Goal: Task Accomplishment & Management: Manage account settings

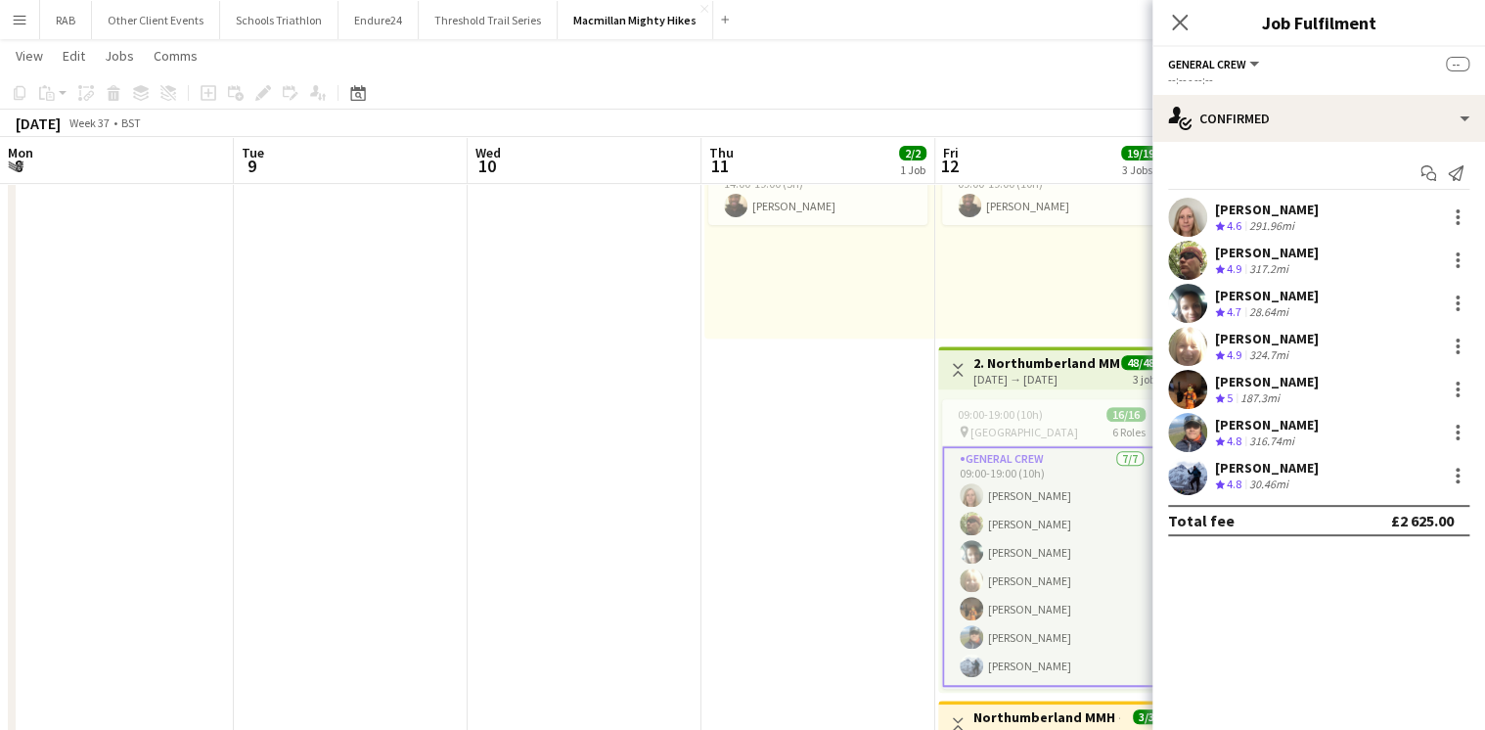
scroll to position [313, 0]
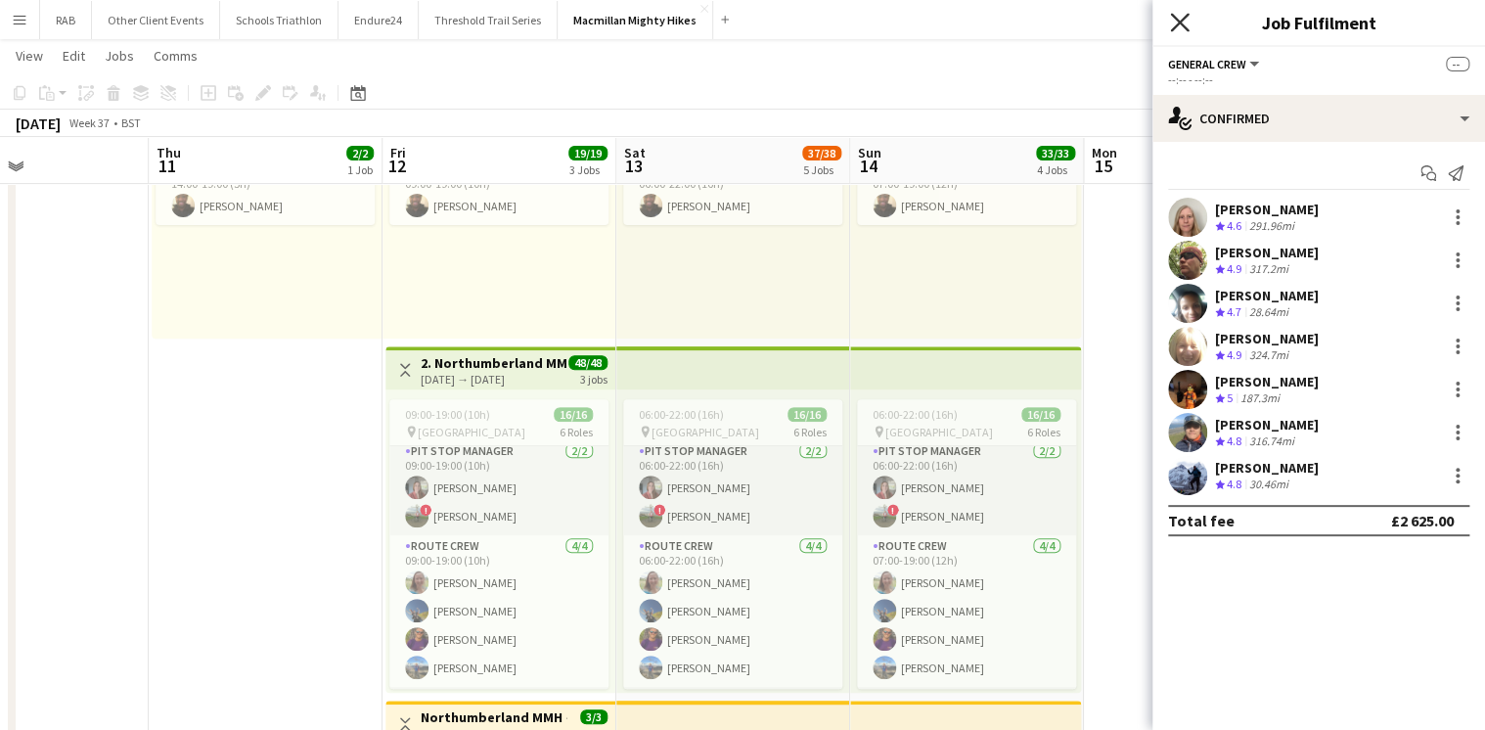
click at [1181, 22] on icon at bounding box center [1179, 22] width 19 height 19
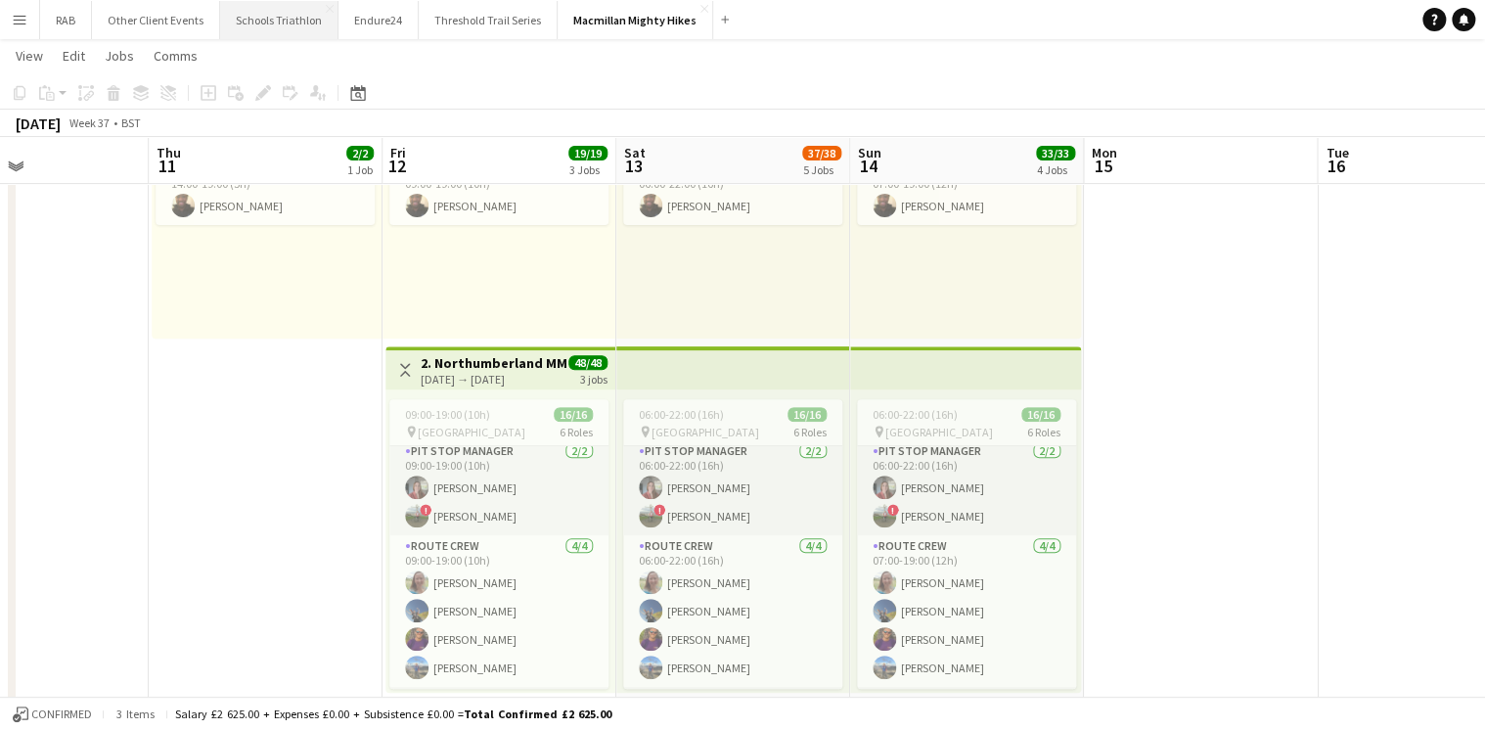
click at [302, 21] on button "Schools Triathlon Close" at bounding box center [279, 20] width 118 height 38
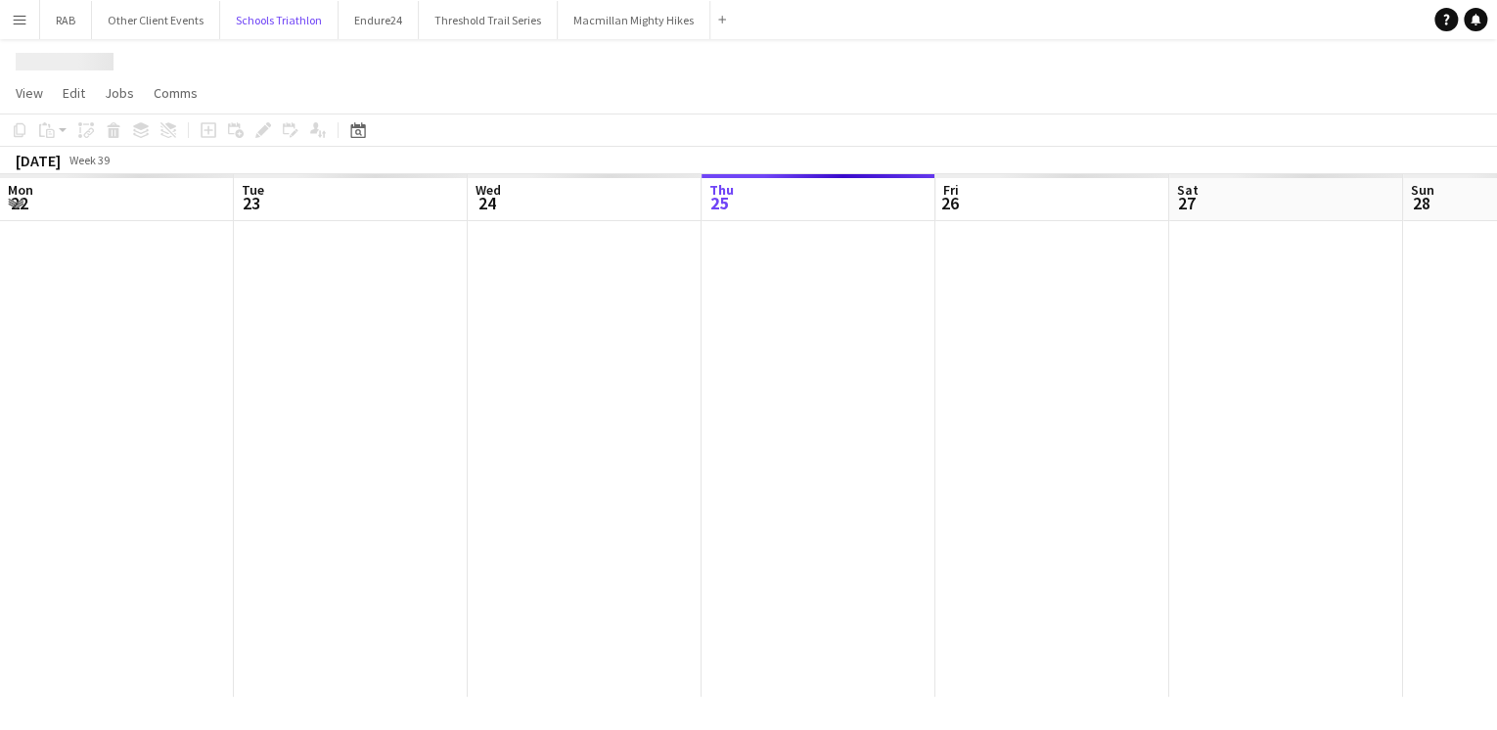
scroll to position [0, 468]
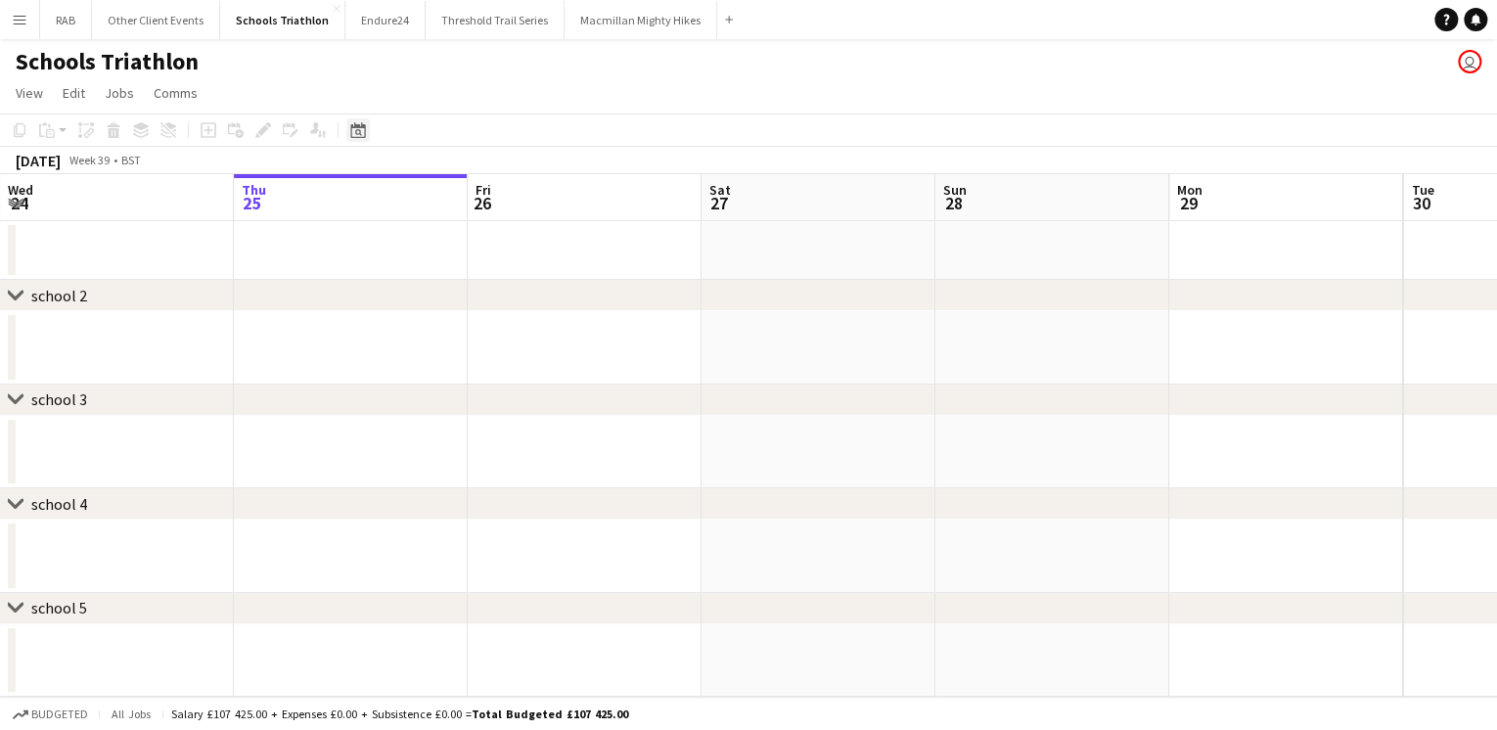
click at [357, 129] on icon at bounding box center [358, 132] width 7 height 7
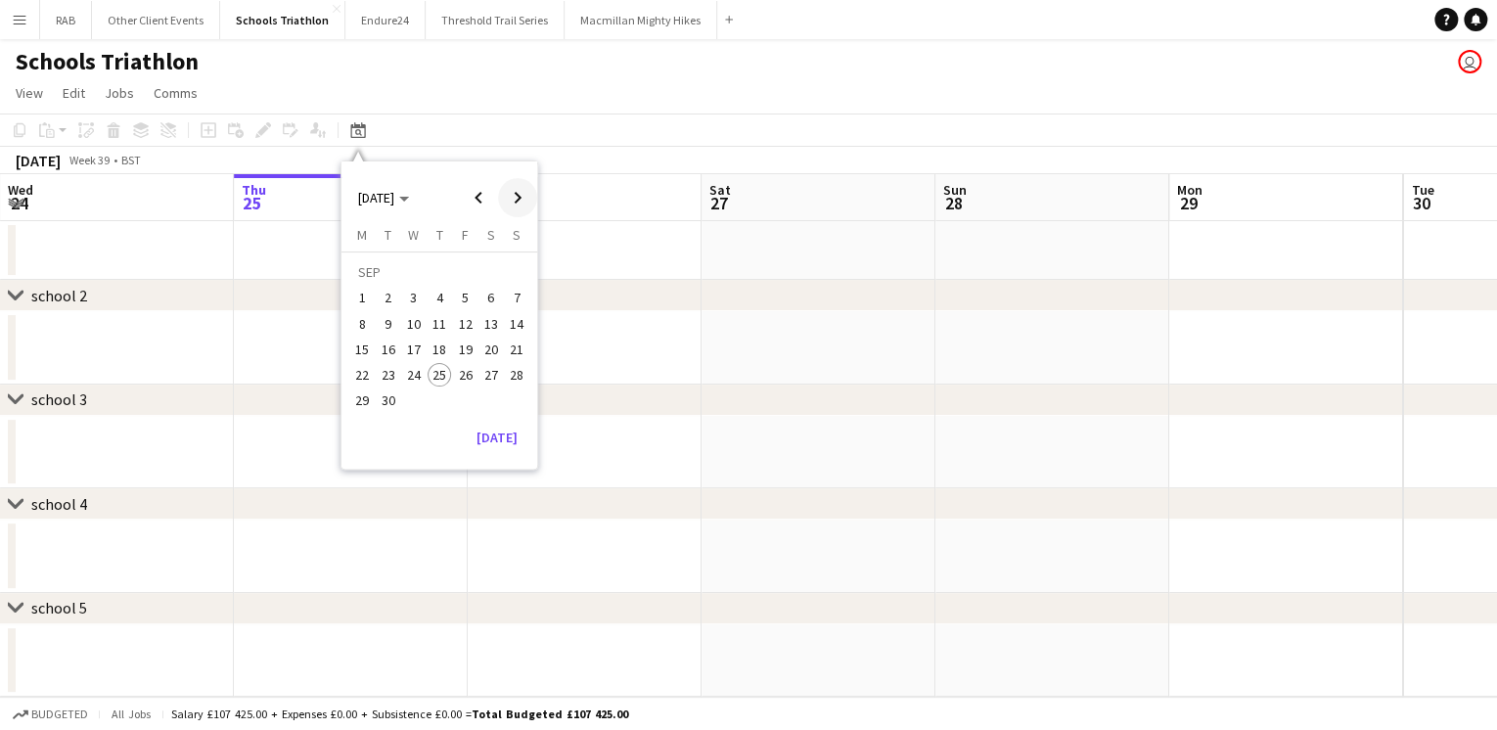
click at [518, 198] on span "Next month" at bounding box center [517, 197] width 39 height 39
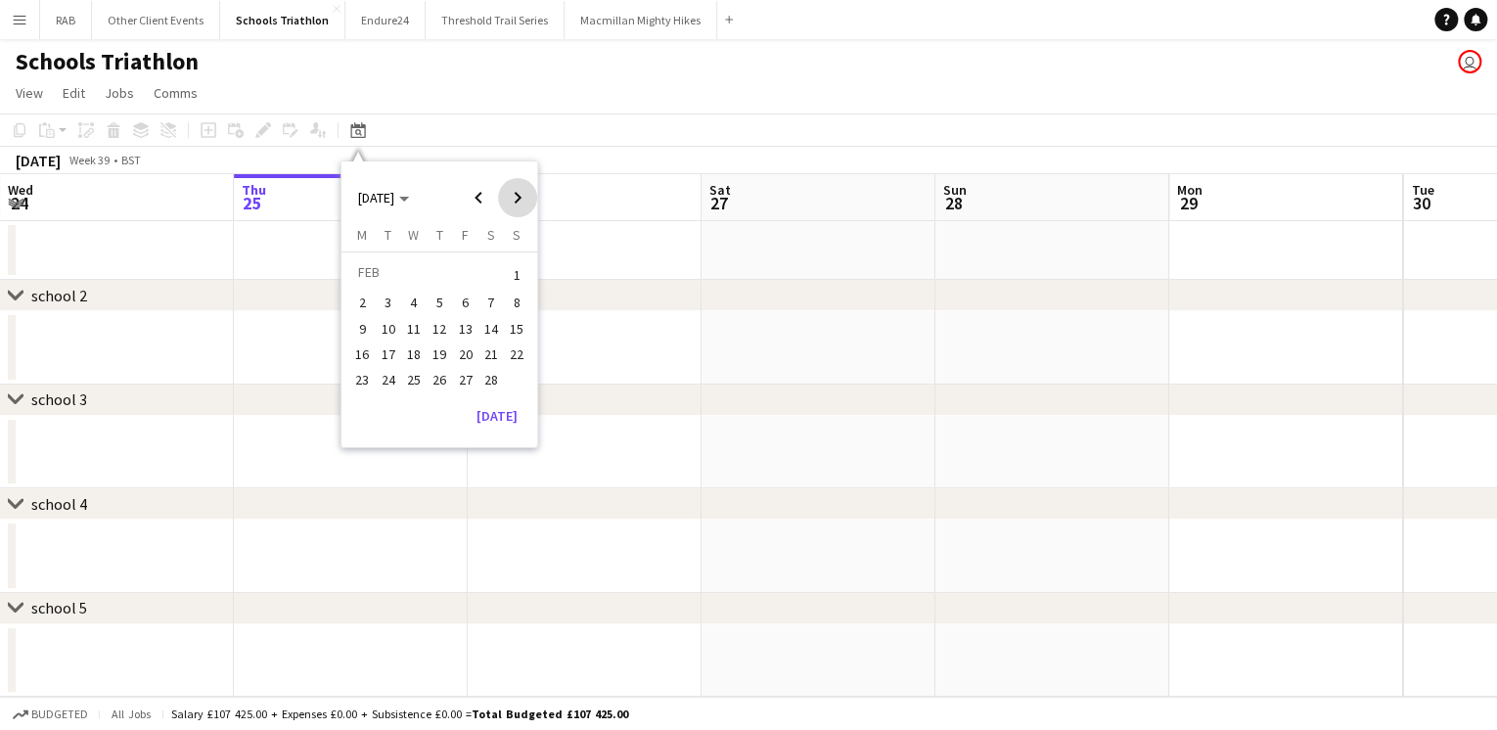
click at [518, 198] on span "Next month" at bounding box center [517, 197] width 39 height 39
click at [513, 293] on span "10" at bounding box center [516, 303] width 23 height 23
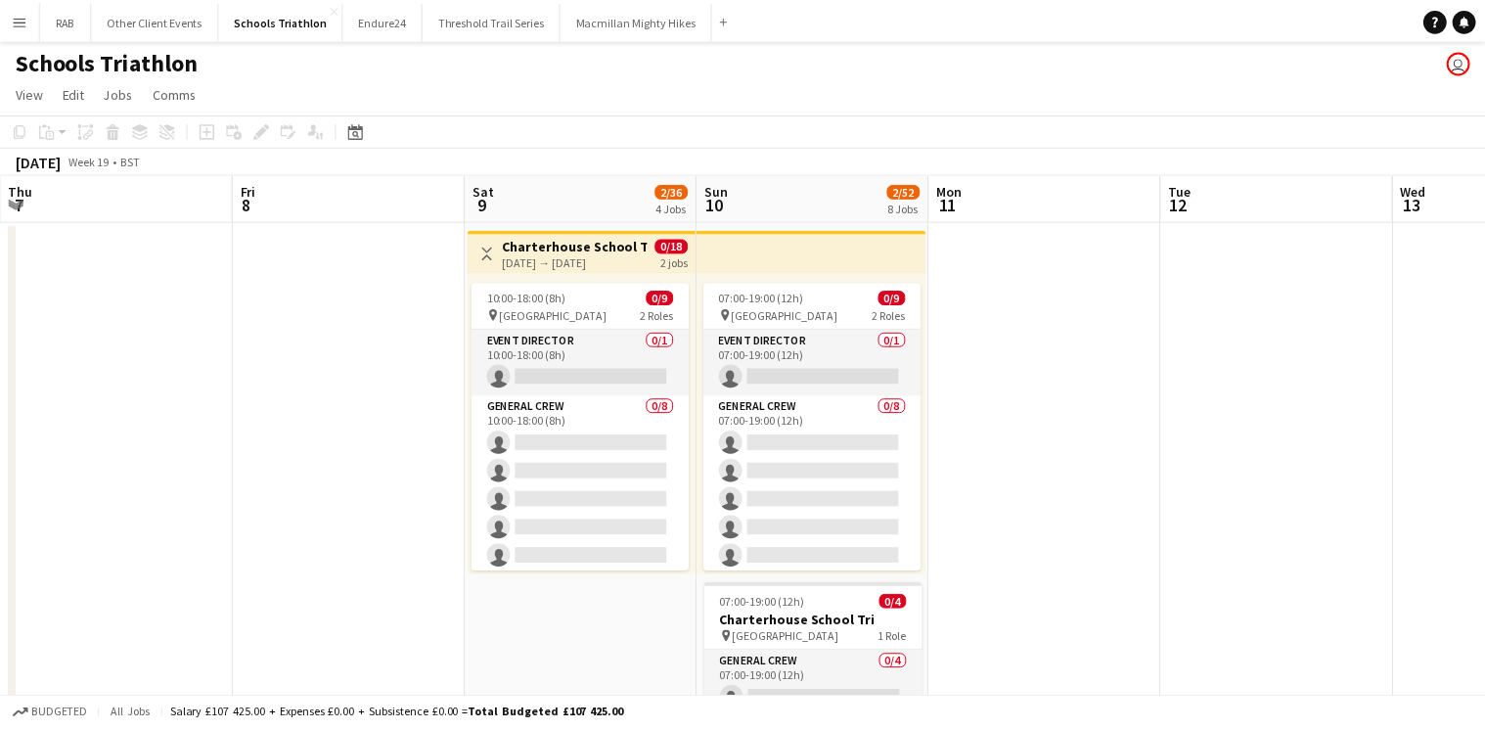
scroll to position [0, 673]
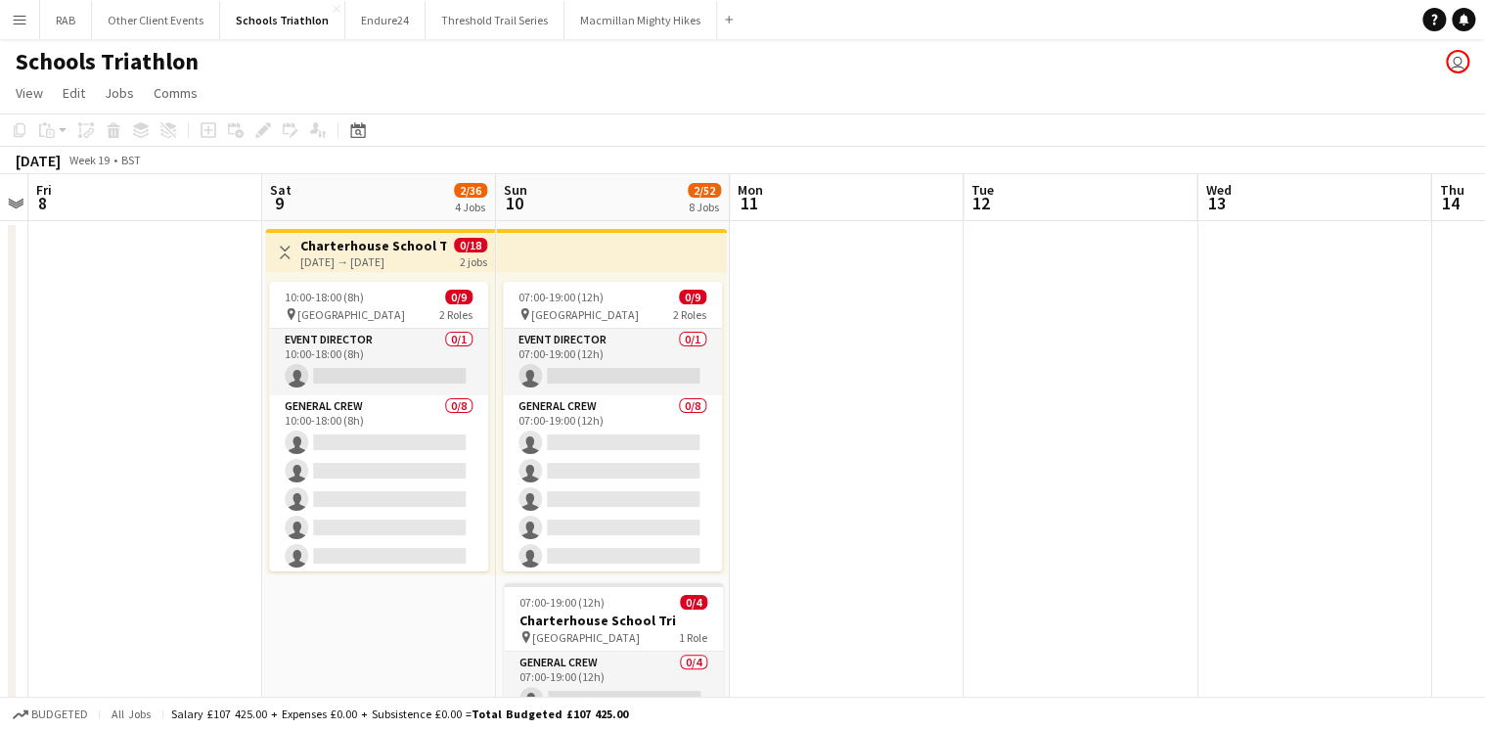
drag, startPoint x: 383, startPoint y: 251, endPoint x: 415, endPoint y: 264, distance: 34.7
click at [382, 251] on h3 "Charterhouse School Tri" at bounding box center [373, 246] width 146 height 18
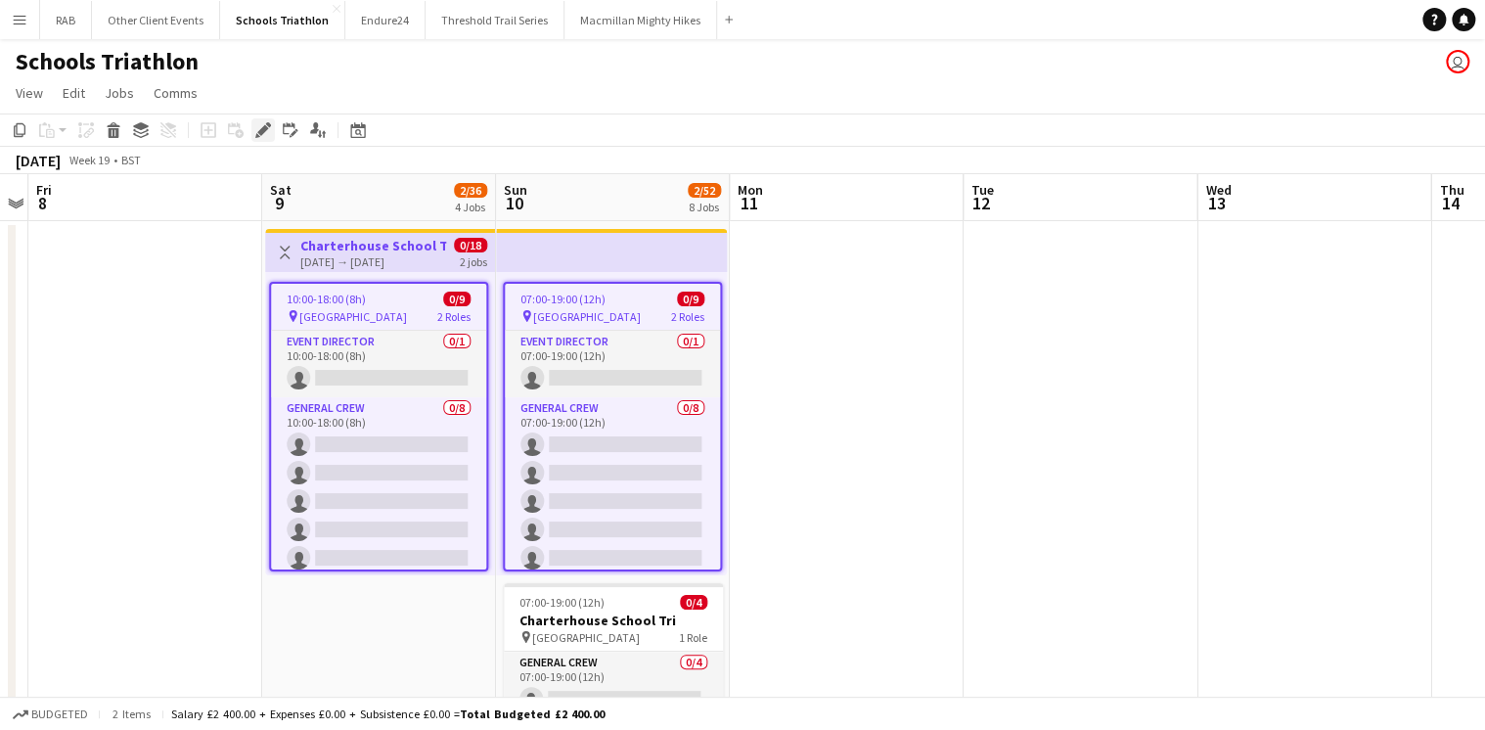
click at [257, 134] on icon at bounding box center [257, 135] width 5 height 5
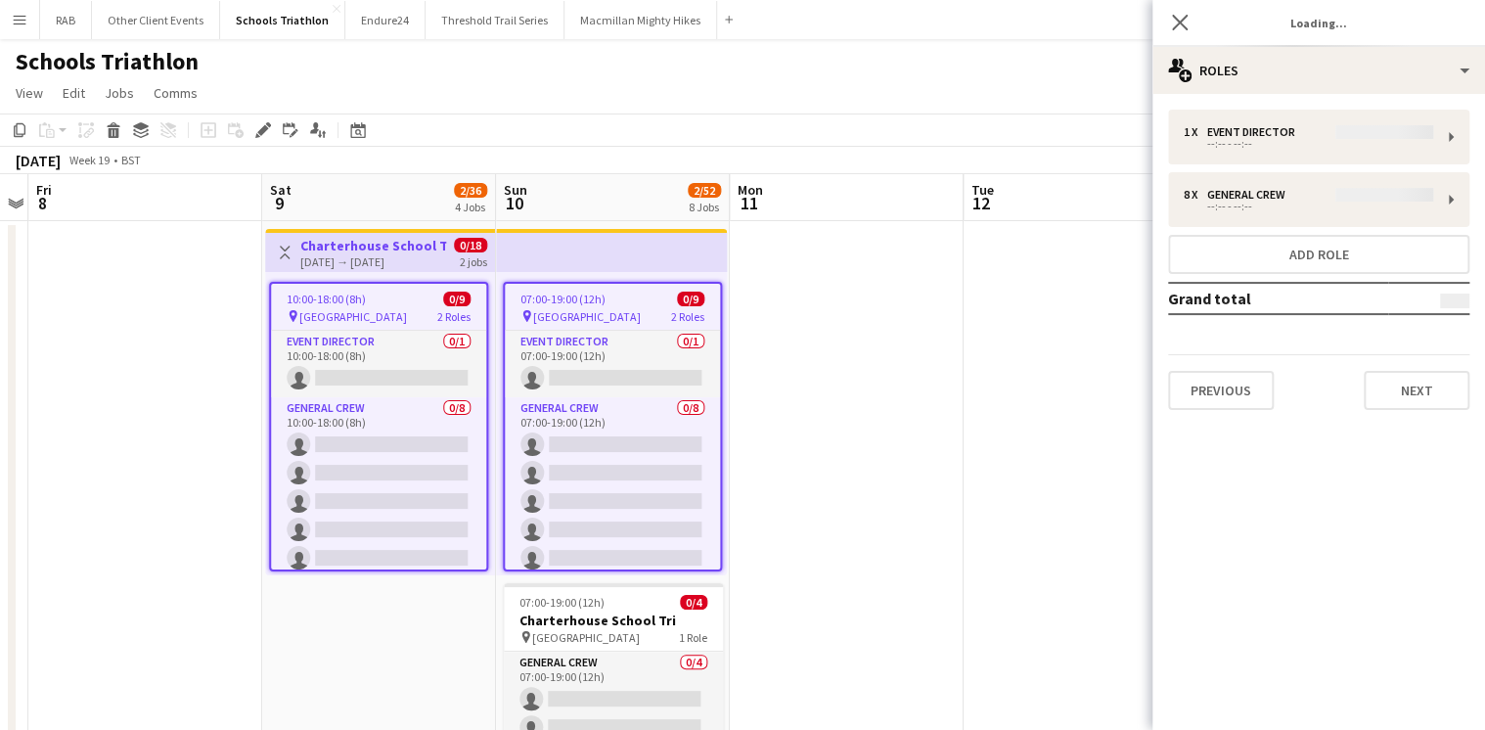
type input "**********"
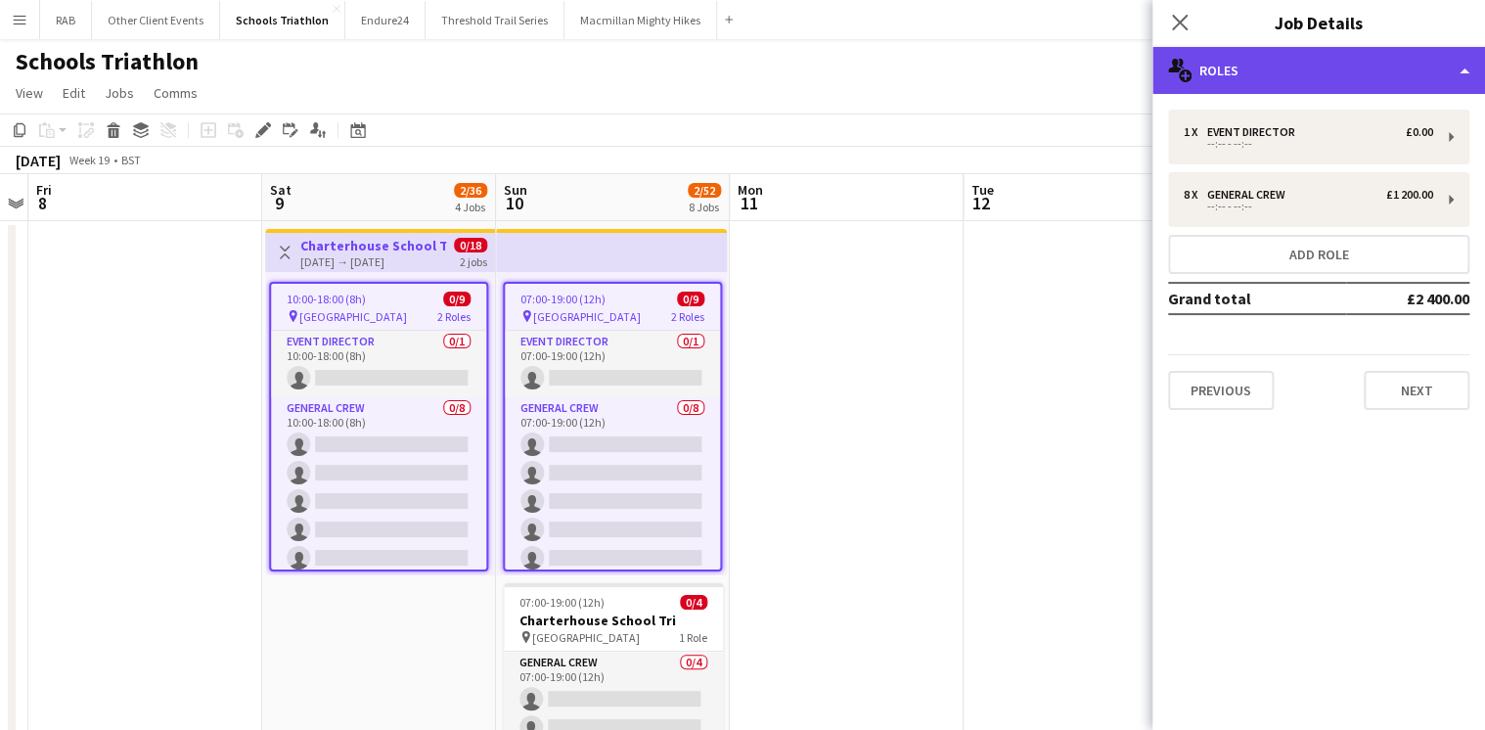
click at [1240, 68] on div "multiple-users-add Roles" at bounding box center [1319, 70] width 333 height 47
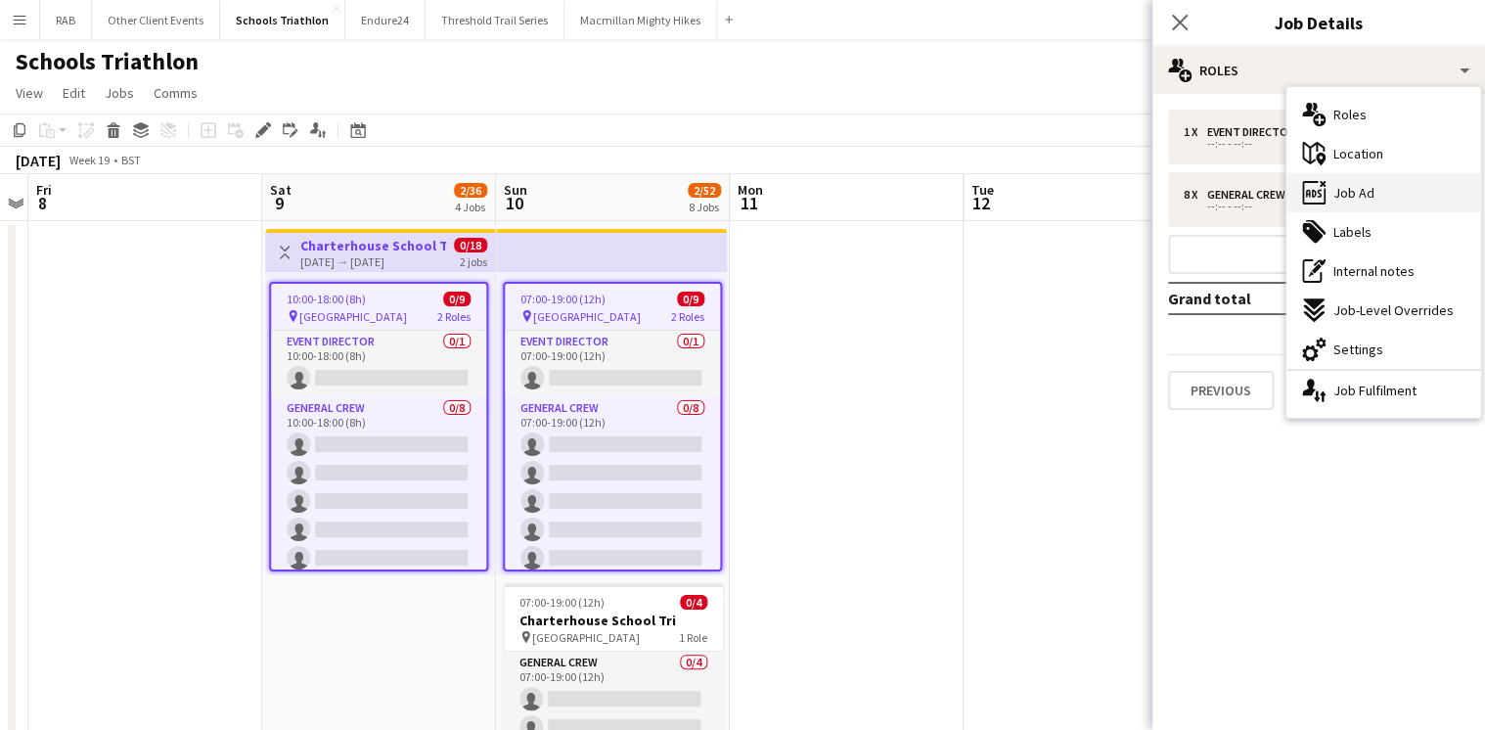
click at [1360, 199] on span "Job Ad" at bounding box center [1354, 193] width 41 height 18
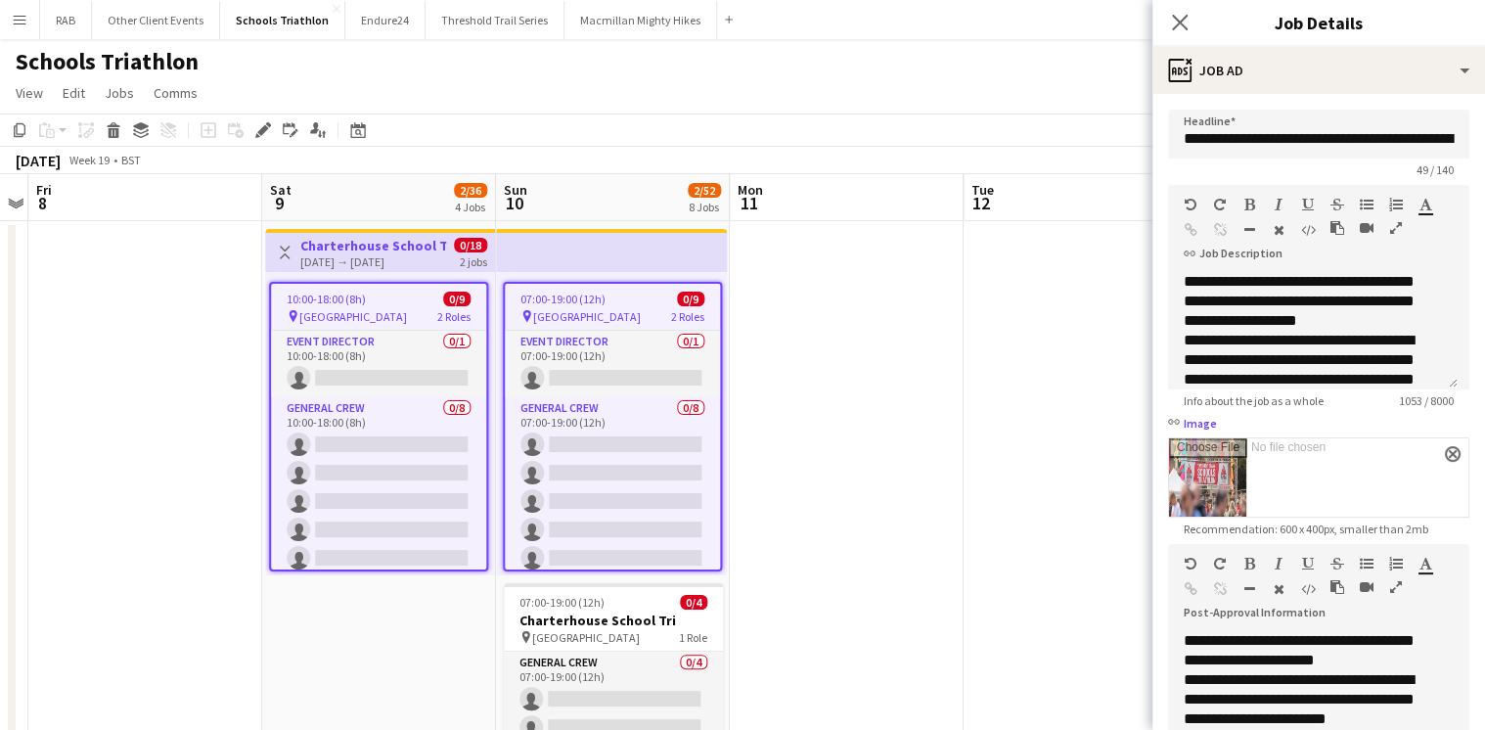
click at [1223, 470] on input "link Image" at bounding box center [1318, 477] width 299 height 78
type input "**********"
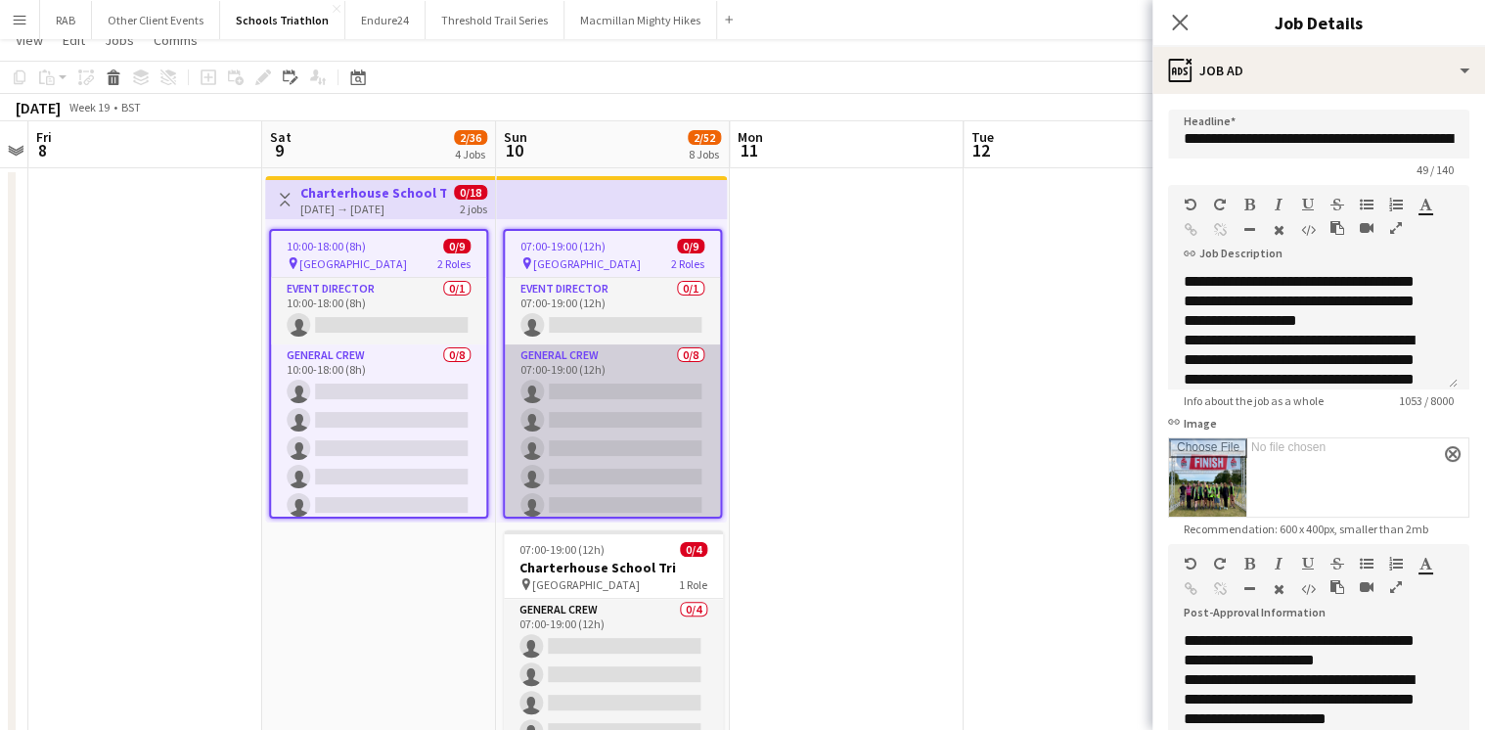
scroll to position [78, 0]
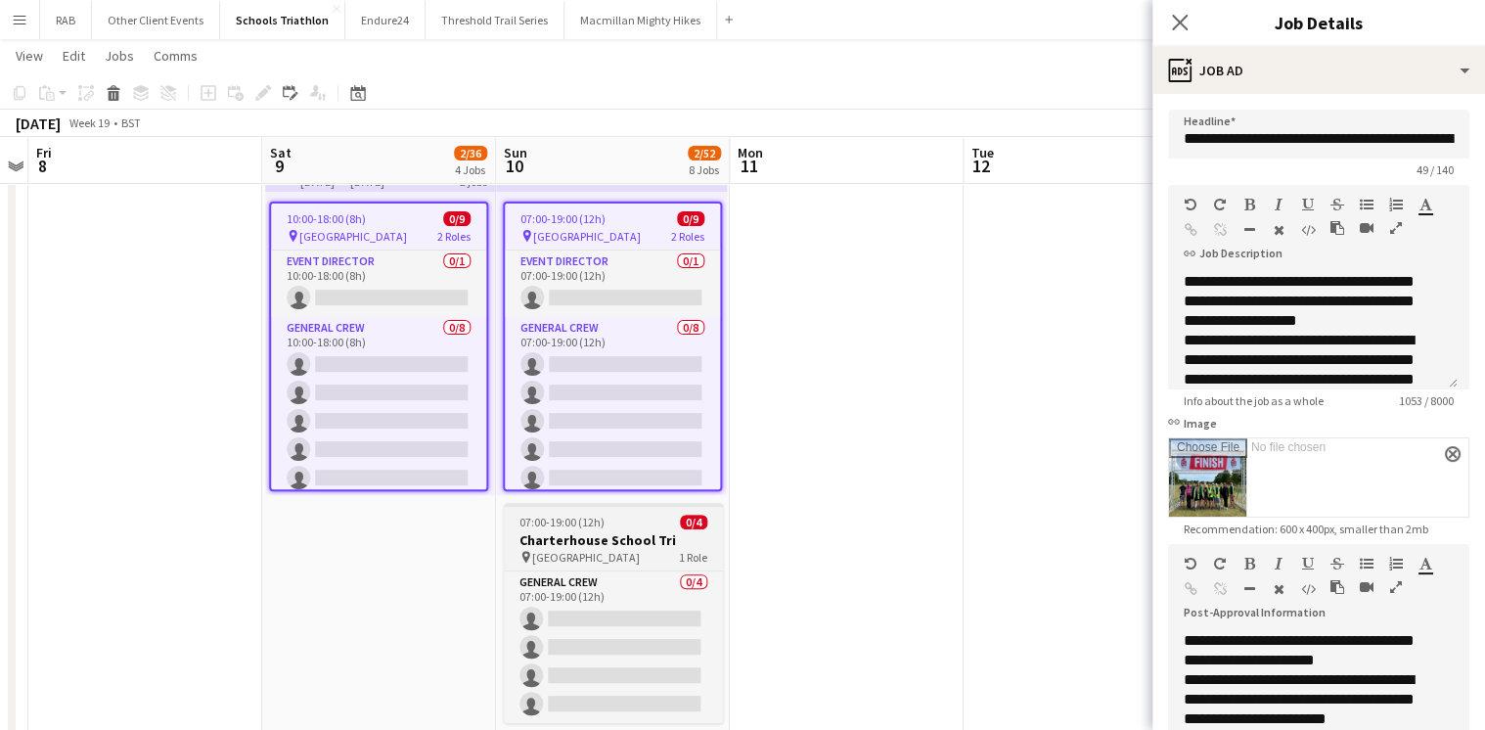
click at [614, 524] on div "07:00-19:00 (12h) 0/4" at bounding box center [613, 522] width 219 height 15
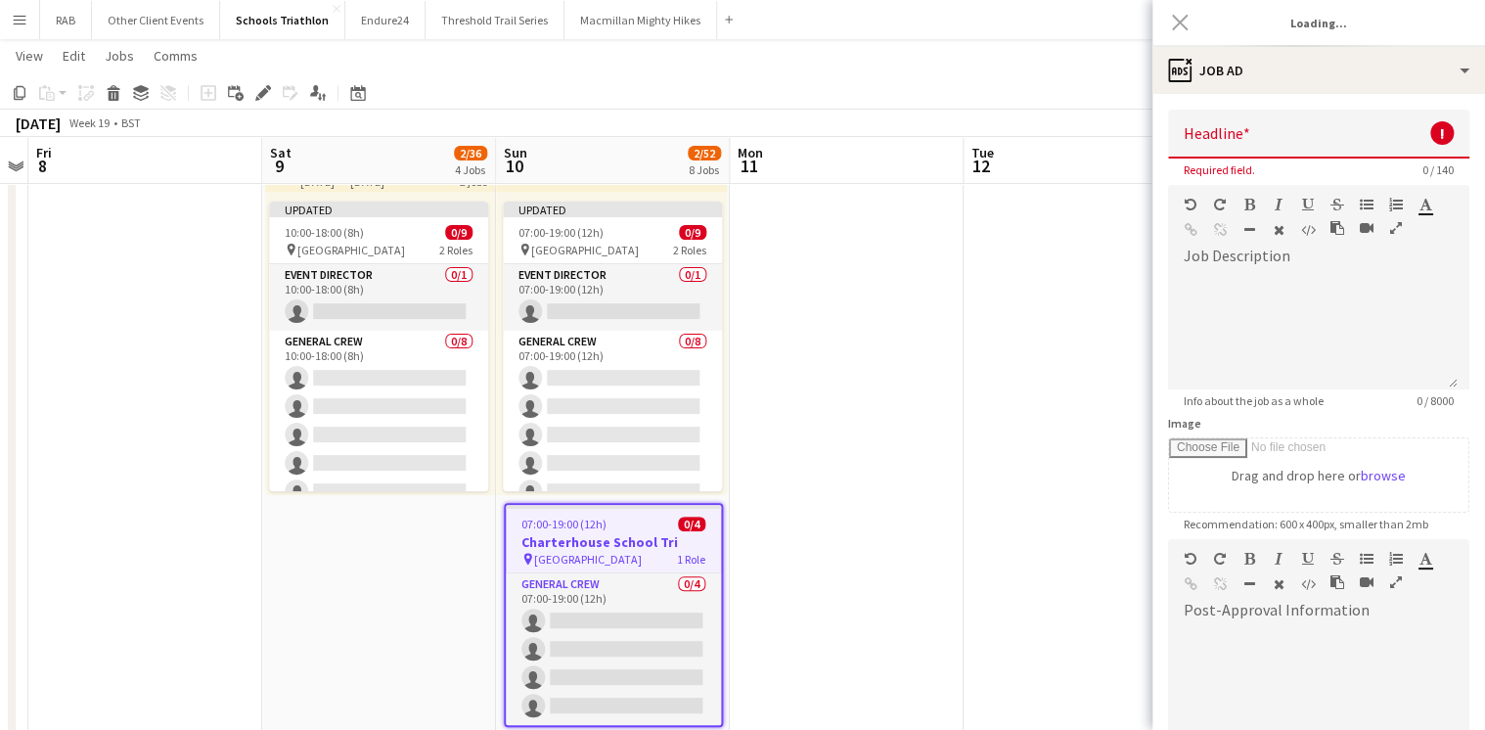
type input "**********"
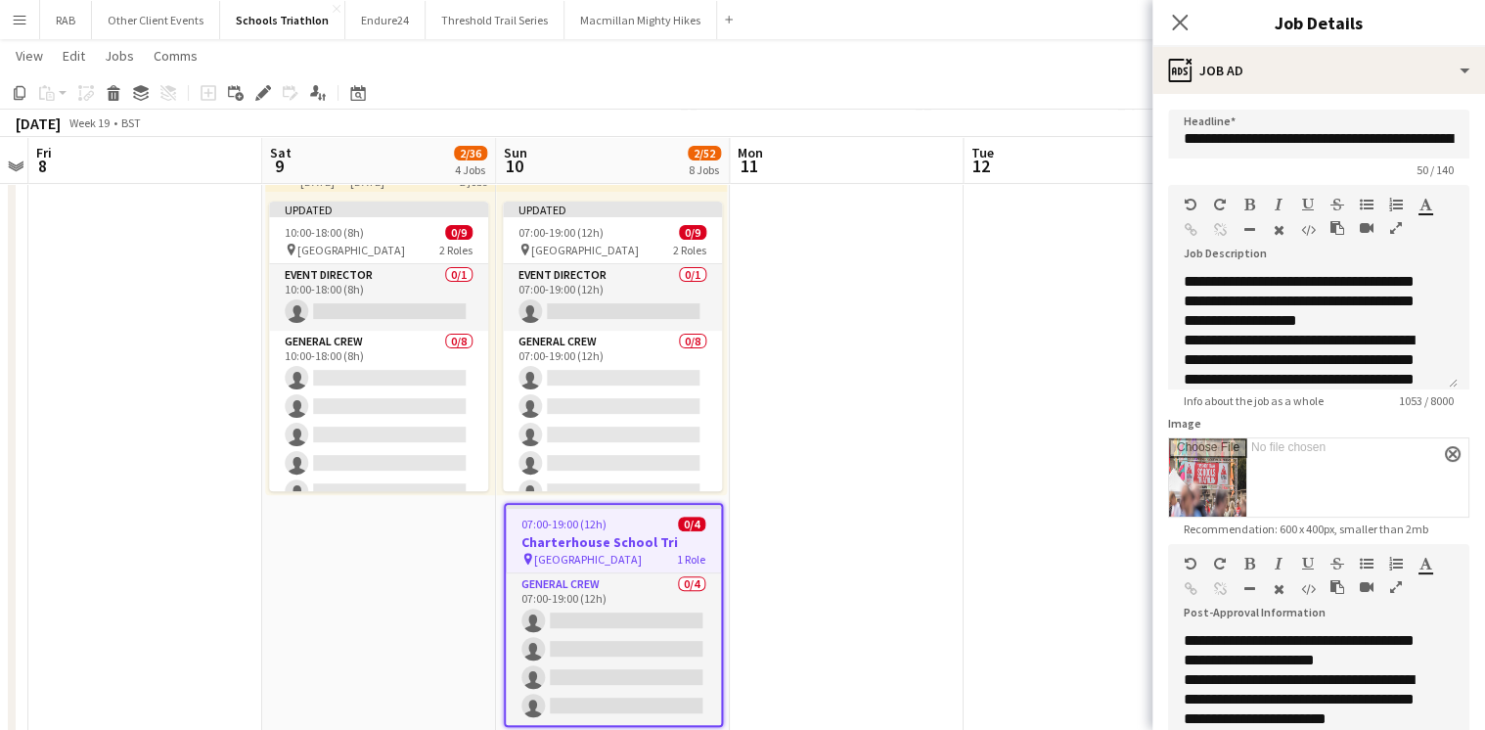
click at [1198, 473] on input "Image" at bounding box center [1318, 477] width 299 height 78
type input "**********"
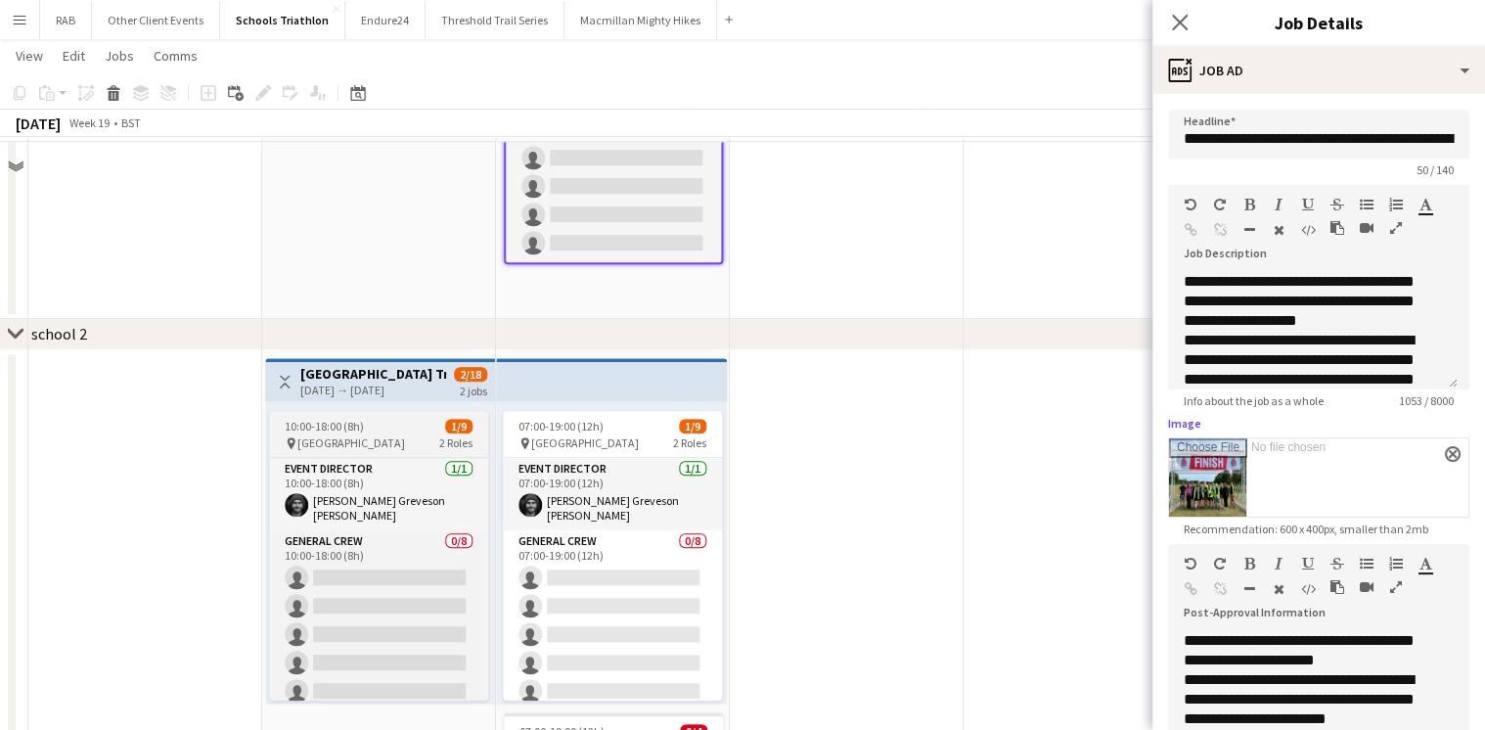
scroll to position [548, 0]
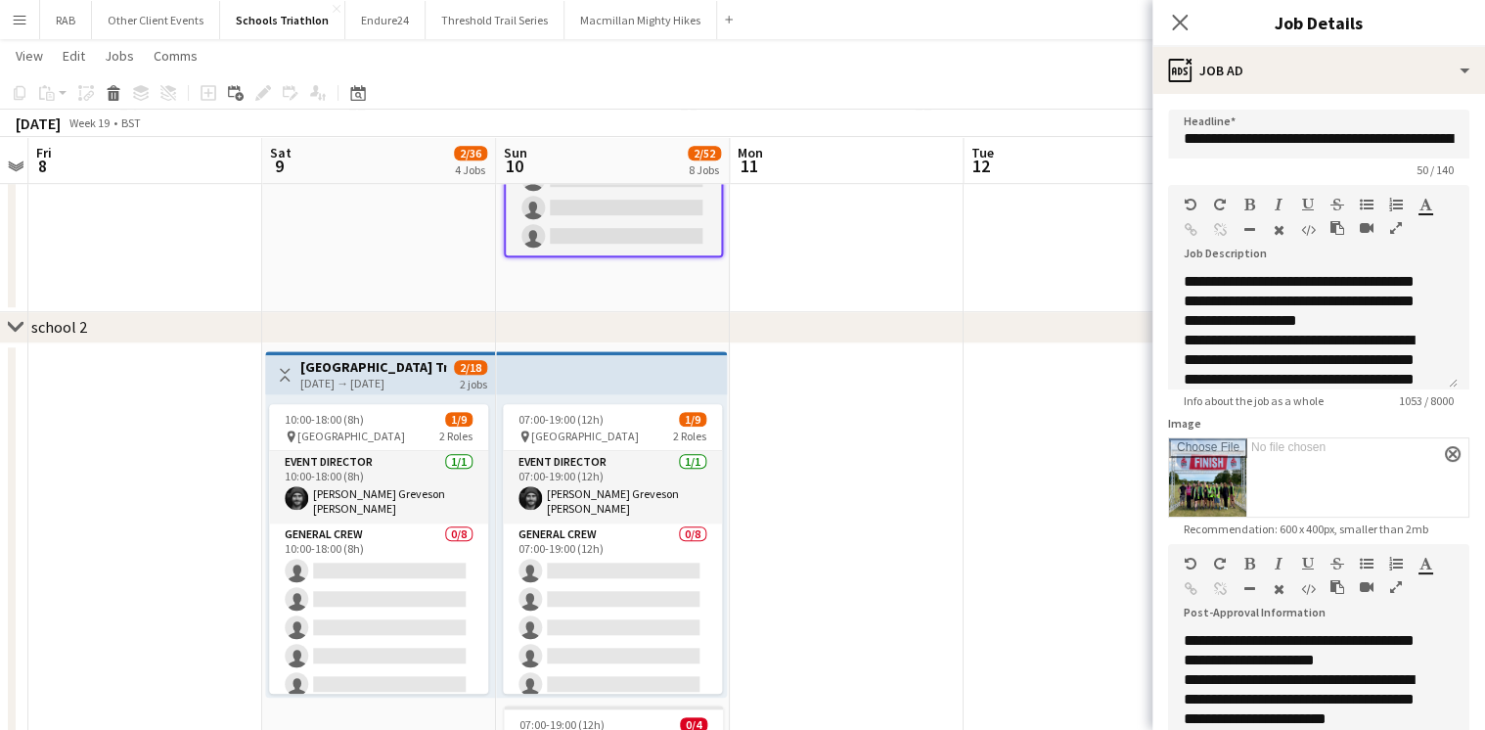
click at [335, 360] on h3 "[GEOGRAPHIC_DATA] Tri" at bounding box center [373, 367] width 146 height 18
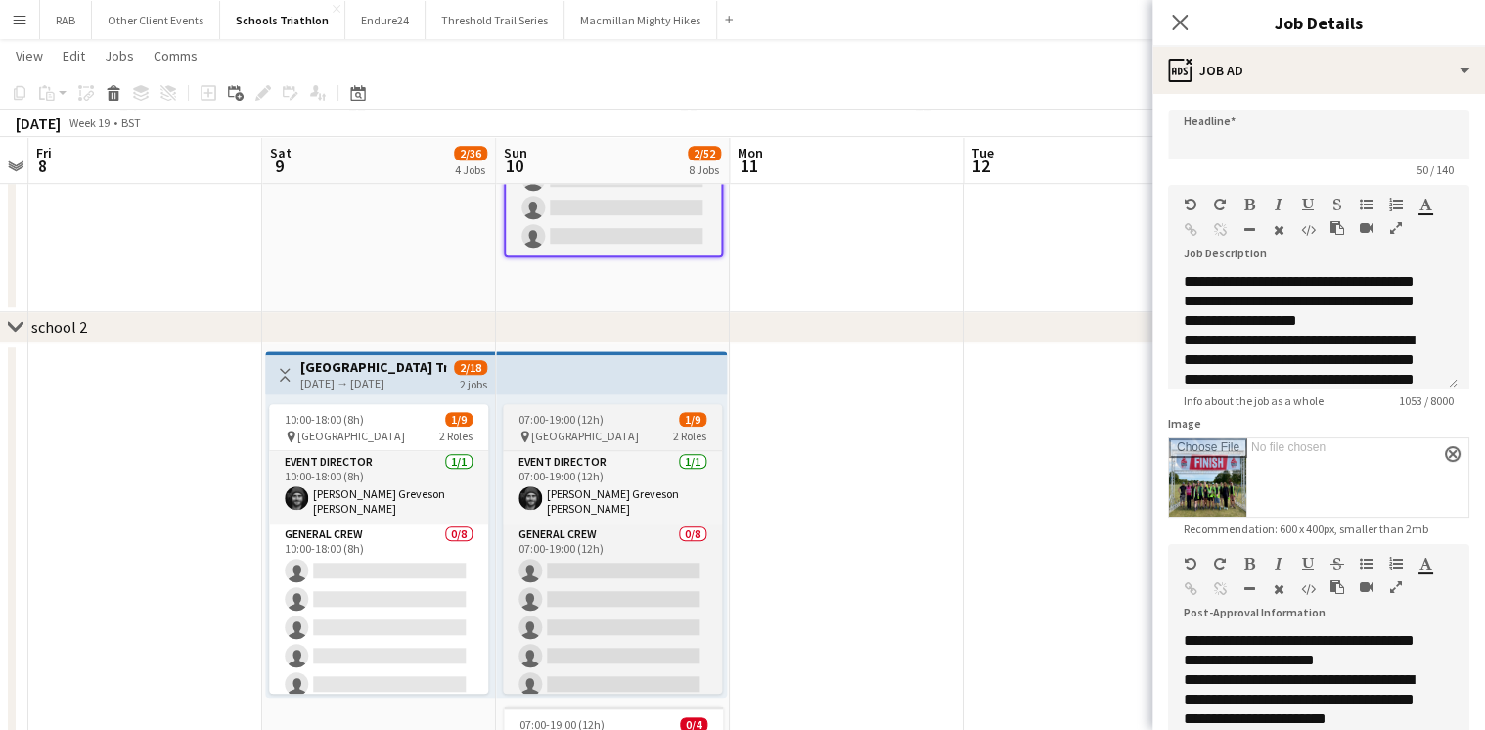
type input "**********"
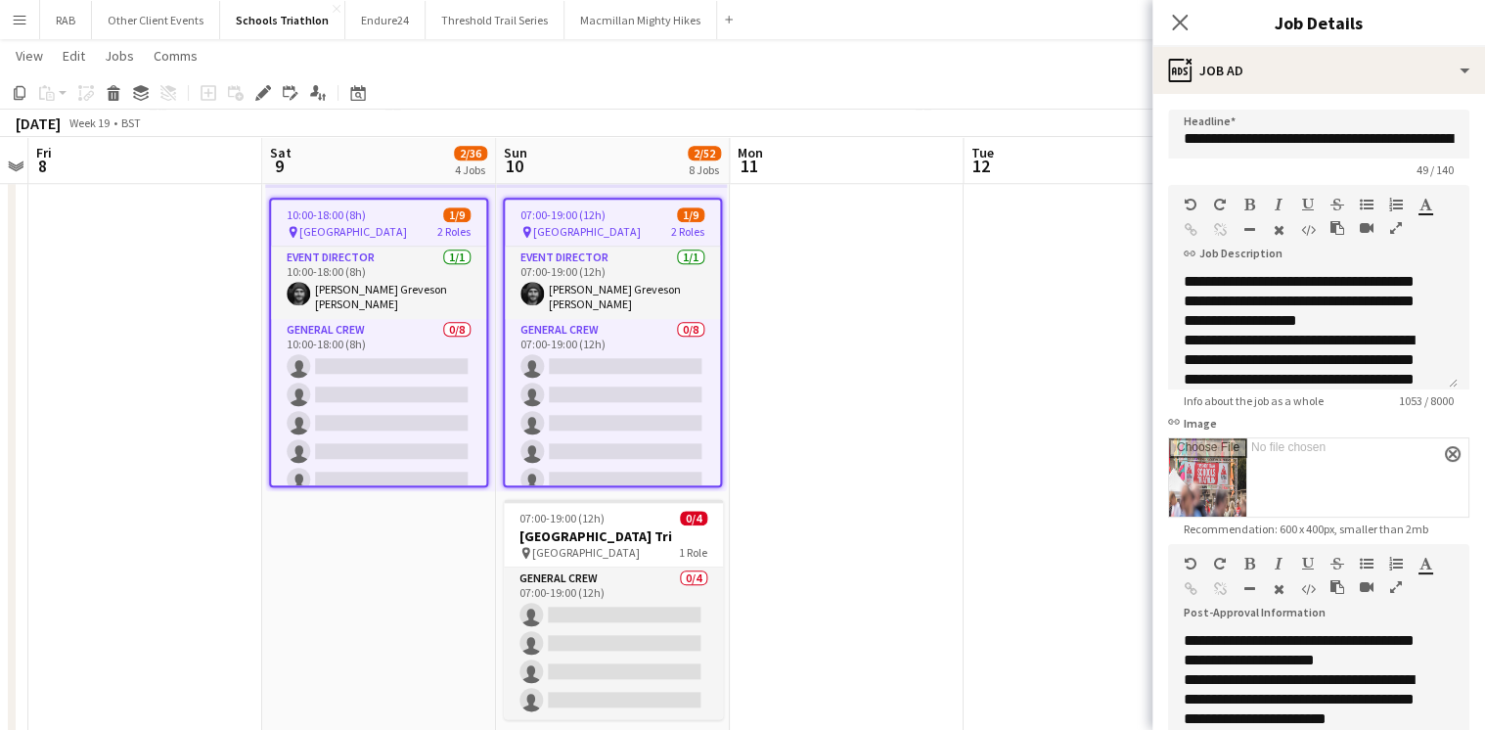
scroll to position [783, 0]
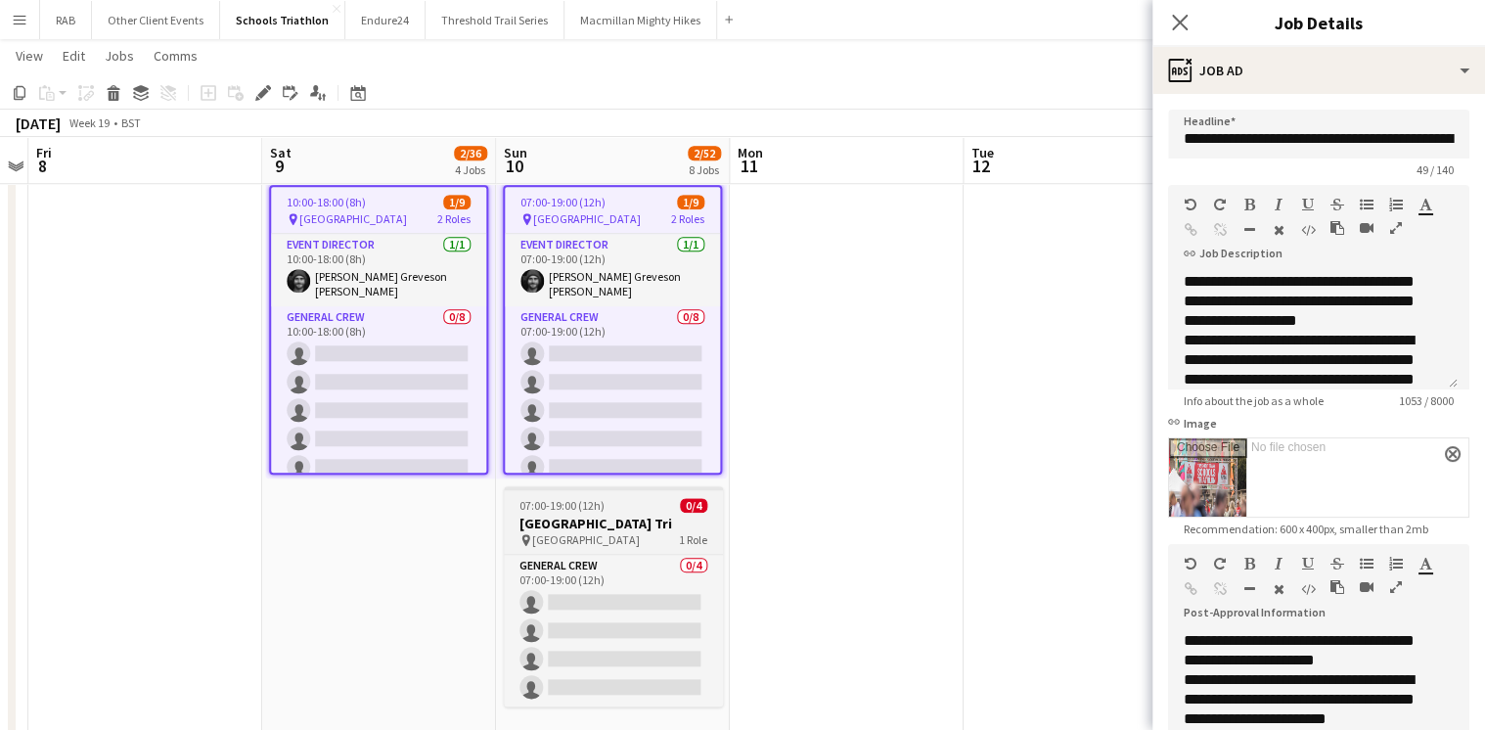
click at [636, 510] on div "07:00-19:00 (12h) 0/4" at bounding box center [613, 505] width 219 height 15
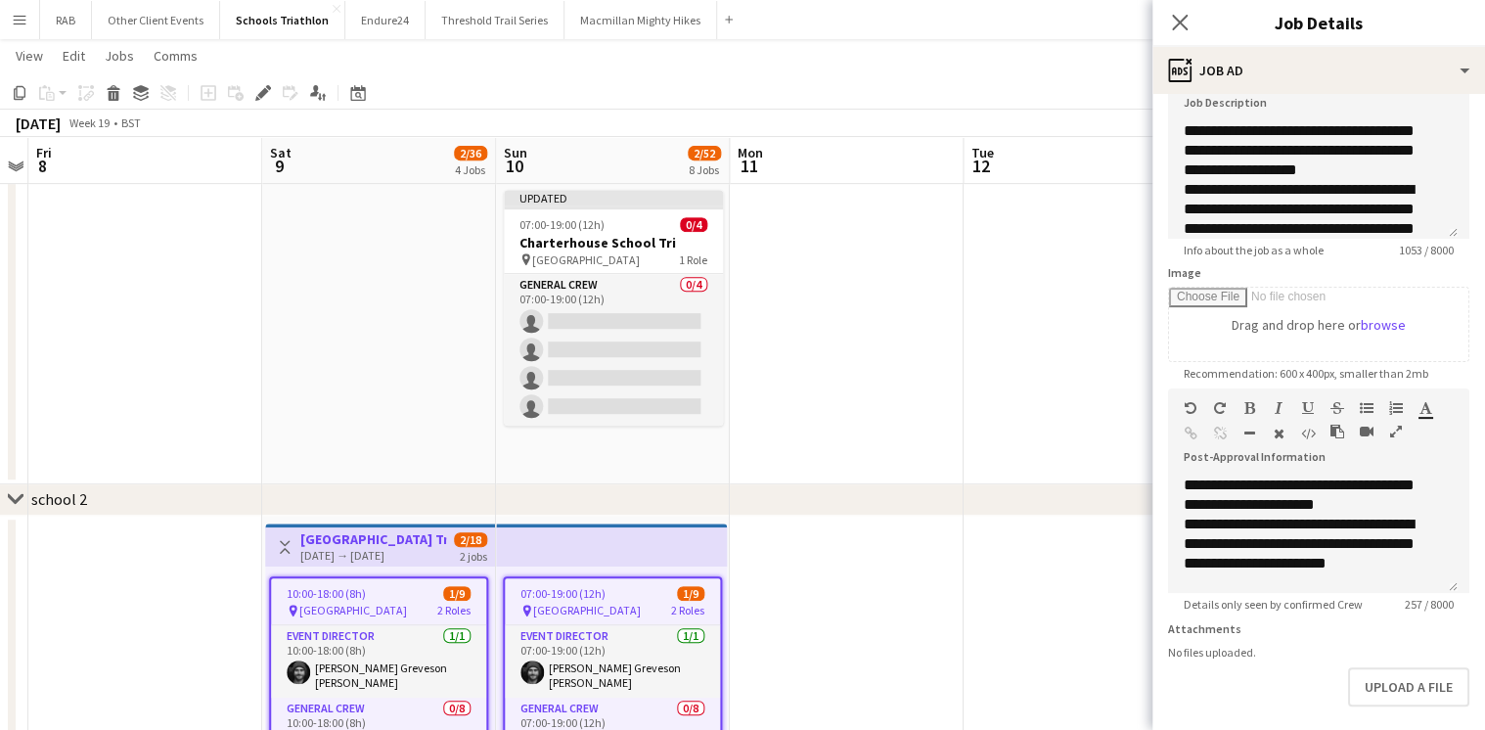
scroll to position [157, 0]
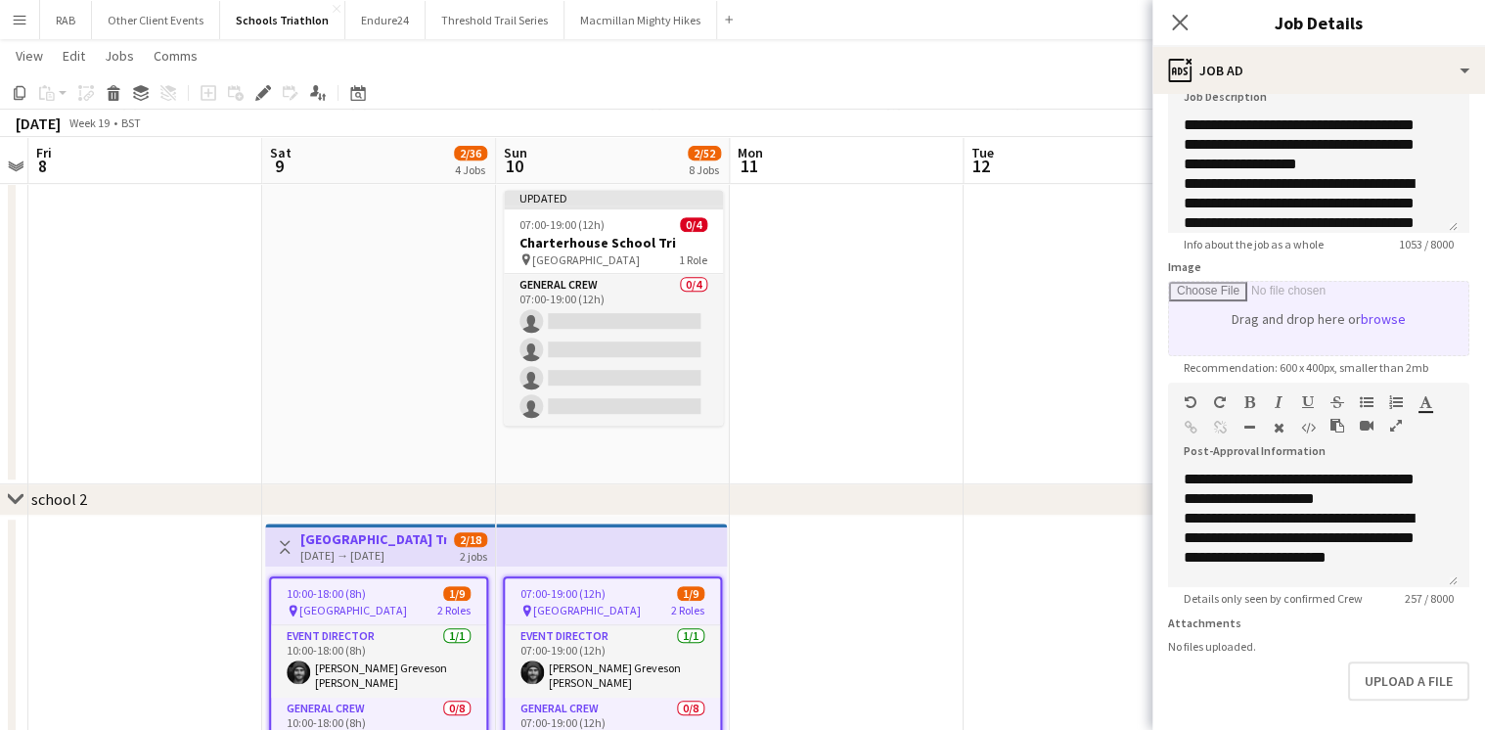
click at [1369, 319] on input "Image" at bounding box center [1318, 318] width 299 height 73
type input "**********"
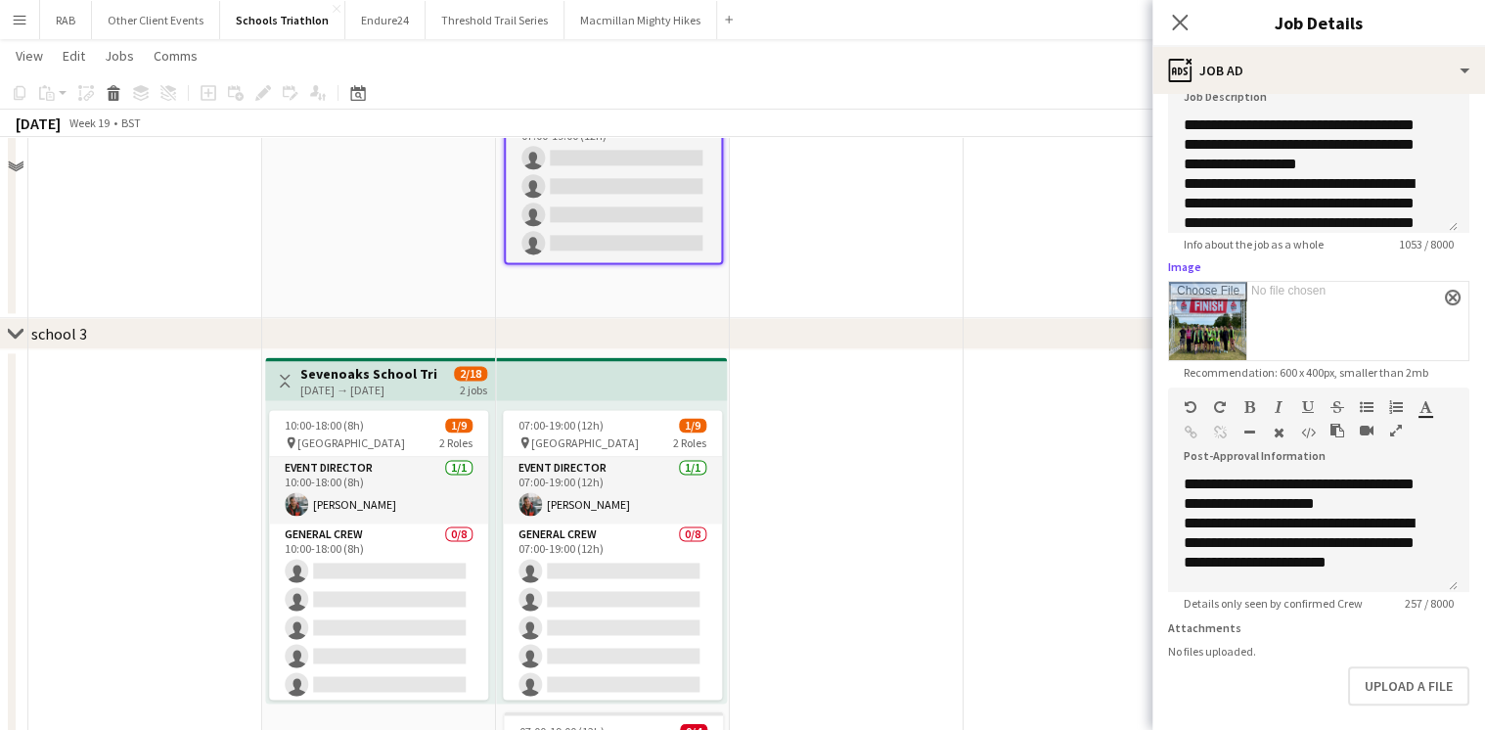
scroll to position [1252, 0]
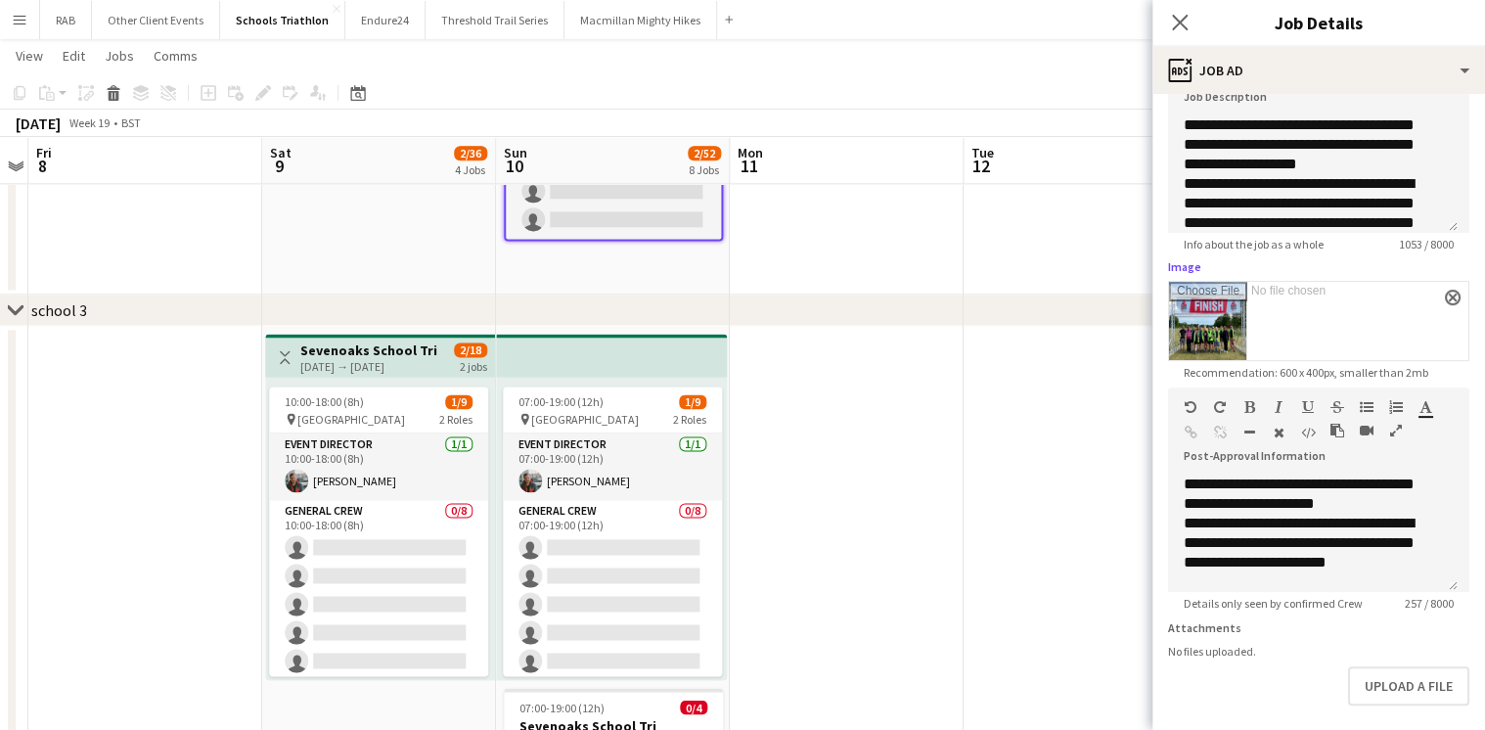
click at [388, 356] on h3 "Sevenoaks School Tri" at bounding box center [368, 350] width 137 height 18
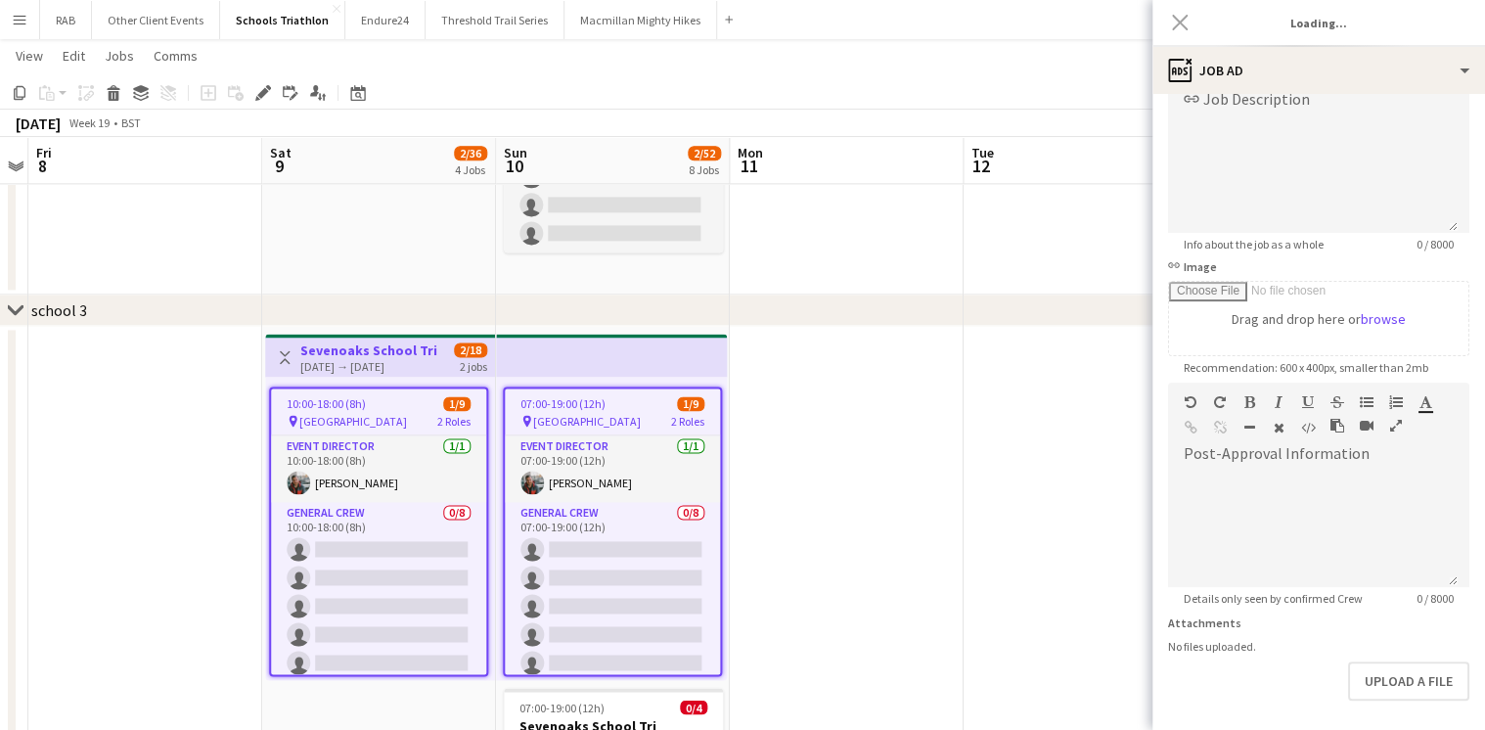
type input "**********"
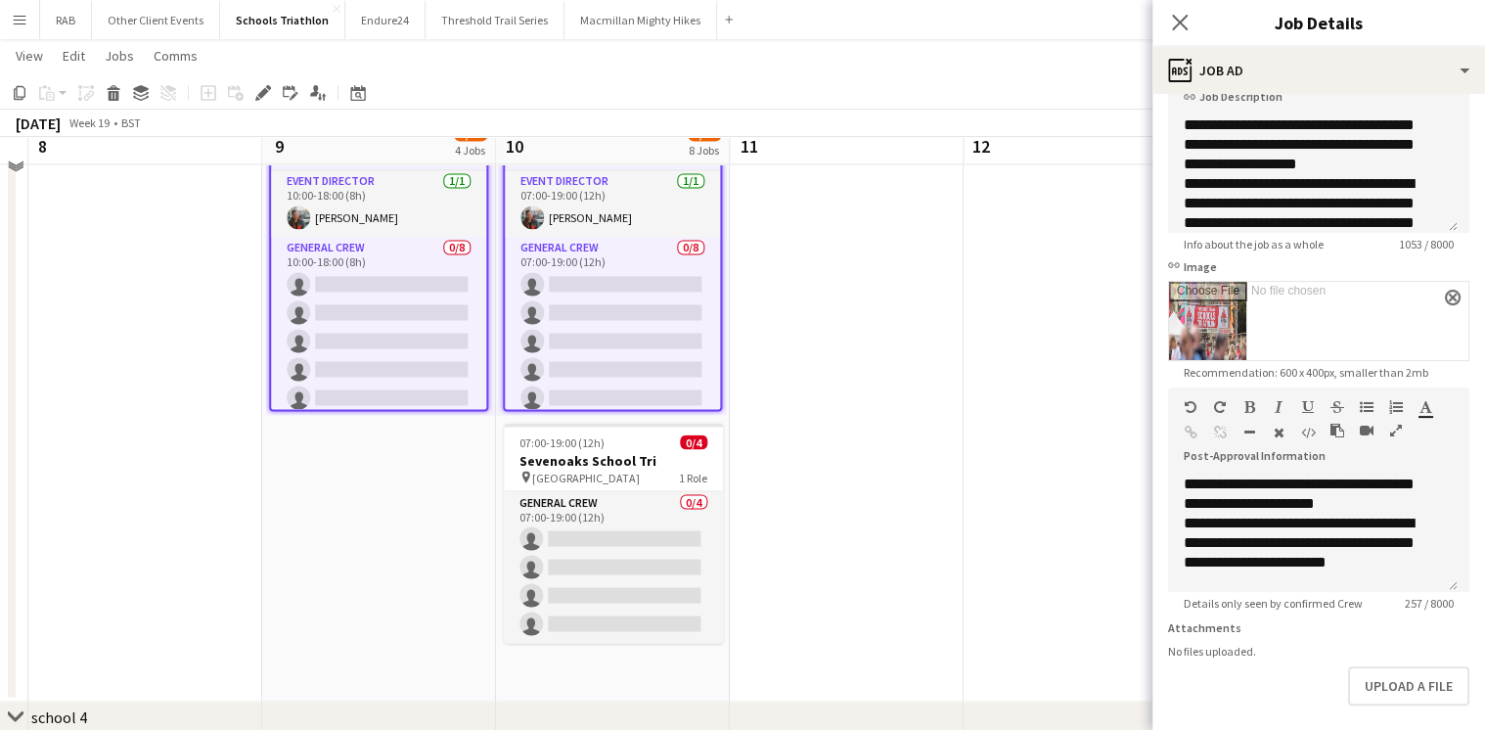
scroll to position [1565, 0]
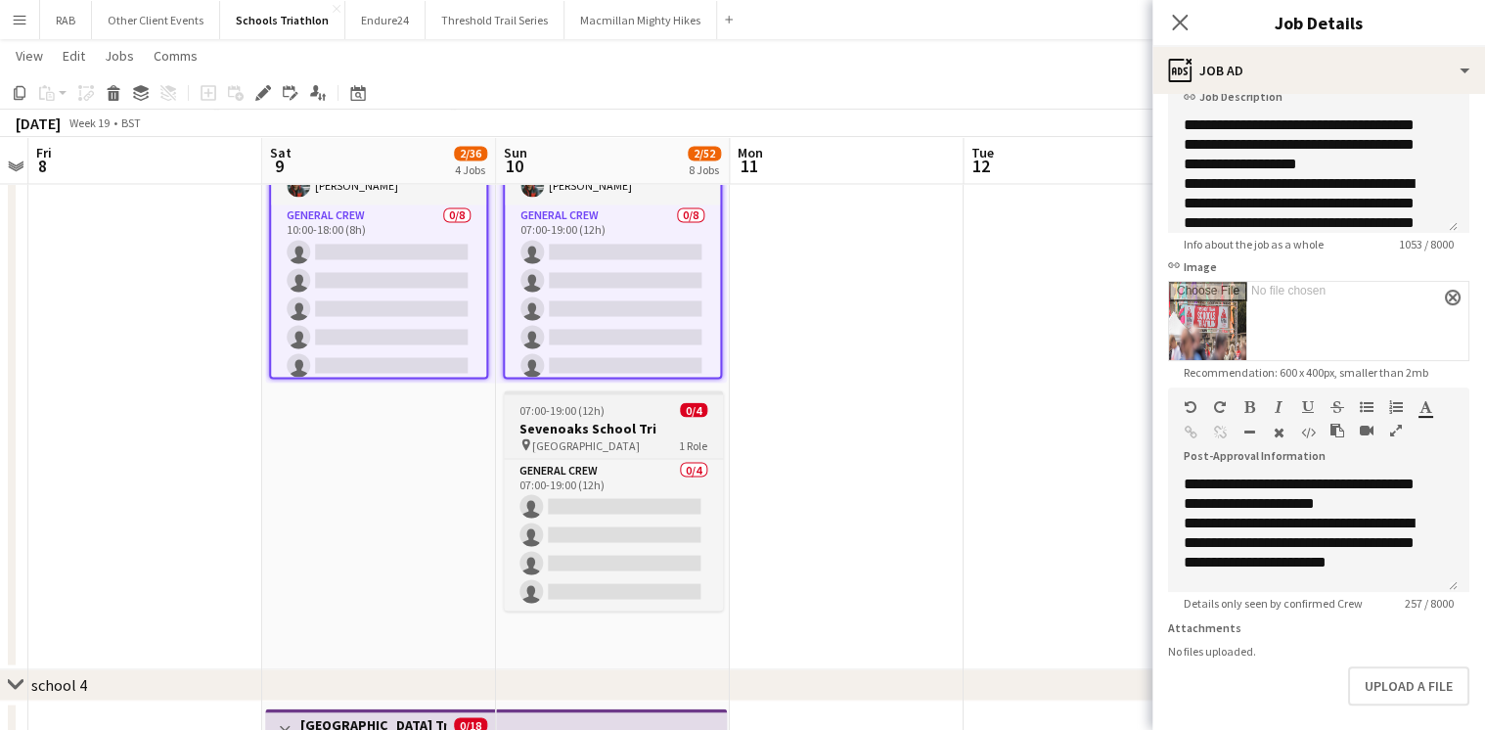
click at [616, 426] on h3 "Sevenoaks School Tri" at bounding box center [613, 428] width 219 height 18
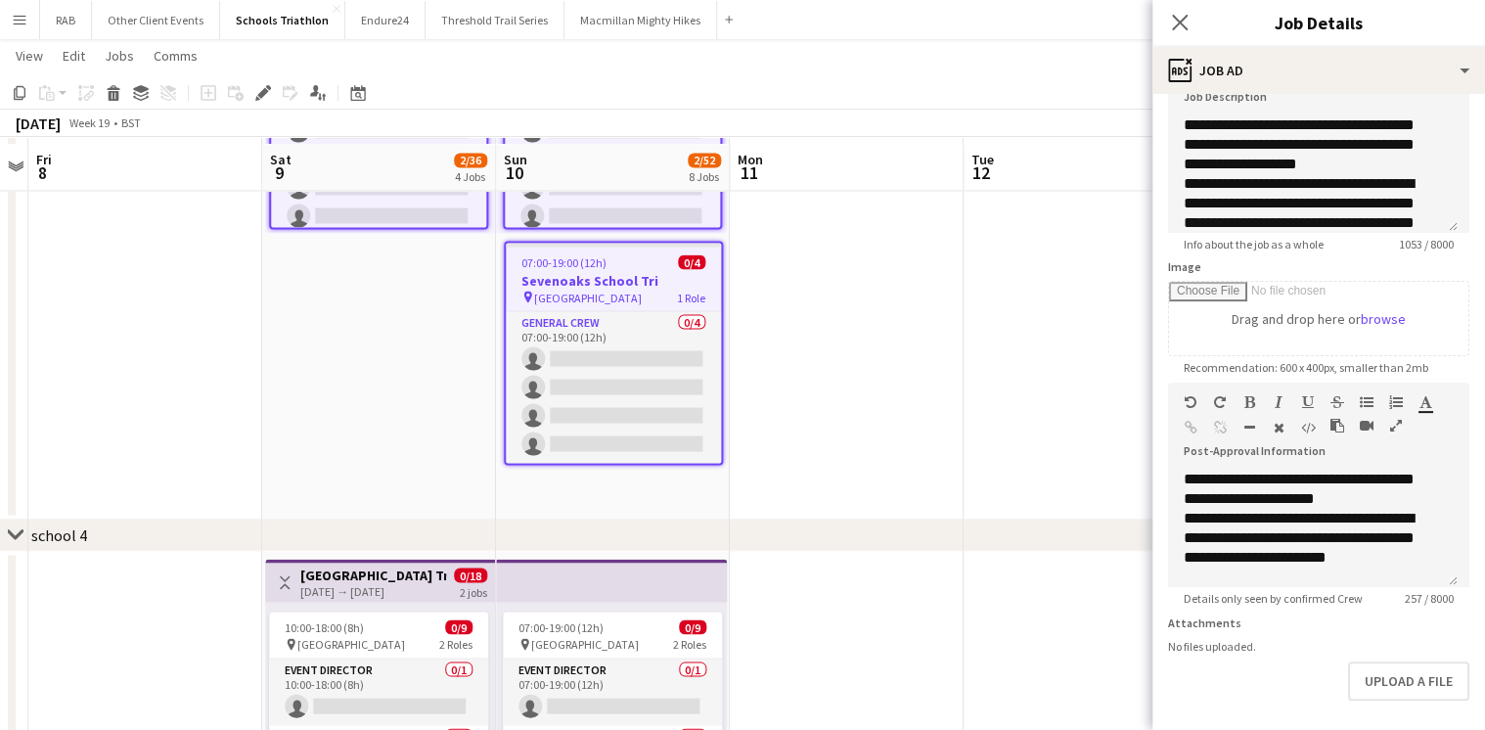
scroll to position [1722, 0]
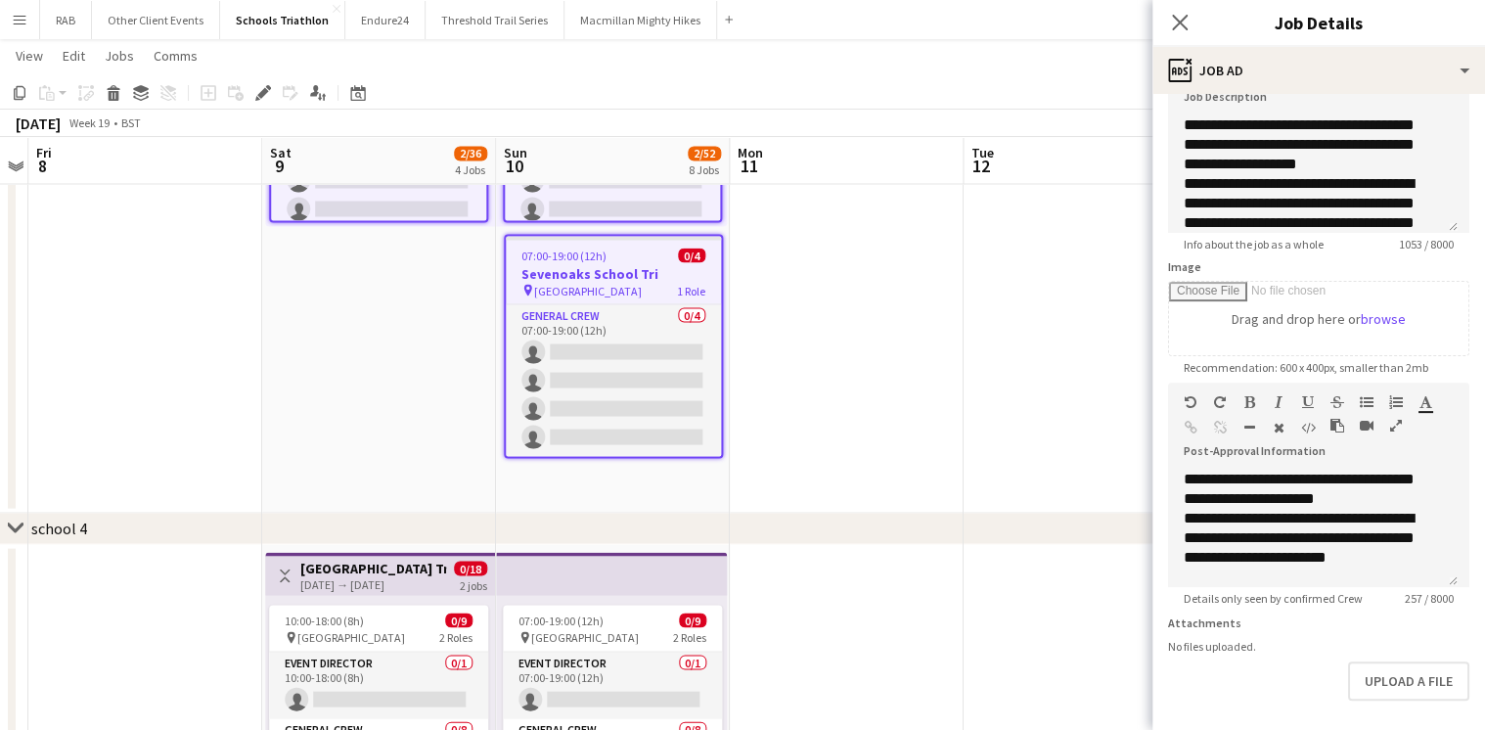
click at [403, 576] on div "[DATE] → [DATE]" at bounding box center [373, 583] width 146 height 15
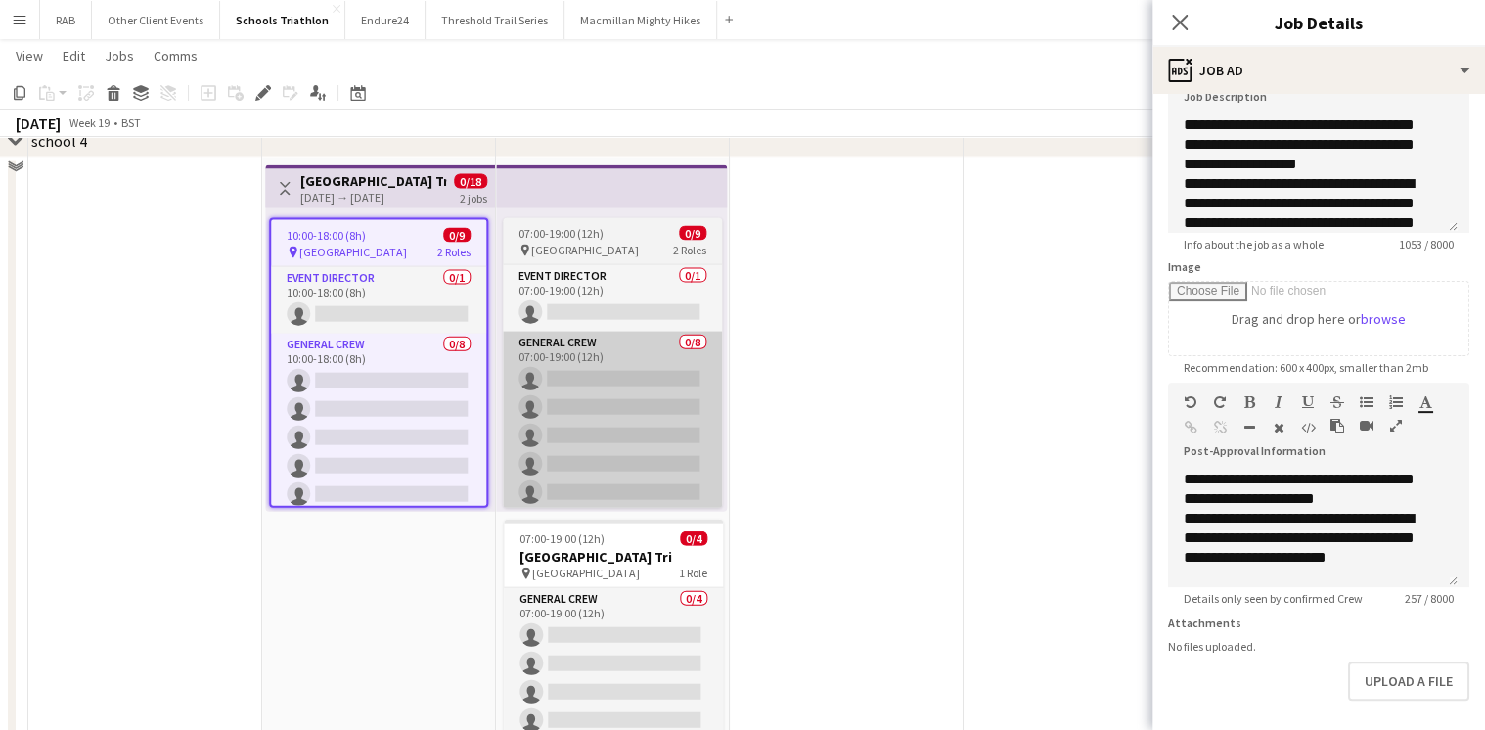
scroll to position [2113, 0]
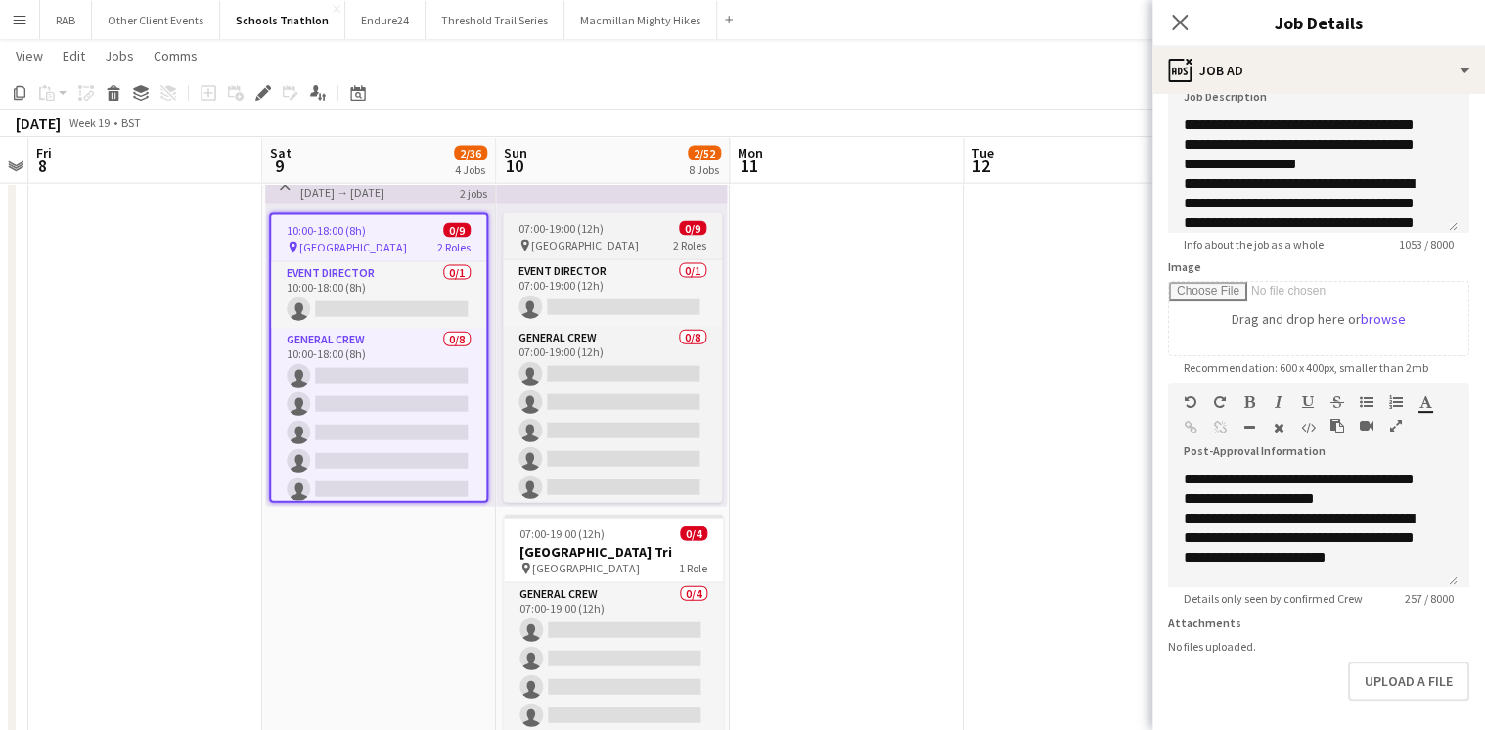
click at [585, 226] on span "07:00-19:00 (12h)" at bounding box center [561, 228] width 85 height 15
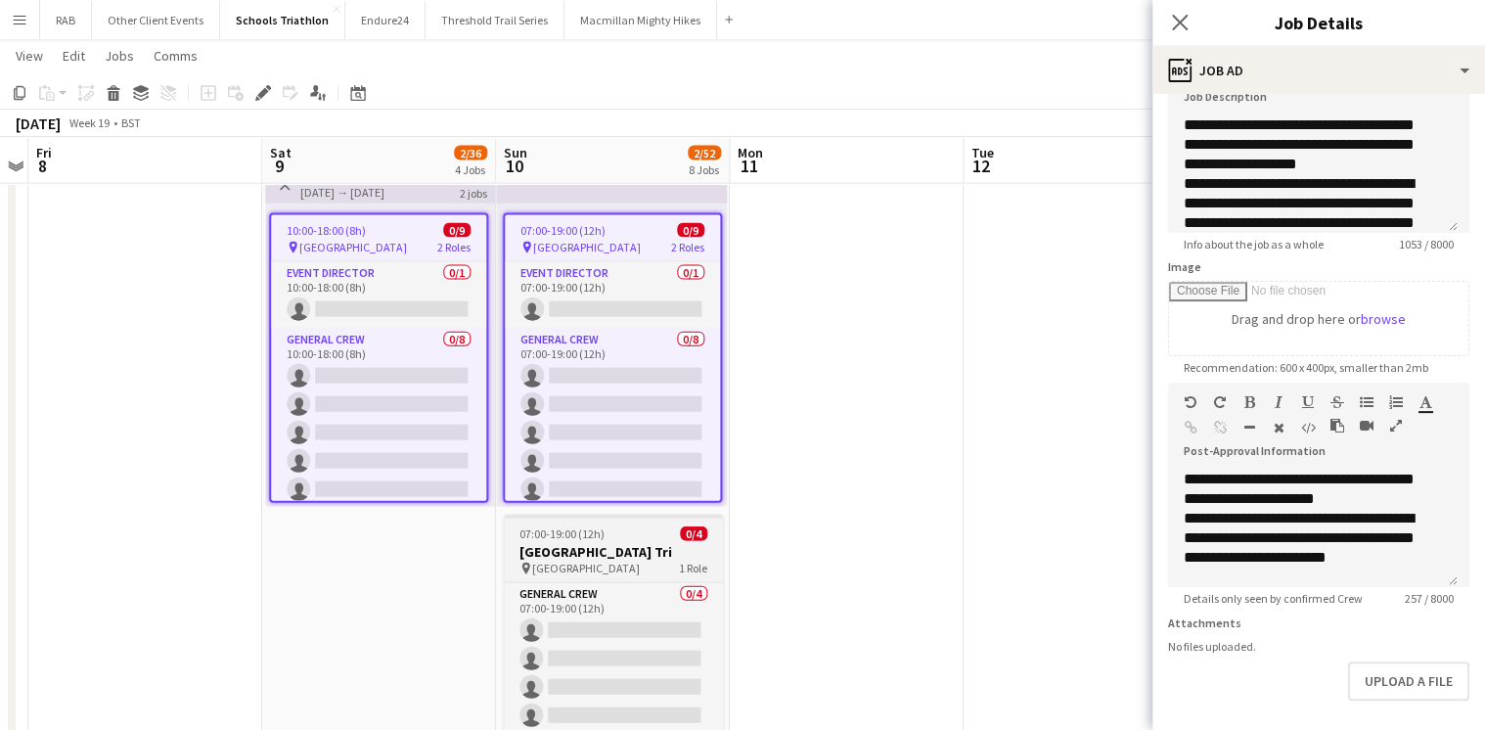
click at [597, 545] on h3 "[GEOGRAPHIC_DATA] Tri" at bounding box center [613, 552] width 219 height 18
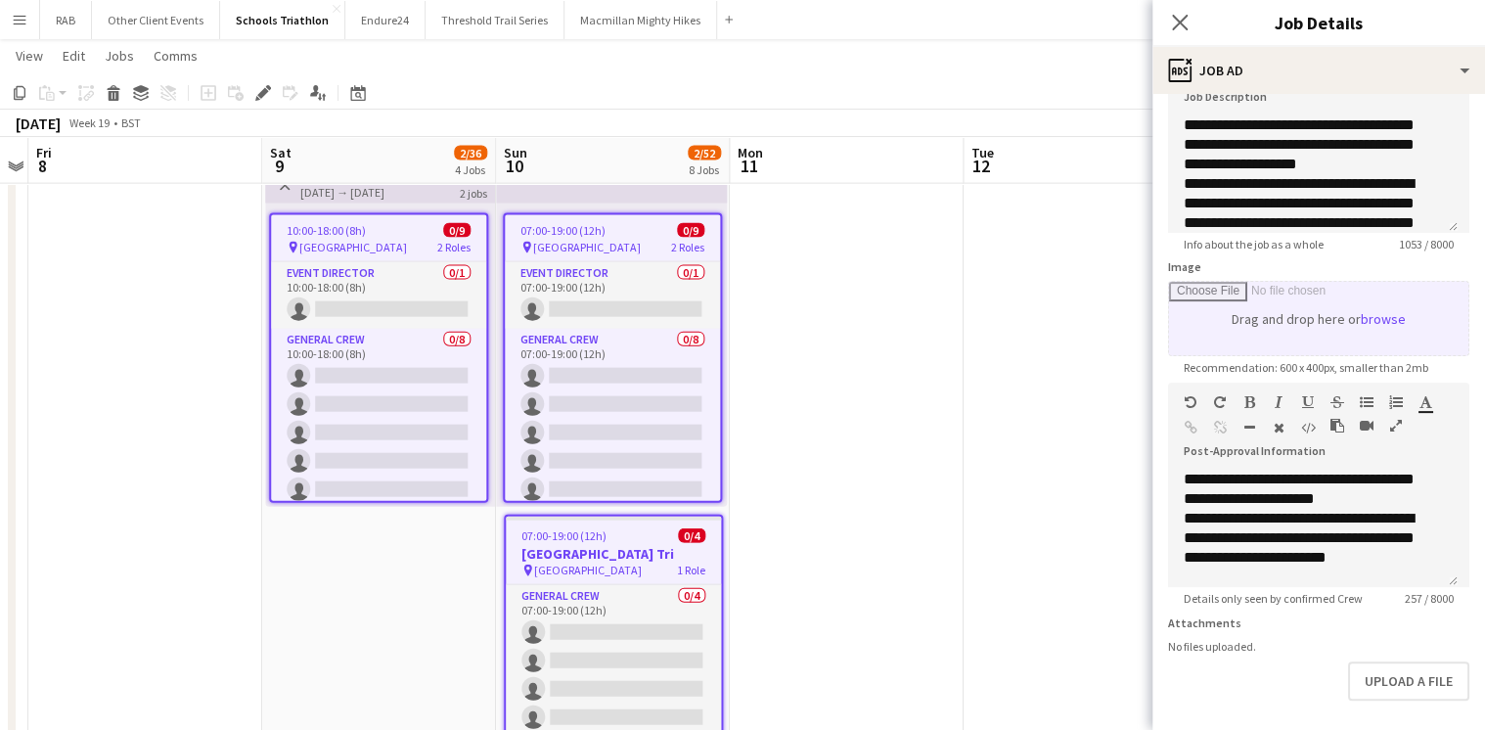
click at [1374, 315] on input "Image" at bounding box center [1318, 318] width 299 height 73
type input "**********"
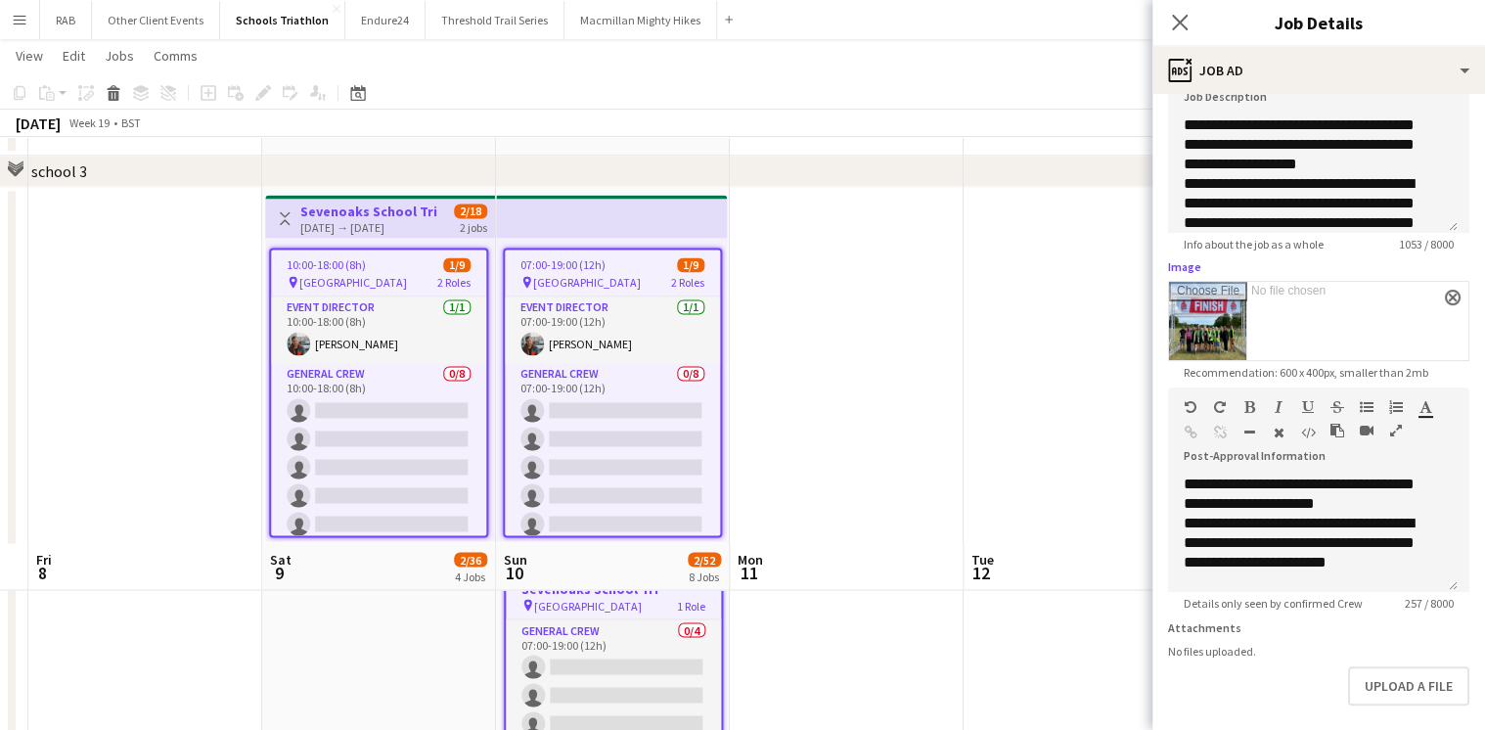
scroll to position [1342, 0]
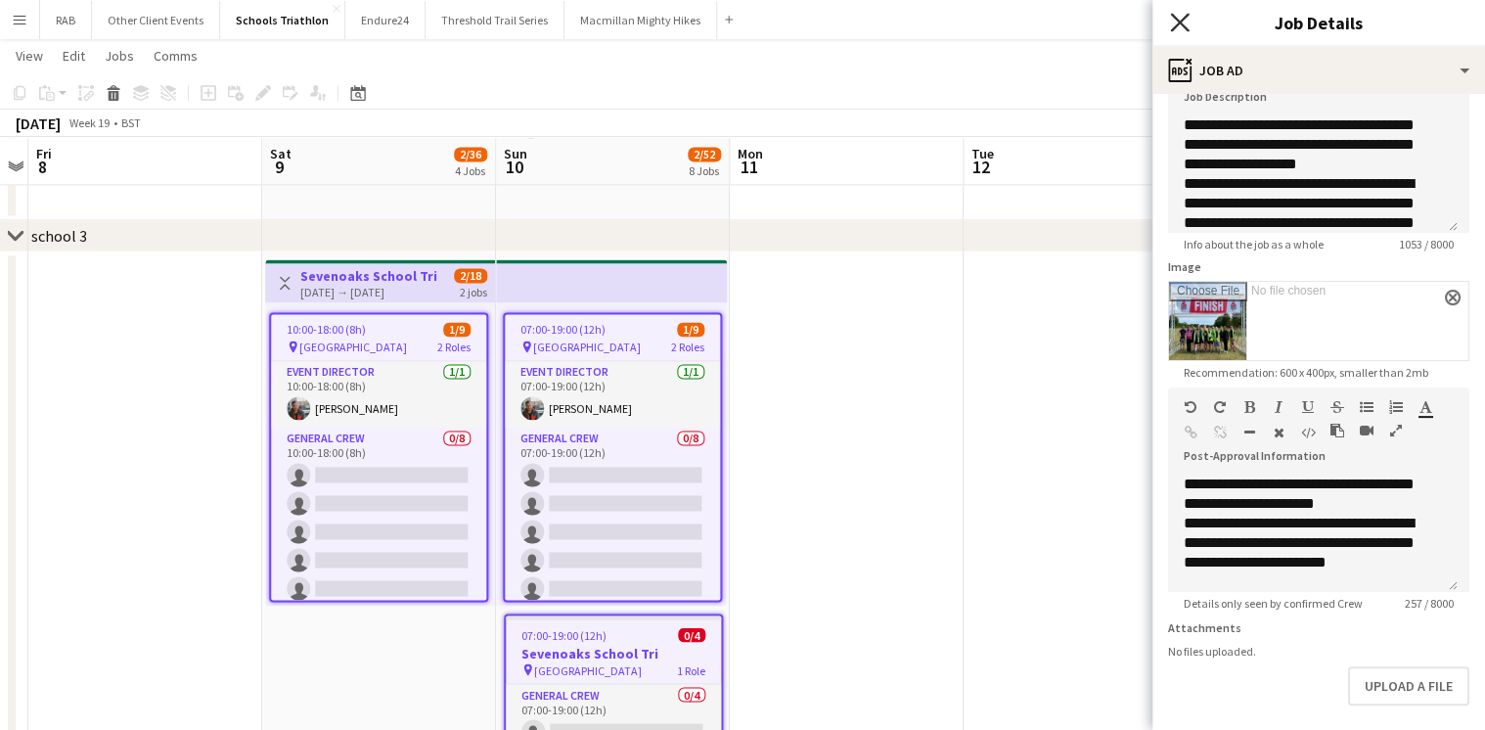
drag, startPoint x: 1177, startPoint y: 22, endPoint x: 1243, endPoint y: 320, distance: 305.5
click at [1178, 22] on icon at bounding box center [1180, 23] width 16 height 16
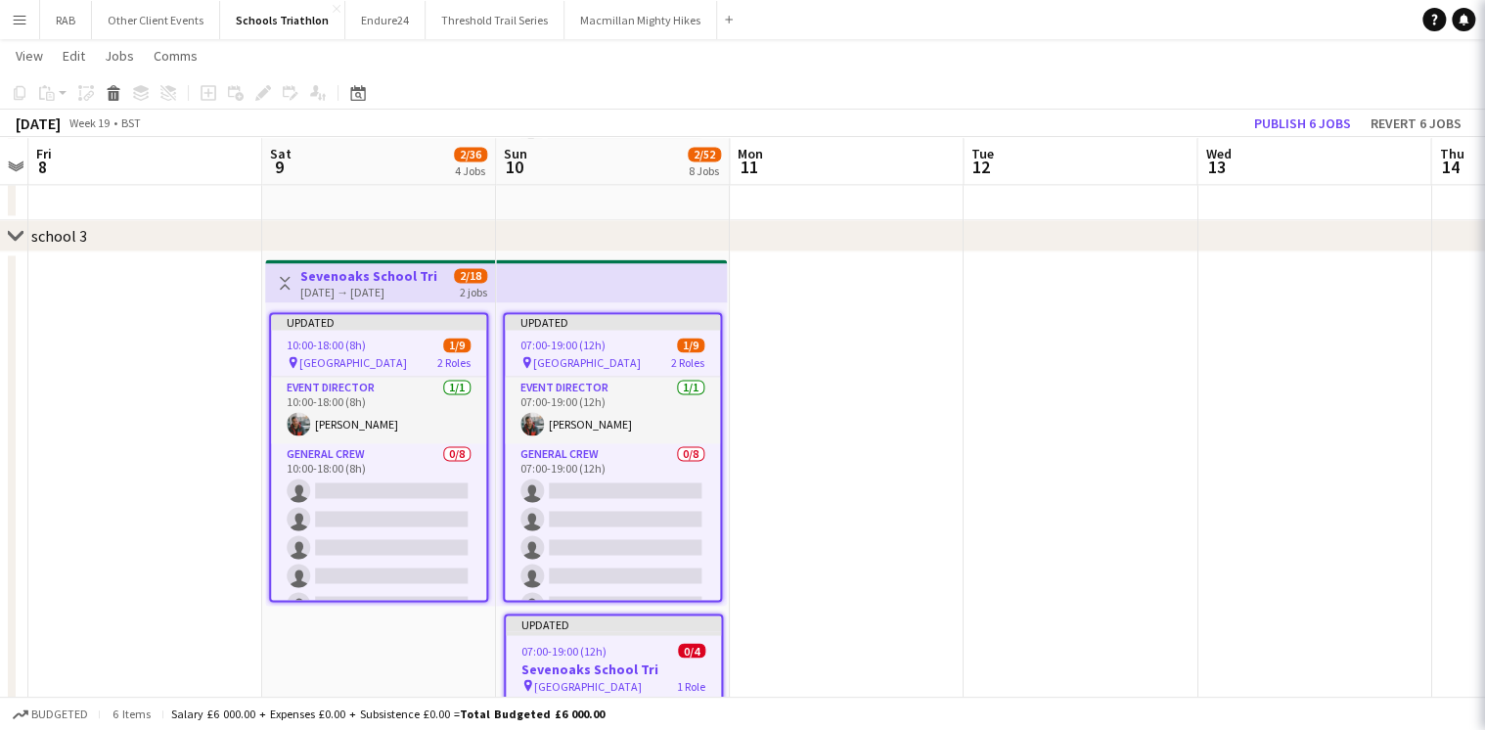
drag, startPoint x: 1254, startPoint y: 385, endPoint x: 1290, endPoint y: 280, distance: 110.5
click at [1256, 385] on app-date-cell at bounding box center [1315, 571] width 234 height 641
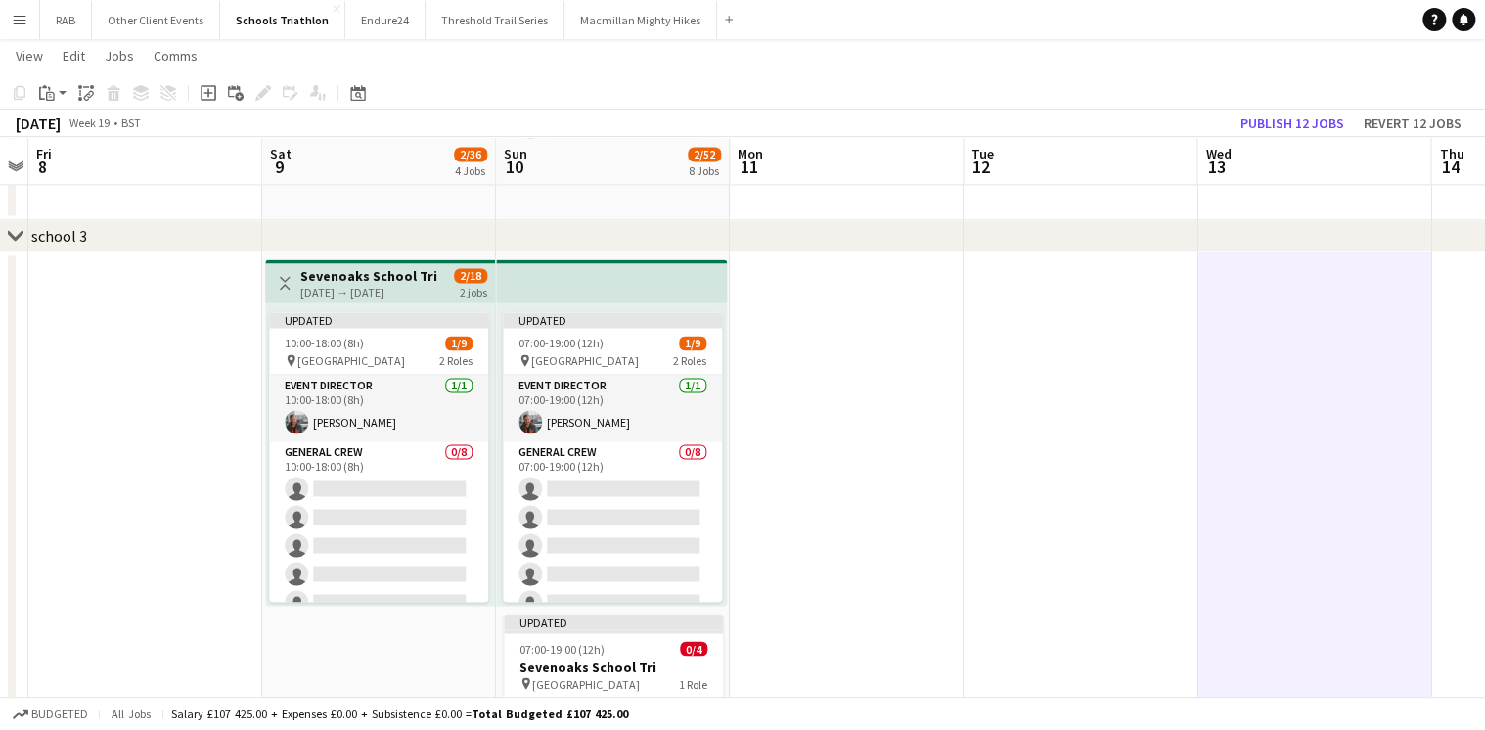
scroll to position [0, 672]
click at [1269, 118] on button "Publish 12 jobs" at bounding box center [1292, 123] width 119 height 25
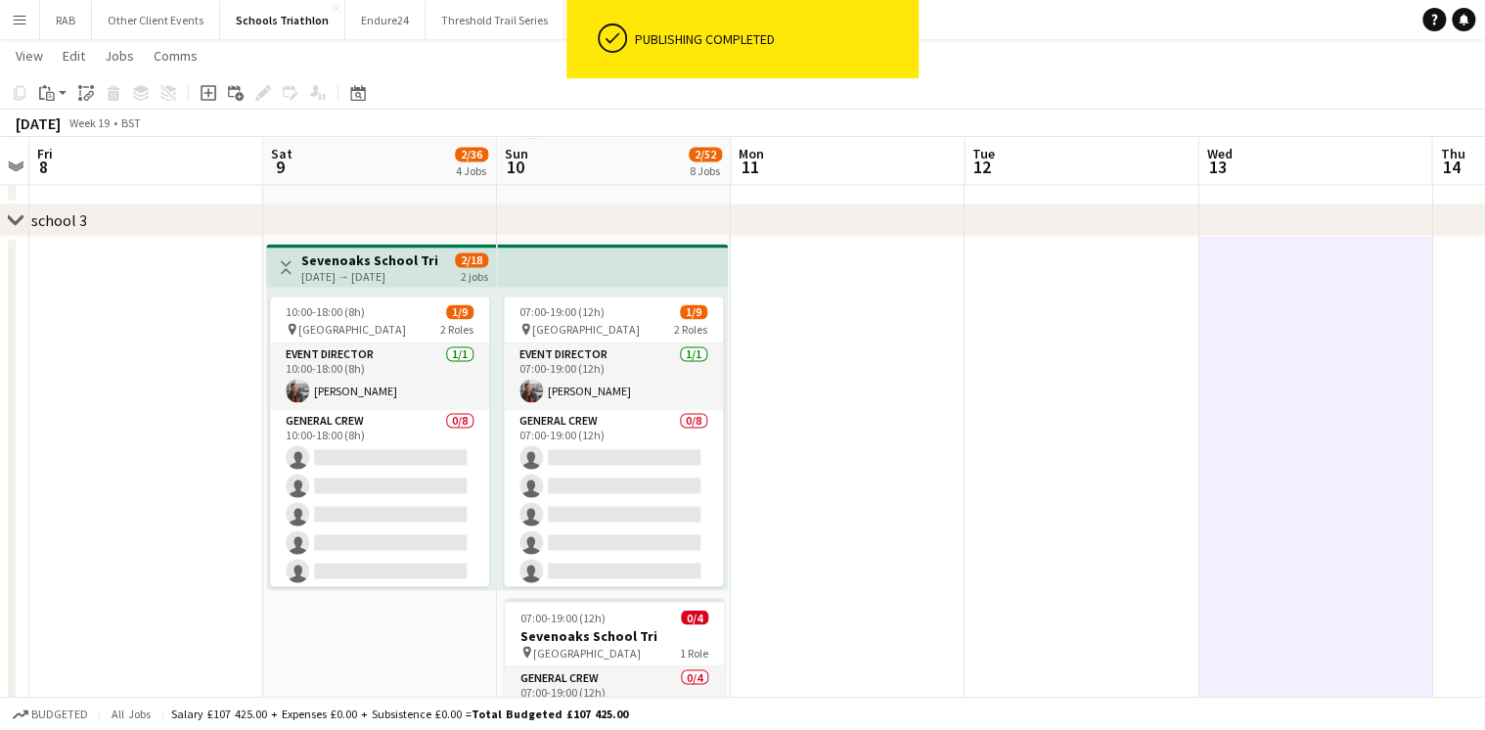
scroll to position [89, 0]
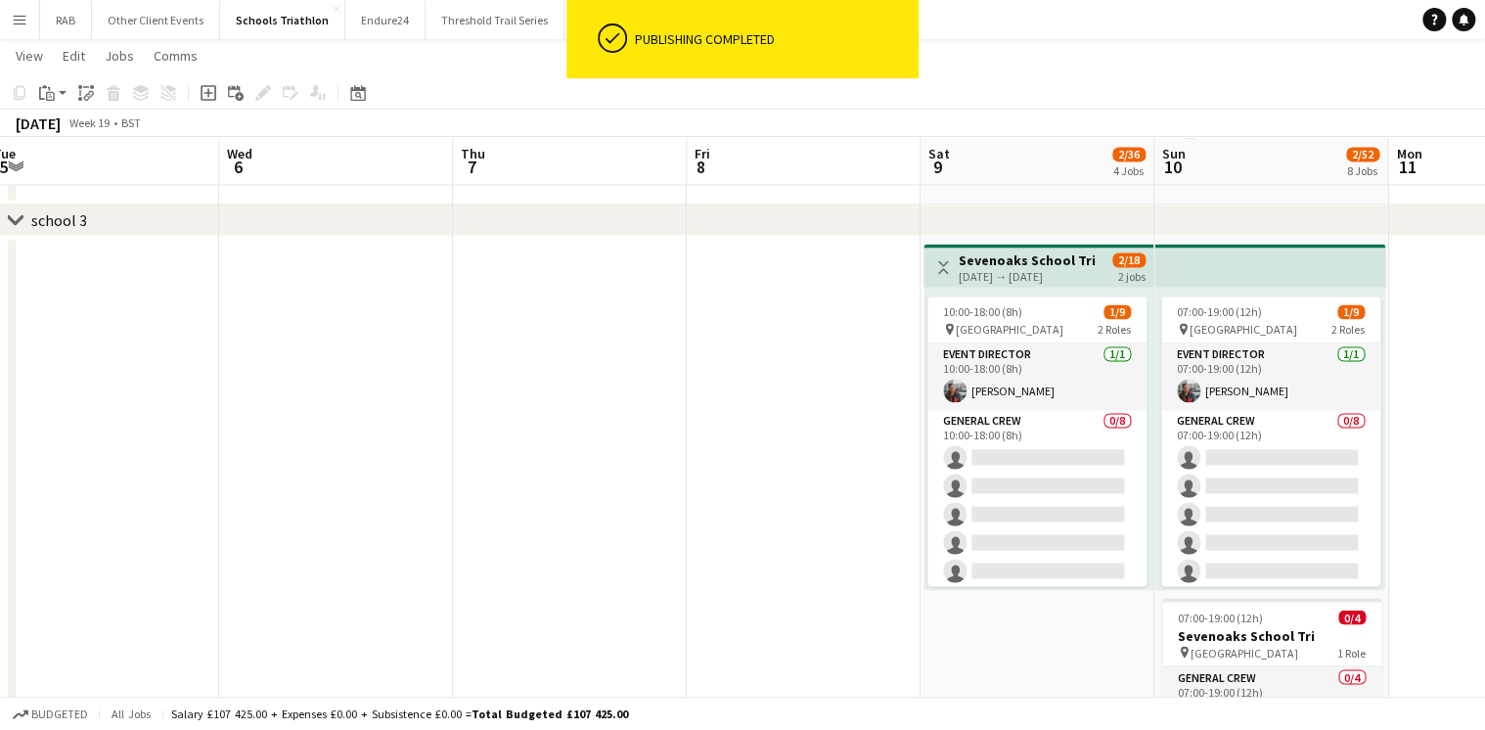
drag, startPoint x: 399, startPoint y: 154, endPoint x: 1409, endPoint y: 106, distance: 1010.9
click at [1409, 106] on app-calendar "Copy Paste Paste Ctrl+V Paste with crew Ctrl+Shift+V Paste linked Job [GEOGRAPH…" at bounding box center [742, 185] width 1485 height 2871
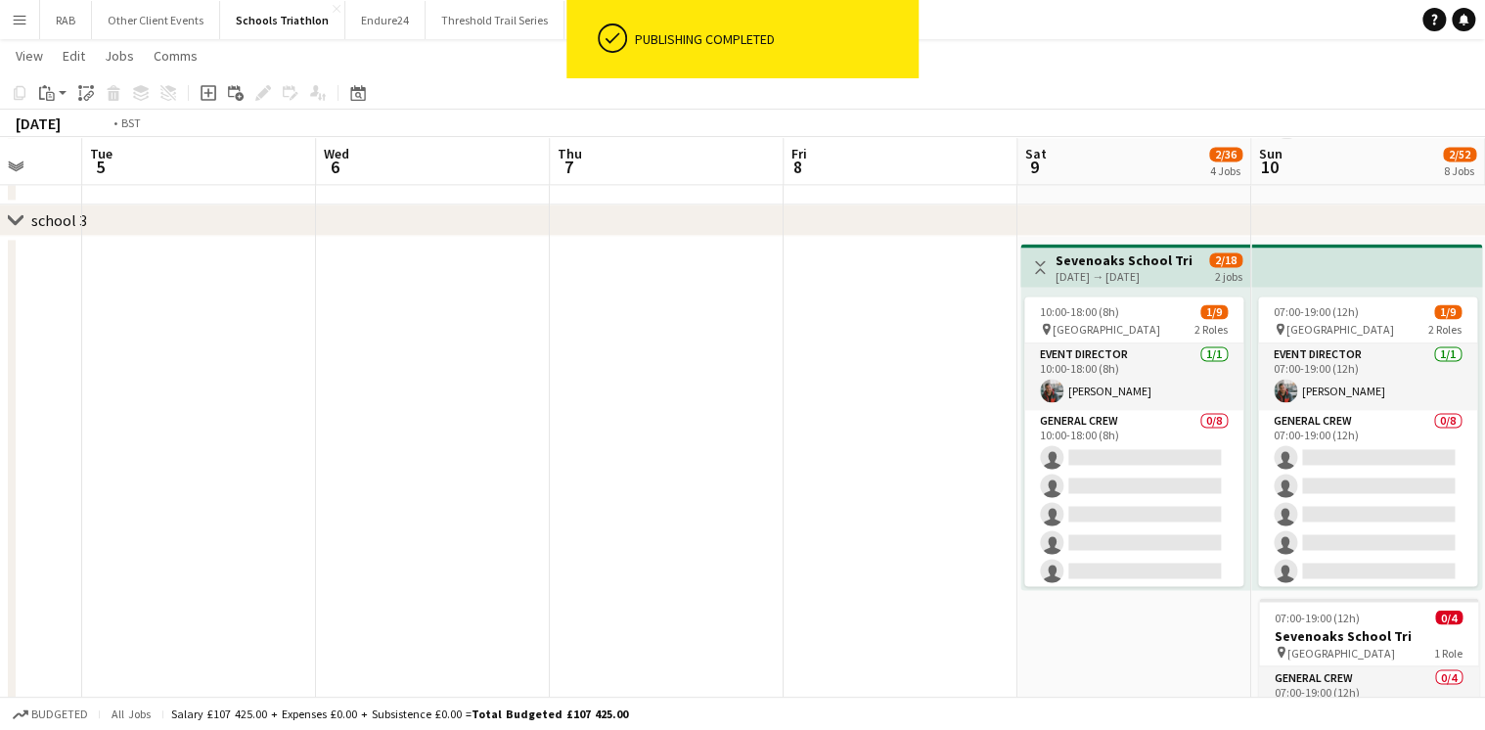
scroll to position [0, 0]
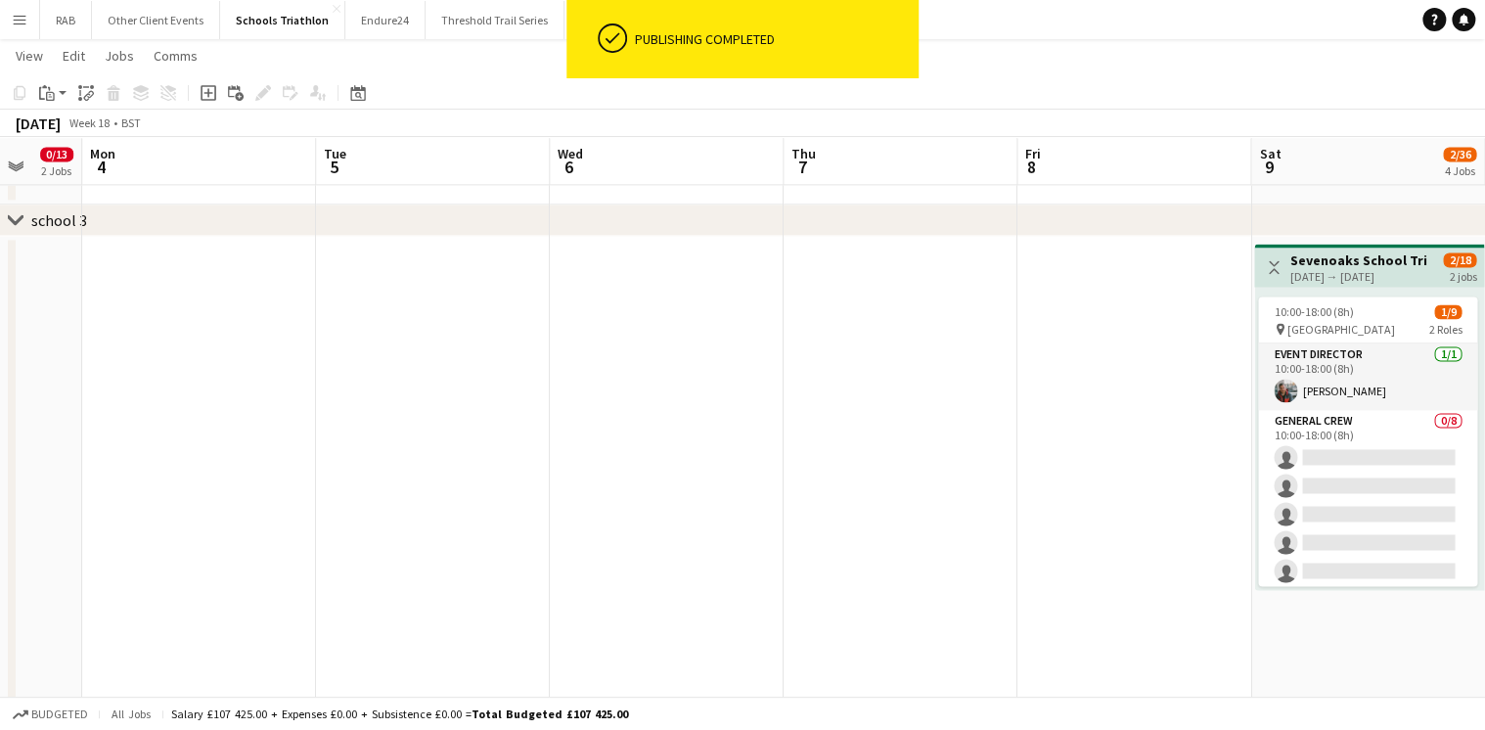
drag, startPoint x: 463, startPoint y: 182, endPoint x: 1245, endPoint y: 130, distance: 783.5
click at [1245, 130] on app-calendar "Copy Paste Paste Ctrl+V Paste with crew Ctrl+Shift+V Paste linked Job [GEOGRAPH…" at bounding box center [742, 185] width 1485 height 2871
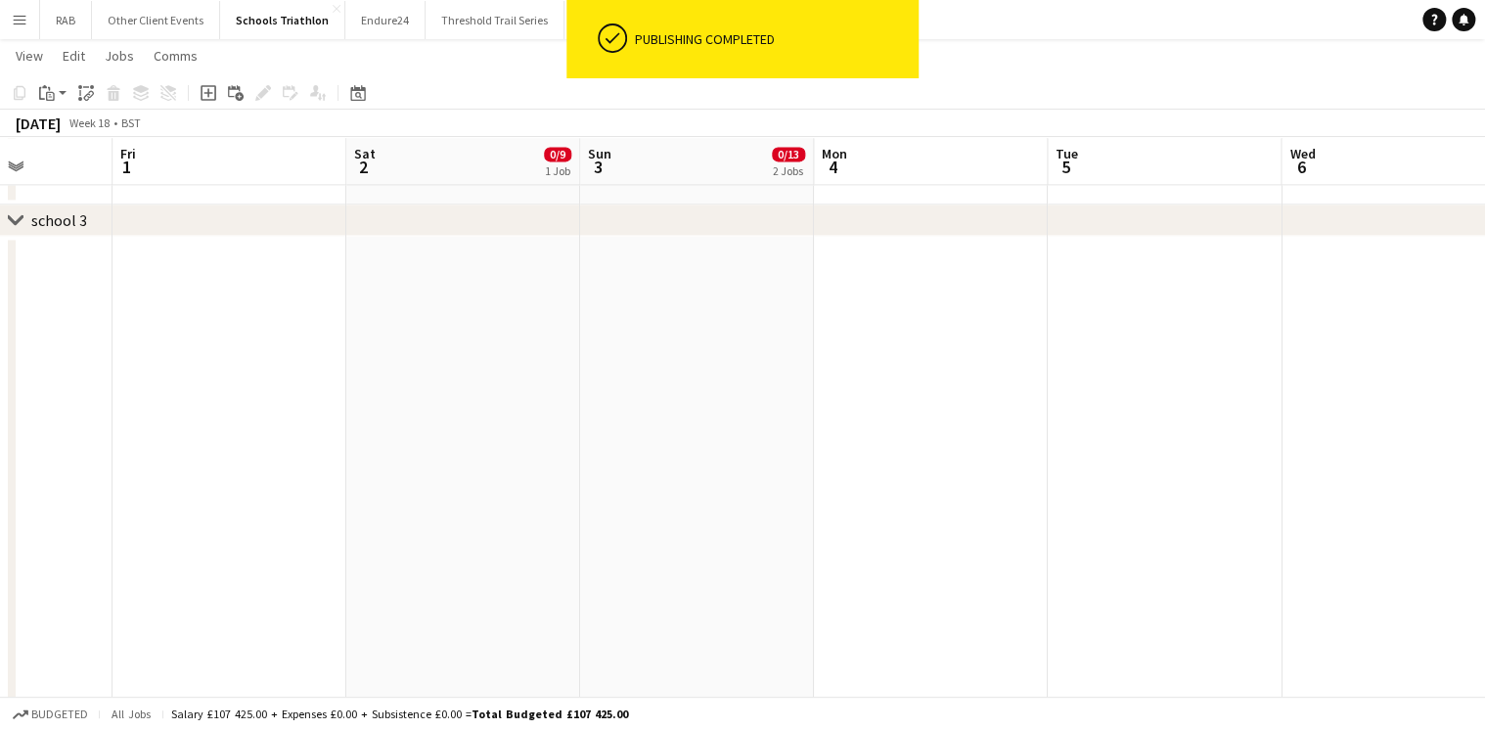
drag, startPoint x: 601, startPoint y: 160, endPoint x: 1331, endPoint y: 182, distance: 730.2
click at [1331, 182] on app-calendar-viewport "Tue 28 Wed 29 Thu 30 Fri 1 Sat 2 0/9 1 Job Sun 3 0/13 2 Jobs Mon 4 Tue 5 Wed 6 …" at bounding box center [742, 185] width 1485 height 2871
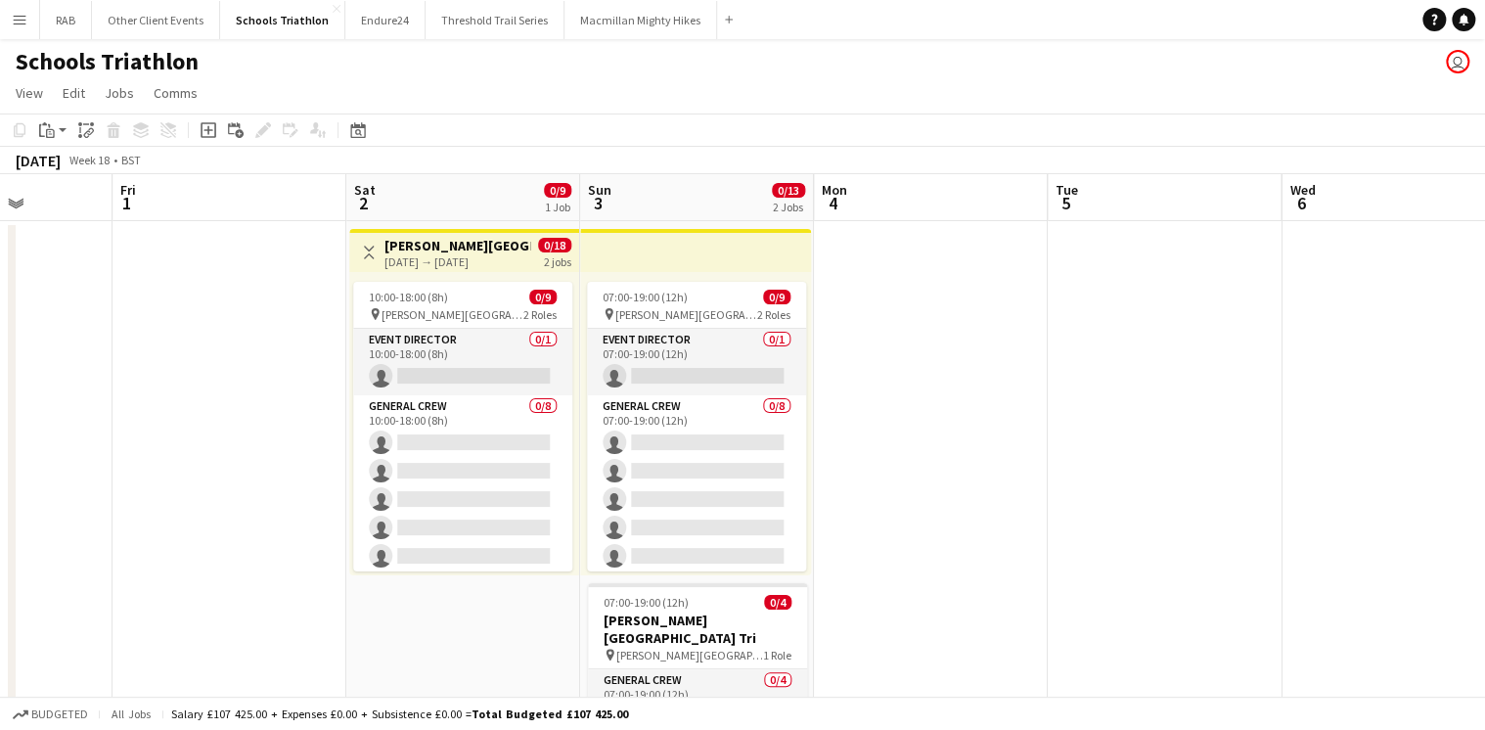
click at [428, 250] on h3 "[PERSON_NAME][GEOGRAPHIC_DATA] Tri" at bounding box center [458, 246] width 146 height 18
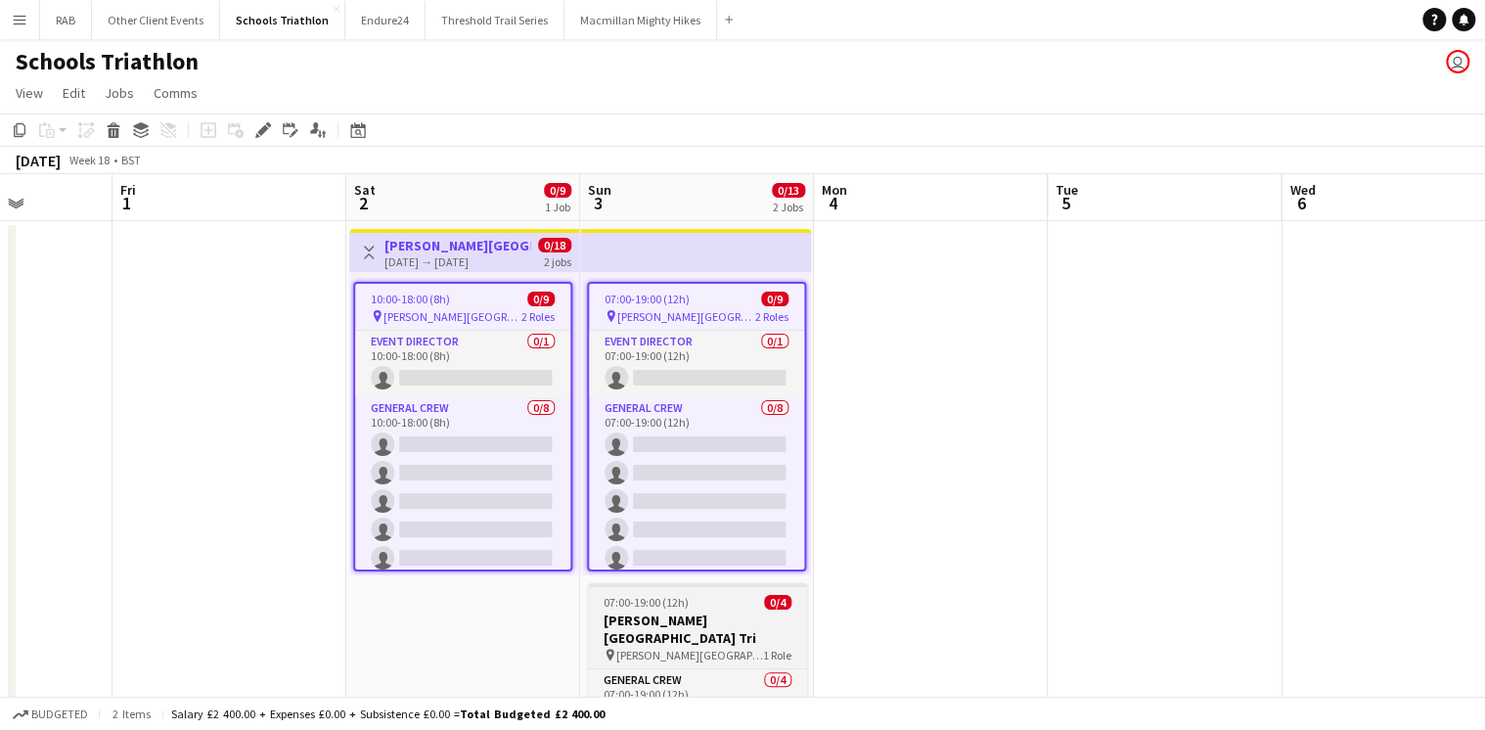
click at [670, 615] on h3 "[PERSON_NAME][GEOGRAPHIC_DATA] Tri" at bounding box center [697, 629] width 219 height 35
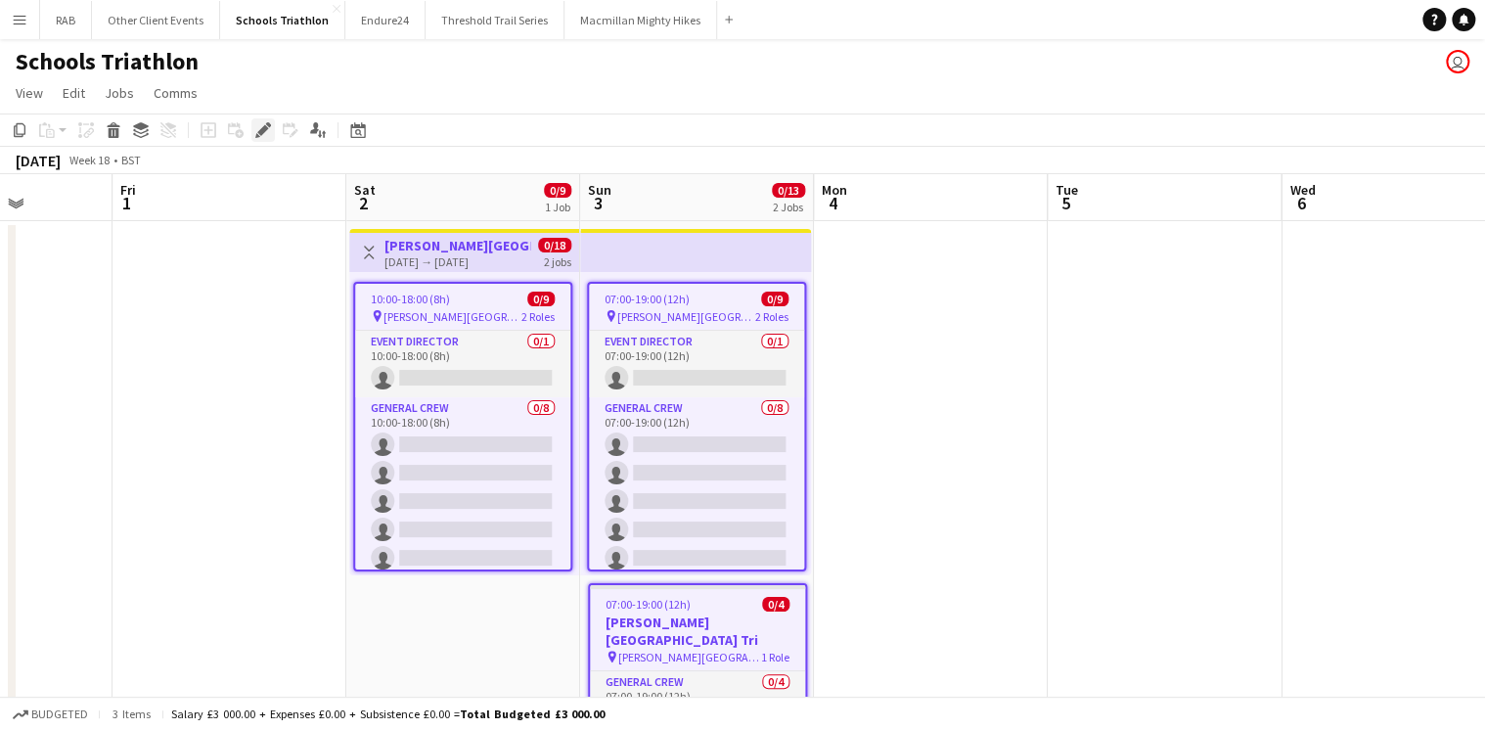
click at [269, 131] on icon "Edit" at bounding box center [263, 130] width 16 height 16
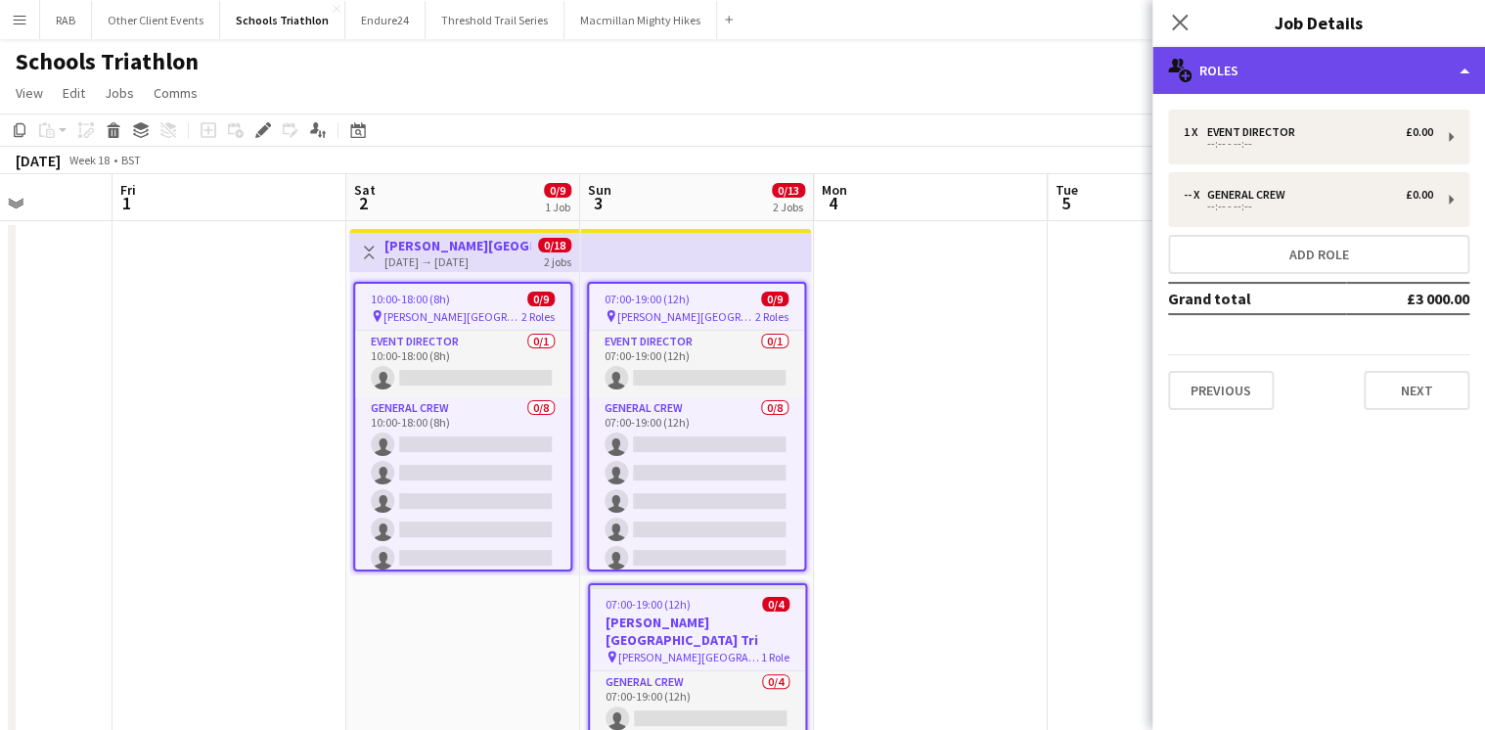
click at [1272, 63] on div "multiple-users-add Roles" at bounding box center [1319, 70] width 333 height 47
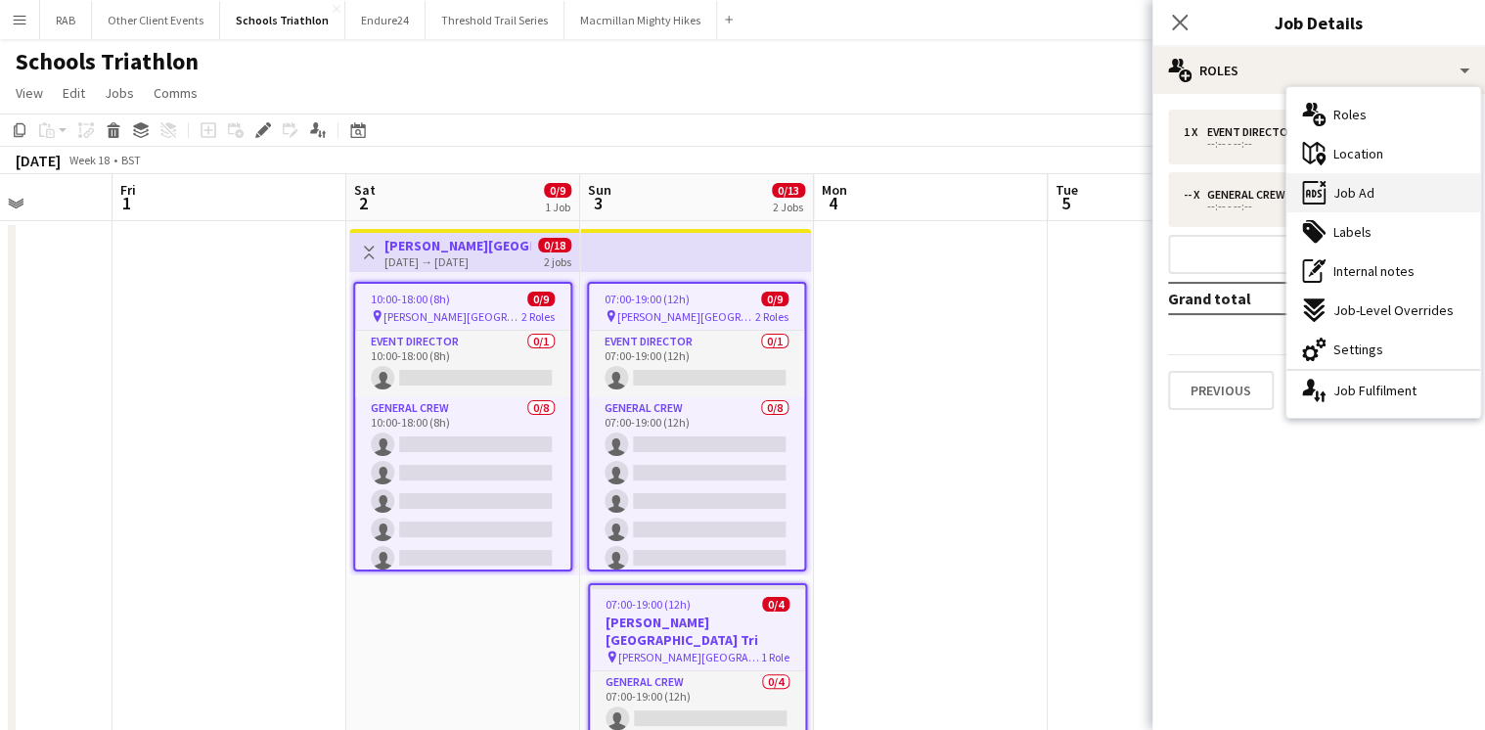
click at [1352, 194] on span "Job Ad" at bounding box center [1354, 193] width 41 height 18
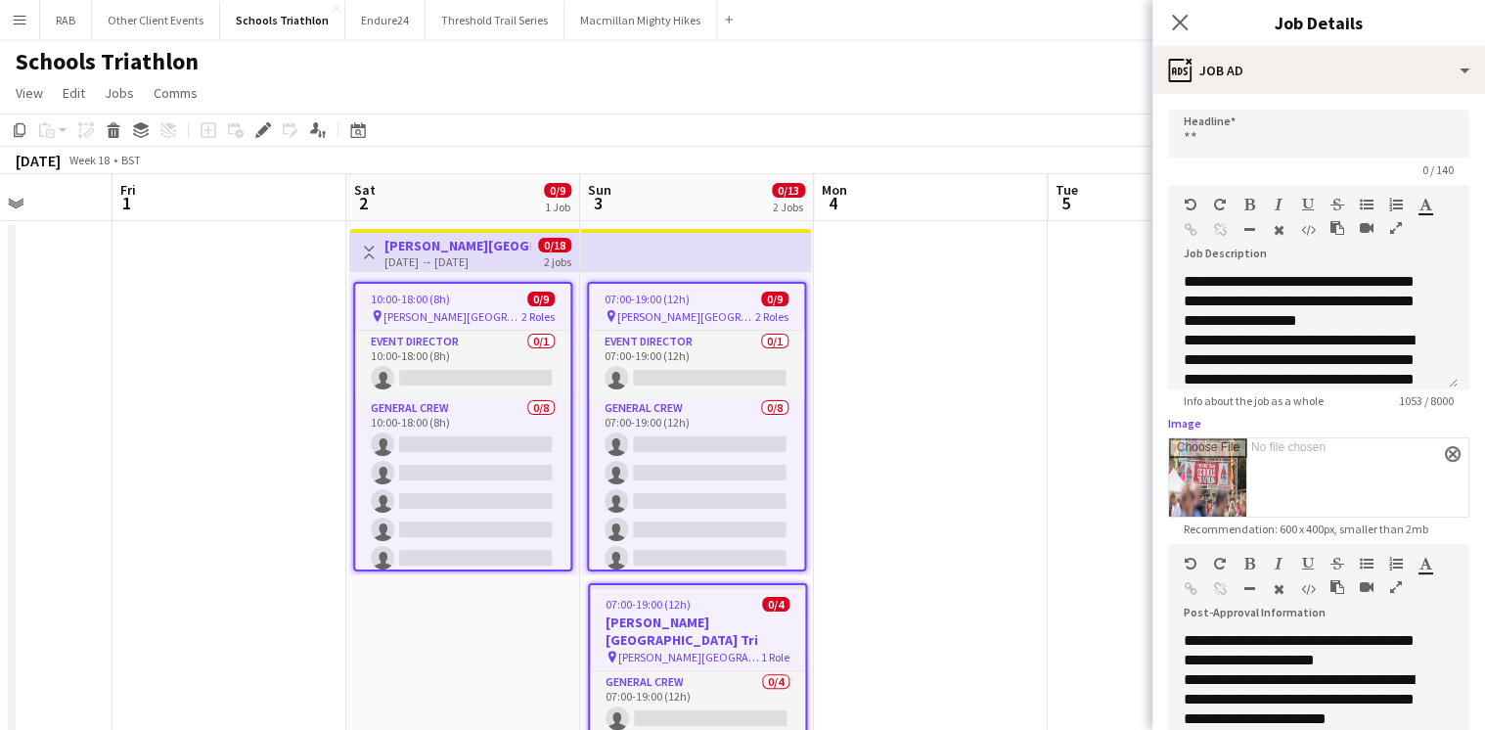
click at [1220, 465] on input "Image" at bounding box center [1318, 477] width 299 height 78
type input "**********"
click at [1170, 27] on icon "Close pop-in" at bounding box center [1179, 22] width 19 height 19
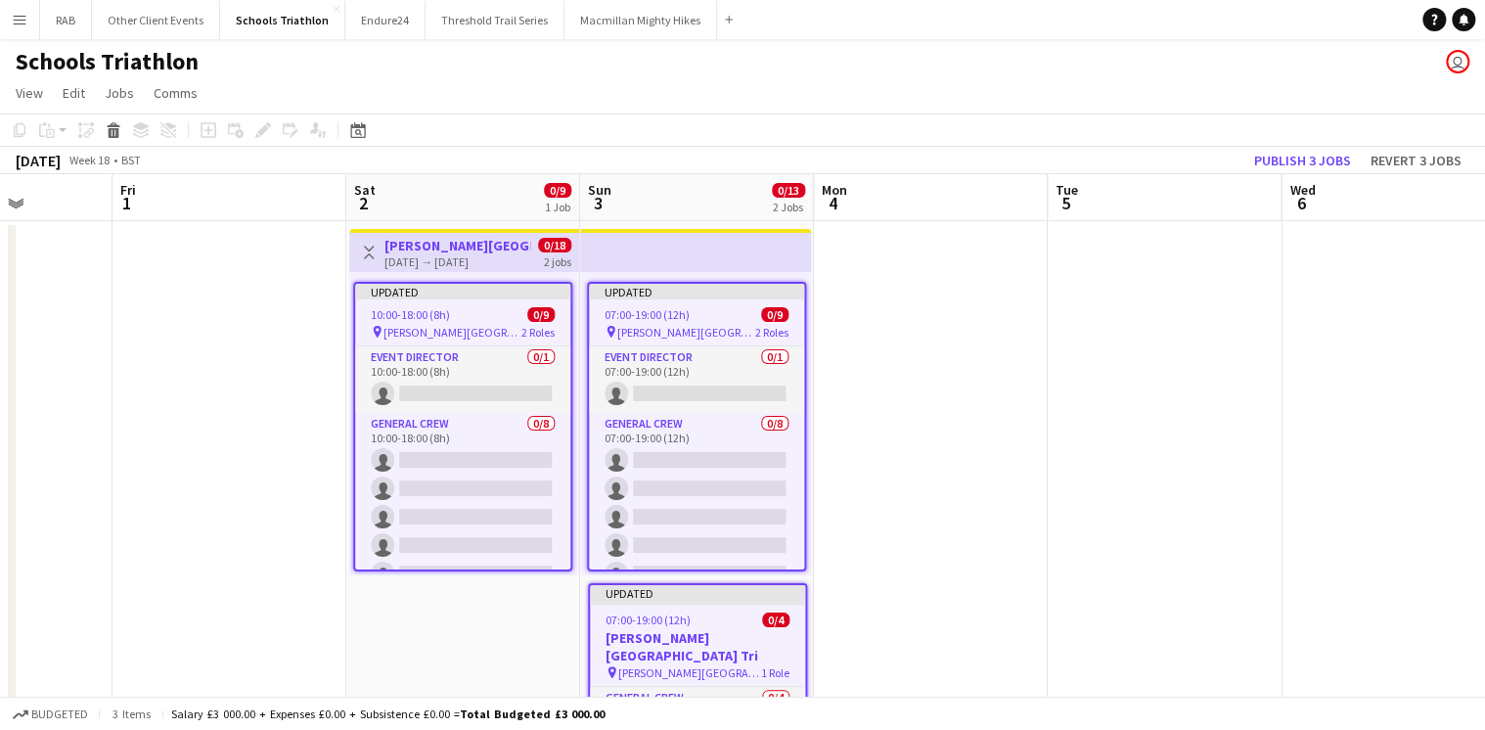
drag, startPoint x: 1073, startPoint y: 459, endPoint x: 1237, endPoint y: 227, distance: 283.7
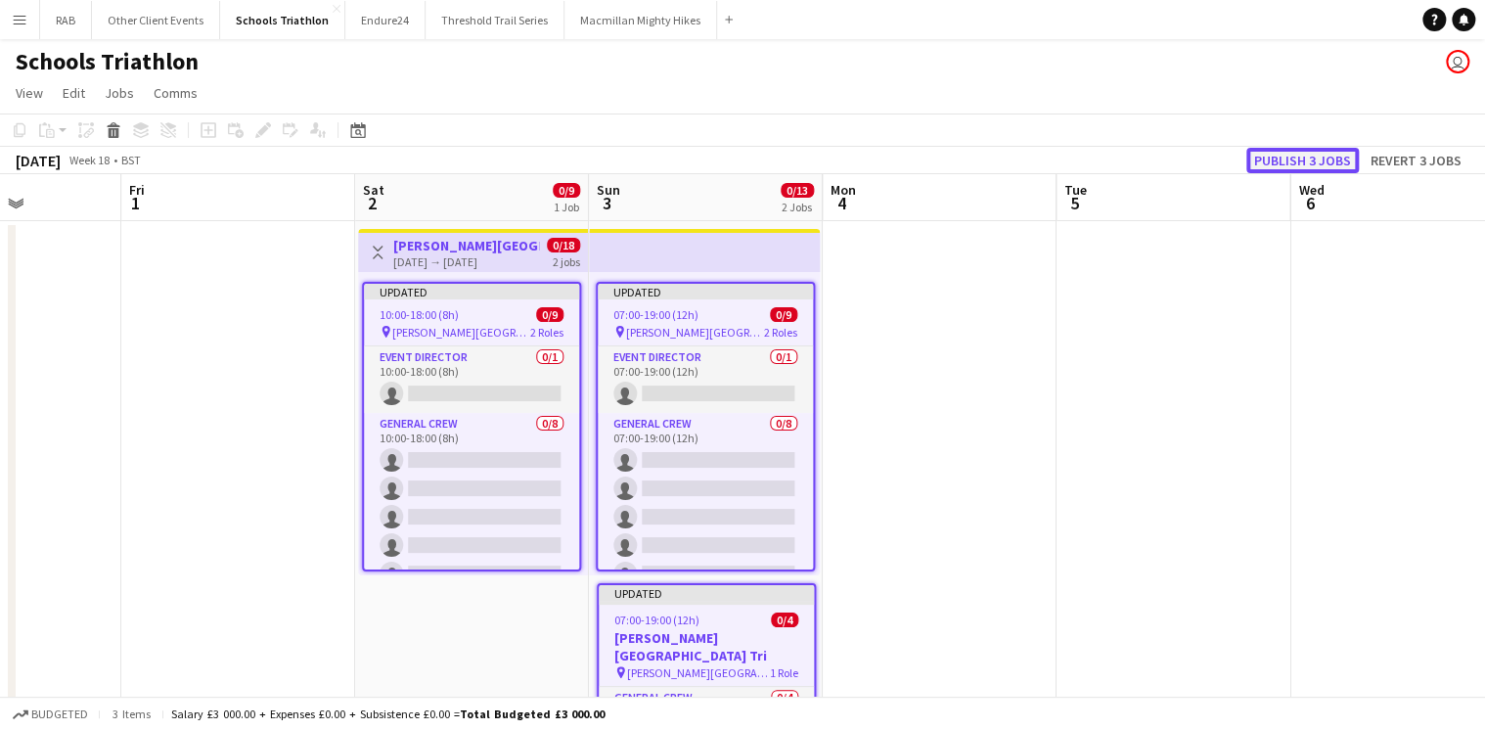
click at [1271, 166] on button "Publish 3 jobs" at bounding box center [1303, 160] width 113 height 25
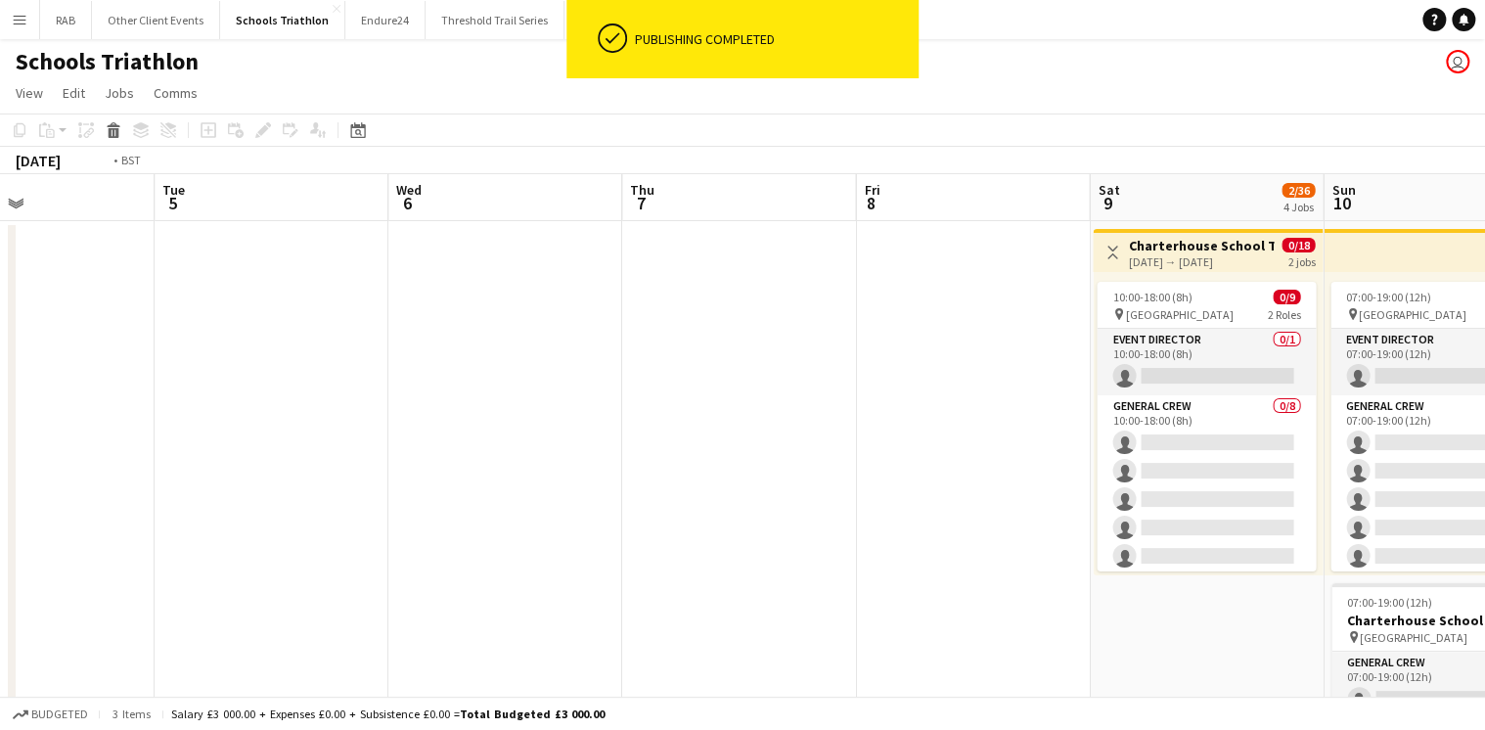
drag, startPoint x: 1389, startPoint y: 200, endPoint x: 552, endPoint y: 199, distance: 837.5
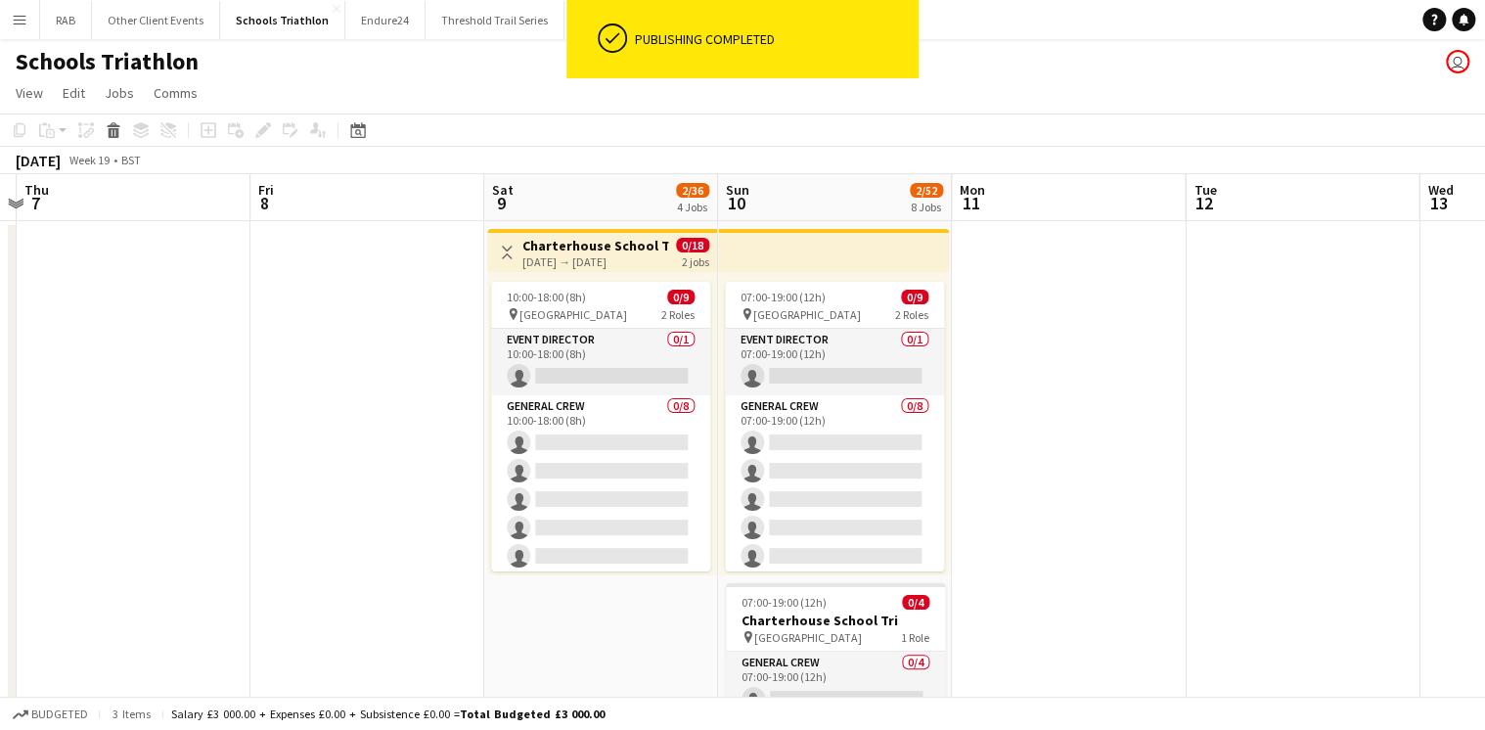
drag, startPoint x: 1203, startPoint y: 200, endPoint x: 450, endPoint y: 198, distance: 753.4
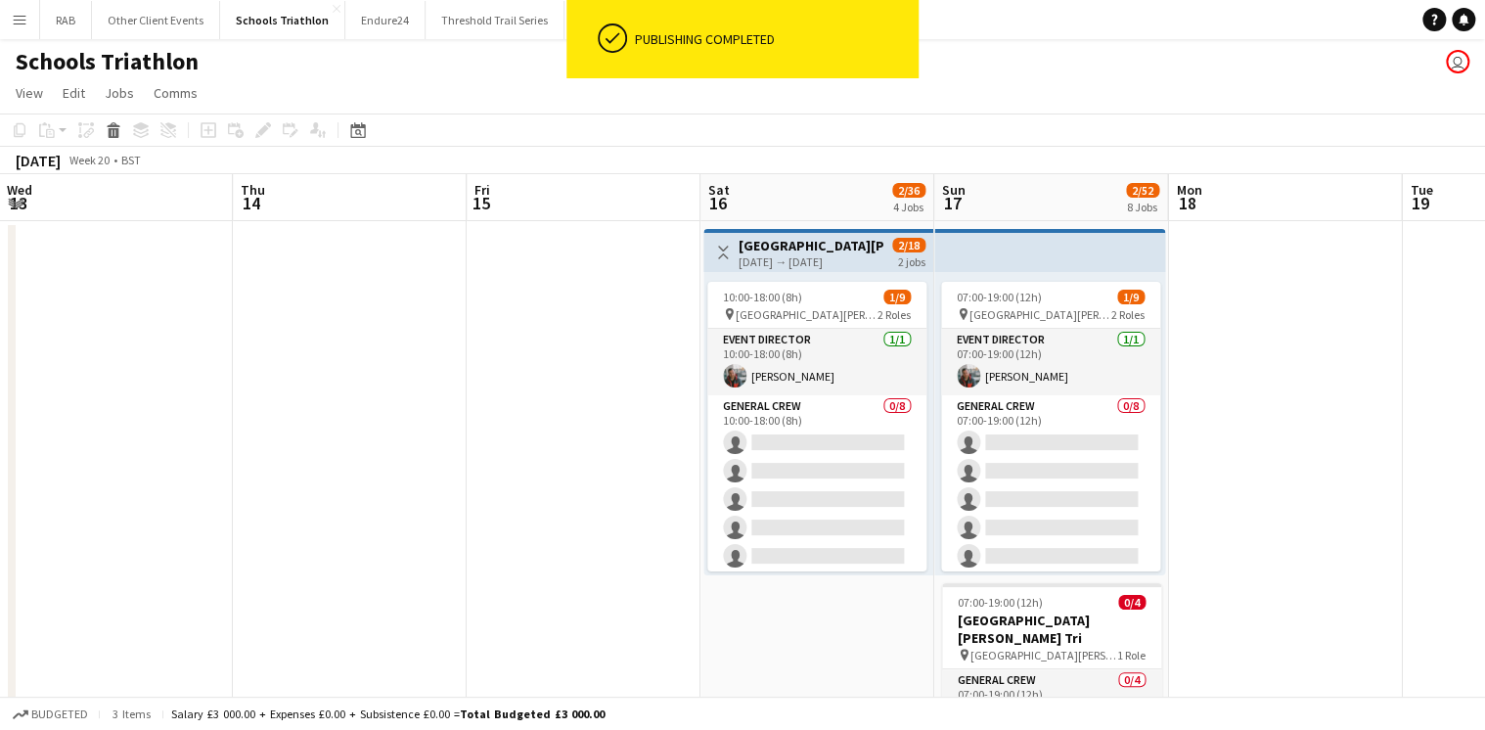
drag, startPoint x: 1349, startPoint y: 205, endPoint x: 210, endPoint y: 216, distance: 1138.9
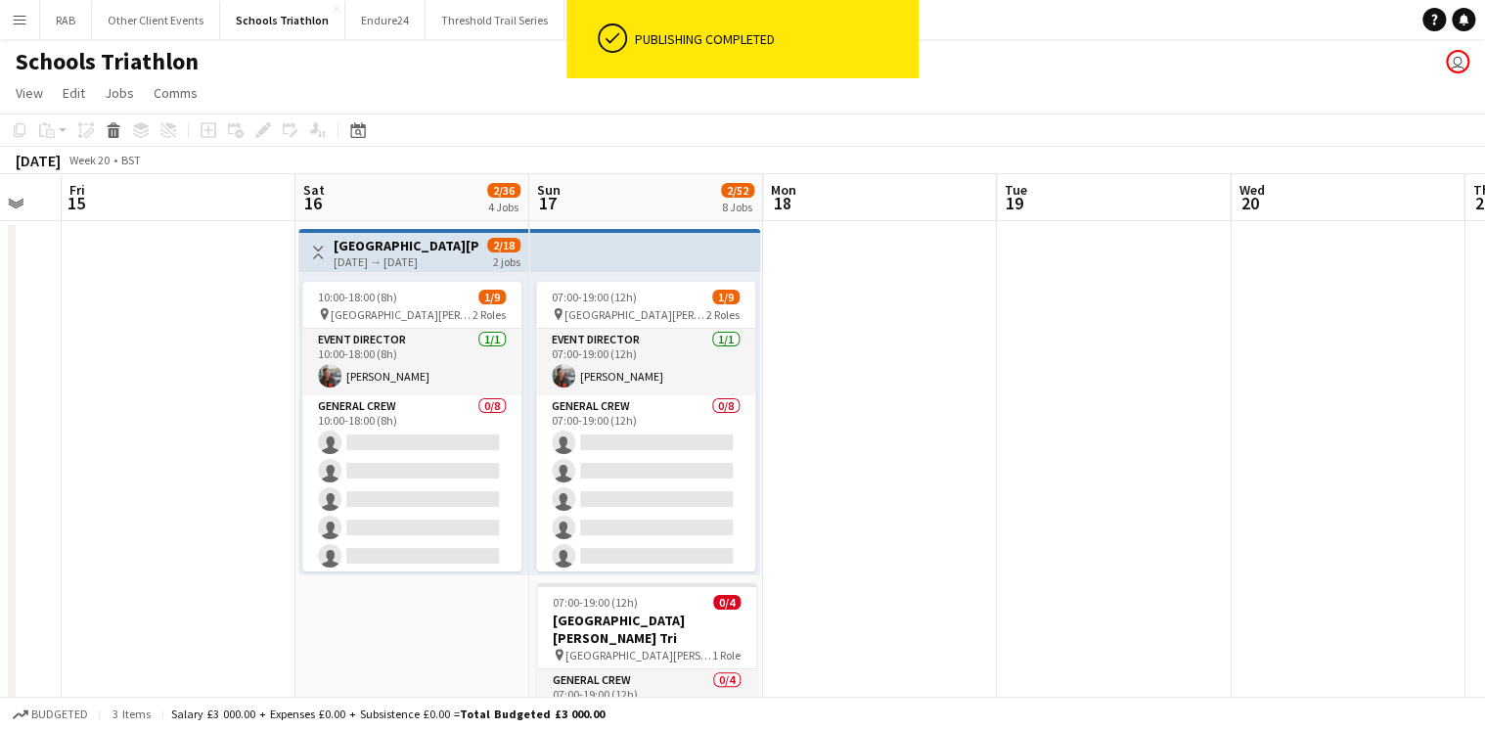
drag, startPoint x: 945, startPoint y: 206, endPoint x: 574, endPoint y: 211, distance: 370.9
click at [419, 250] on h3 "[GEOGRAPHIC_DATA][PERSON_NAME] Tri" at bounding box center [406, 246] width 146 height 18
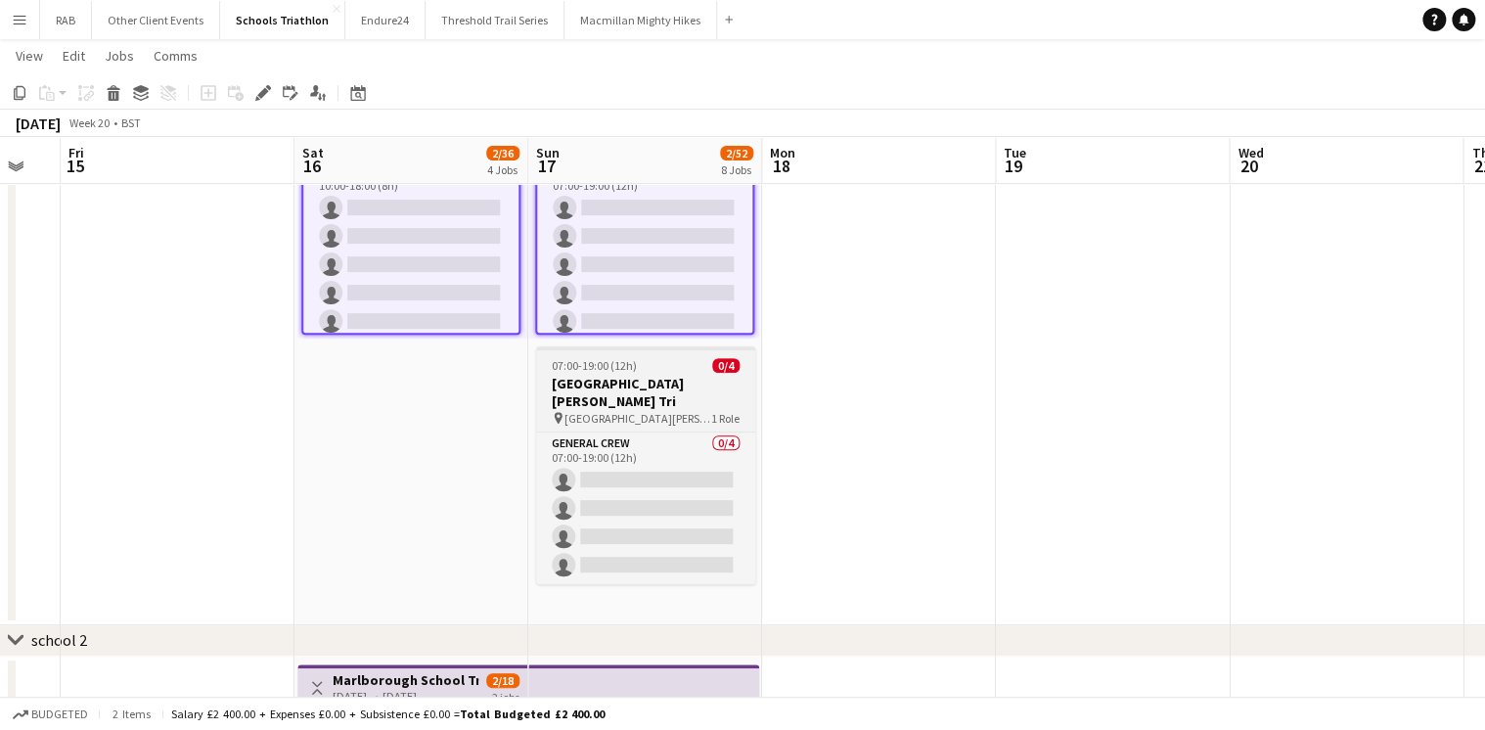
click at [636, 372] on div "07:00-19:00 (12h) 0/4" at bounding box center [645, 365] width 219 height 15
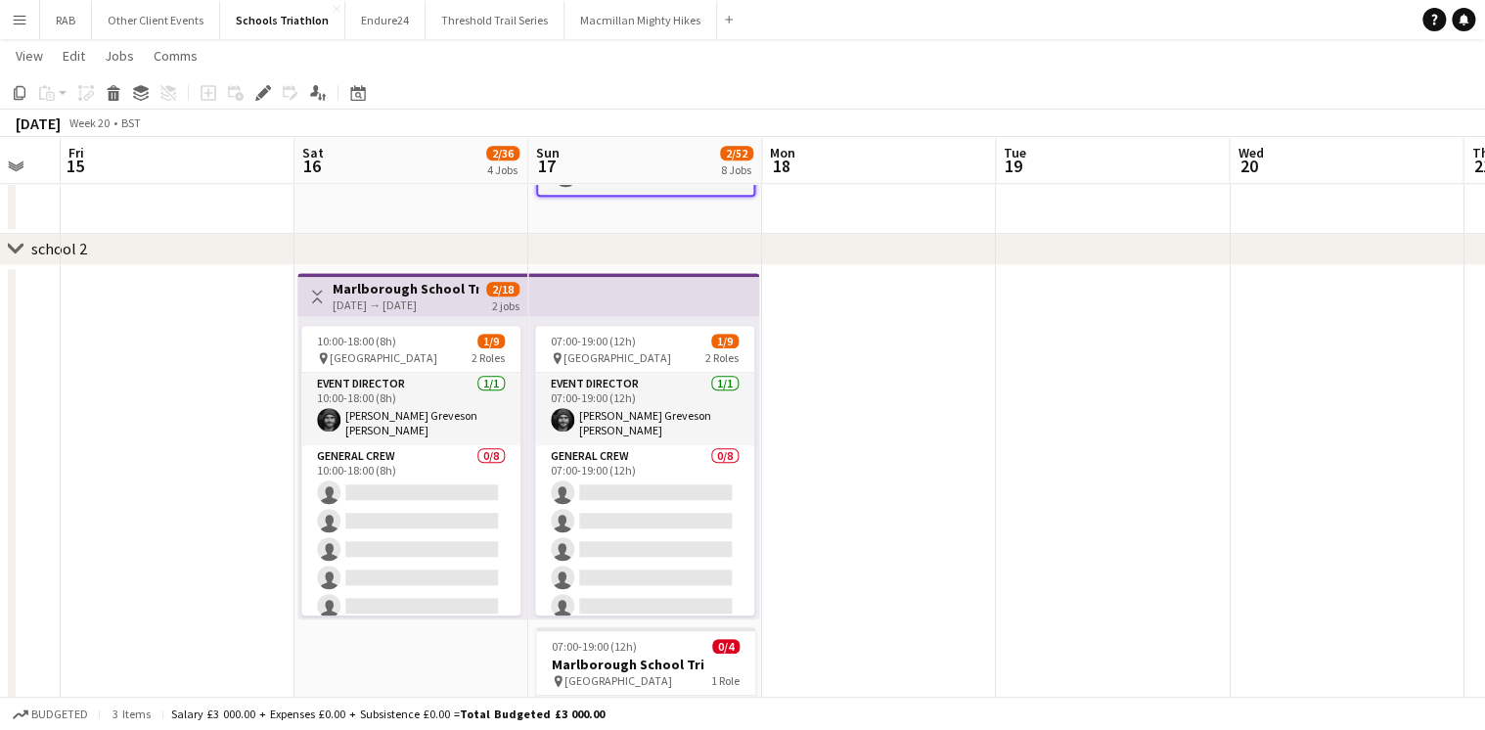
click at [377, 294] on h3 "Marlborough School Tri" at bounding box center [406, 289] width 146 height 18
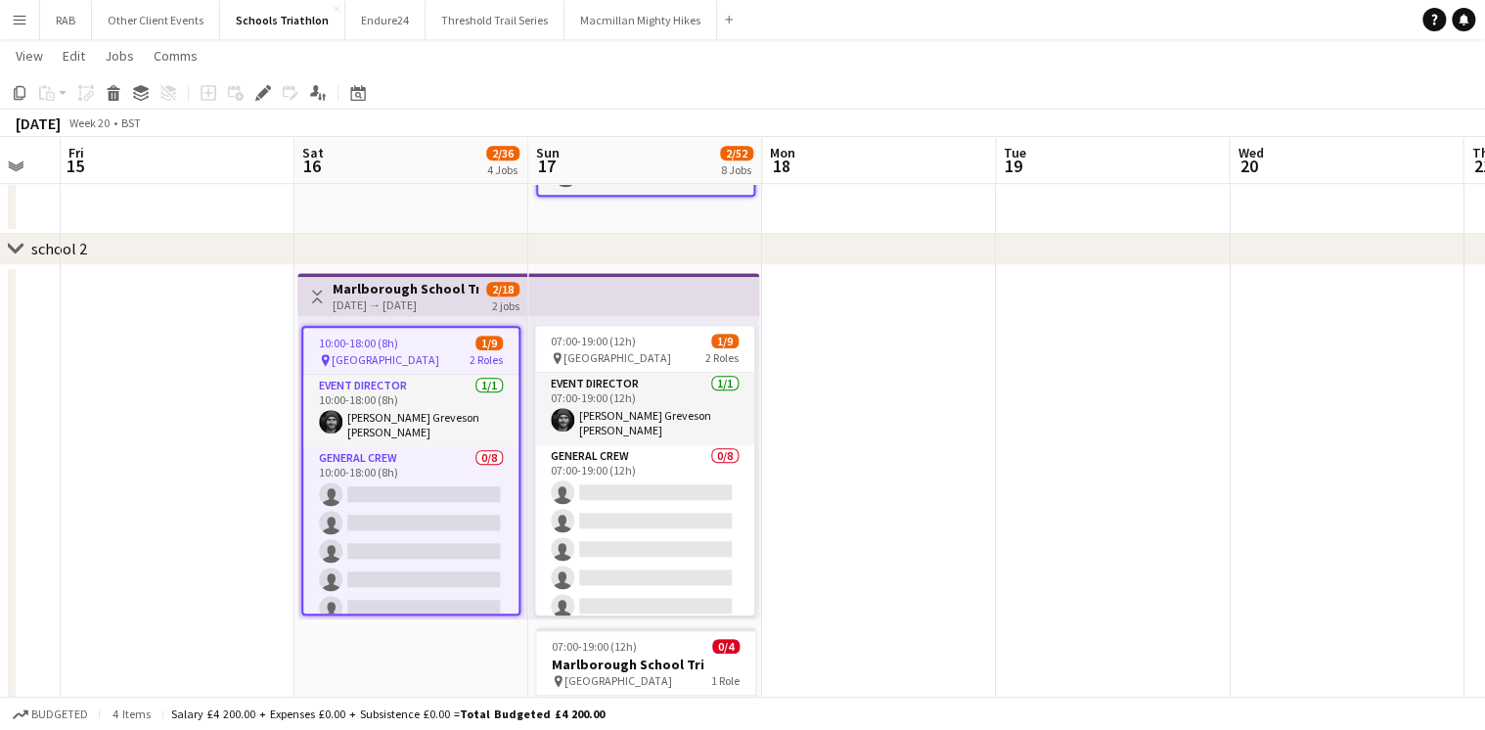
click at [646, 292] on app-top-bar at bounding box center [643, 294] width 231 height 43
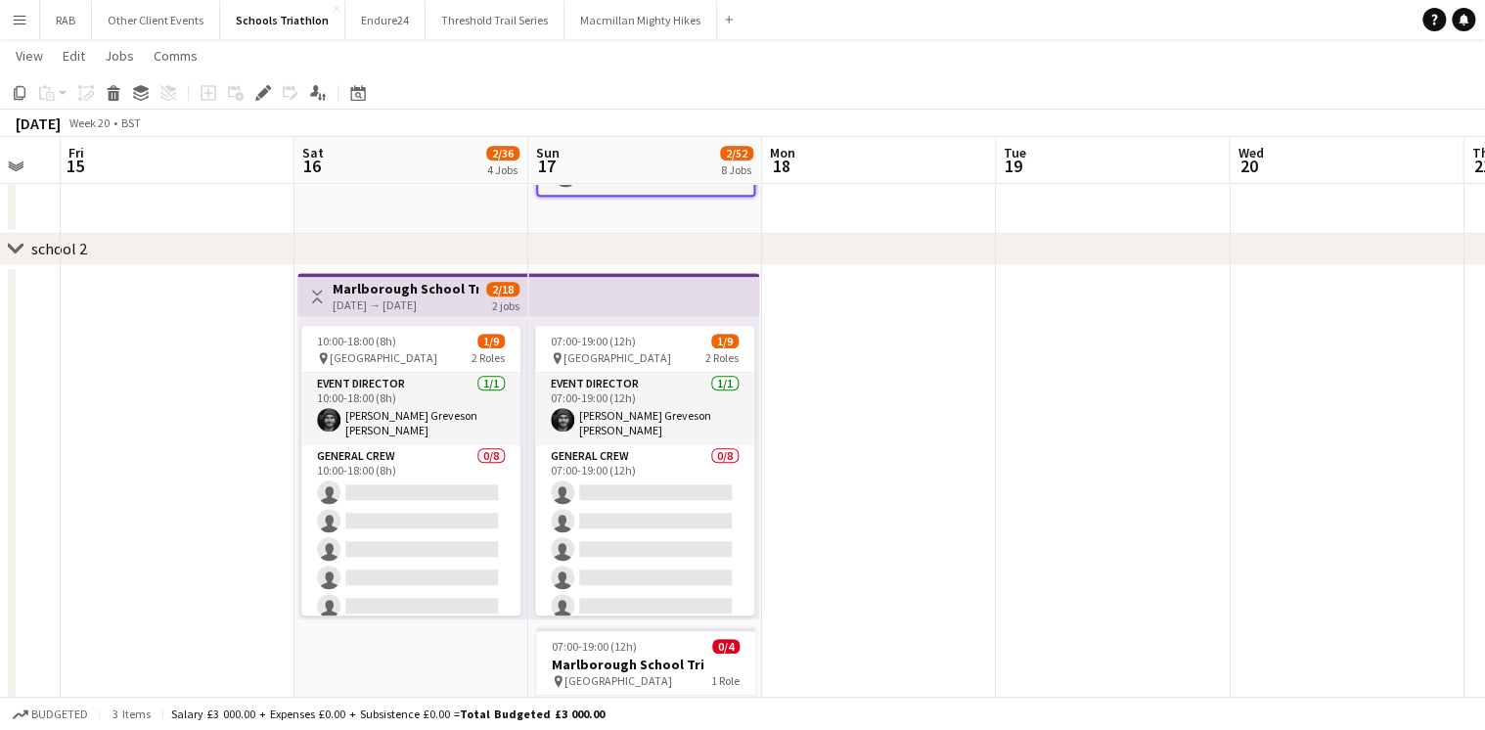
click at [611, 289] on app-top-bar at bounding box center [643, 294] width 231 height 43
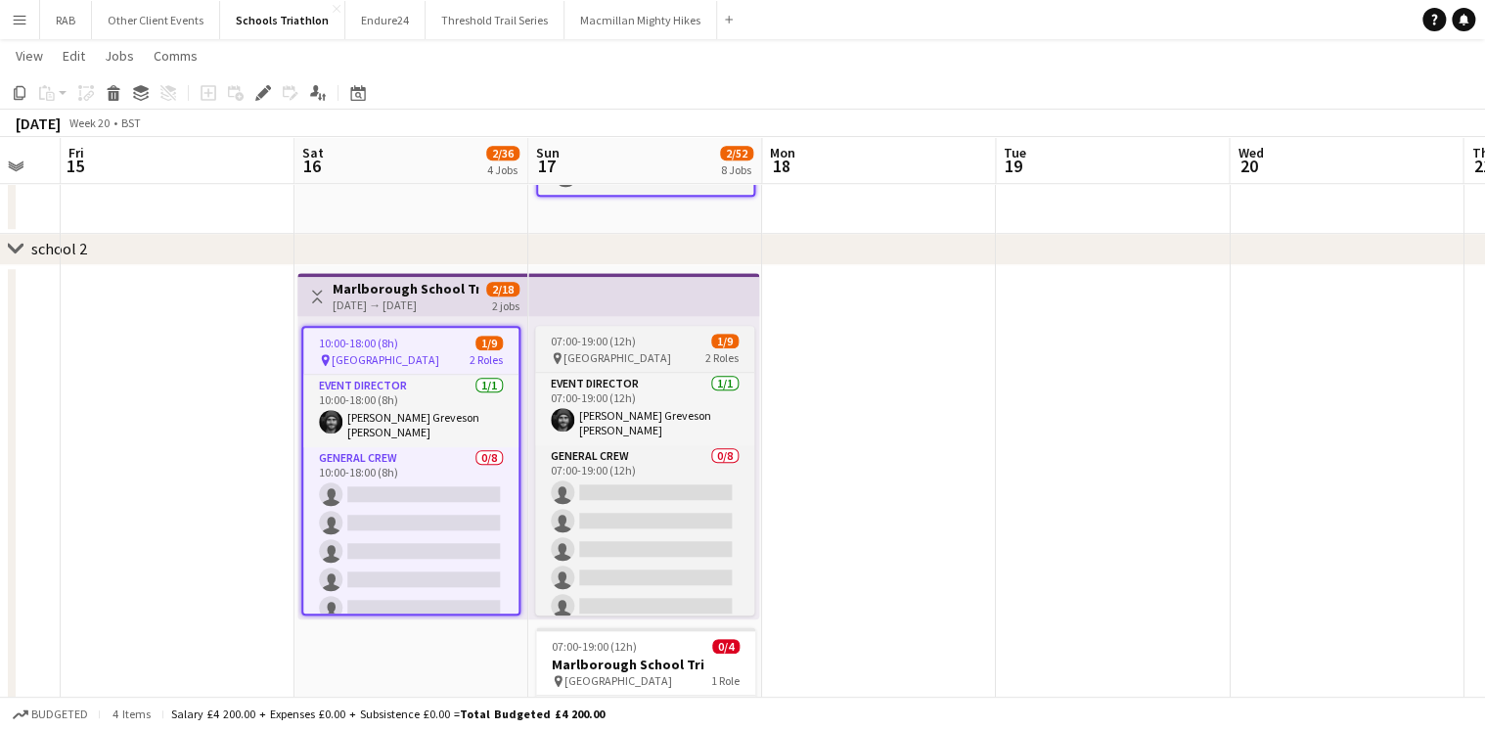
click at [599, 345] on span "07:00-19:00 (12h)" at bounding box center [593, 341] width 85 height 15
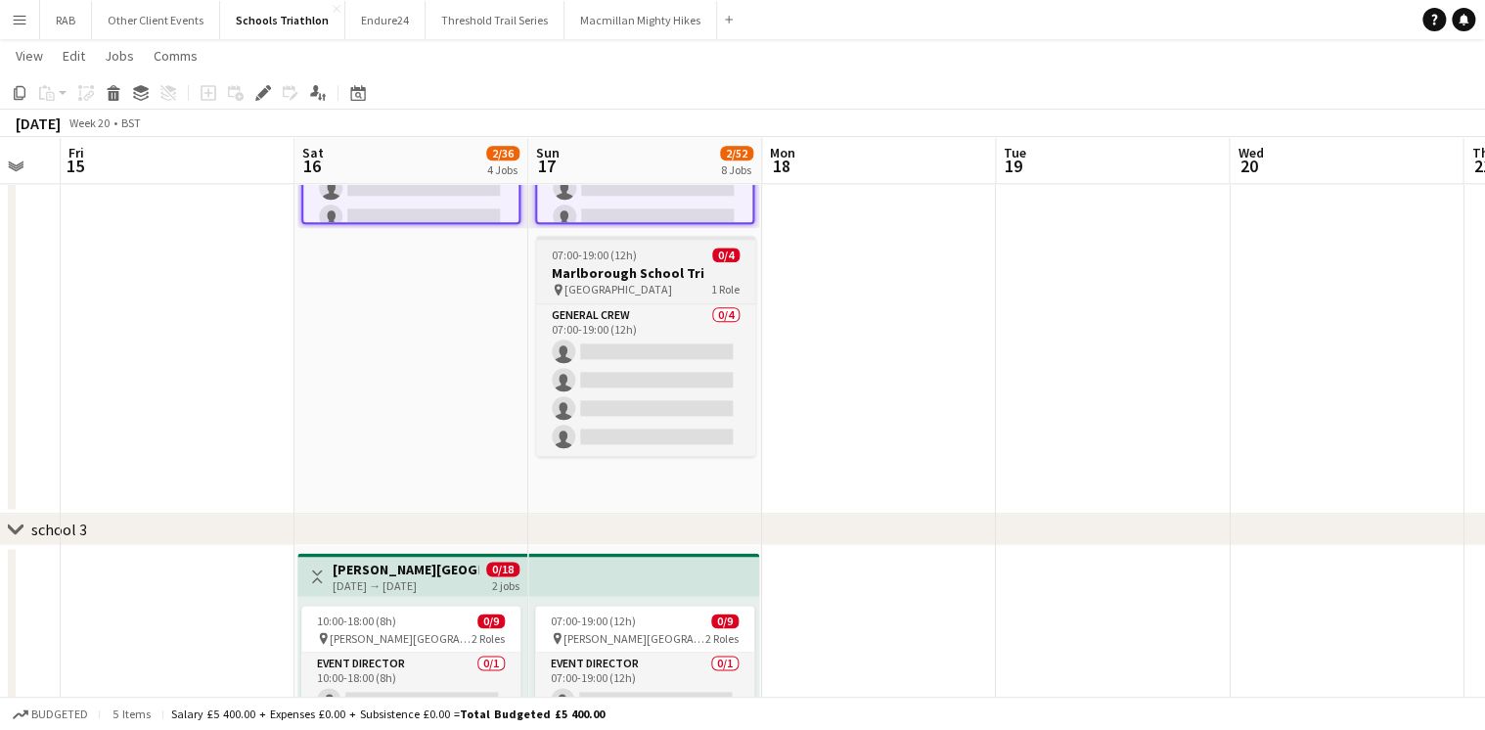
click at [622, 269] on h3 "Marlborough School Tri" at bounding box center [645, 273] width 219 height 18
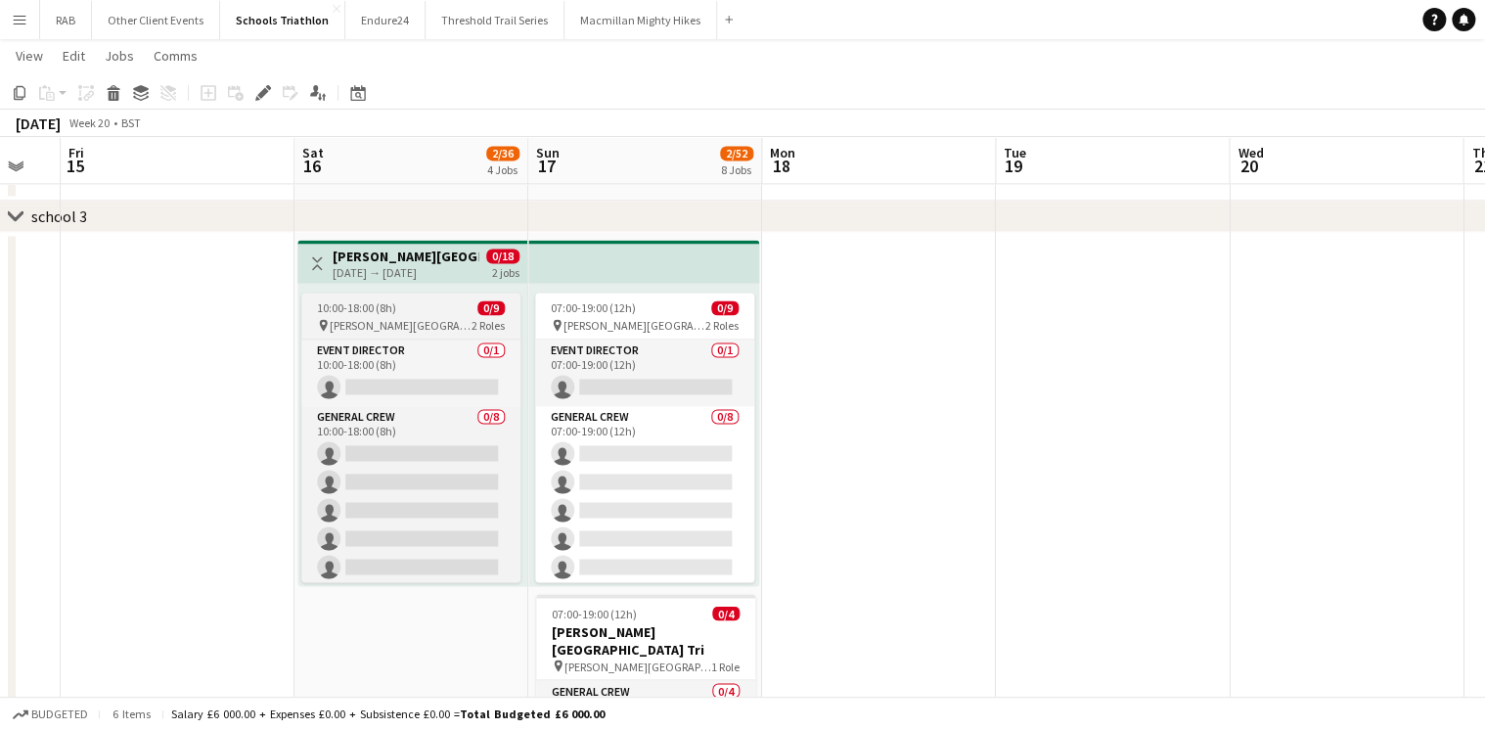
drag, startPoint x: 406, startPoint y: 312, endPoint x: 435, endPoint y: 305, distance: 30.1
click at [405, 311] on div "10:00-18:00 (8h) 0/9" at bounding box center [410, 307] width 219 height 15
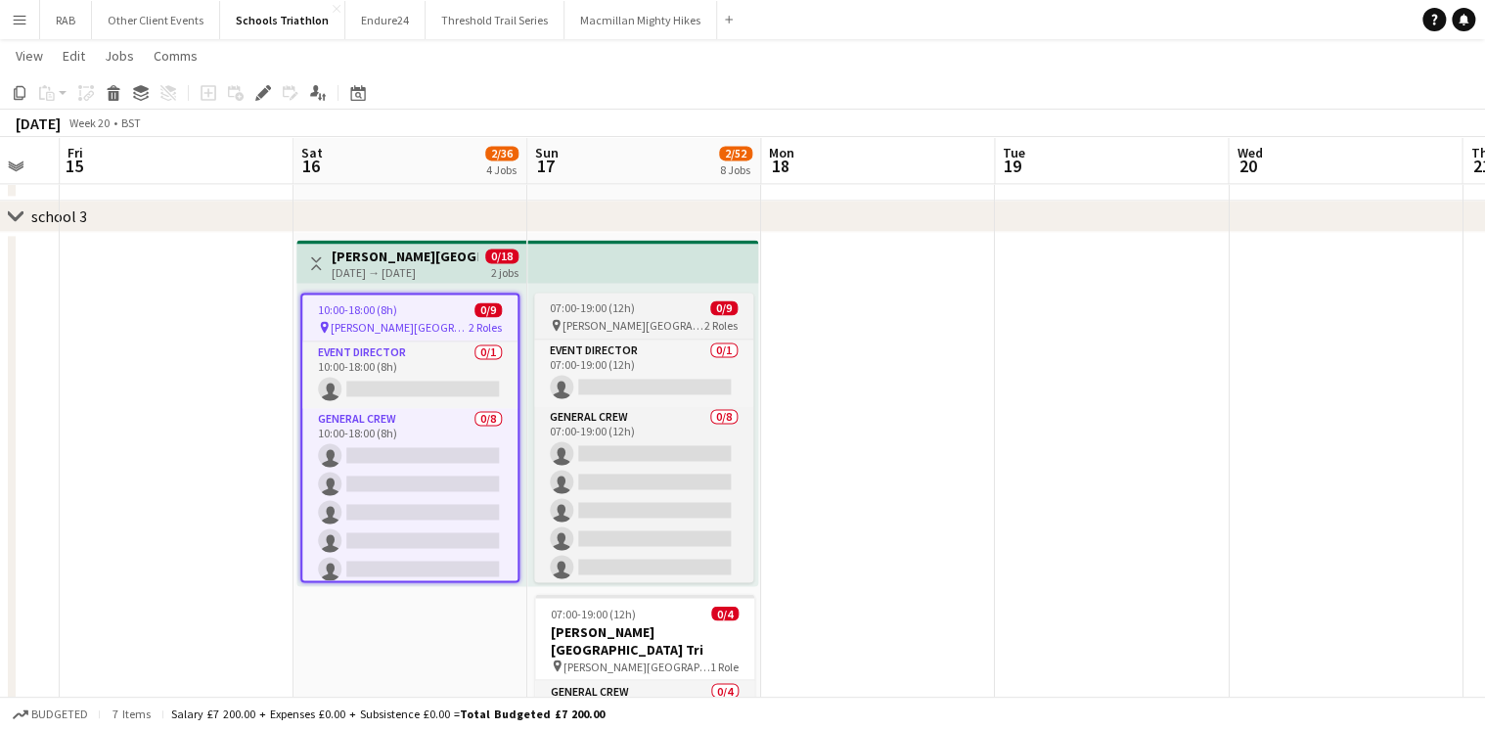
click at [590, 303] on span "07:00-19:00 (12h)" at bounding box center [592, 307] width 85 height 15
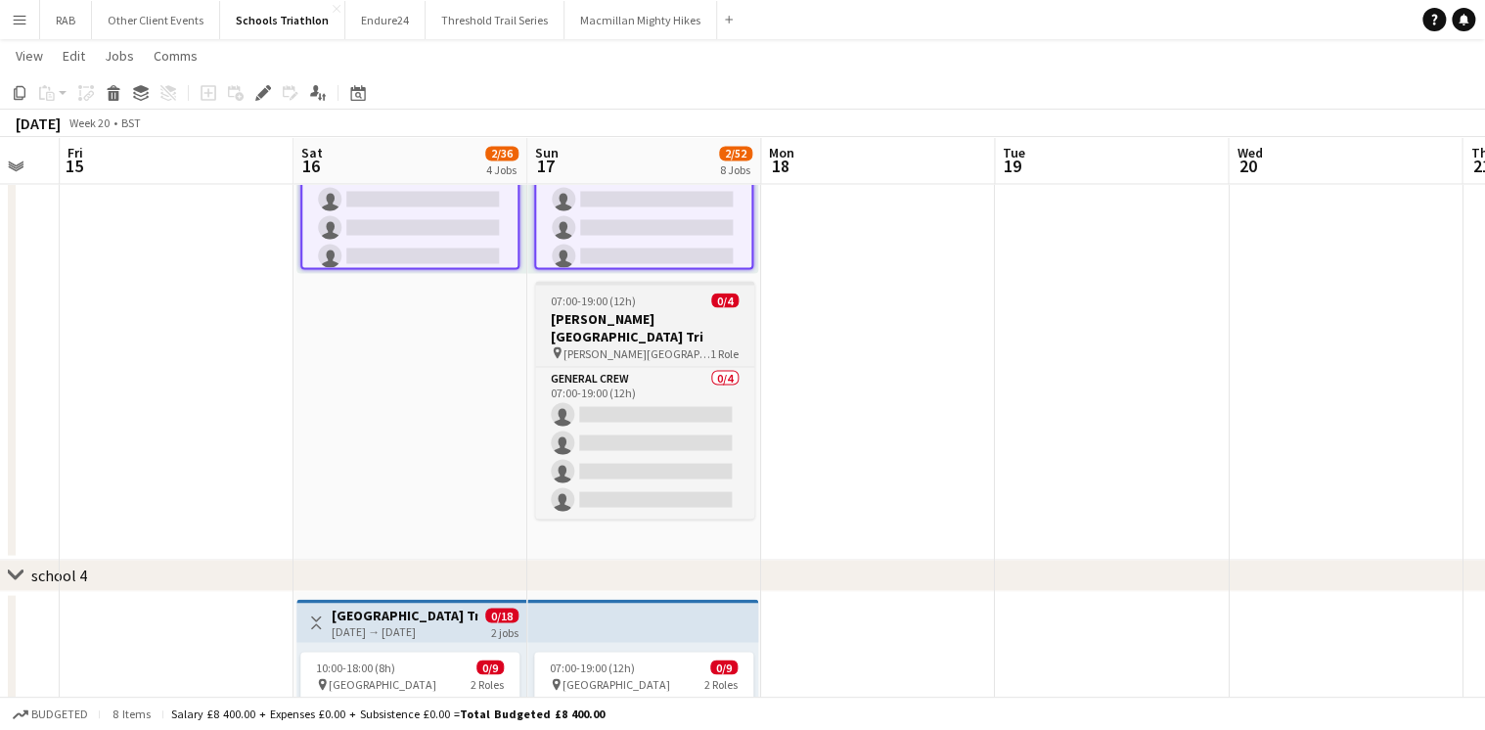
click at [625, 319] on h3 "[PERSON_NAME][GEOGRAPHIC_DATA] Tri" at bounding box center [644, 326] width 219 height 35
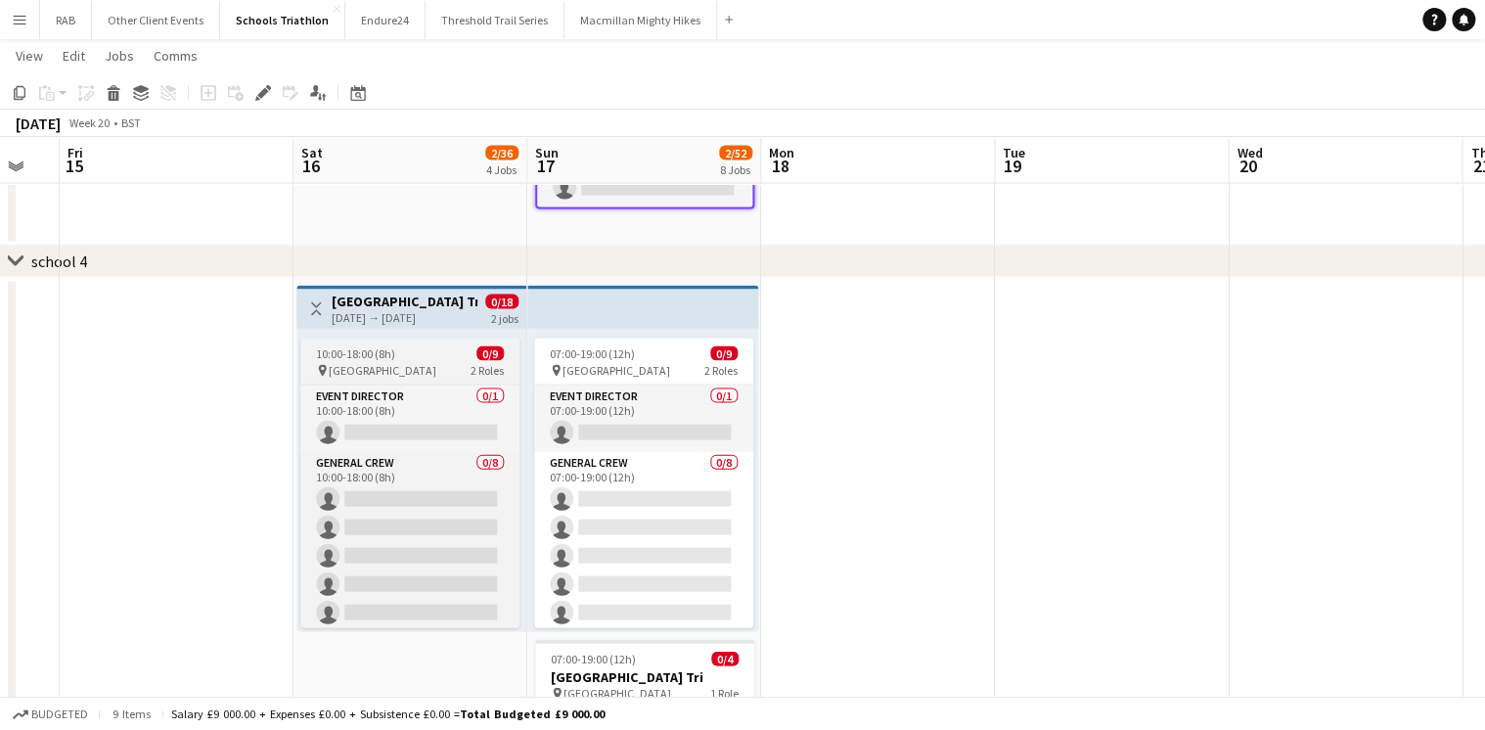
click at [377, 348] on span "10:00-18:00 (8h)" at bounding box center [355, 353] width 79 height 15
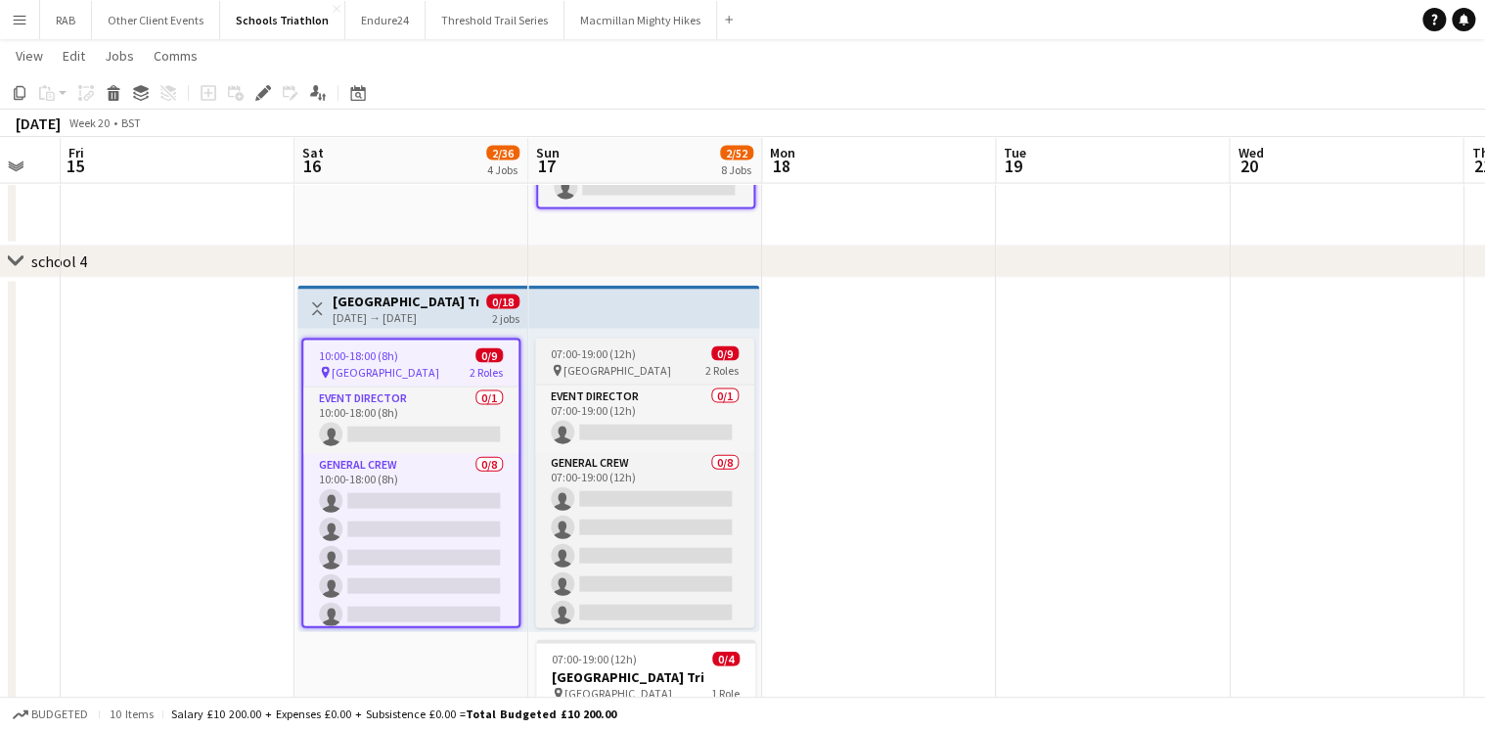
click at [647, 356] on div "07:00-19:00 (12h) 0/9" at bounding box center [644, 353] width 219 height 15
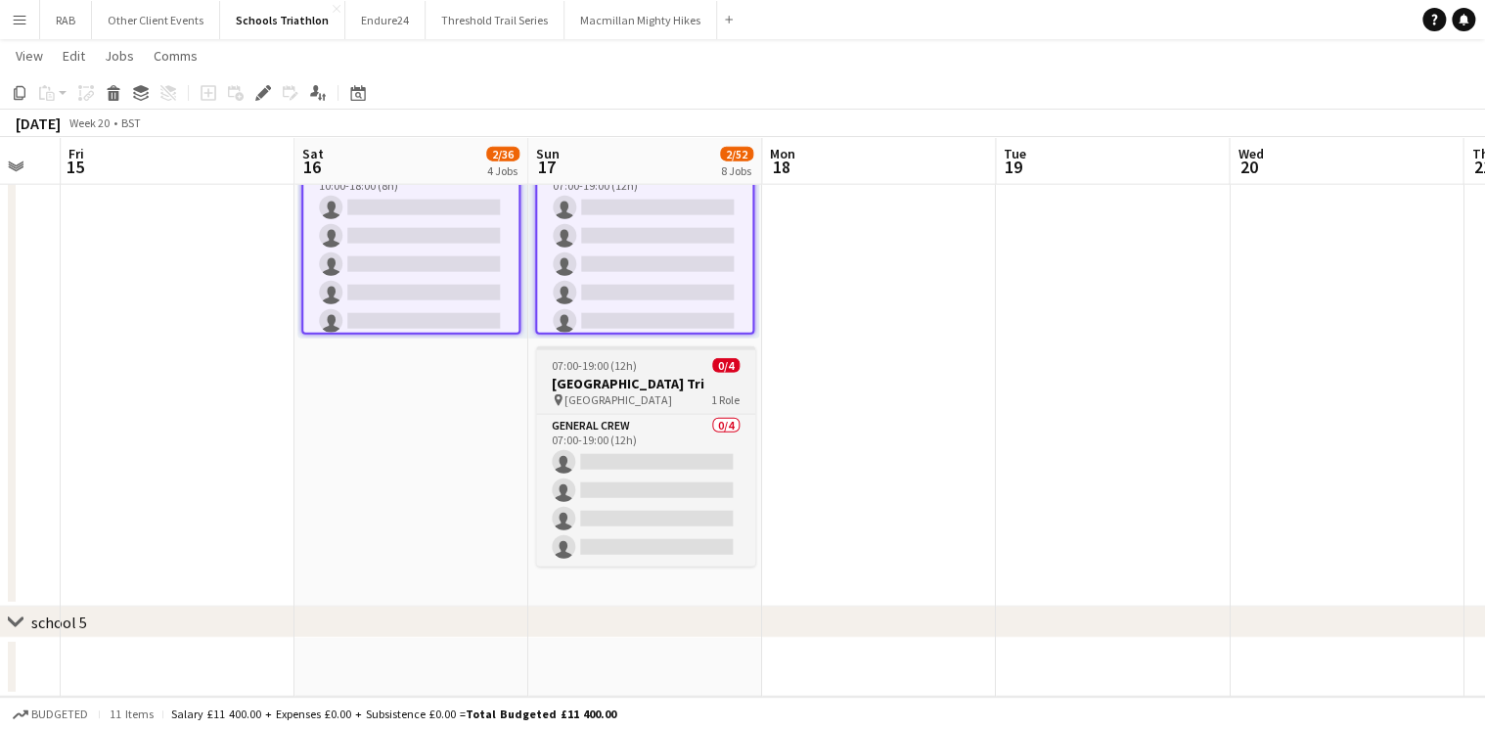
click at [632, 367] on span "07:00-19:00 (12h)" at bounding box center [594, 365] width 85 height 15
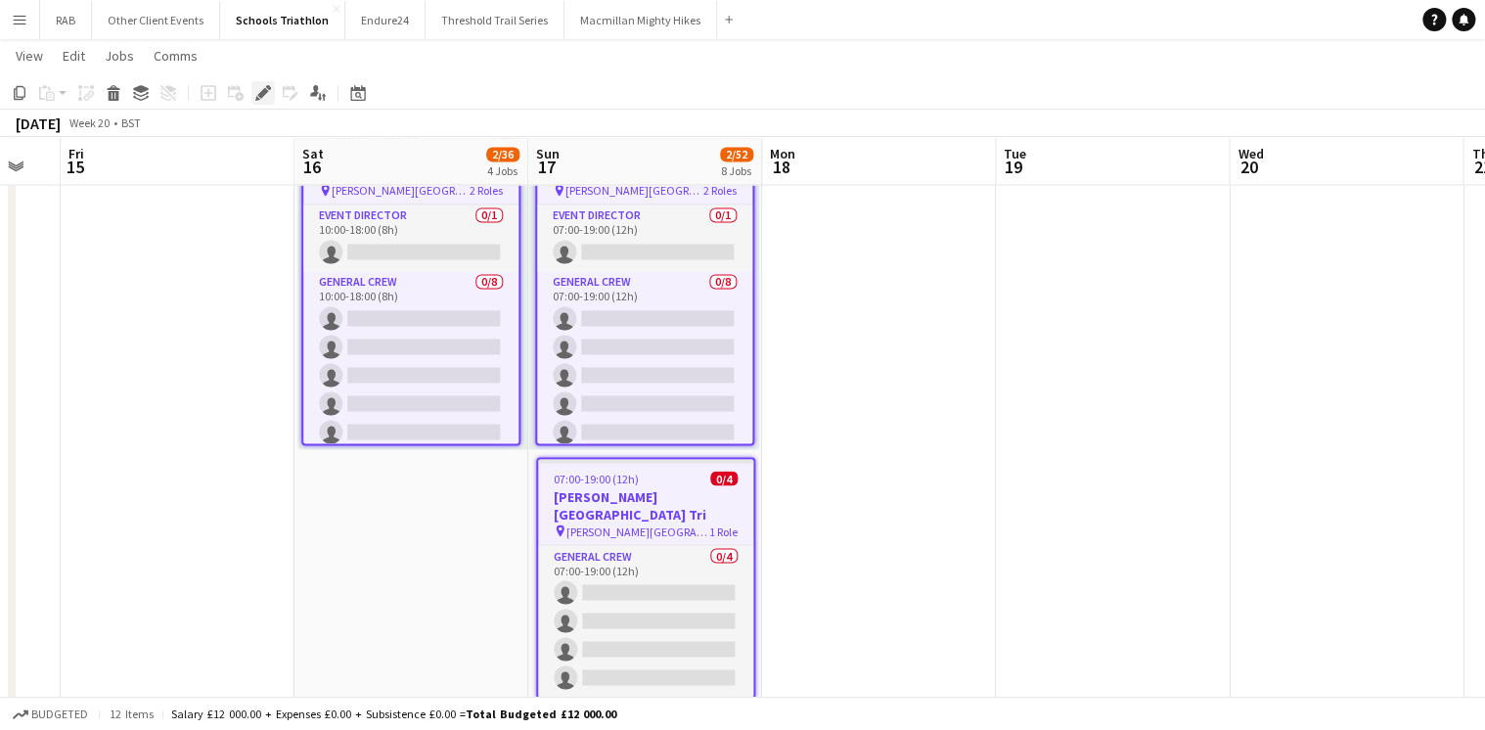
click at [262, 93] on icon at bounding box center [262, 93] width 11 height 11
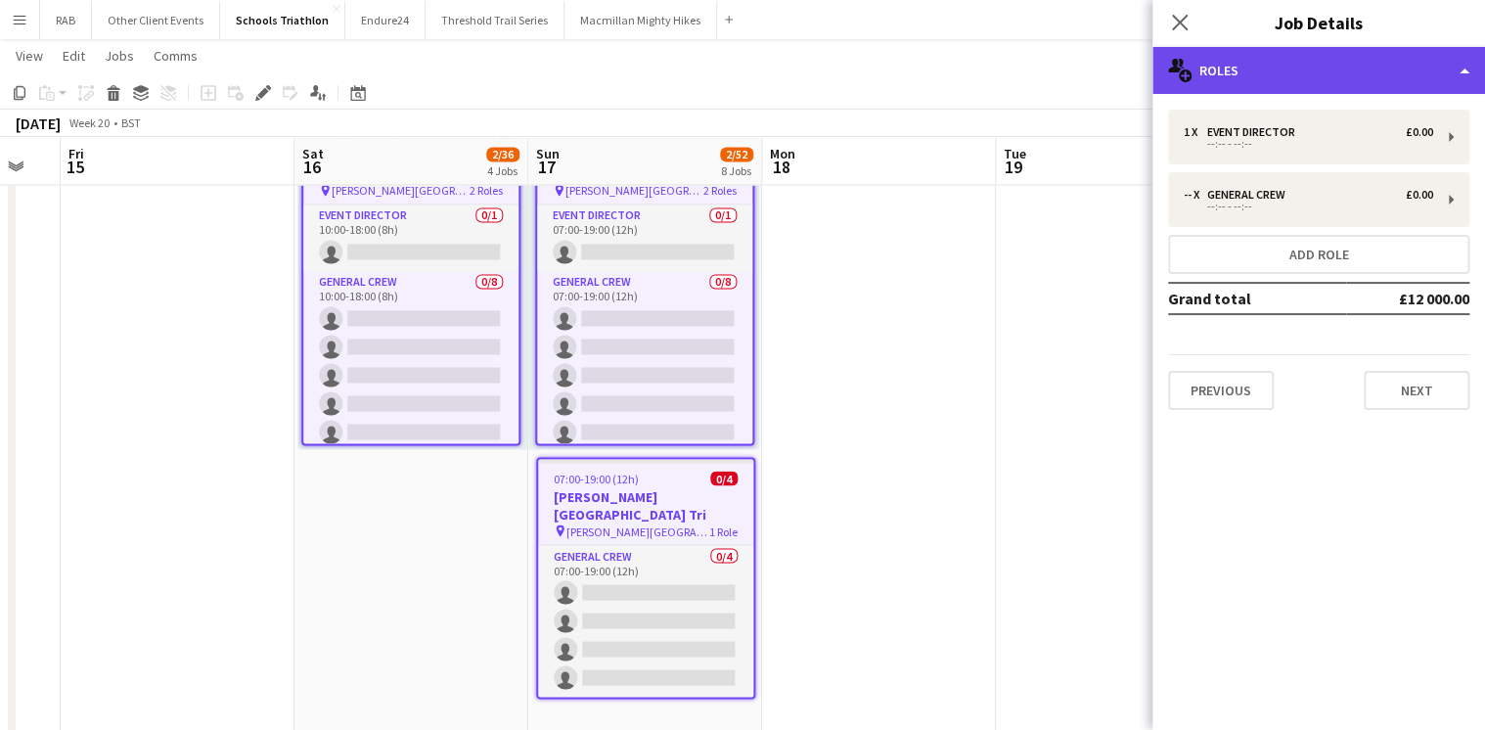
click at [1241, 75] on div "multiple-users-add Roles" at bounding box center [1319, 70] width 333 height 47
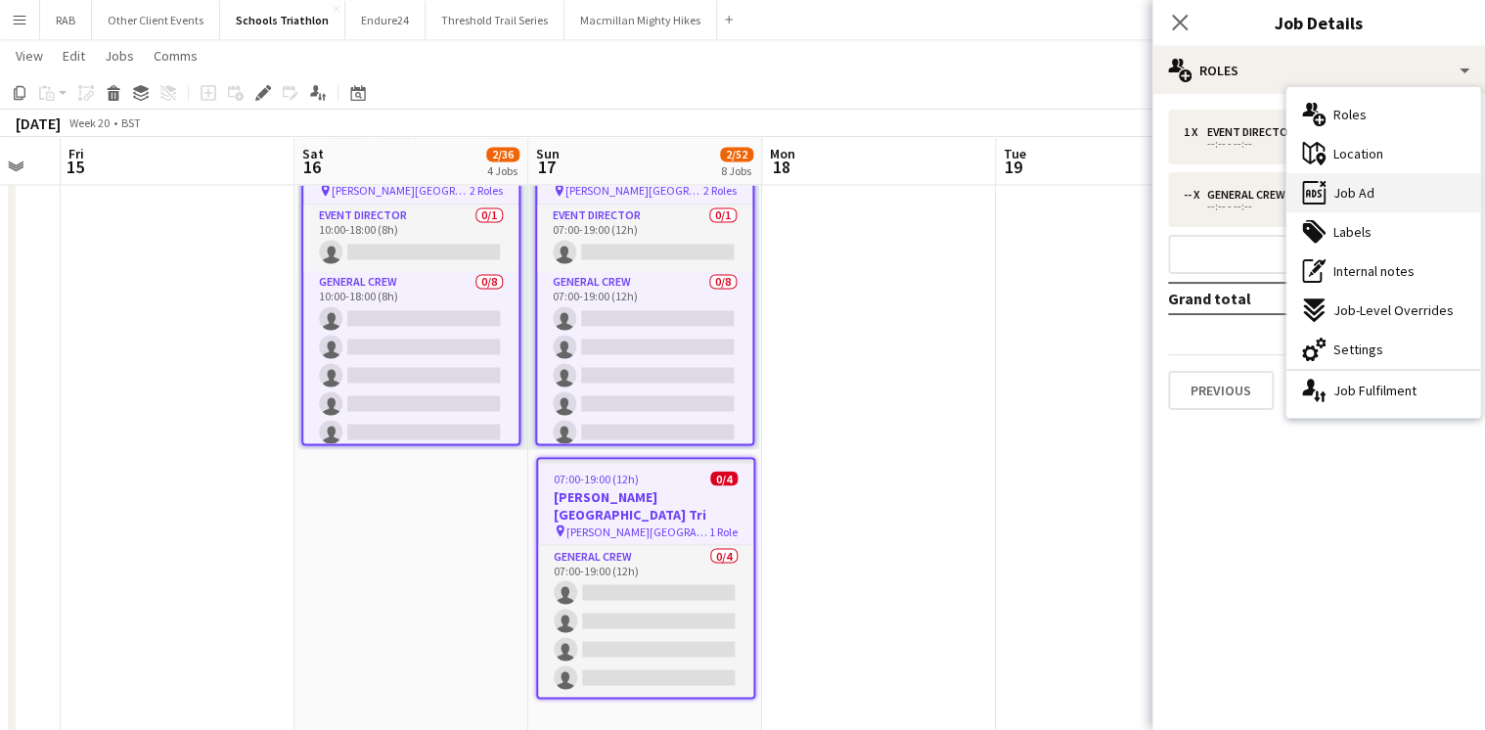
click at [1335, 194] on span "Job Ad" at bounding box center [1354, 193] width 41 height 18
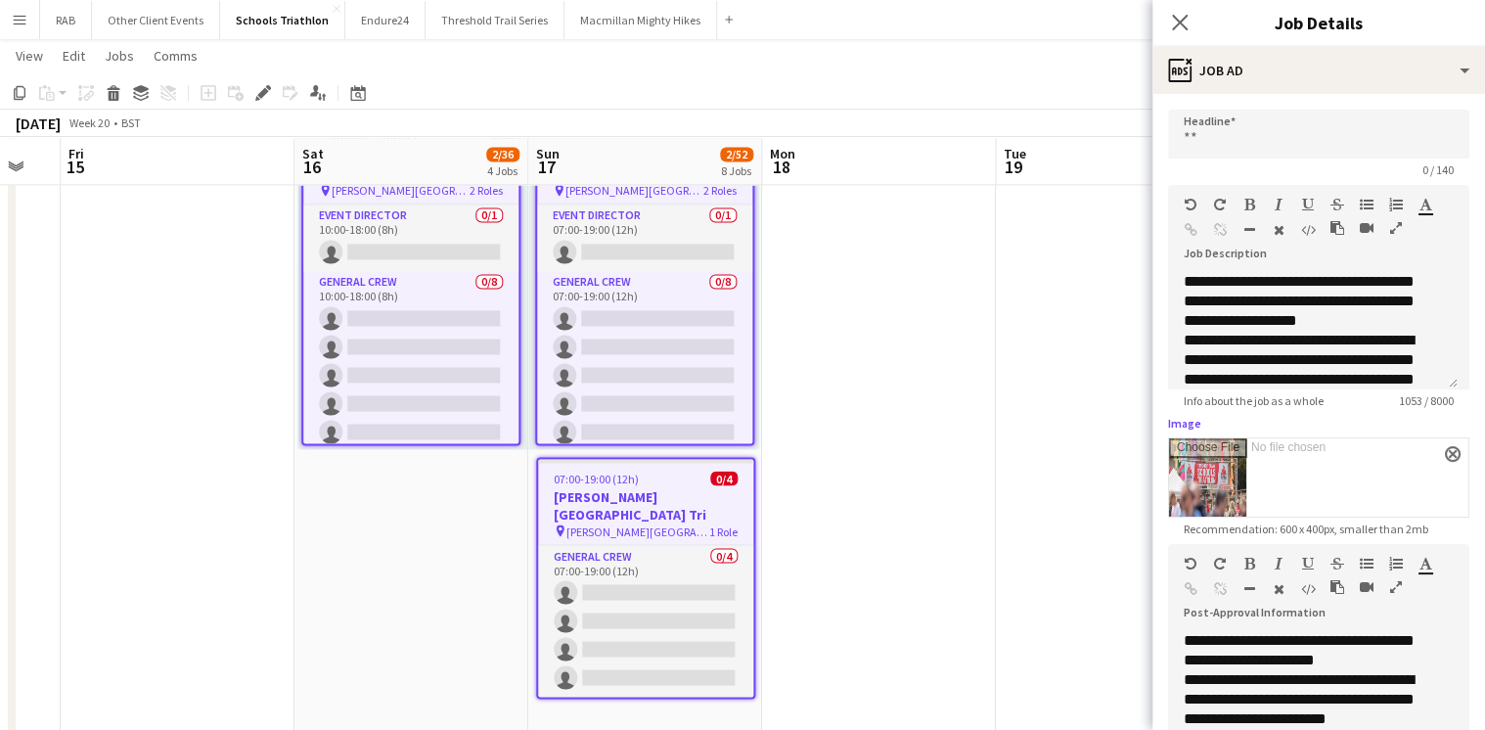
click at [1221, 475] on input "Image" at bounding box center [1318, 477] width 299 height 78
type input "**********"
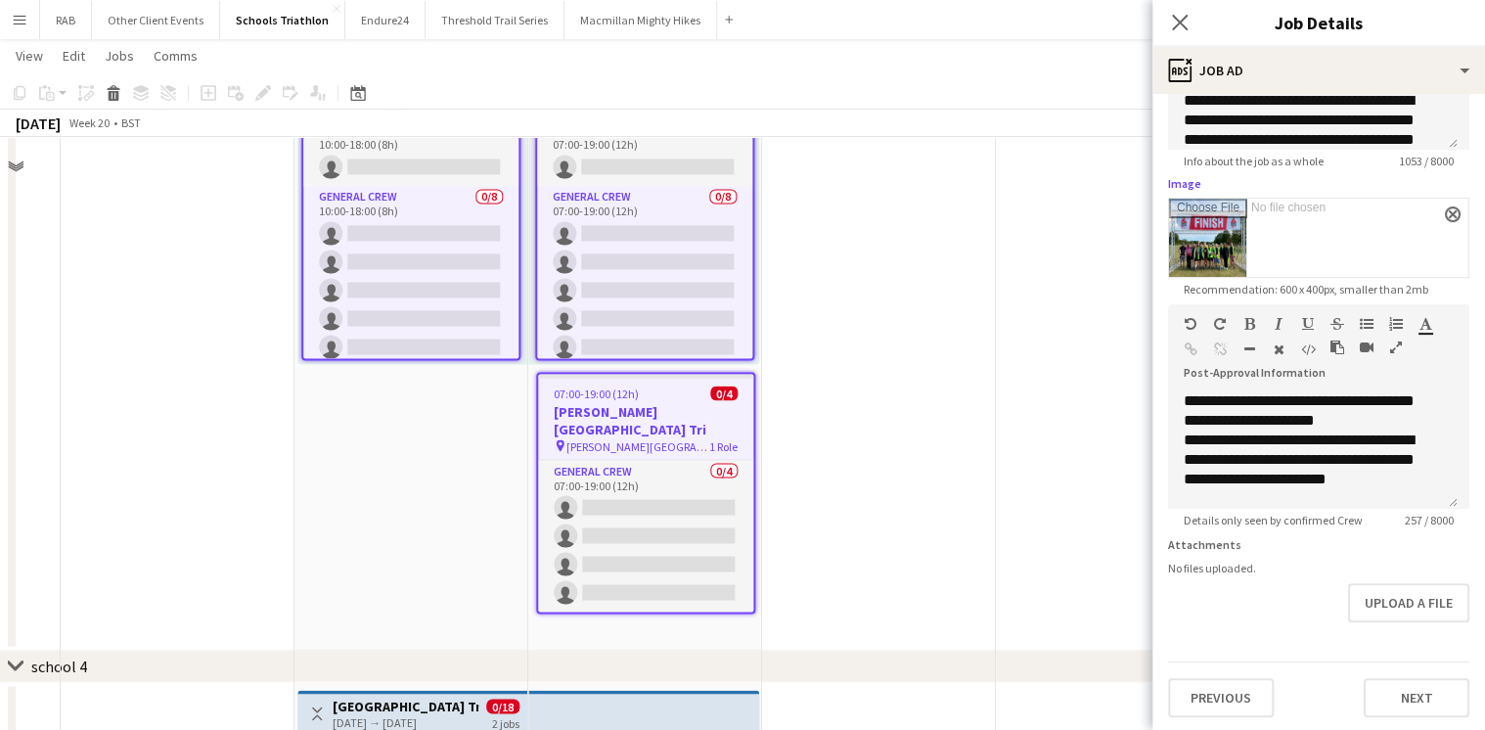
scroll to position [1781, 0]
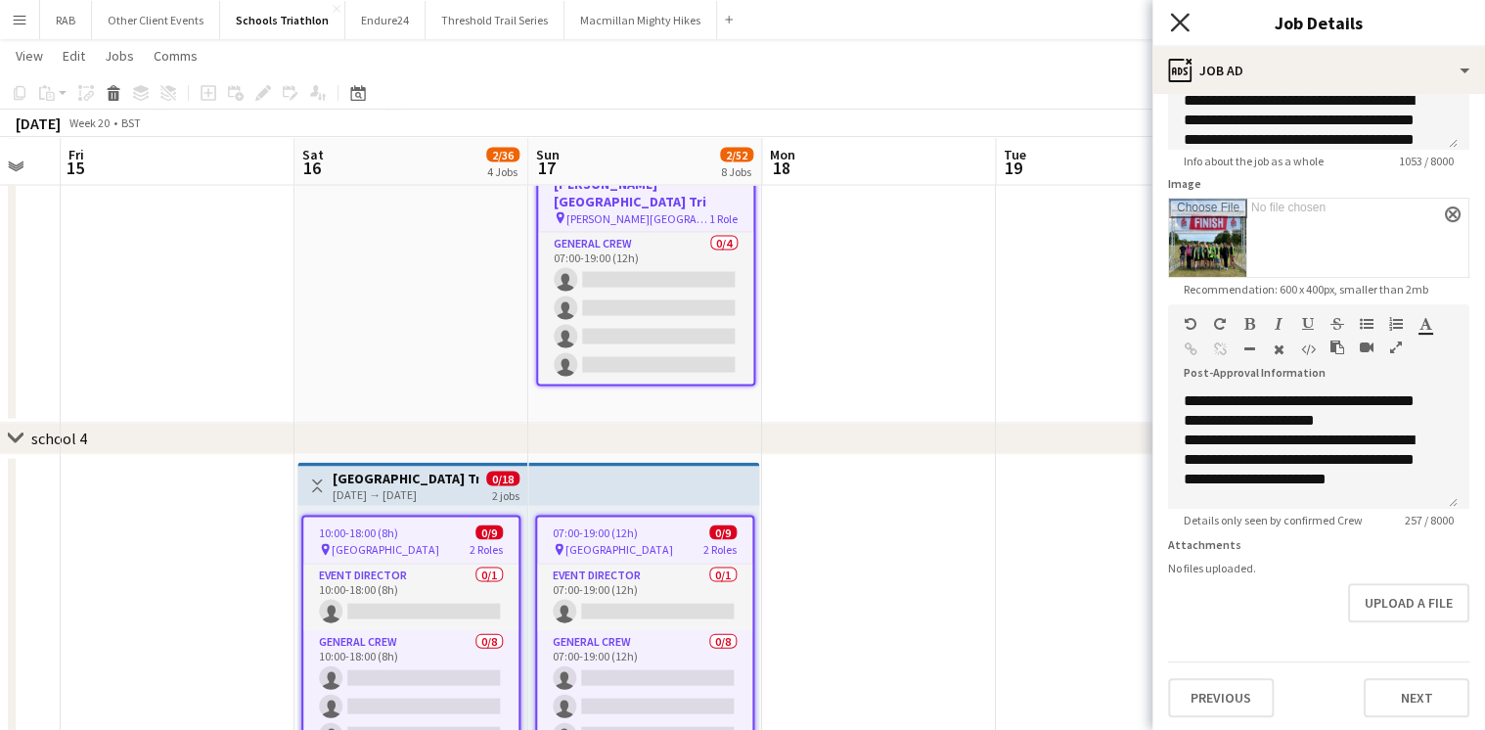
click at [1174, 18] on icon at bounding box center [1179, 22] width 19 height 19
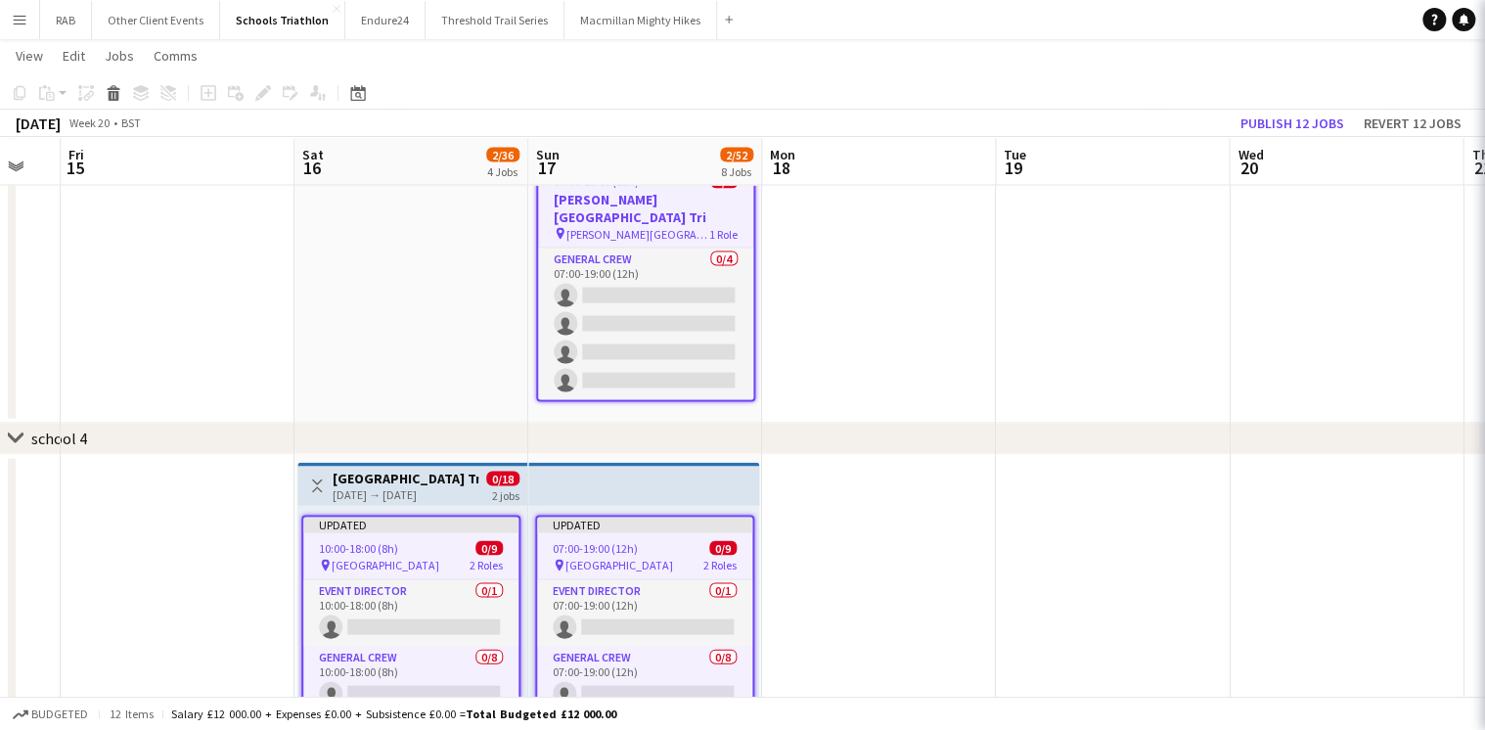
click at [1248, 400] on app-date-cell at bounding box center [1347, 102] width 234 height 641
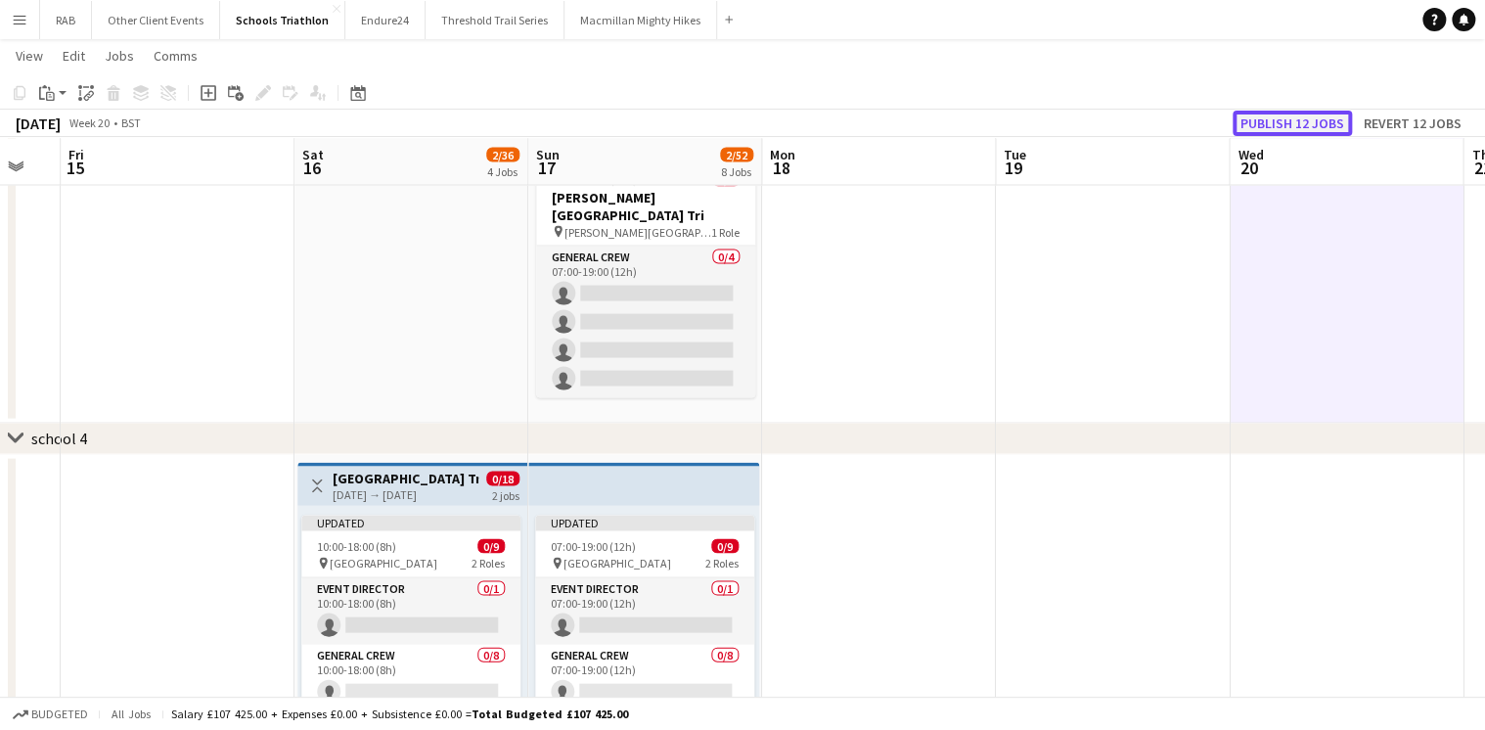
click at [1268, 121] on button "Publish 12 jobs" at bounding box center [1292, 123] width 119 height 25
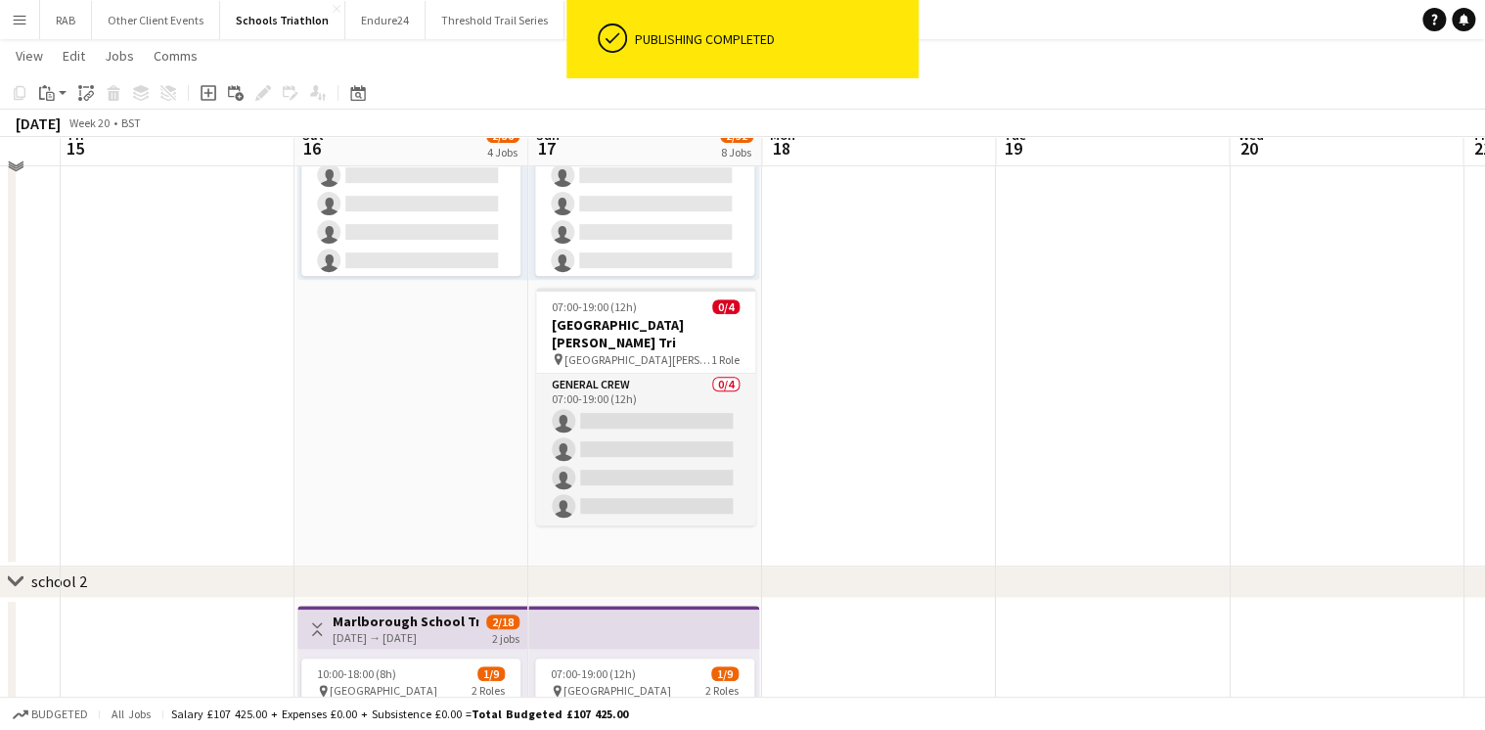
scroll to position [0, 0]
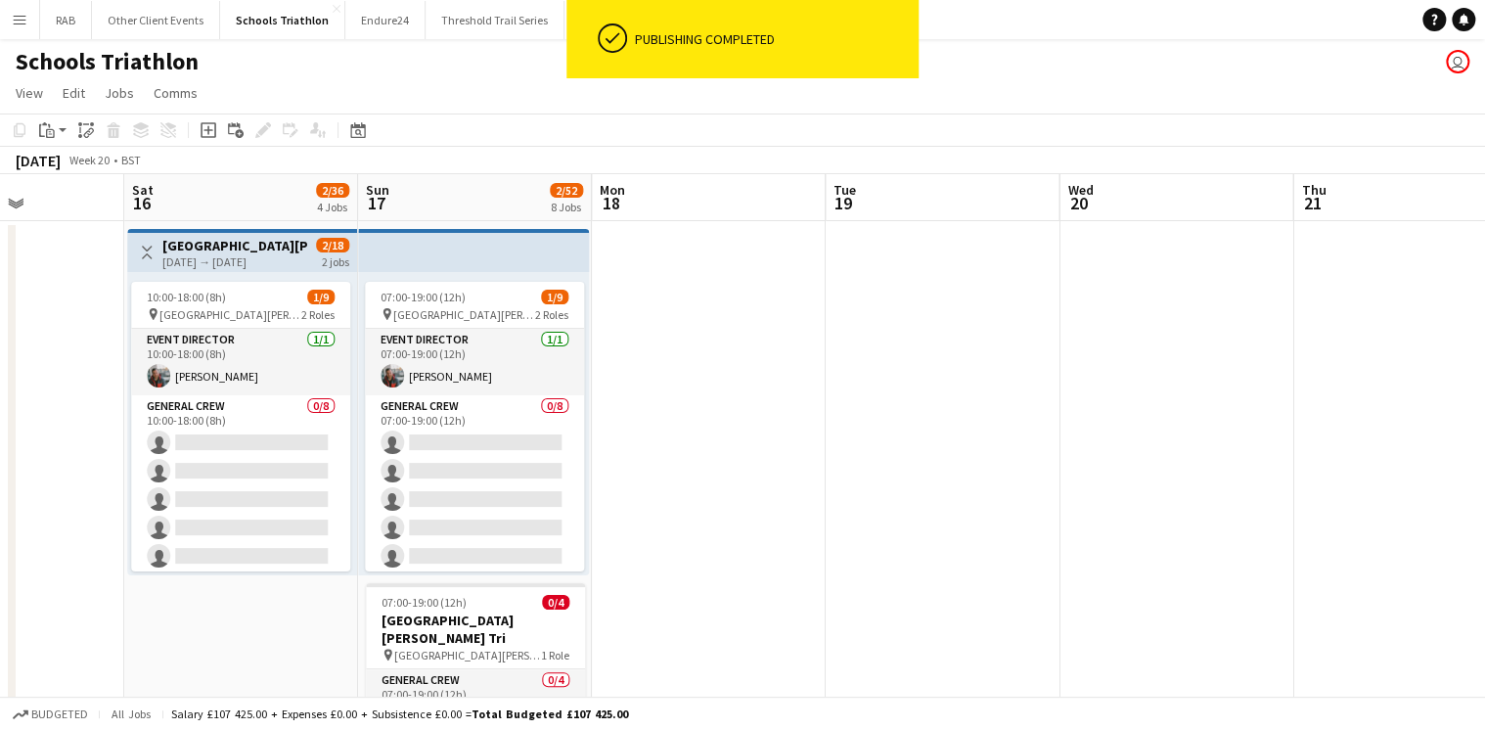
drag, startPoint x: 1156, startPoint y: 192, endPoint x: 479, endPoint y: 251, distance: 678.7
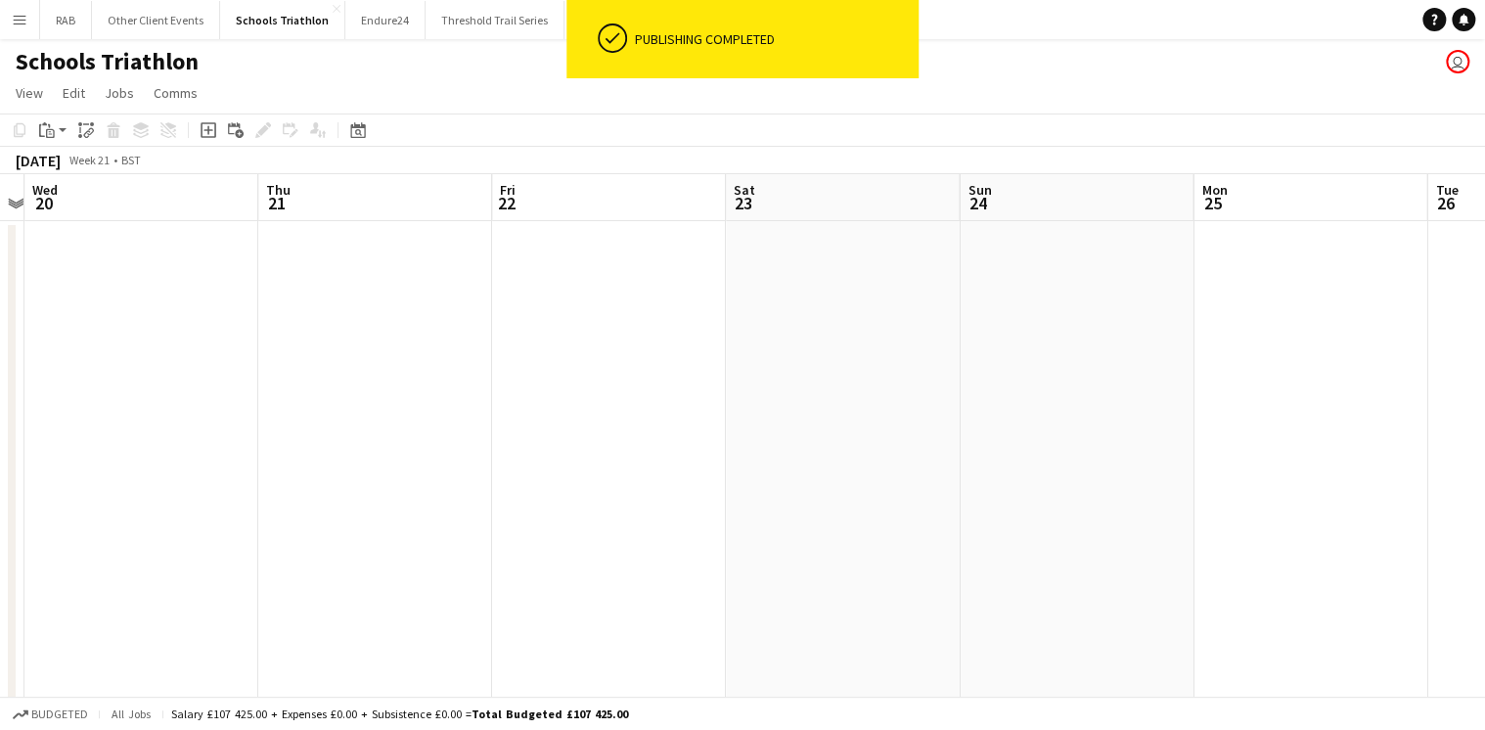
drag, startPoint x: 748, startPoint y: 248, endPoint x: 132, endPoint y: 327, distance: 620.5
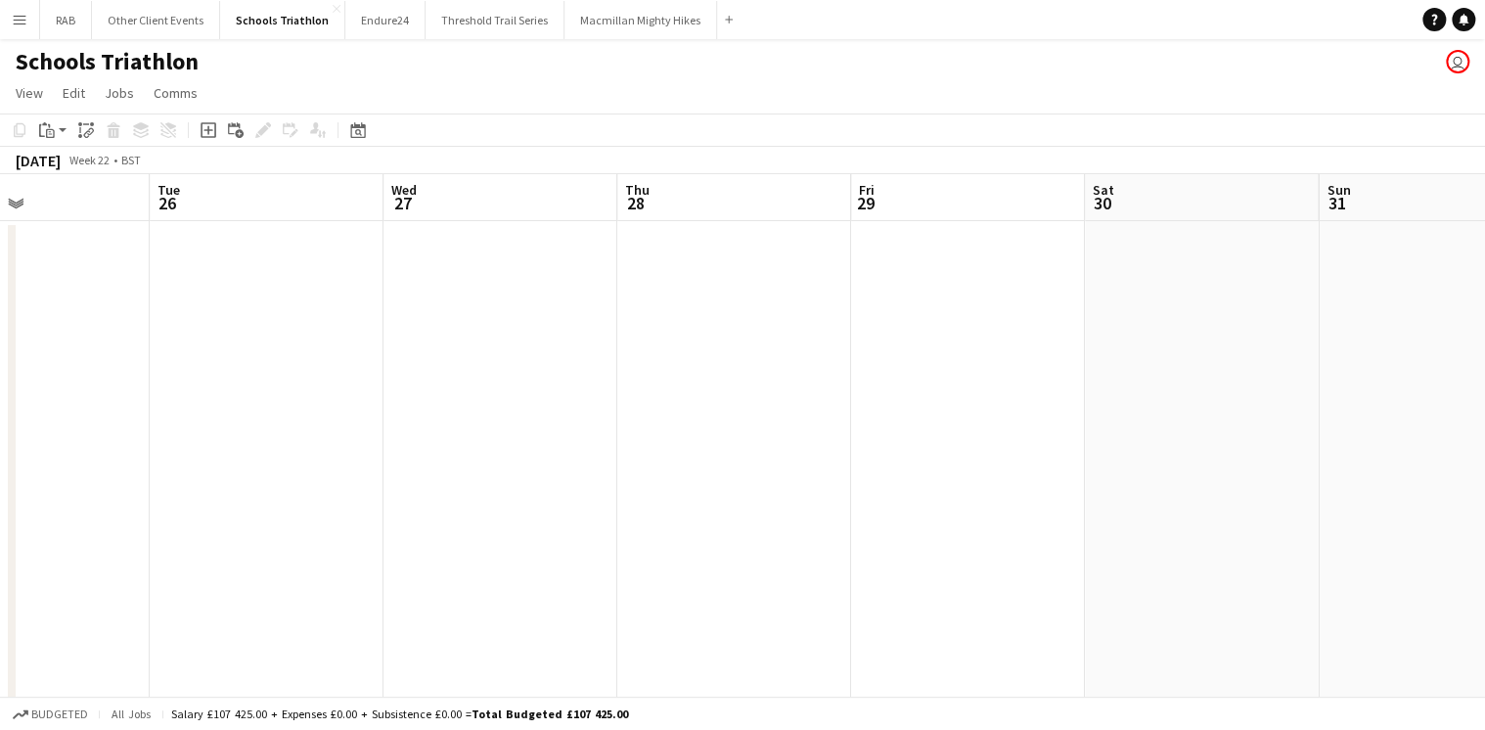
drag, startPoint x: 534, startPoint y: 285, endPoint x: -4, endPoint y: 383, distance: 547.0
drag, startPoint x: 1052, startPoint y: 207, endPoint x: 168, endPoint y: 321, distance: 890.8
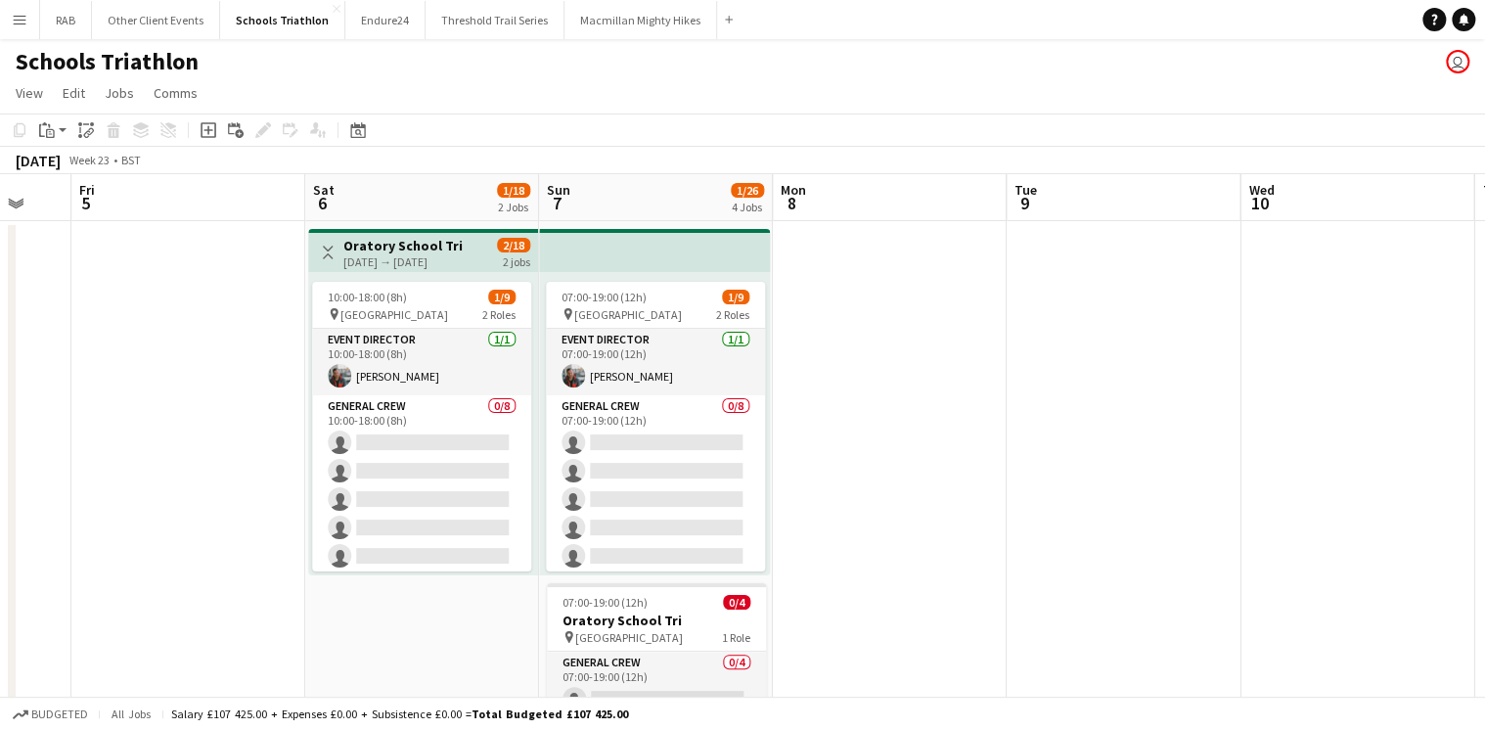
drag, startPoint x: 1111, startPoint y: 197, endPoint x: 137, endPoint y: 329, distance: 982.5
drag, startPoint x: 351, startPoint y: 248, endPoint x: 845, endPoint y: 262, distance: 494.3
click at [352, 248] on h3 "Oratory School Tri" at bounding box center [401, 246] width 119 height 18
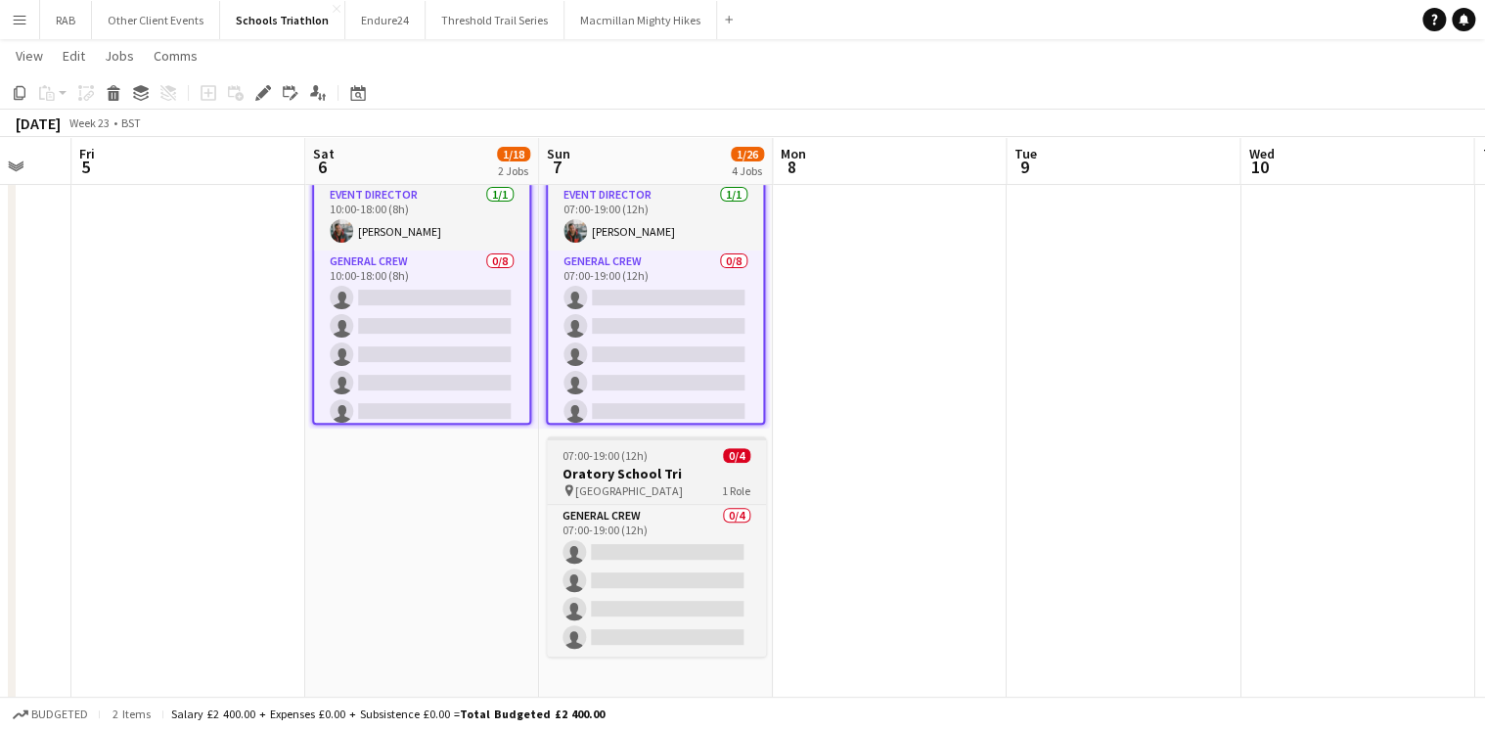
scroll to position [157, 0]
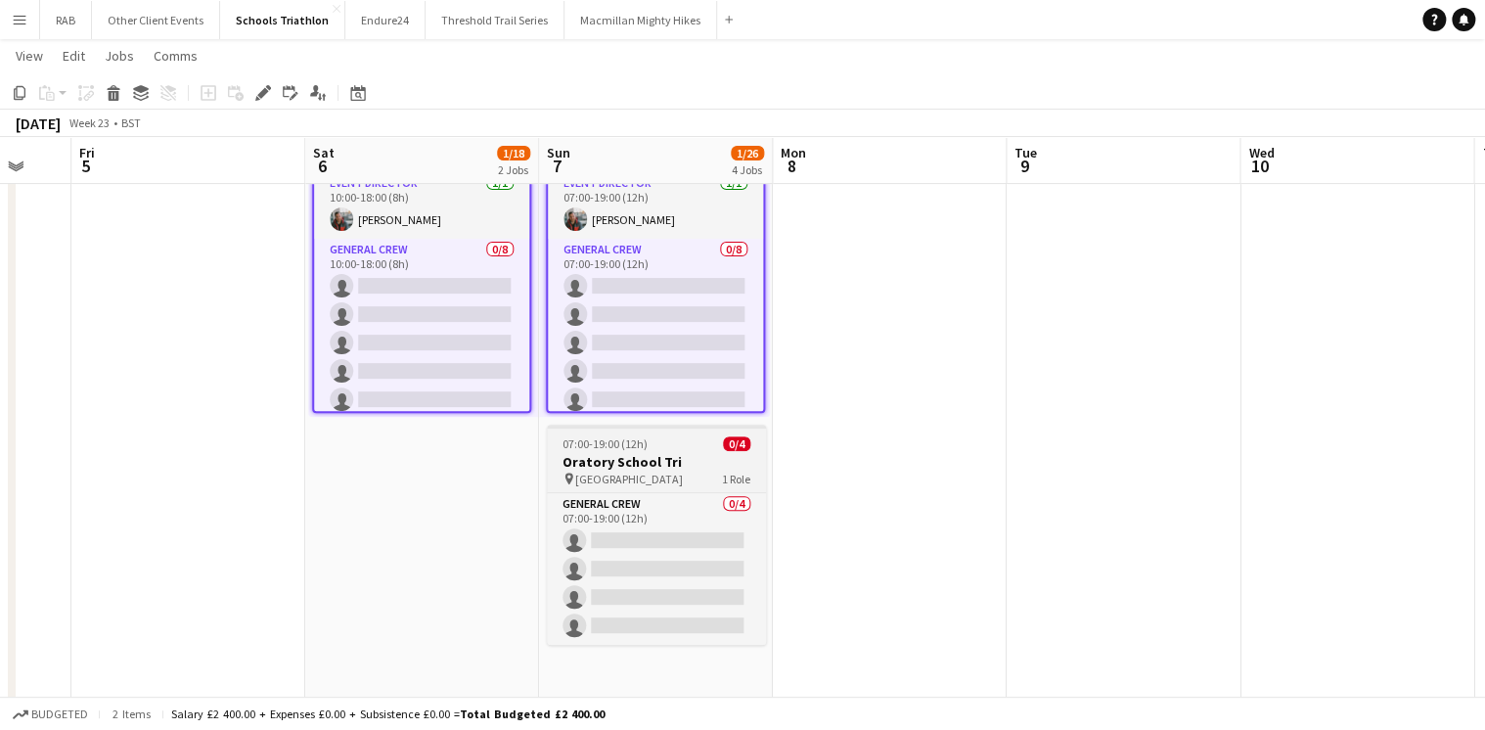
click at [662, 456] on h3 "Oratory School Tri" at bounding box center [656, 462] width 219 height 18
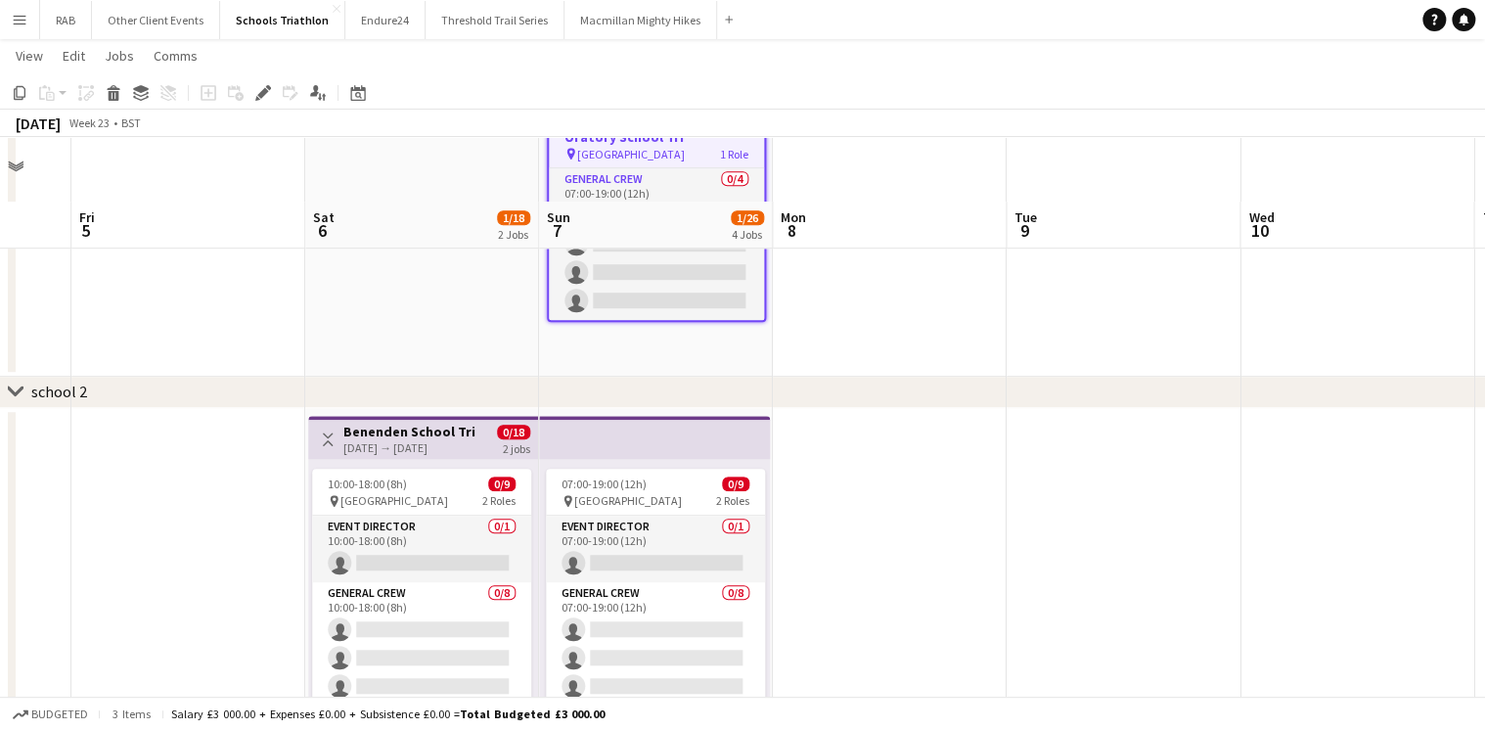
scroll to position [548, 0]
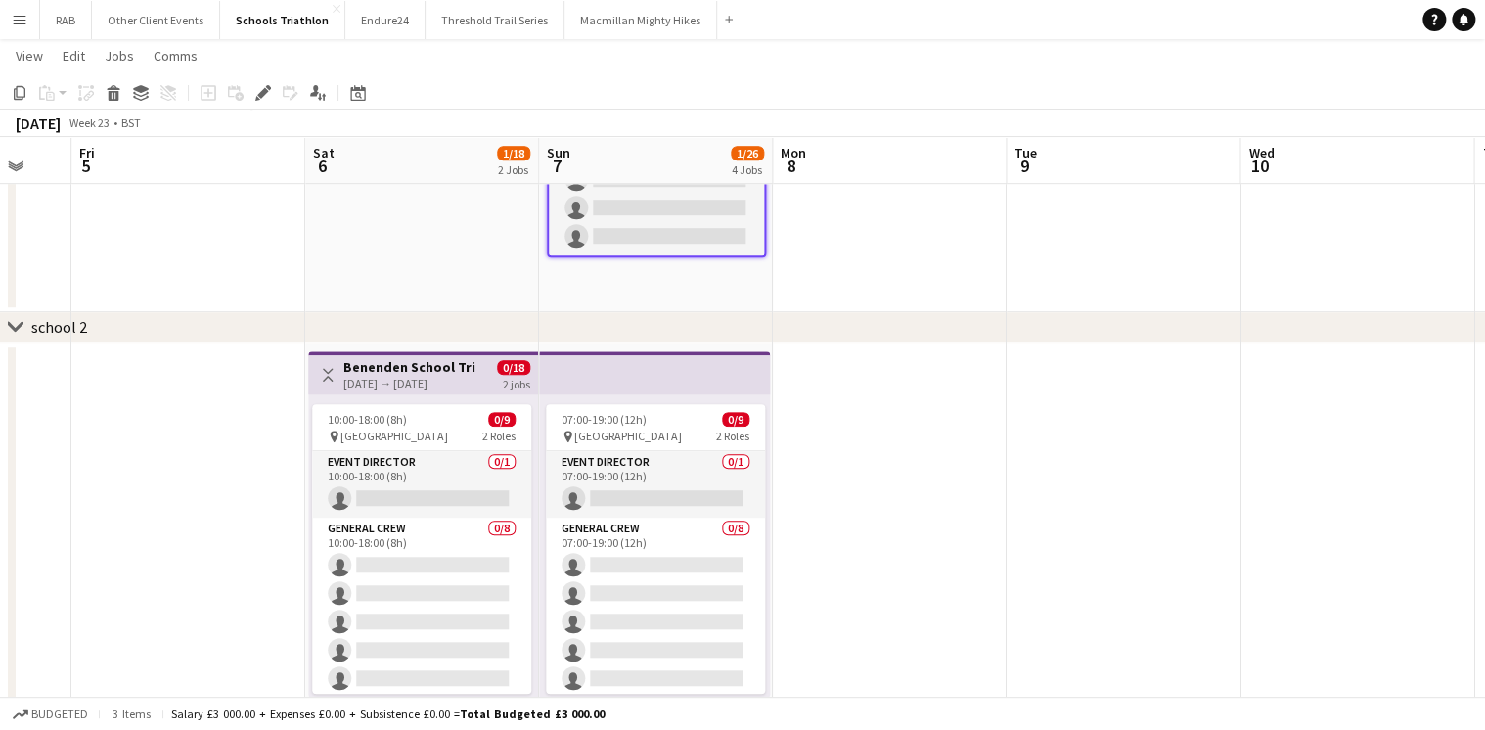
click at [409, 379] on div "[DATE] → [DATE]" at bounding box center [409, 383] width 132 height 15
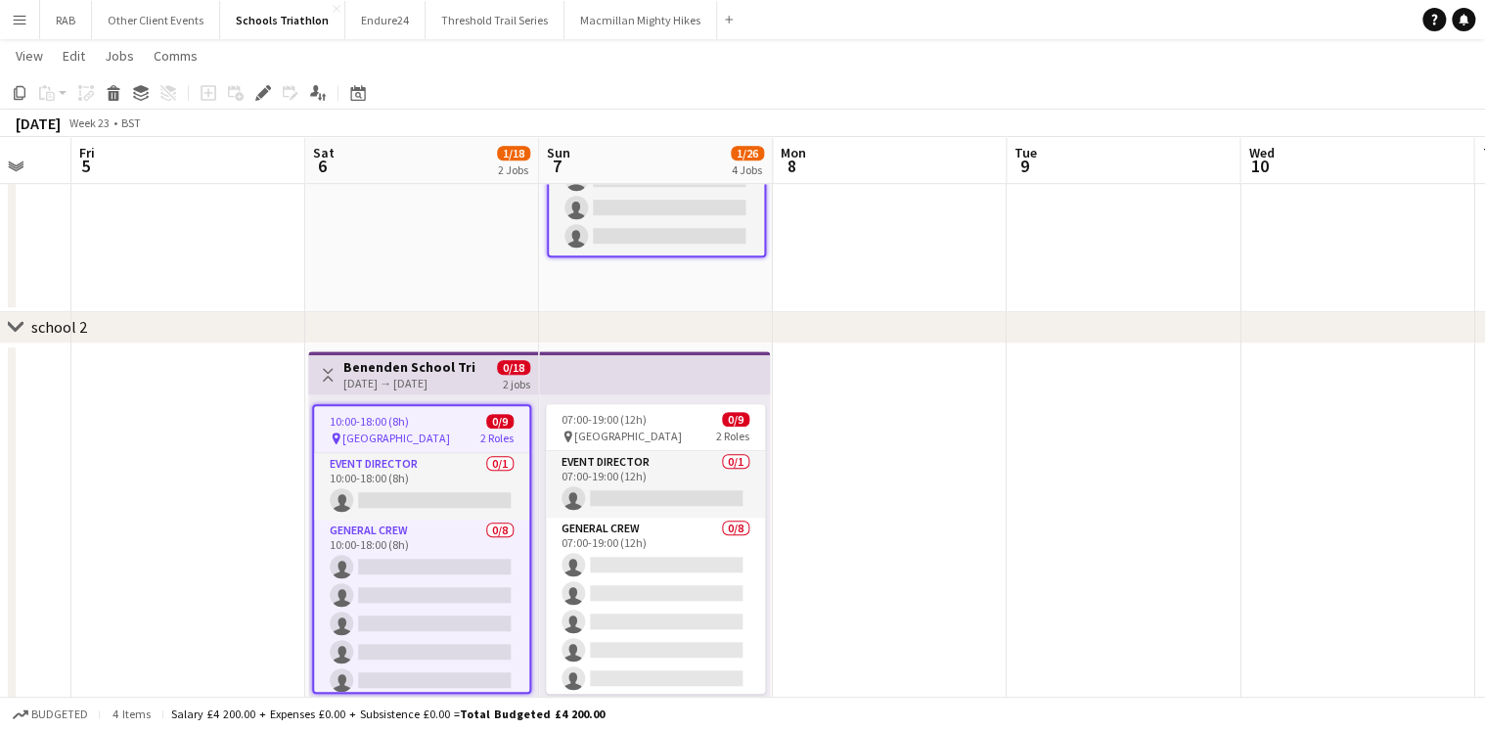
click at [588, 376] on app-top-bar at bounding box center [654, 372] width 231 height 43
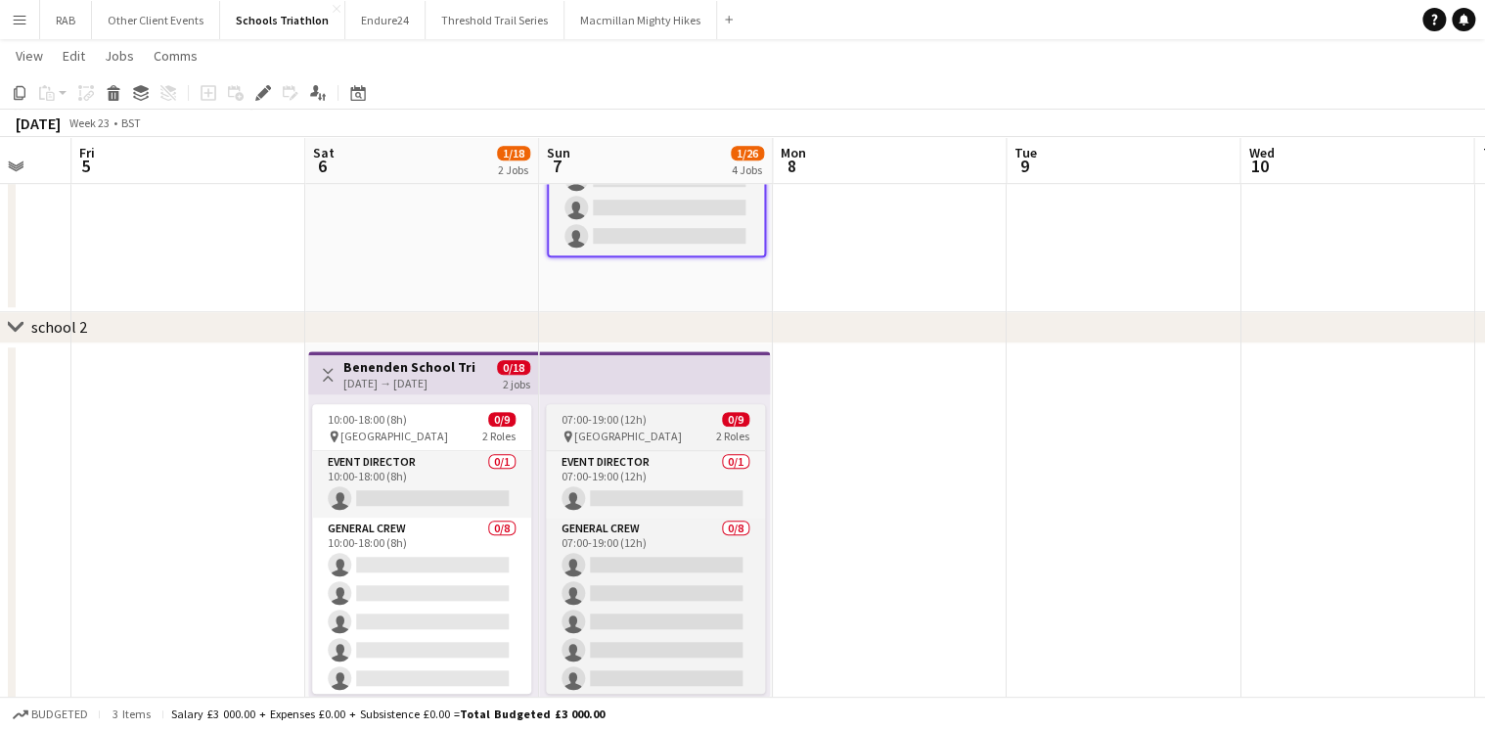
click at [602, 441] on span "[GEOGRAPHIC_DATA]" at bounding box center [628, 436] width 108 height 15
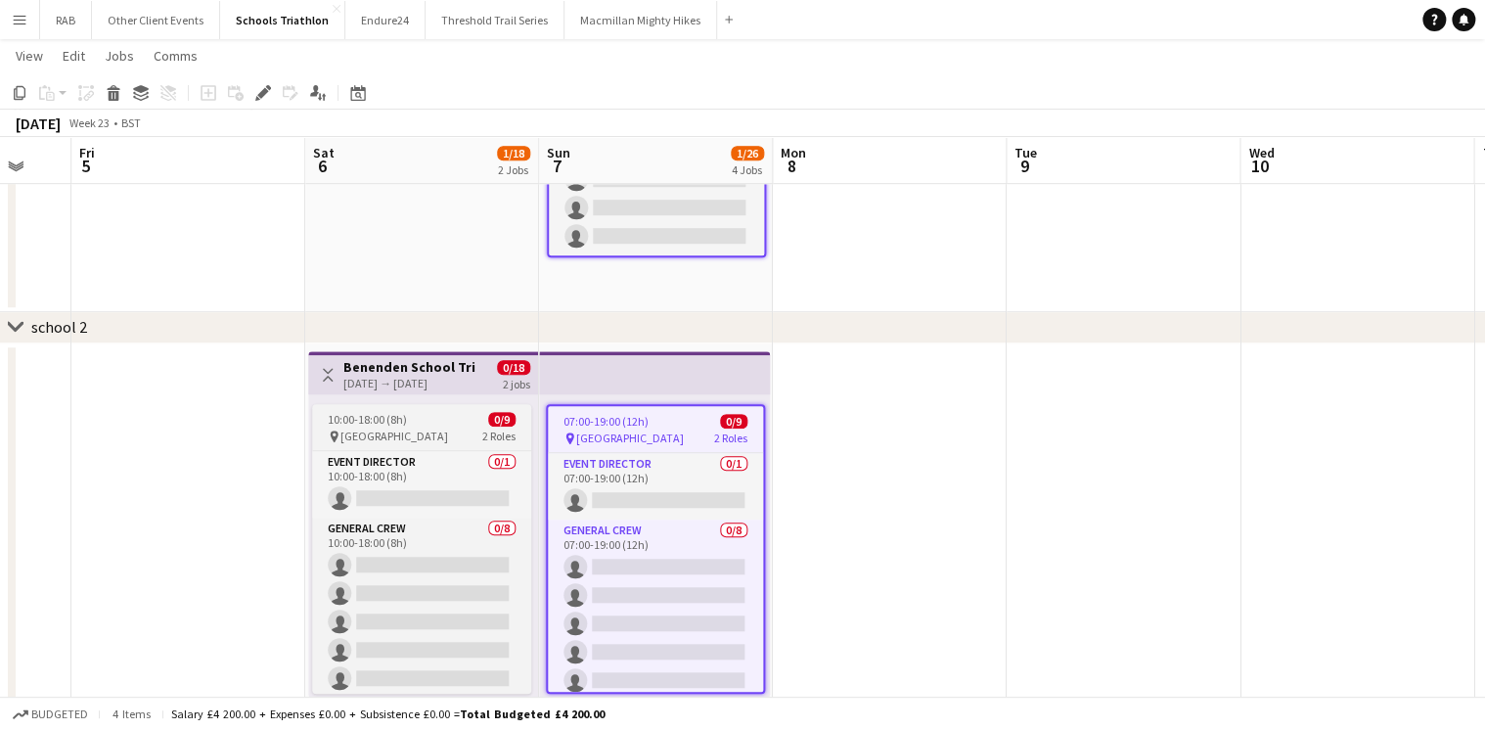
click at [434, 433] on div "pin Benenden School 2 Roles" at bounding box center [421, 437] width 219 height 16
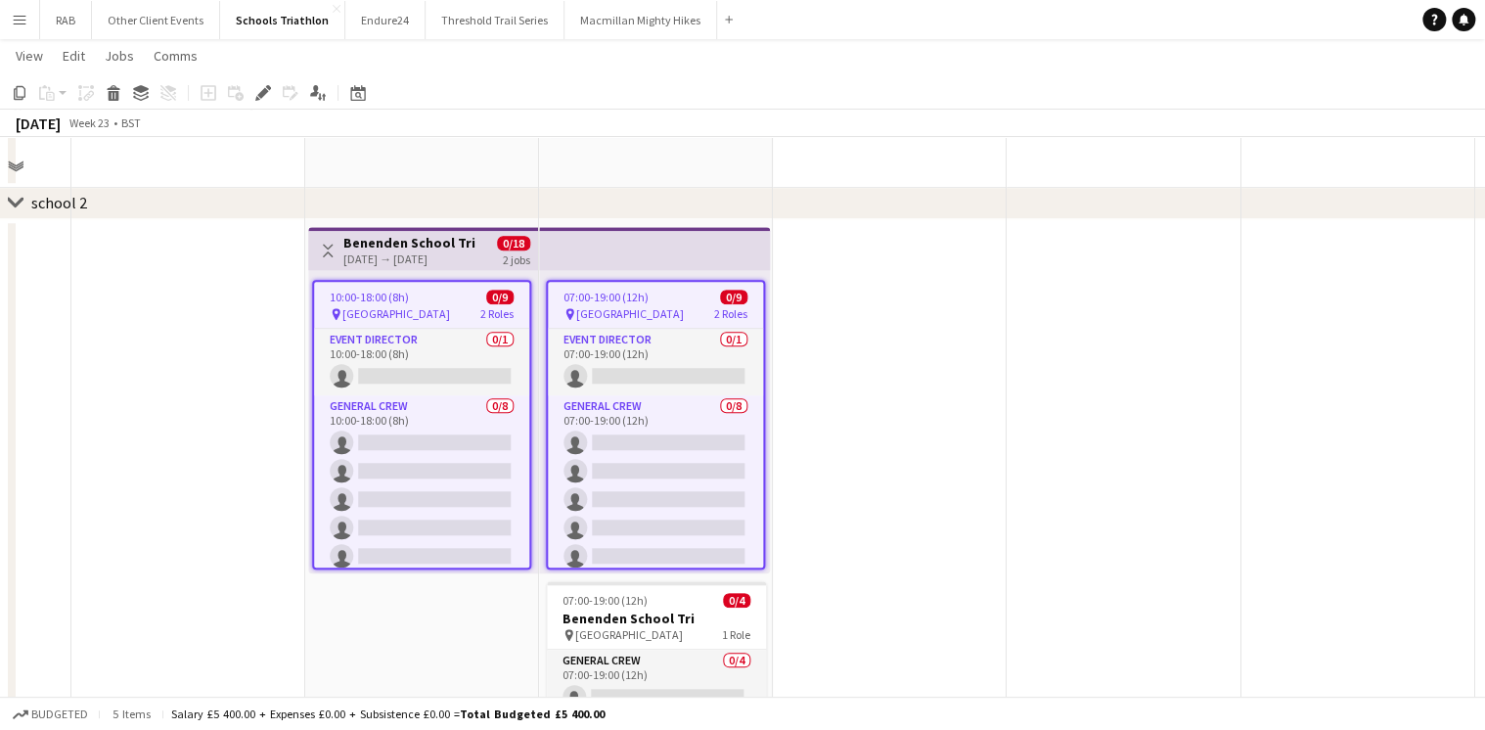
scroll to position [939, 0]
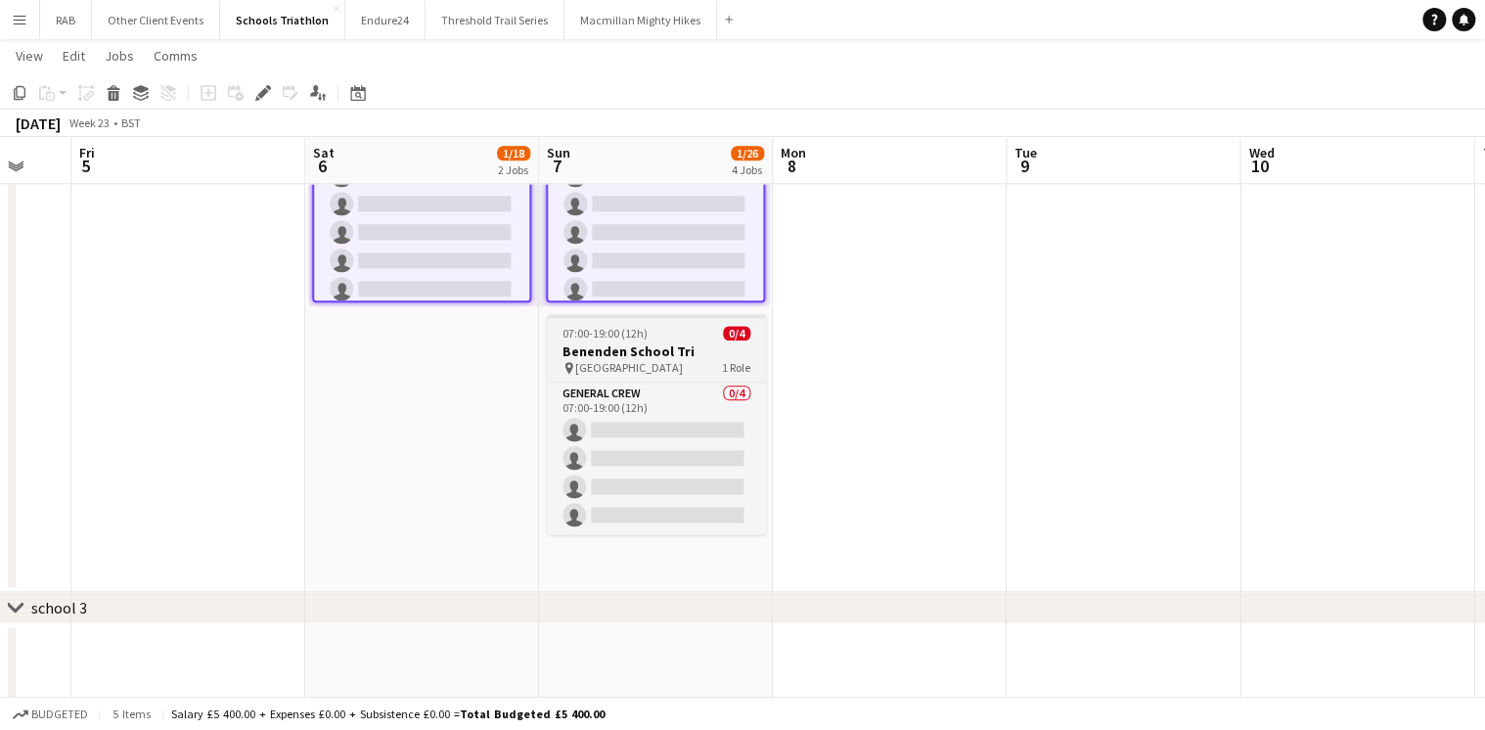
click at [613, 340] on app-job-card "07:00-19:00 (12h) 0/4 [GEOGRAPHIC_DATA] Tri pin Benenden School 1 Role General …" at bounding box center [656, 424] width 219 height 220
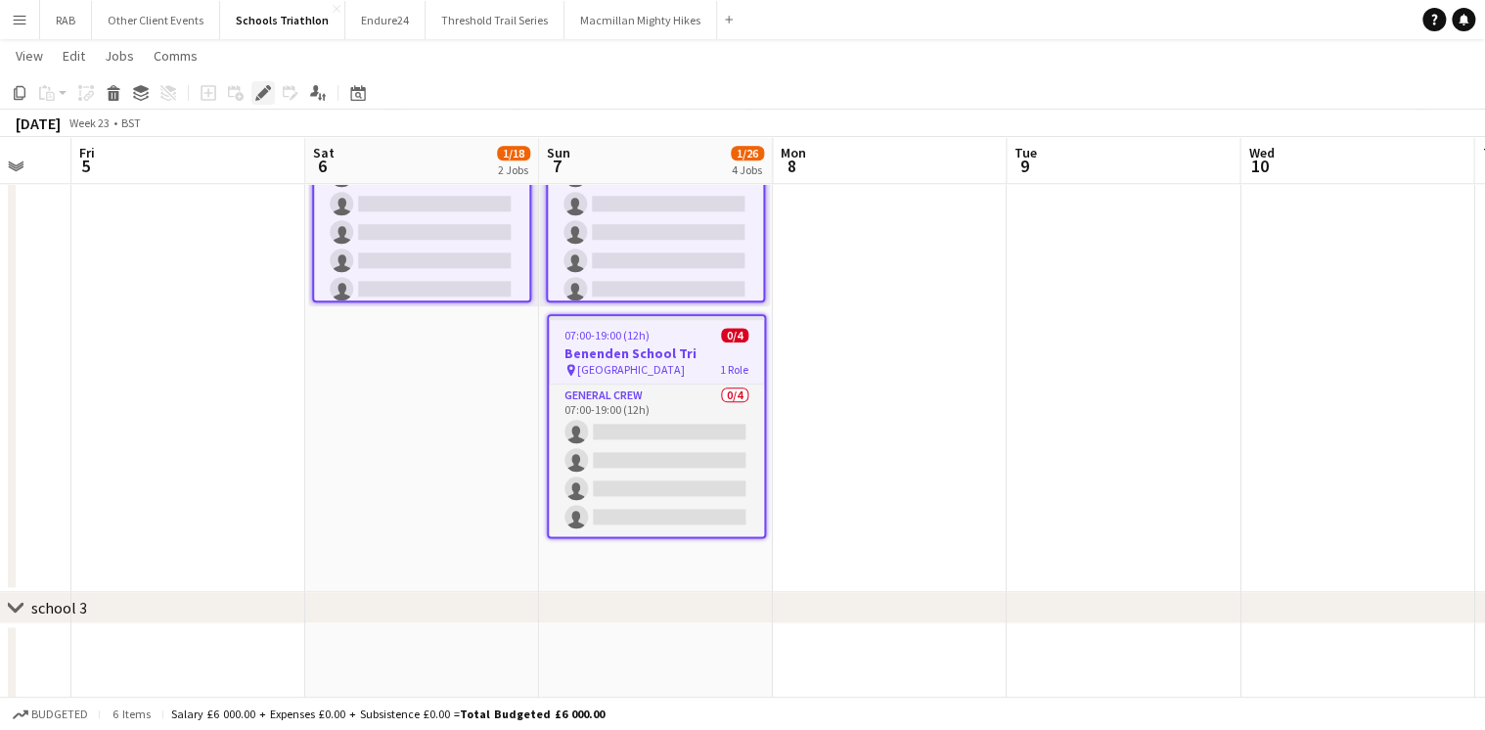
click at [254, 94] on div "Edit" at bounding box center [262, 92] width 23 height 23
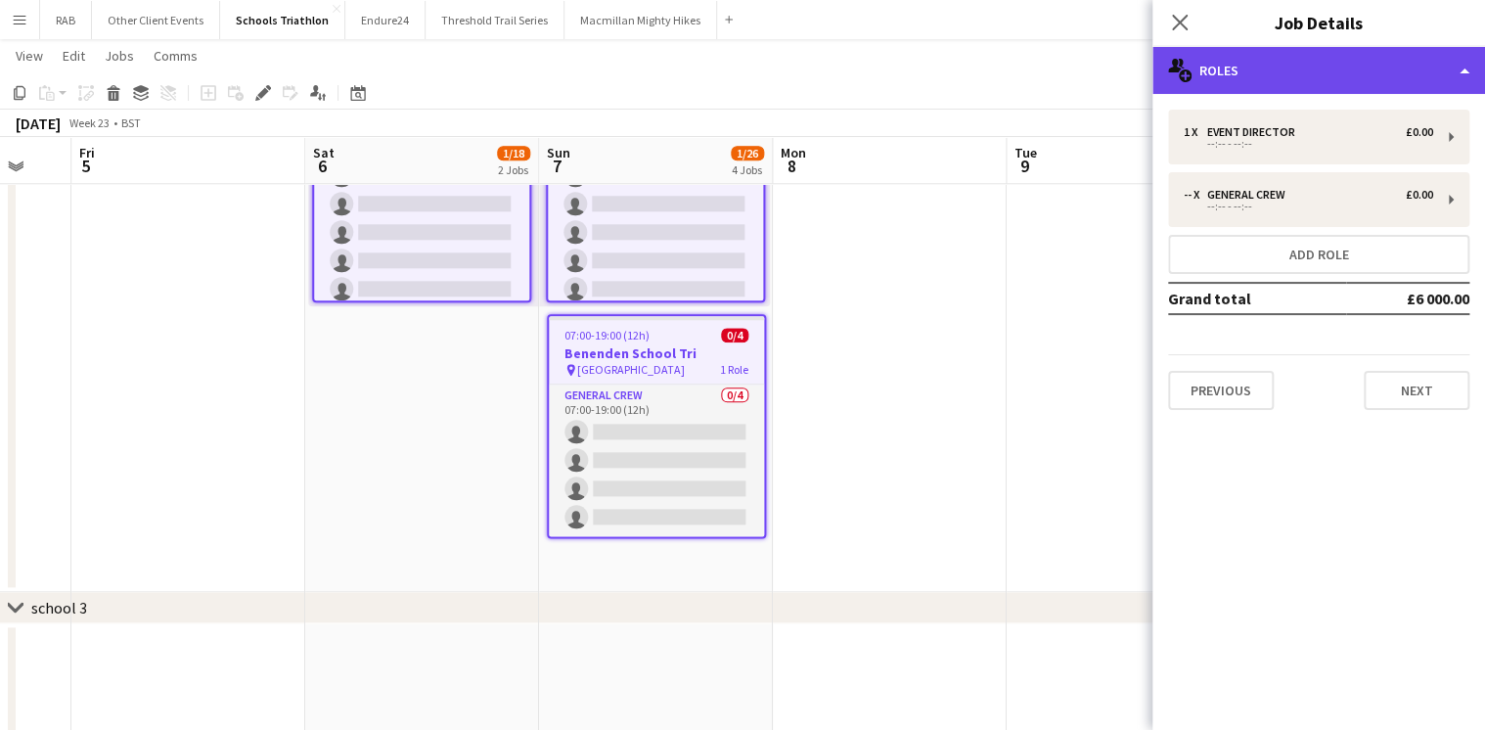
click at [1244, 69] on div "multiple-users-add Roles" at bounding box center [1319, 70] width 333 height 47
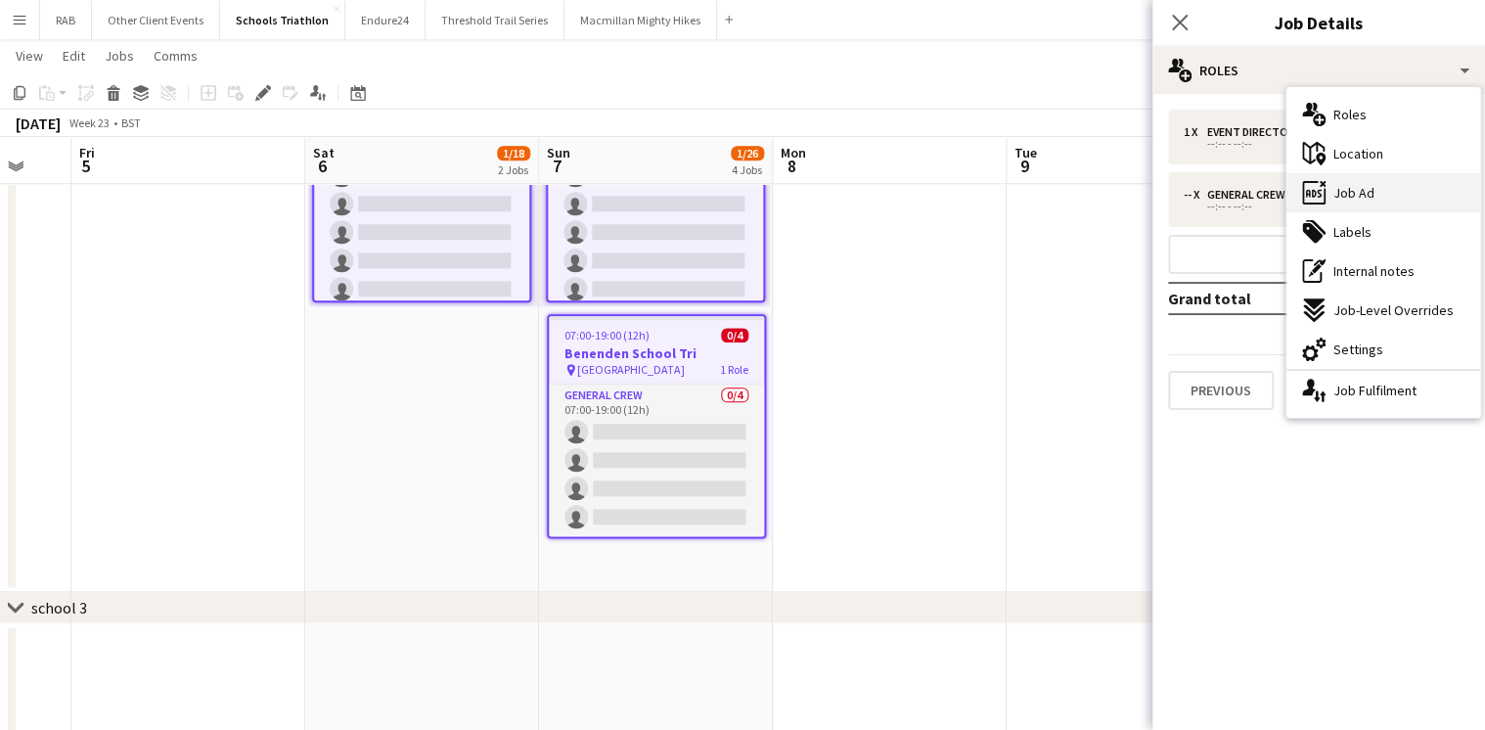
click at [1356, 201] on span "Job Ad" at bounding box center [1354, 193] width 41 height 18
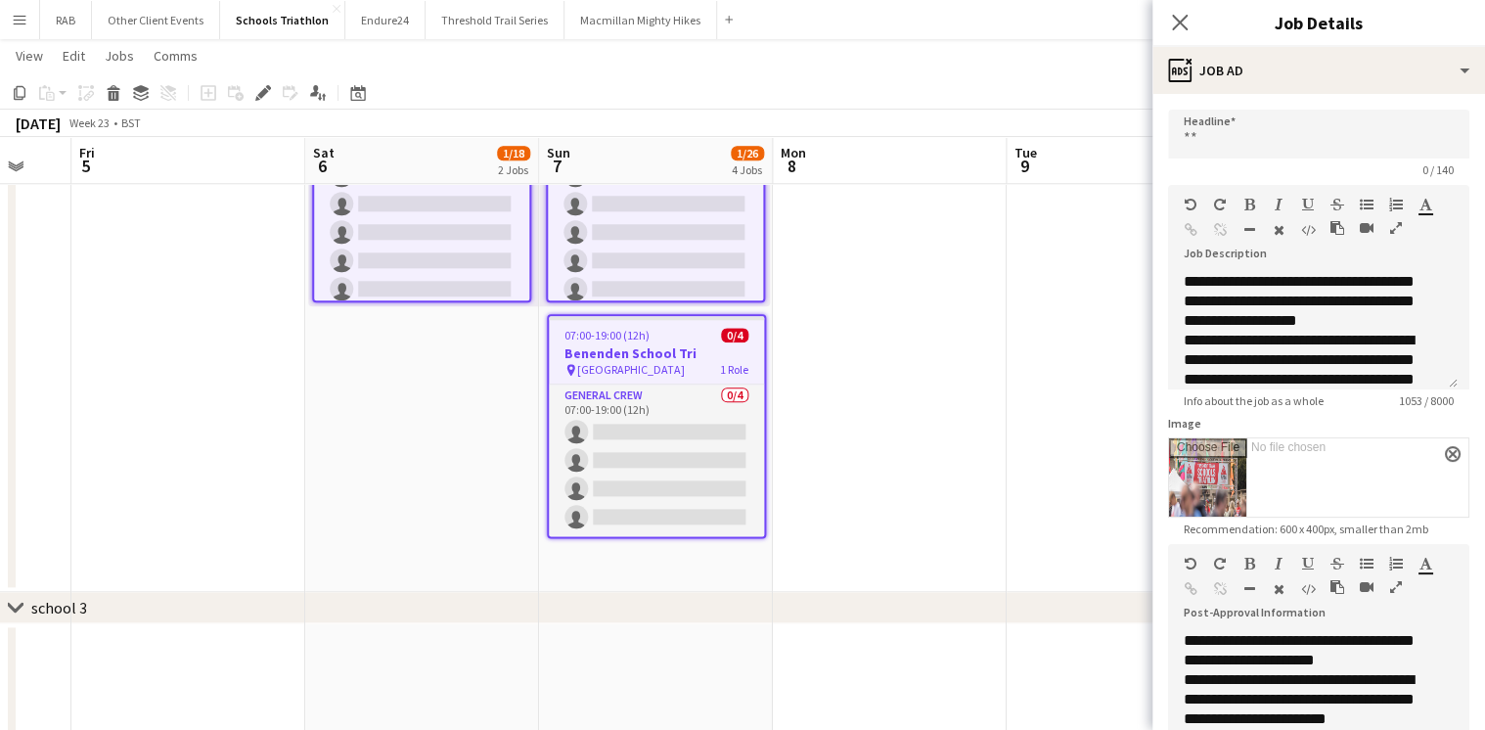
click at [1229, 472] on input "Image" at bounding box center [1318, 477] width 299 height 78
type input "**********"
click at [1174, 23] on icon "Close pop-in" at bounding box center [1179, 22] width 19 height 19
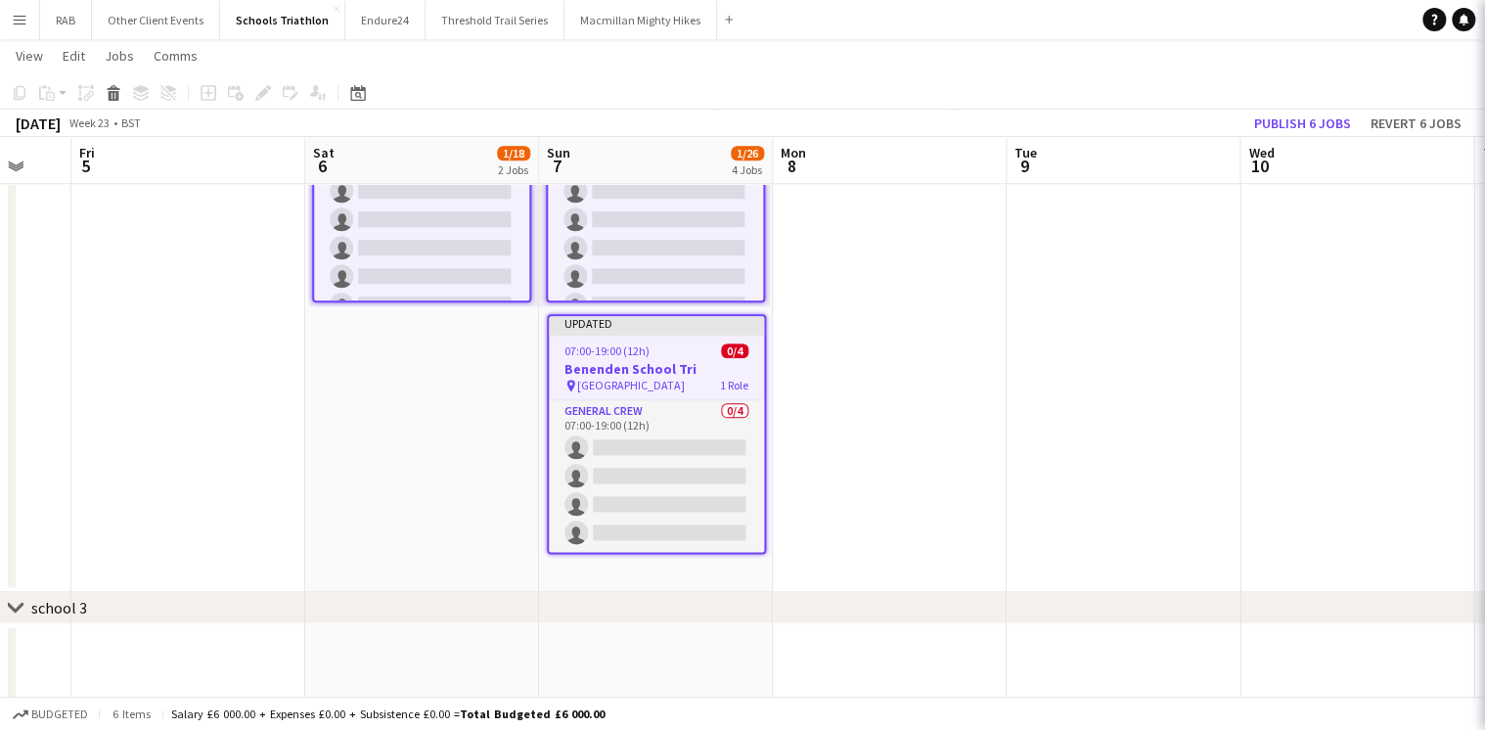
click at [1170, 302] on app-date-cell at bounding box center [1124, 272] width 234 height 641
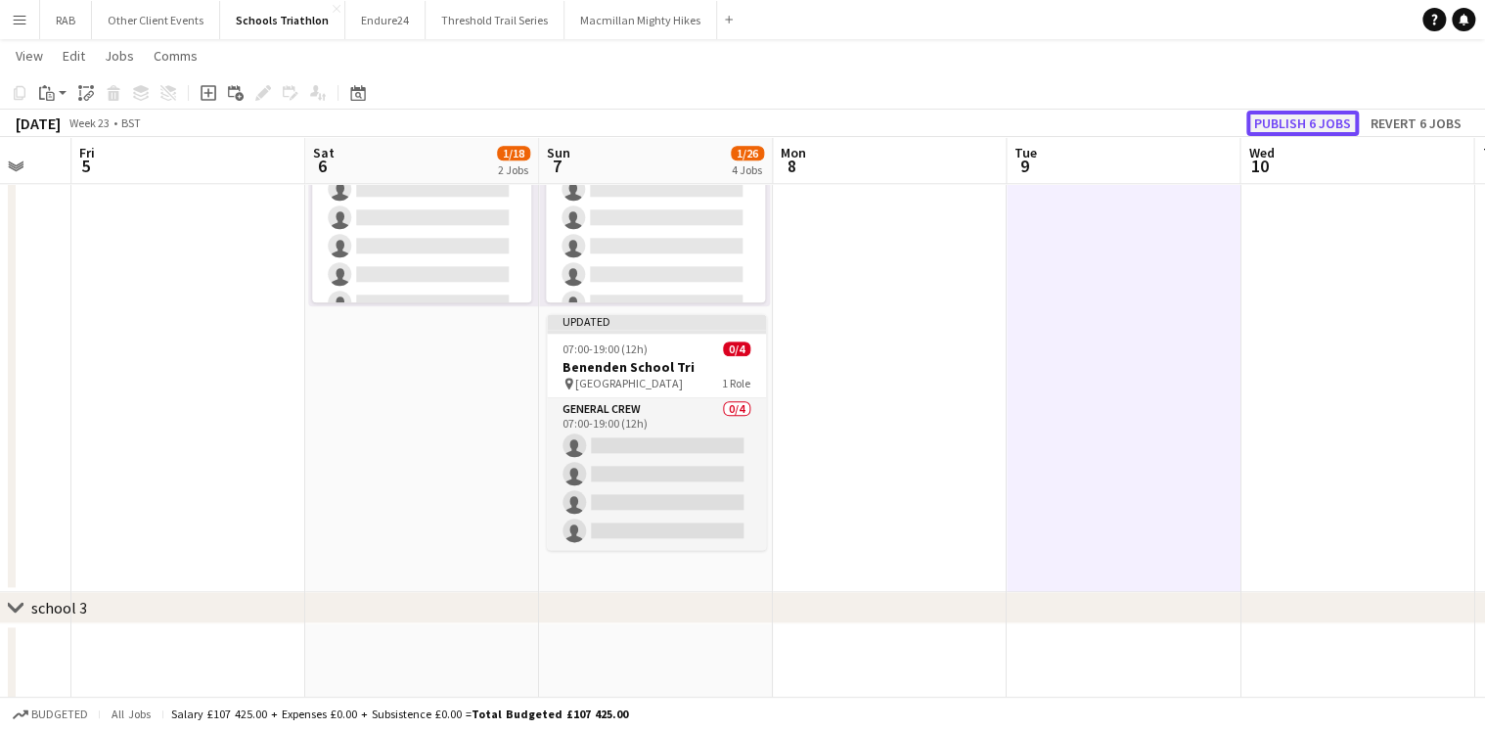
click at [1269, 117] on button "Publish 6 jobs" at bounding box center [1303, 123] width 113 height 25
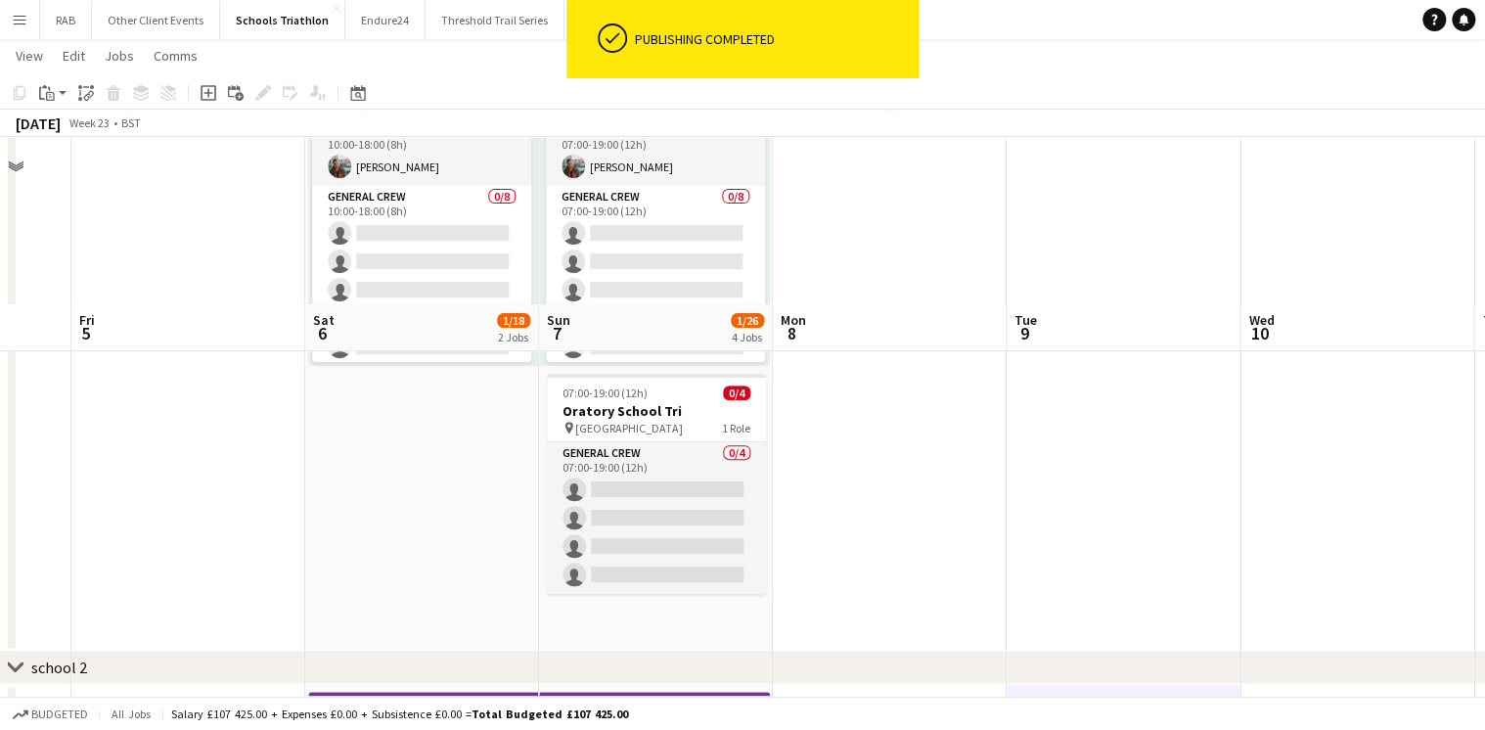
scroll to position [0, 0]
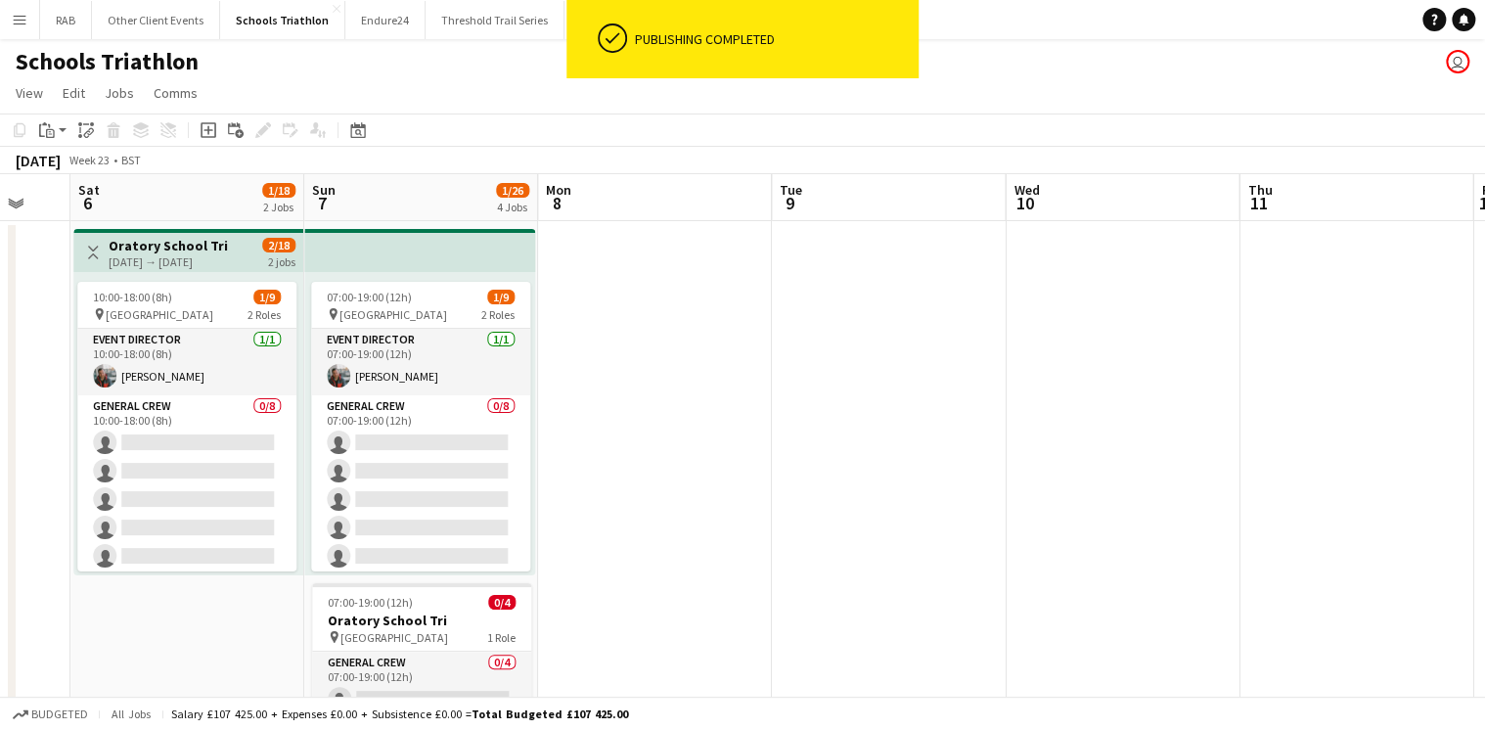
drag, startPoint x: 1112, startPoint y: 203, endPoint x: 489, endPoint y: 211, distance: 622.3
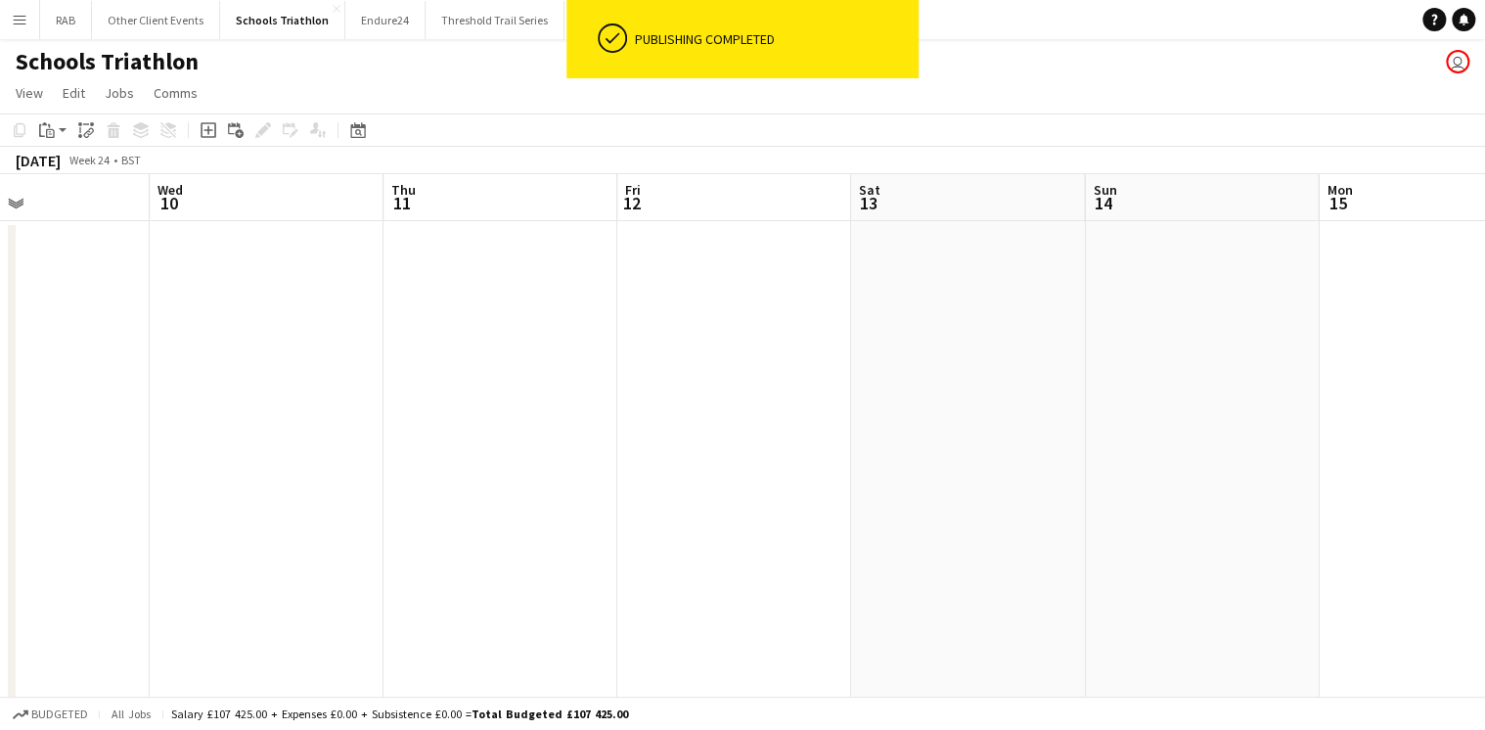
drag, startPoint x: 1317, startPoint y: 182, endPoint x: 571, endPoint y: 178, distance: 745.6
drag, startPoint x: 1192, startPoint y: 191, endPoint x: 256, endPoint y: 204, distance: 935.5
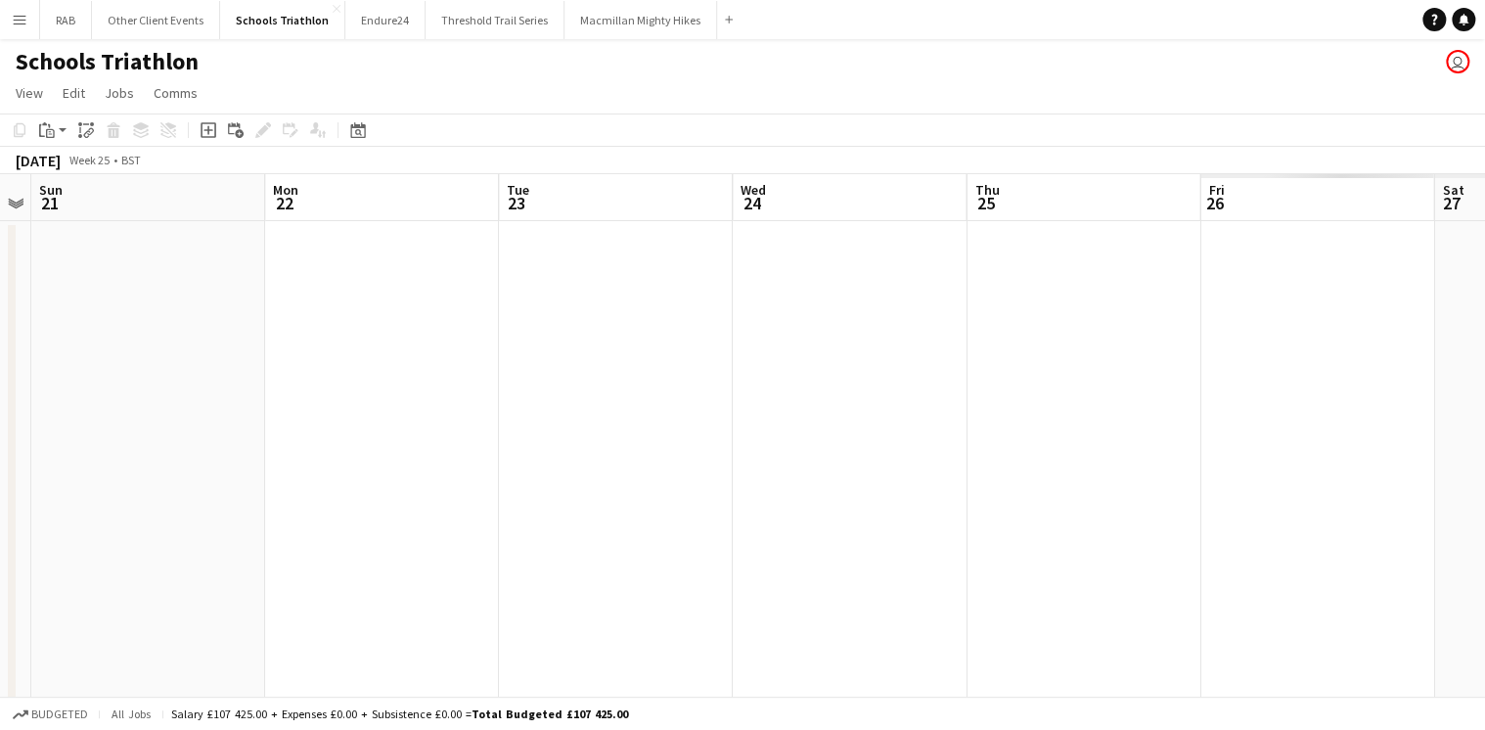
drag, startPoint x: 943, startPoint y: 196, endPoint x: 193, endPoint y: 211, distance: 750.6
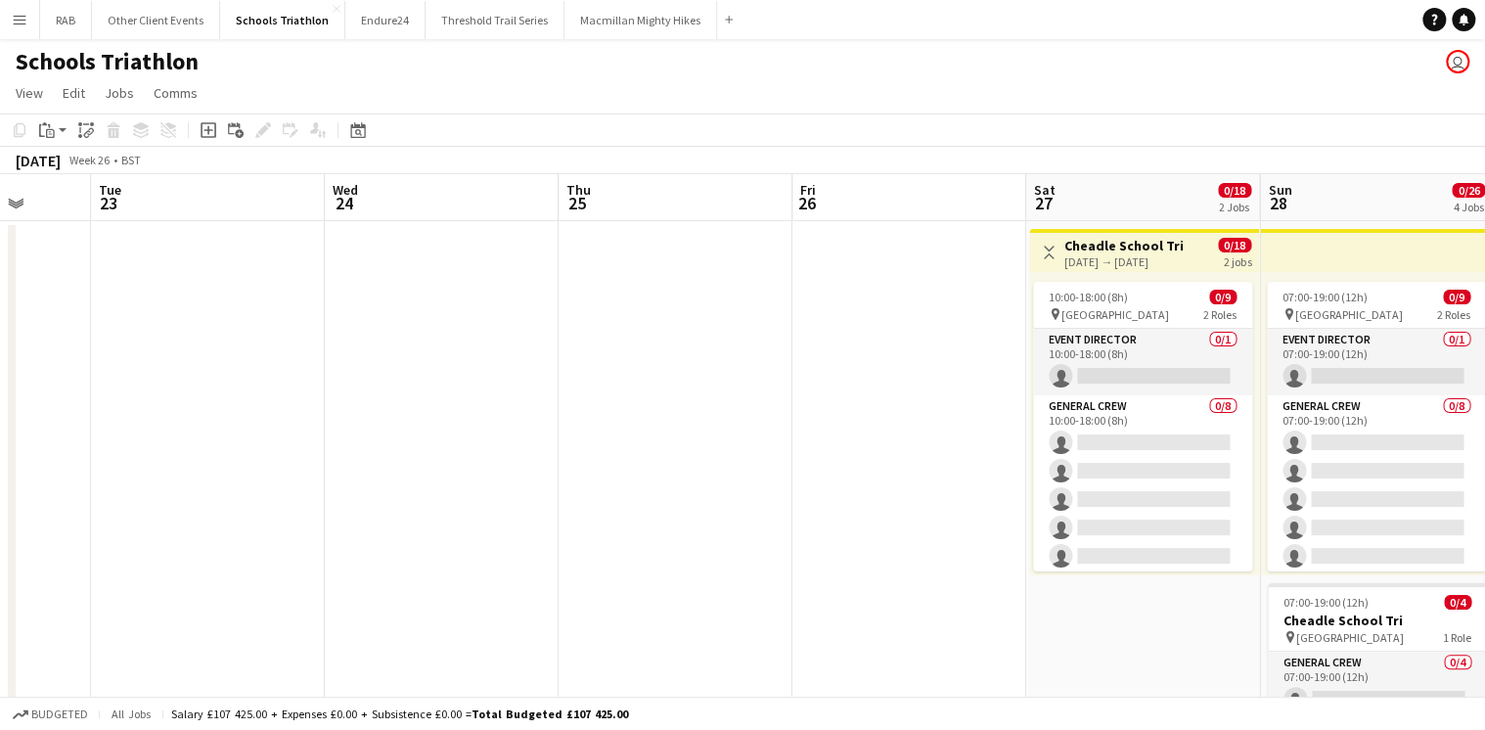
scroll to position [0, 771]
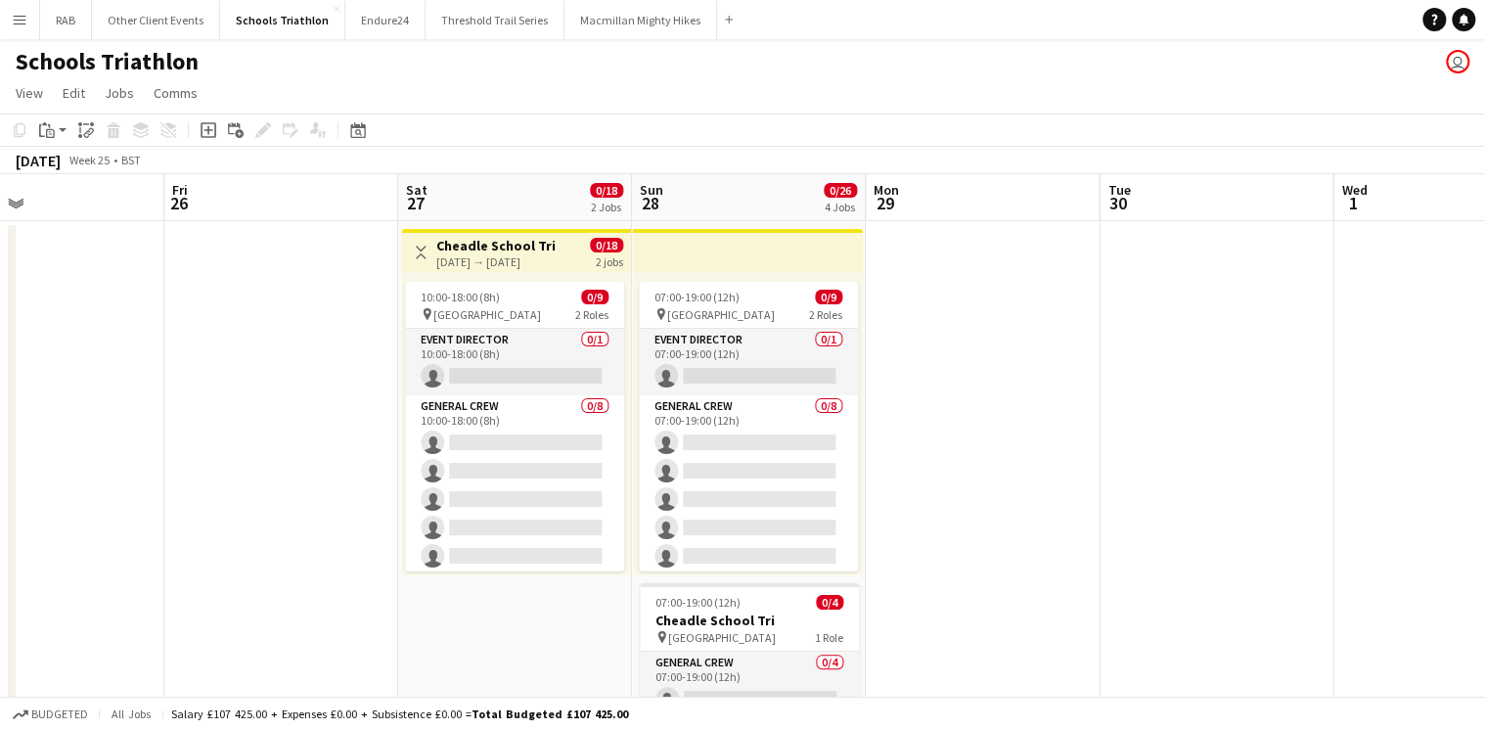
drag, startPoint x: 629, startPoint y: 188, endPoint x: -4, endPoint y: 196, distance: 633.1
click at [462, 252] on h3 "Cheadle School Tri" at bounding box center [495, 246] width 119 height 18
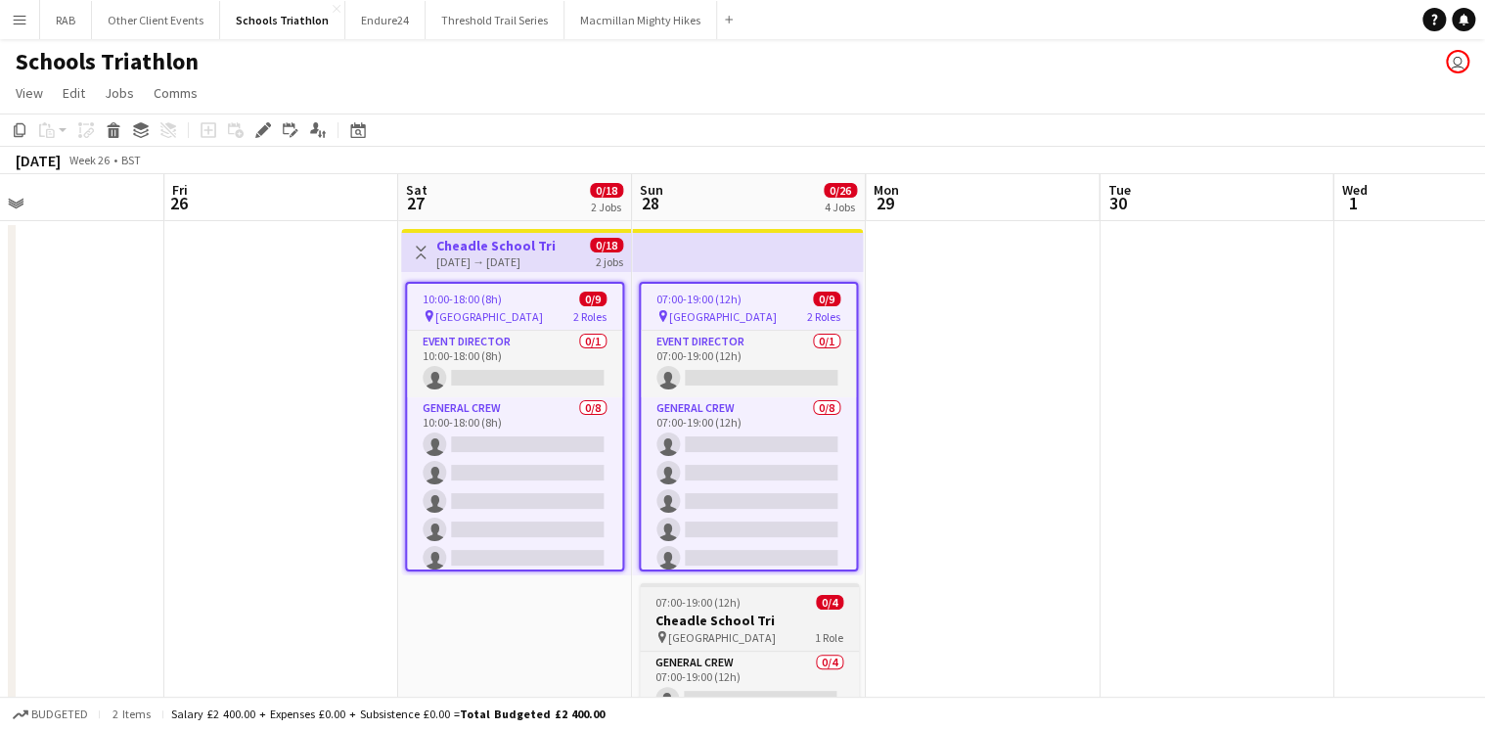
click at [707, 614] on h3 "Cheadle School Tri" at bounding box center [749, 621] width 219 height 18
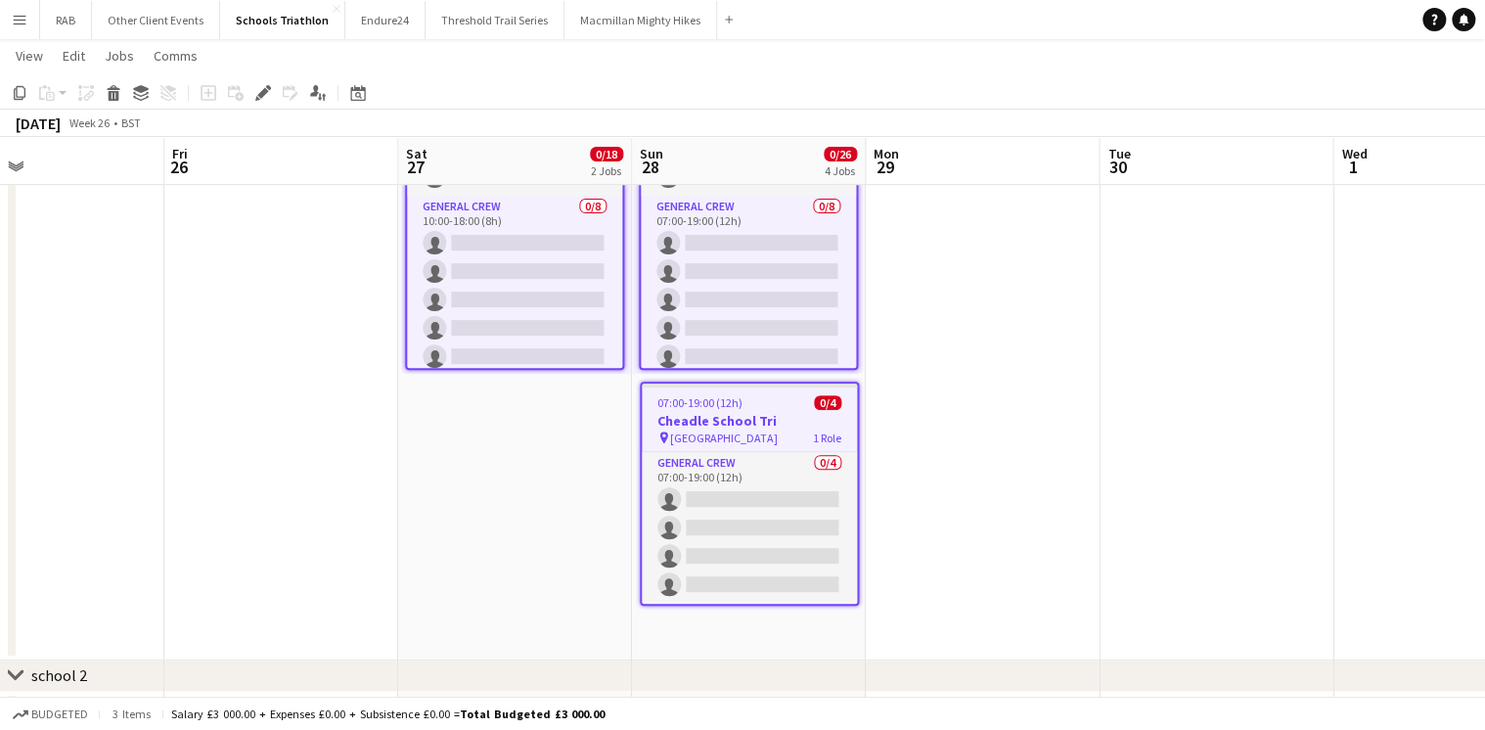
scroll to position [391, 0]
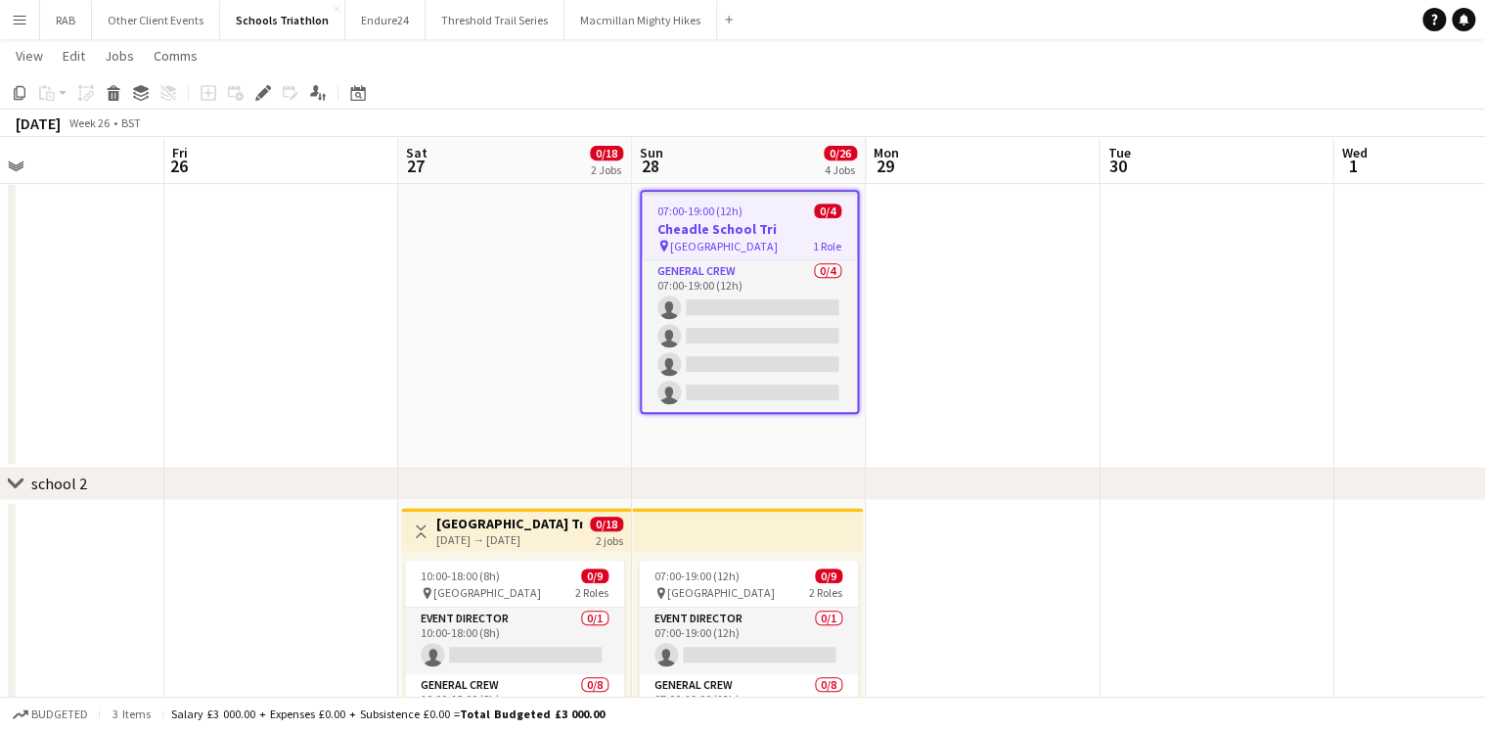
drag, startPoint x: 509, startPoint y: 530, endPoint x: 678, endPoint y: 559, distance: 171.6
click at [509, 529] on h3 "[GEOGRAPHIC_DATA] Tri" at bounding box center [509, 524] width 146 height 18
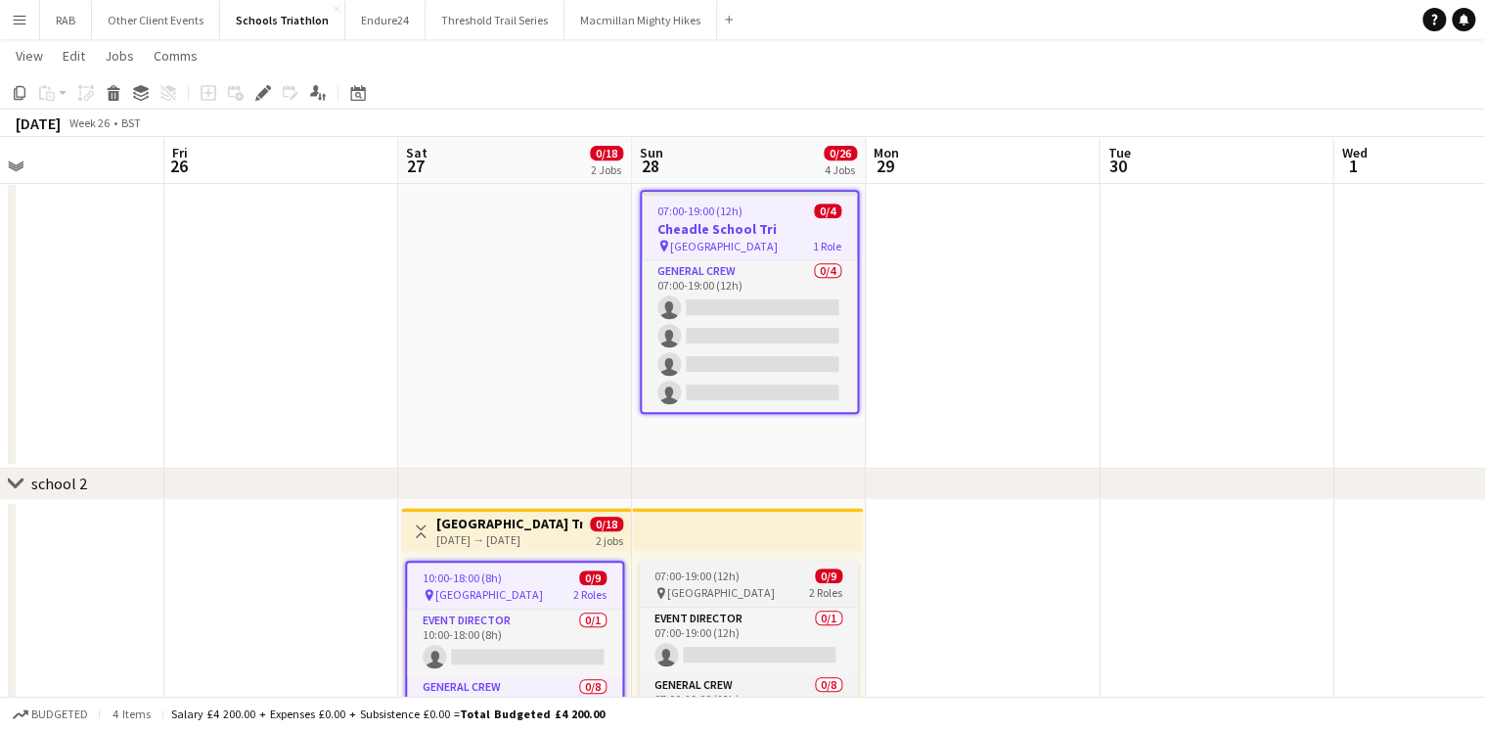
click at [714, 587] on span "[GEOGRAPHIC_DATA]" at bounding box center [721, 592] width 108 height 15
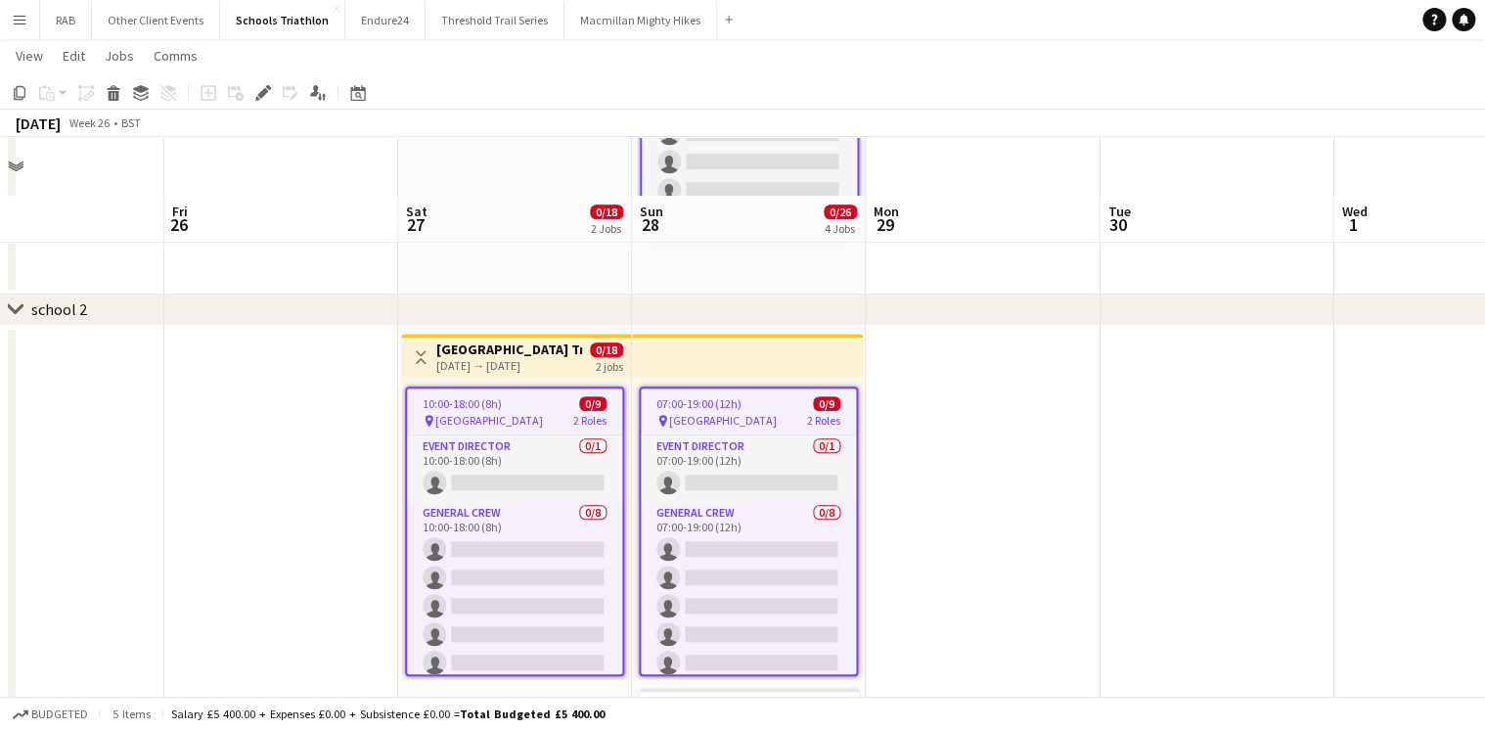
scroll to position [783, 0]
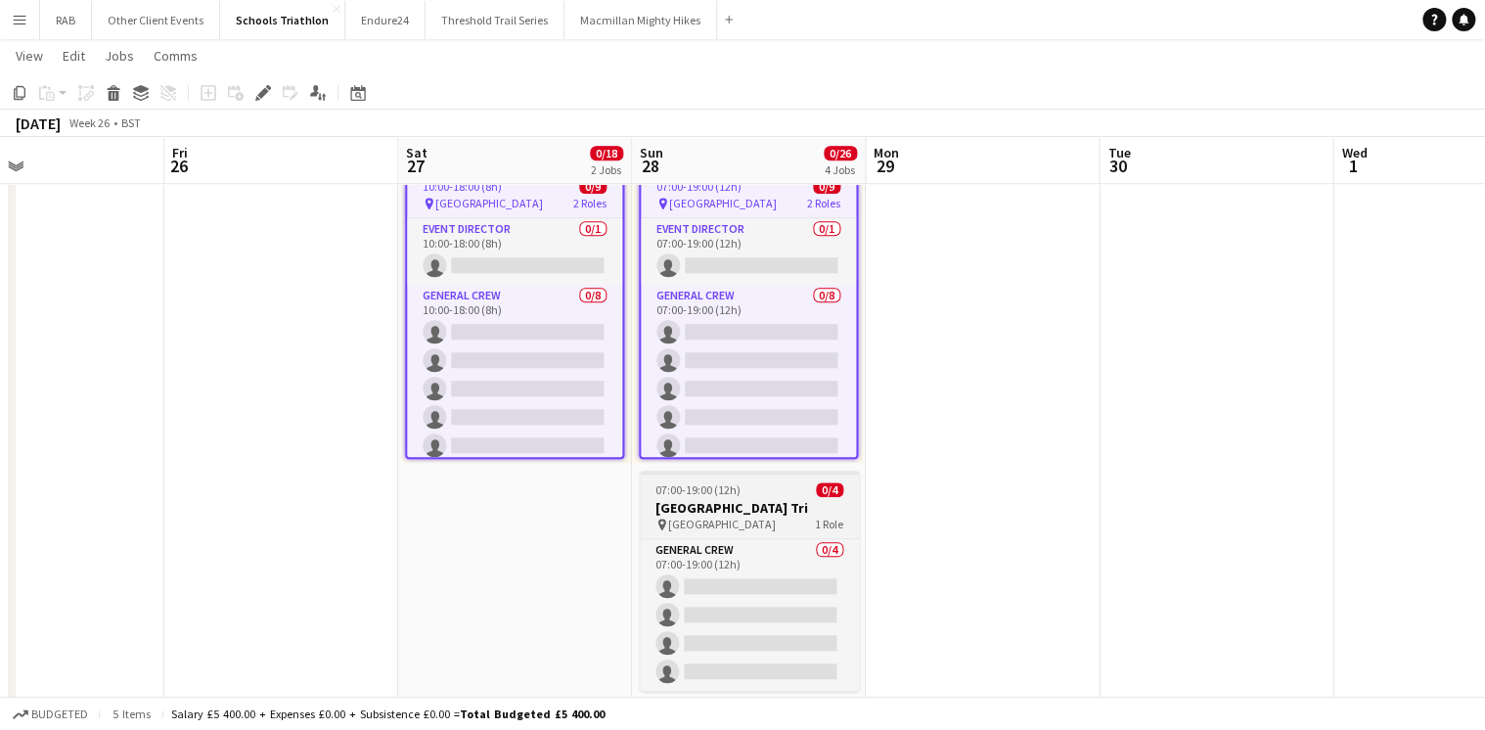
click at [748, 504] on h3 "[GEOGRAPHIC_DATA] Tri" at bounding box center [749, 508] width 219 height 18
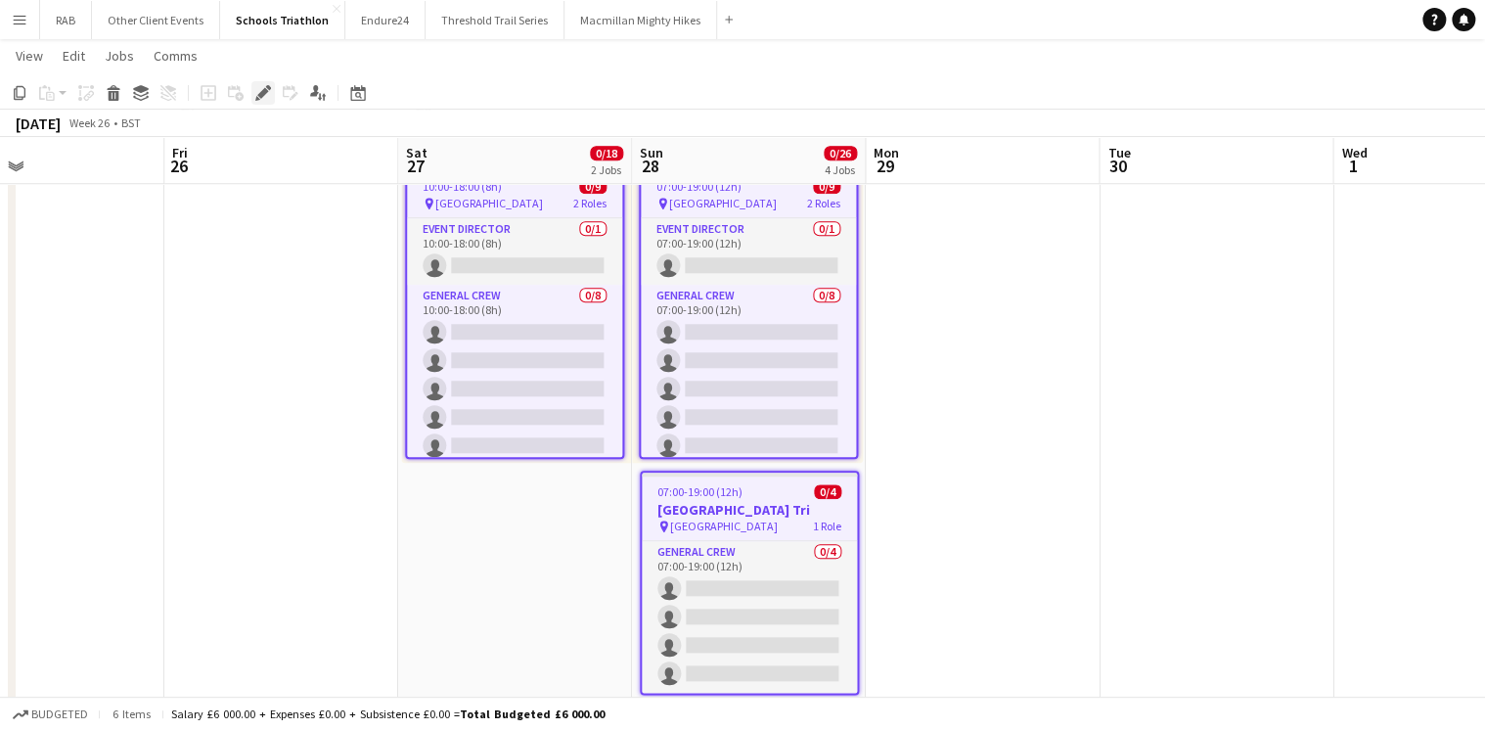
click at [259, 90] on icon "Edit" at bounding box center [263, 93] width 16 height 16
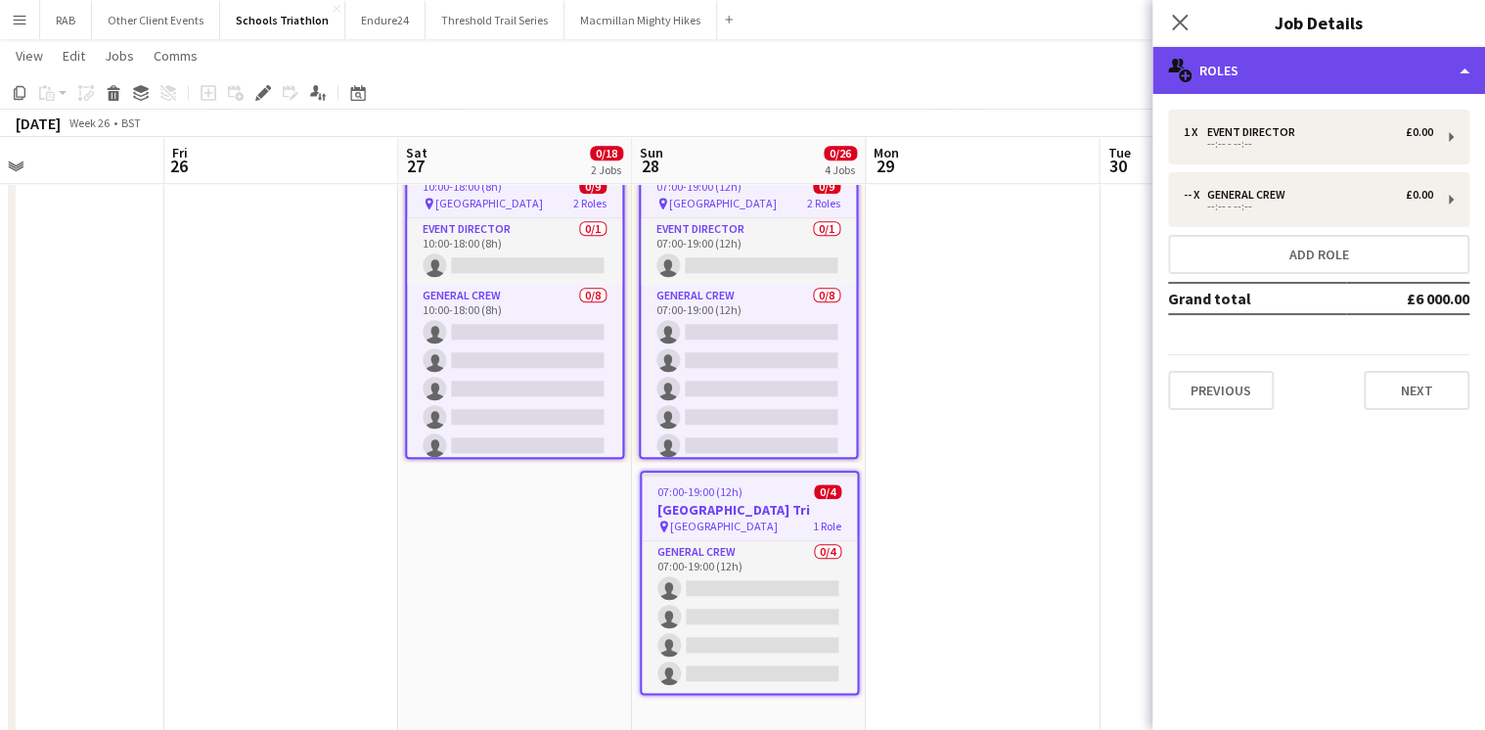
click at [1266, 78] on div "multiple-users-add Roles" at bounding box center [1319, 70] width 333 height 47
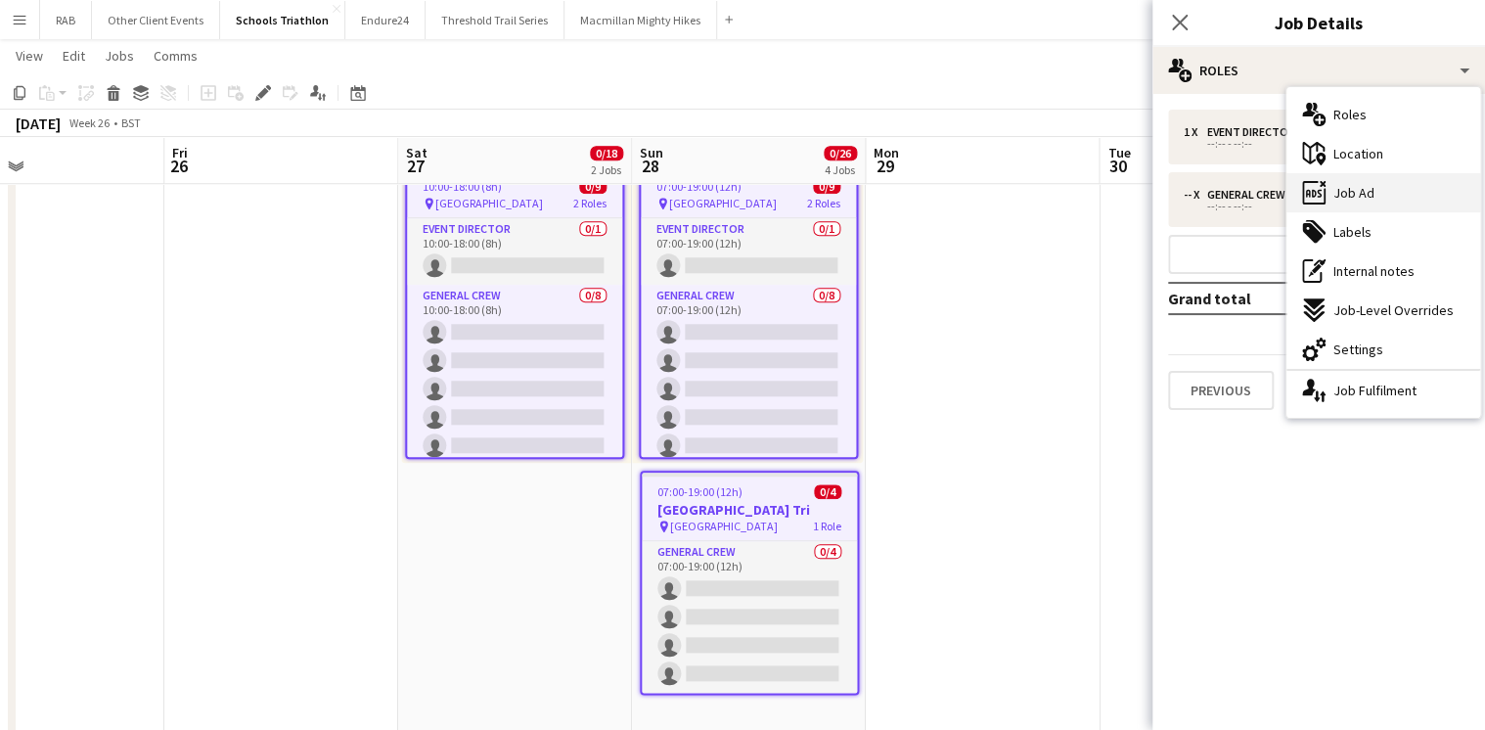
click at [1350, 192] on span "Job Ad" at bounding box center [1354, 193] width 41 height 18
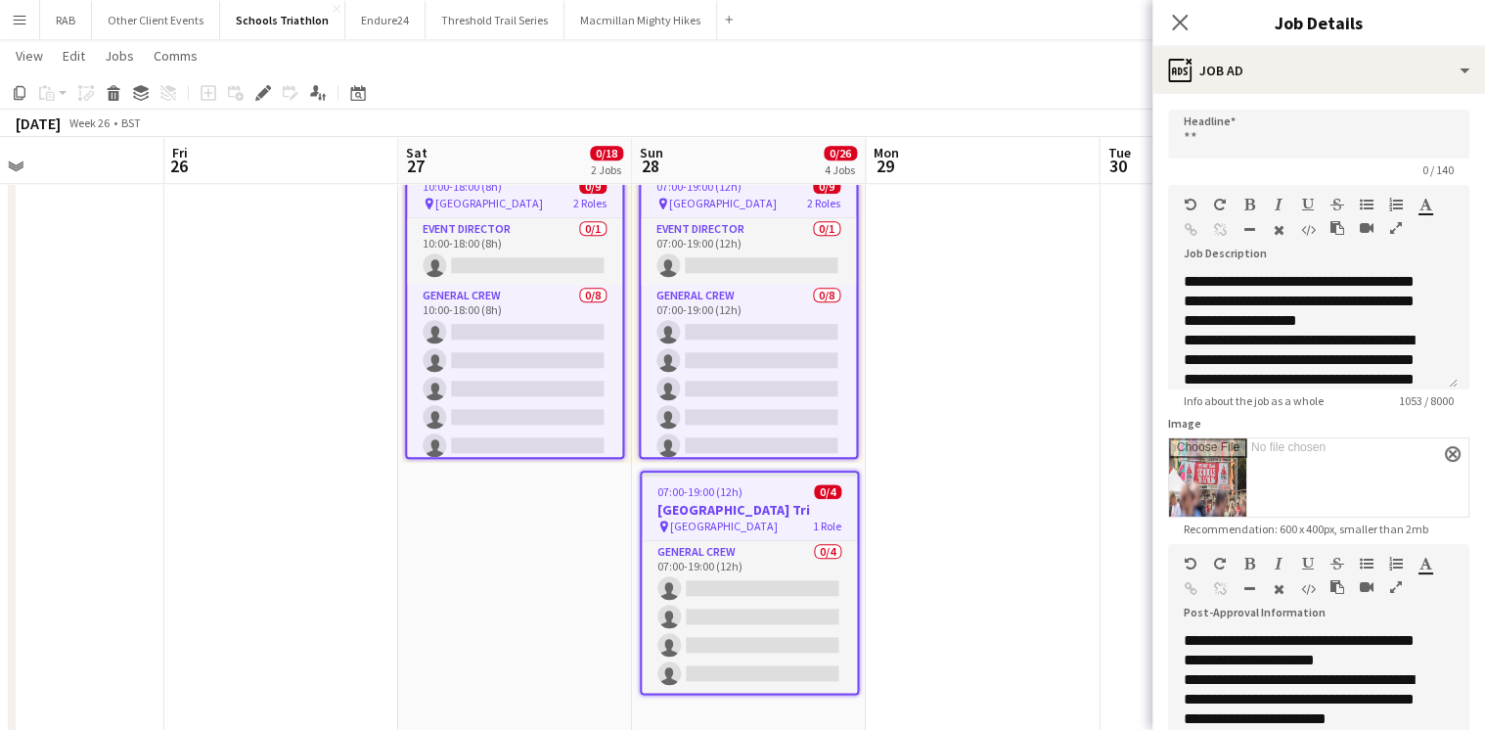
click at [1213, 470] on input "Image" at bounding box center [1318, 477] width 299 height 78
type input "**********"
click at [1172, 19] on icon "Close pop-in" at bounding box center [1179, 22] width 19 height 19
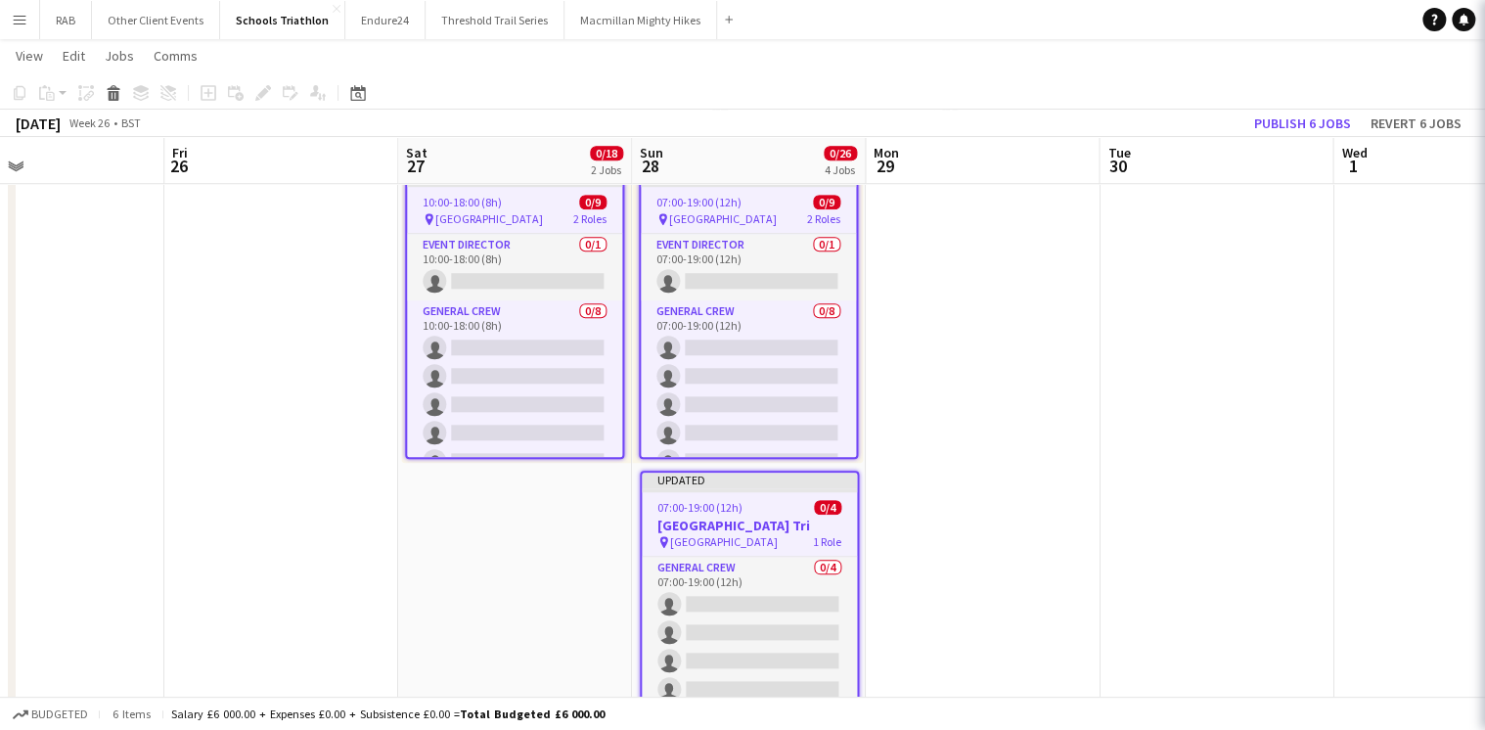
click at [1082, 399] on app-date-cell at bounding box center [983, 429] width 234 height 641
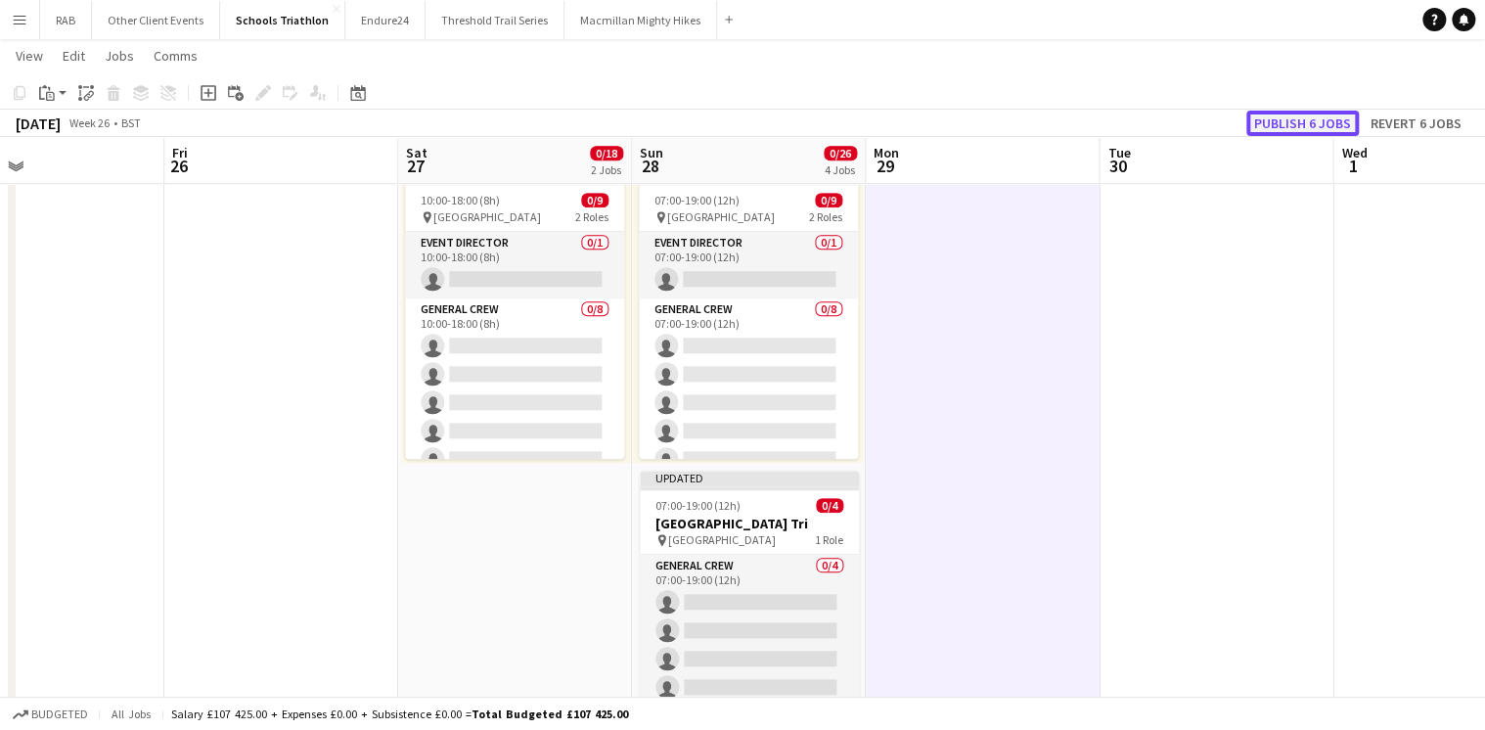
click at [1257, 119] on button "Publish 6 jobs" at bounding box center [1303, 123] width 113 height 25
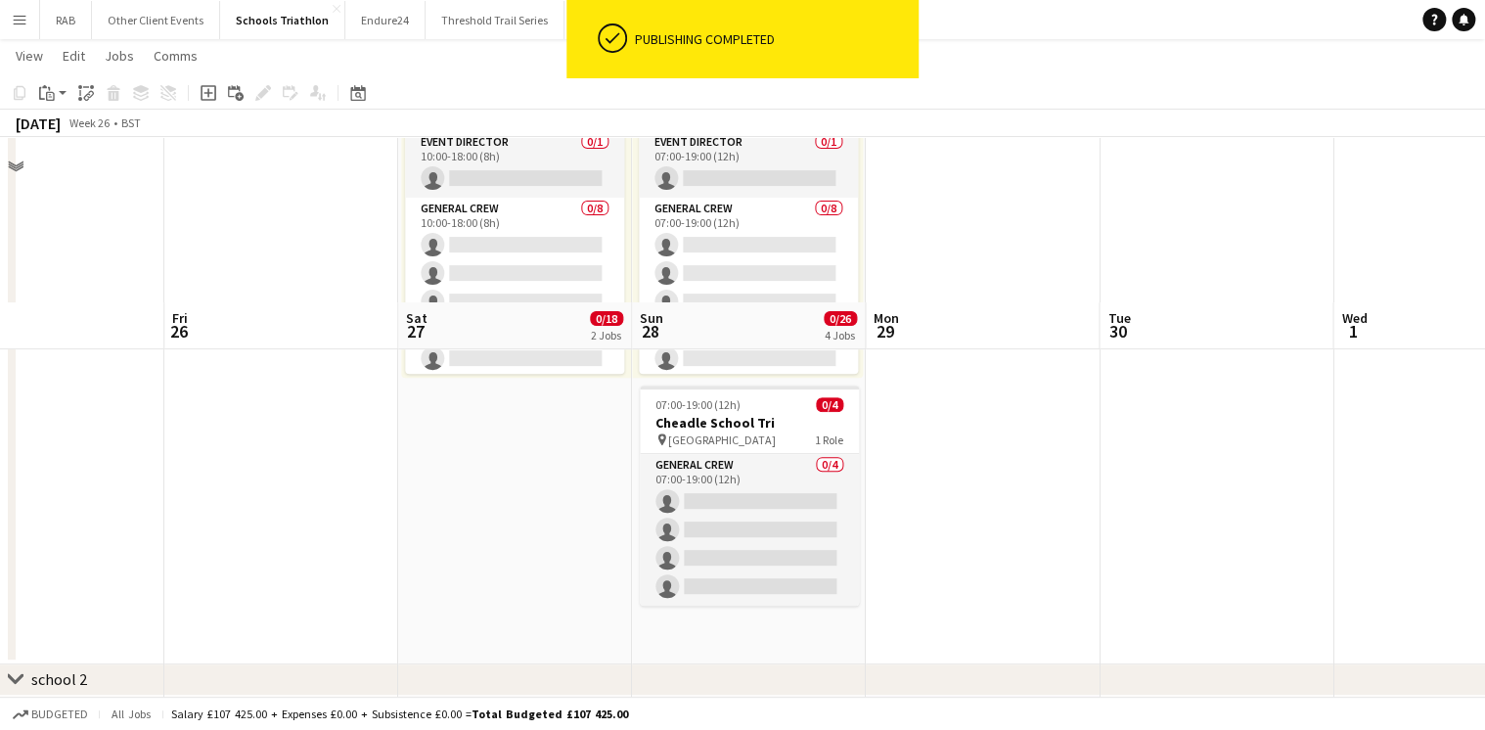
scroll to position [0, 0]
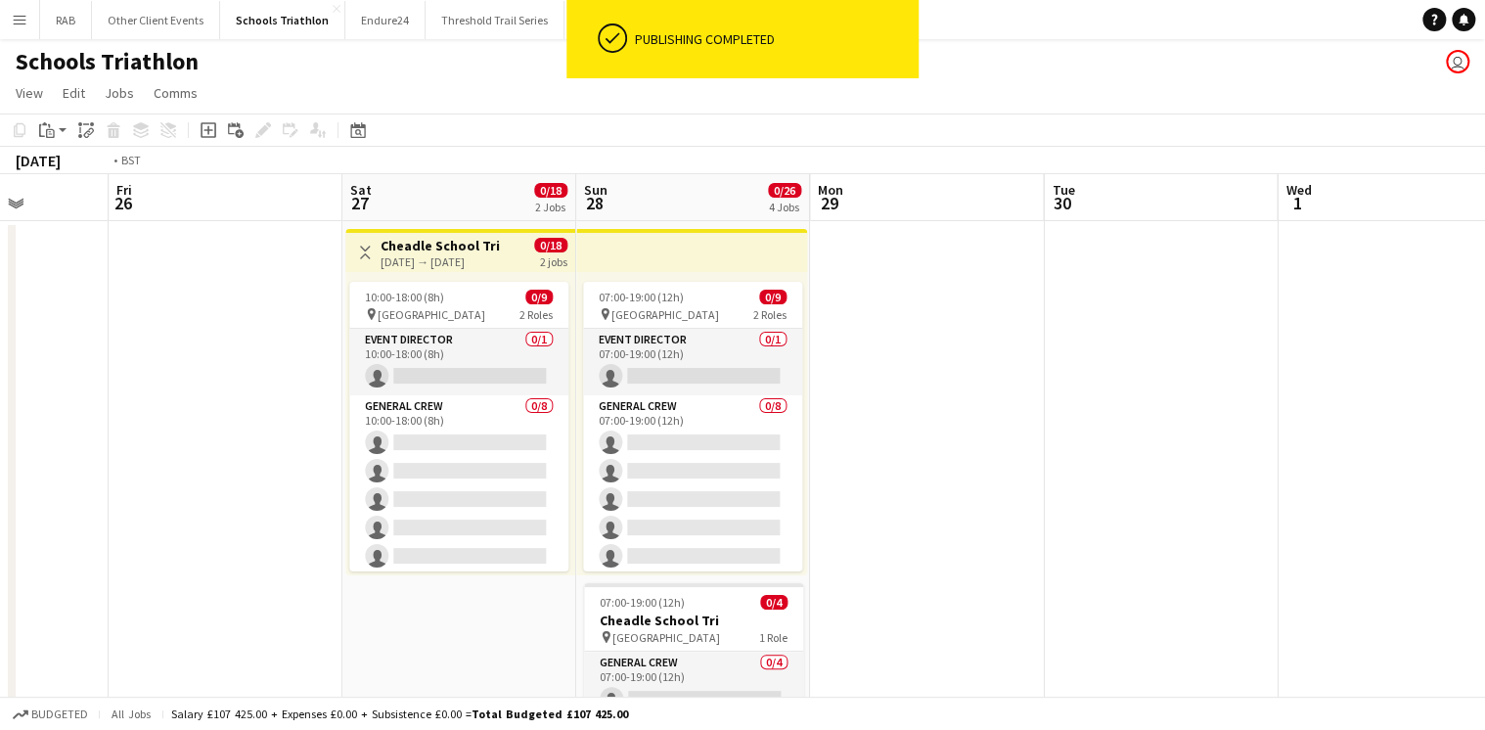
drag, startPoint x: 1264, startPoint y: 188, endPoint x: 28, endPoint y: 201, distance: 1235.8
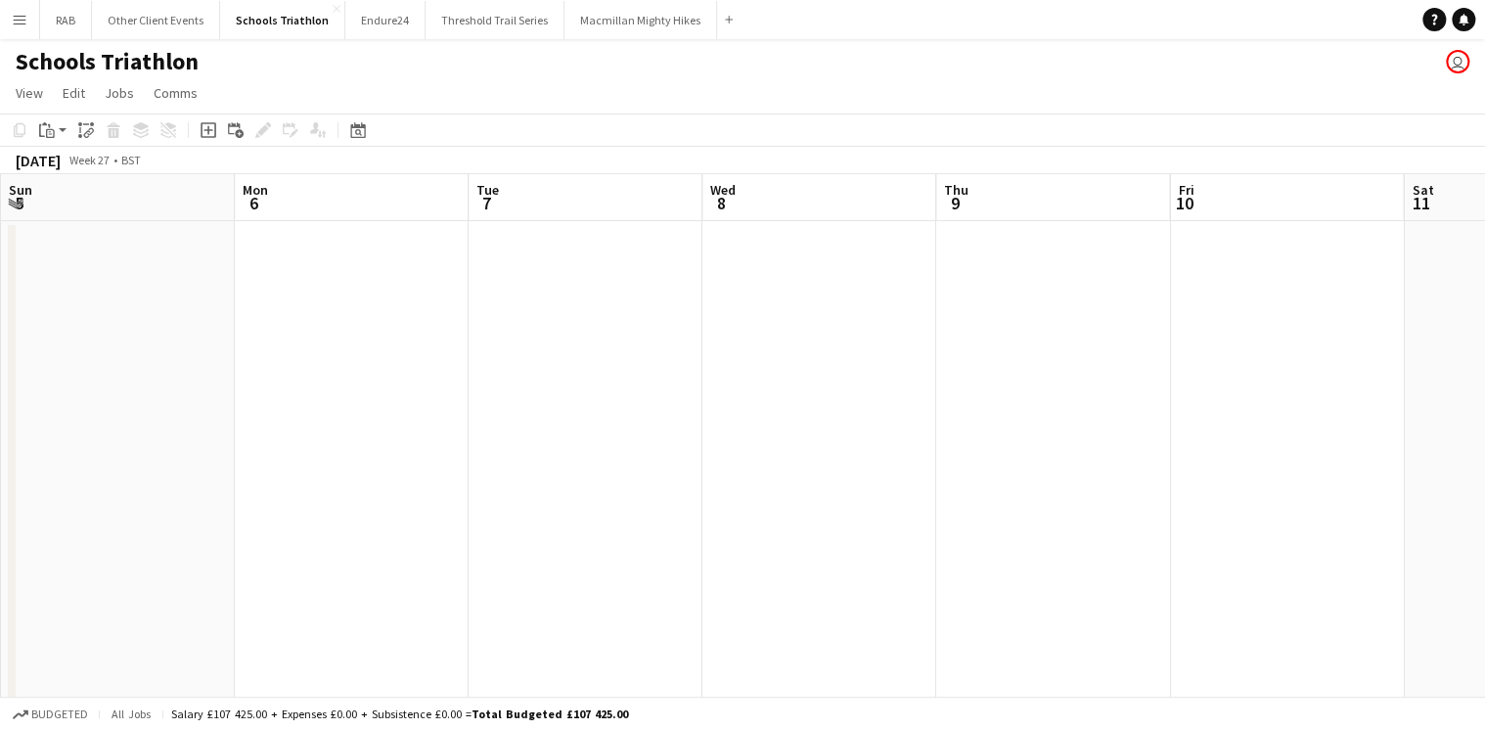
drag, startPoint x: 524, startPoint y: 204, endPoint x: 274, endPoint y: 210, distance: 250.5
drag, startPoint x: 581, startPoint y: 202, endPoint x: 1411, endPoint y: 253, distance: 831.3
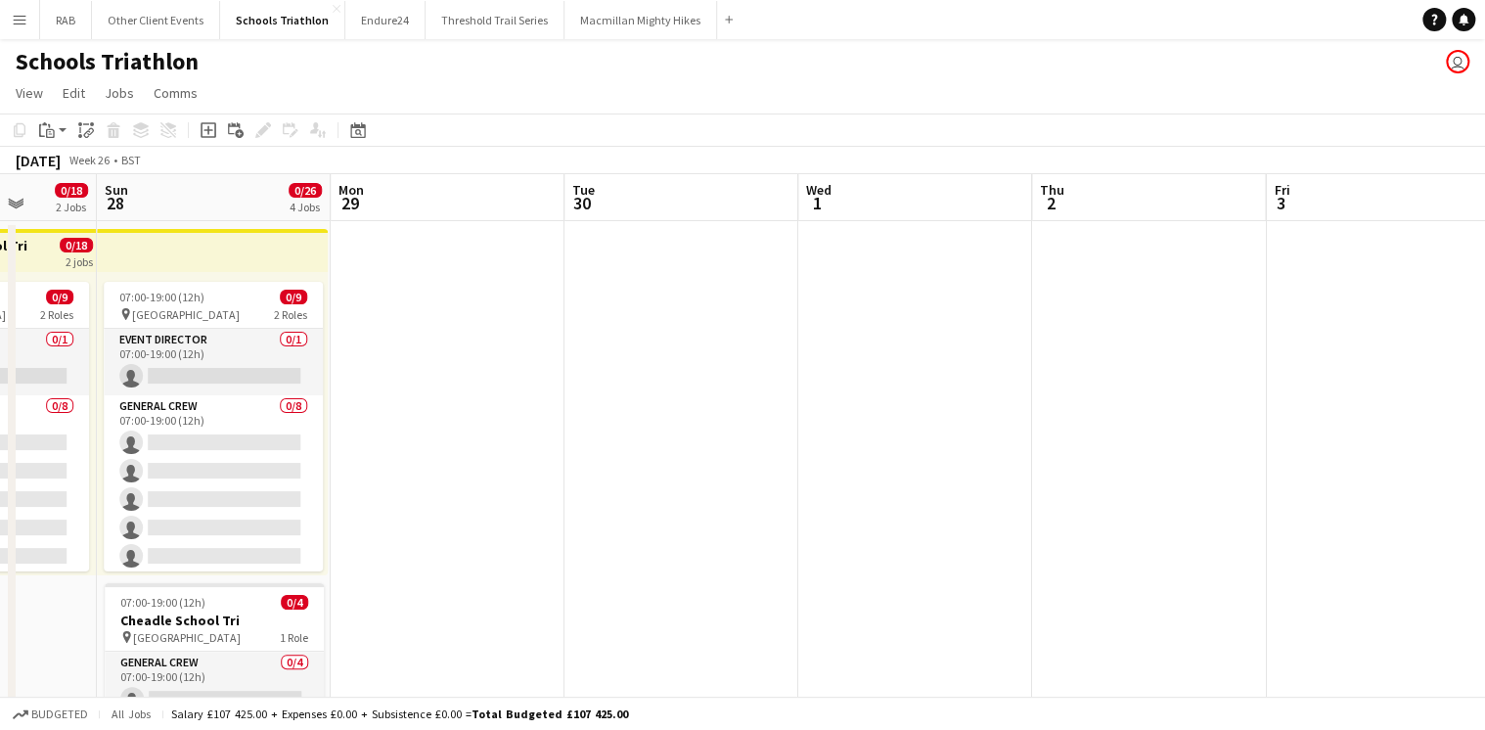
drag, startPoint x: 557, startPoint y: 227, endPoint x: 1468, endPoint y: 305, distance: 914.3
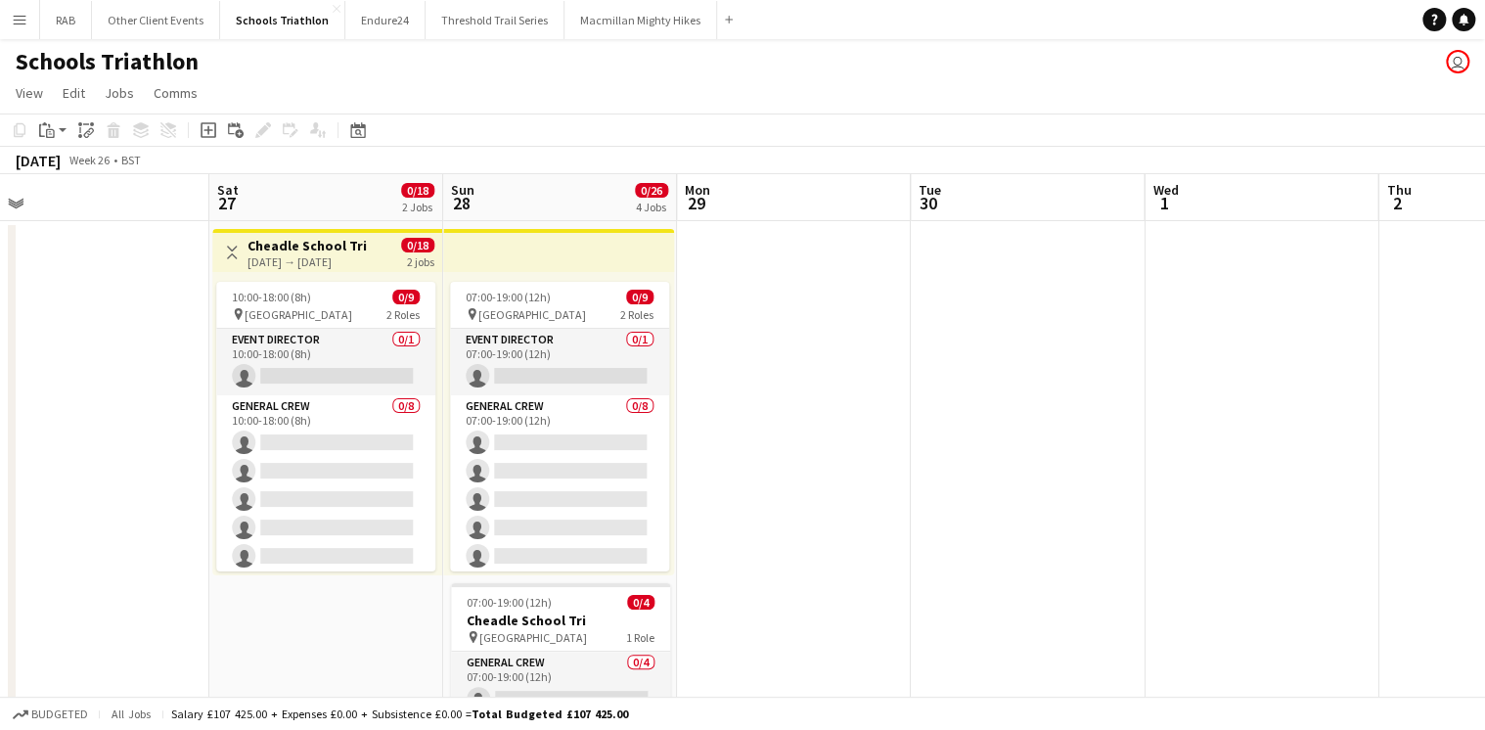
drag, startPoint x: 402, startPoint y: 197, endPoint x: 710, endPoint y: 247, distance: 312.2
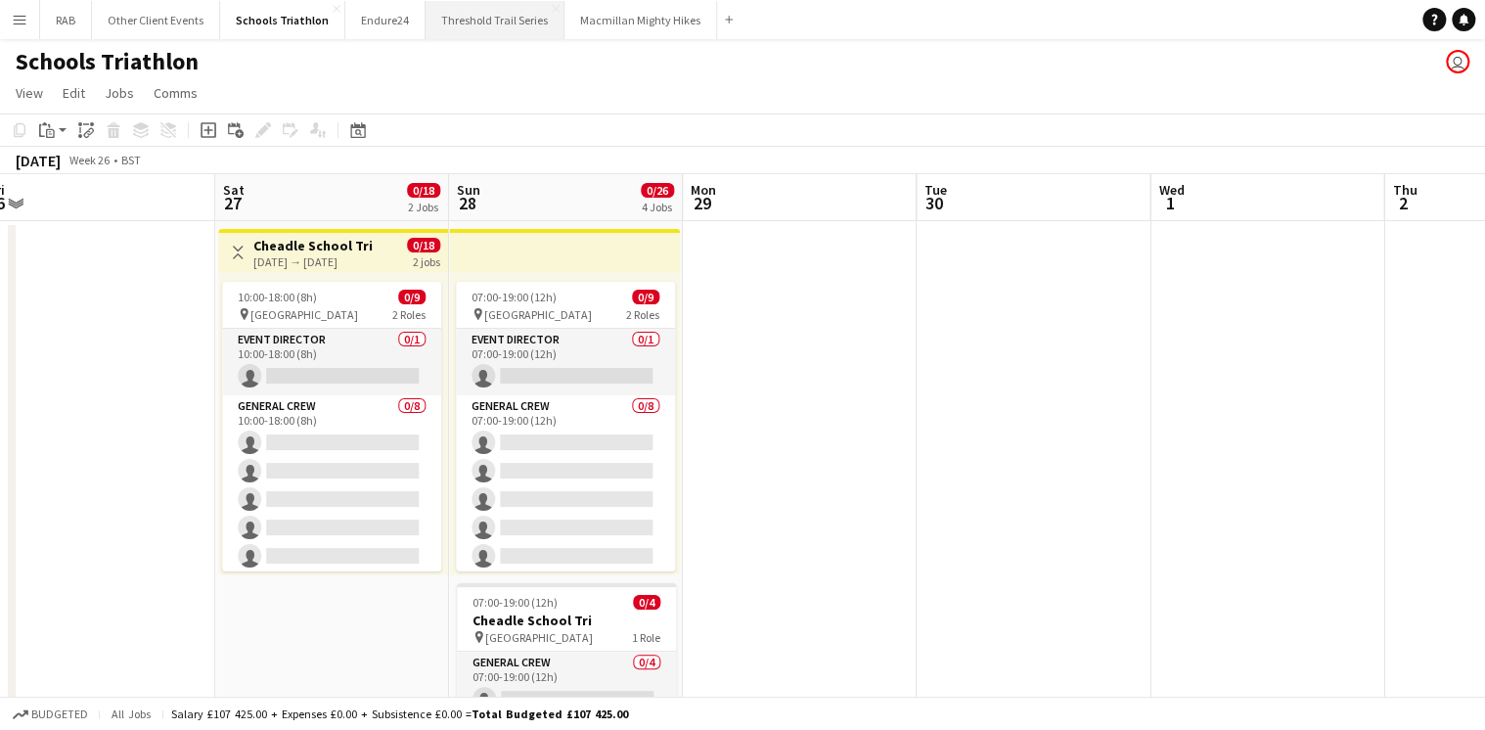
click at [491, 21] on button "Threshold Trail Series Close" at bounding box center [495, 20] width 139 height 38
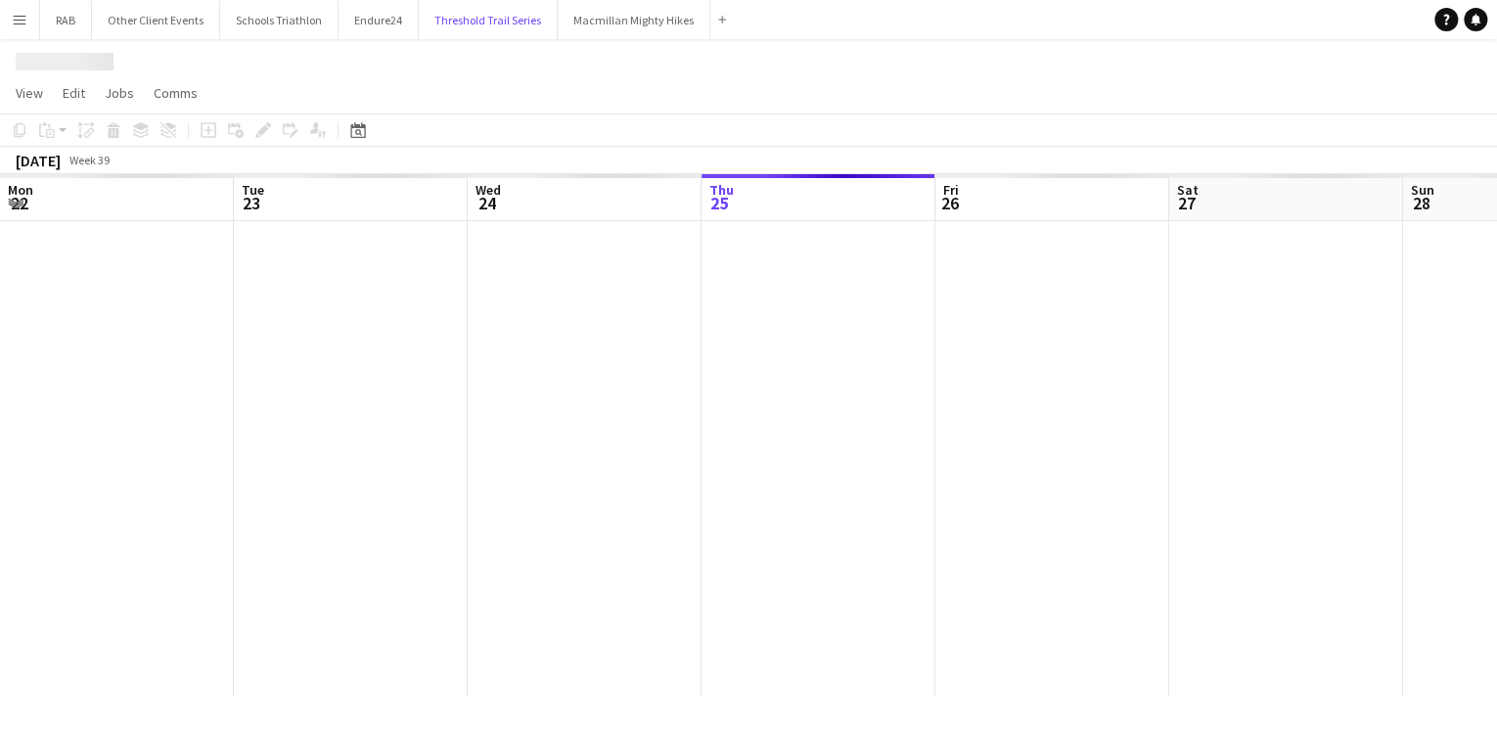
scroll to position [0, 468]
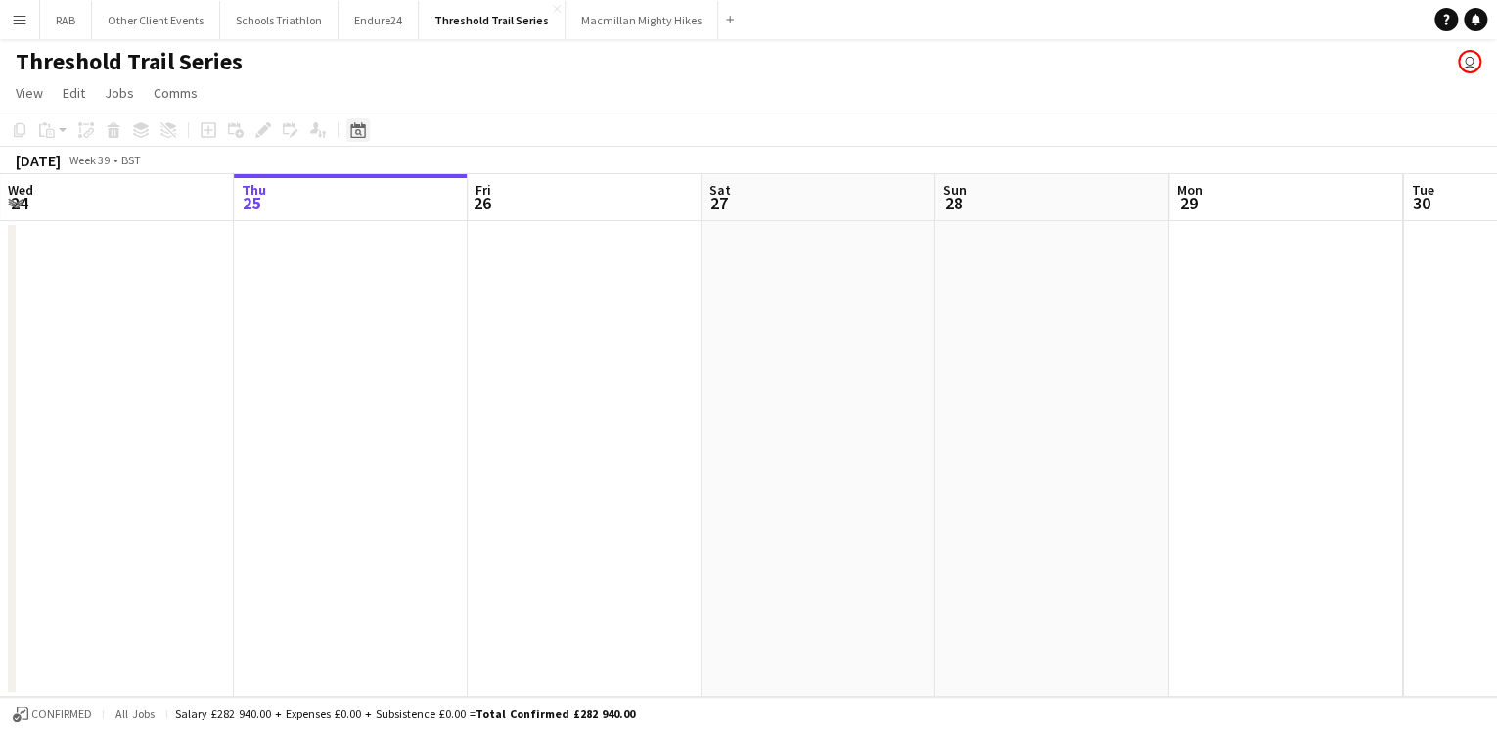
click at [361, 127] on icon at bounding box center [357, 130] width 15 height 16
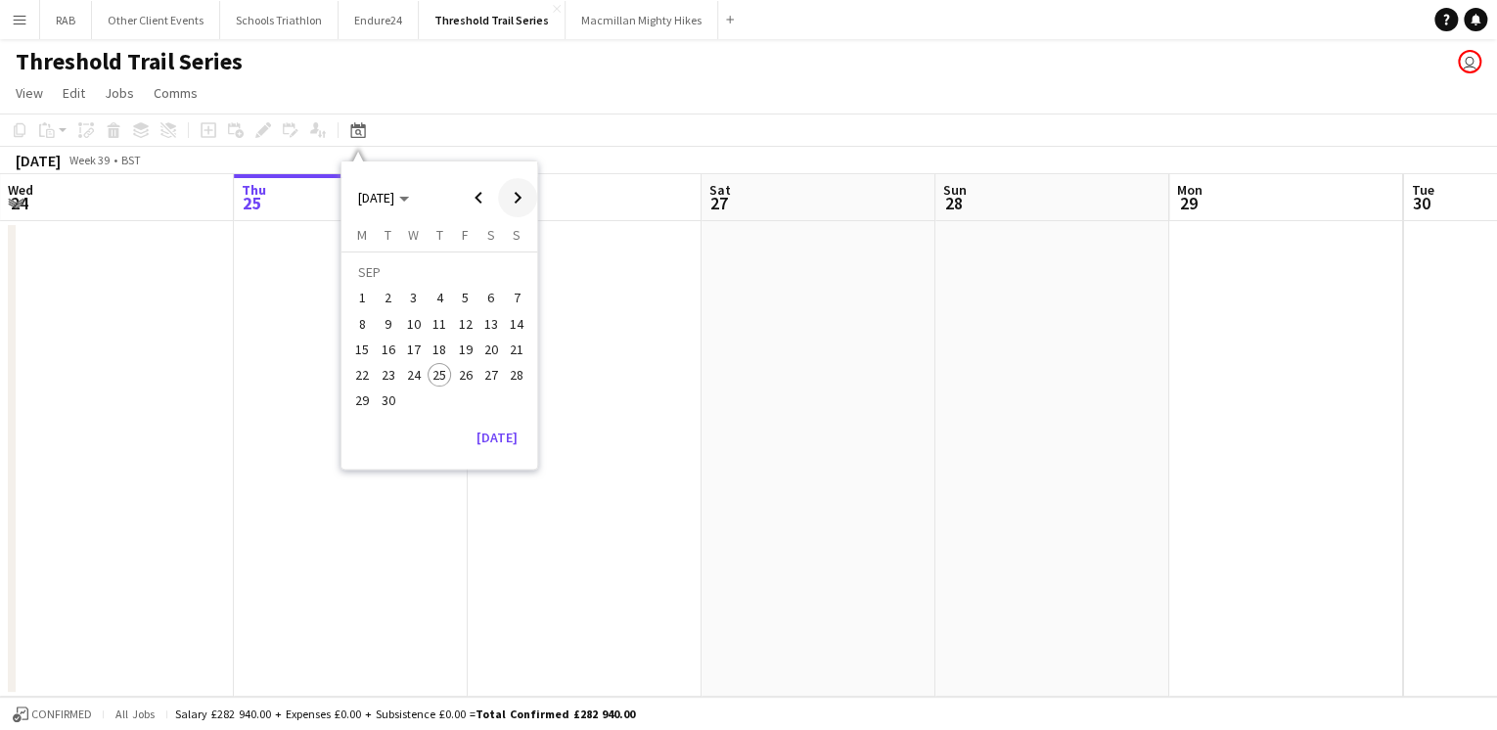
click at [517, 194] on span "Next month" at bounding box center [517, 197] width 39 height 39
click at [517, 195] on span "Next month" at bounding box center [517, 197] width 39 height 39
click at [301, 23] on button "Schools Triathlon Close" at bounding box center [279, 20] width 118 height 38
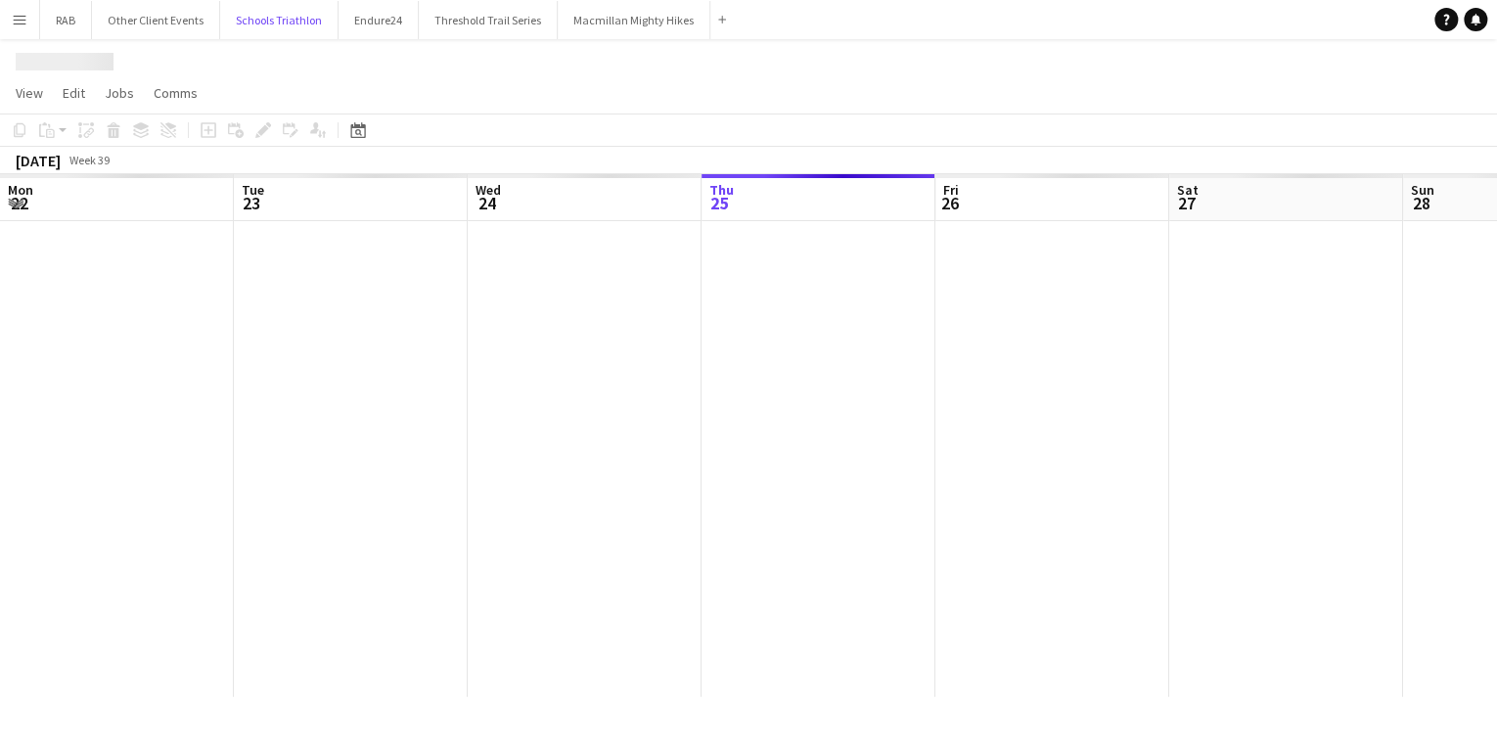
scroll to position [0, 468]
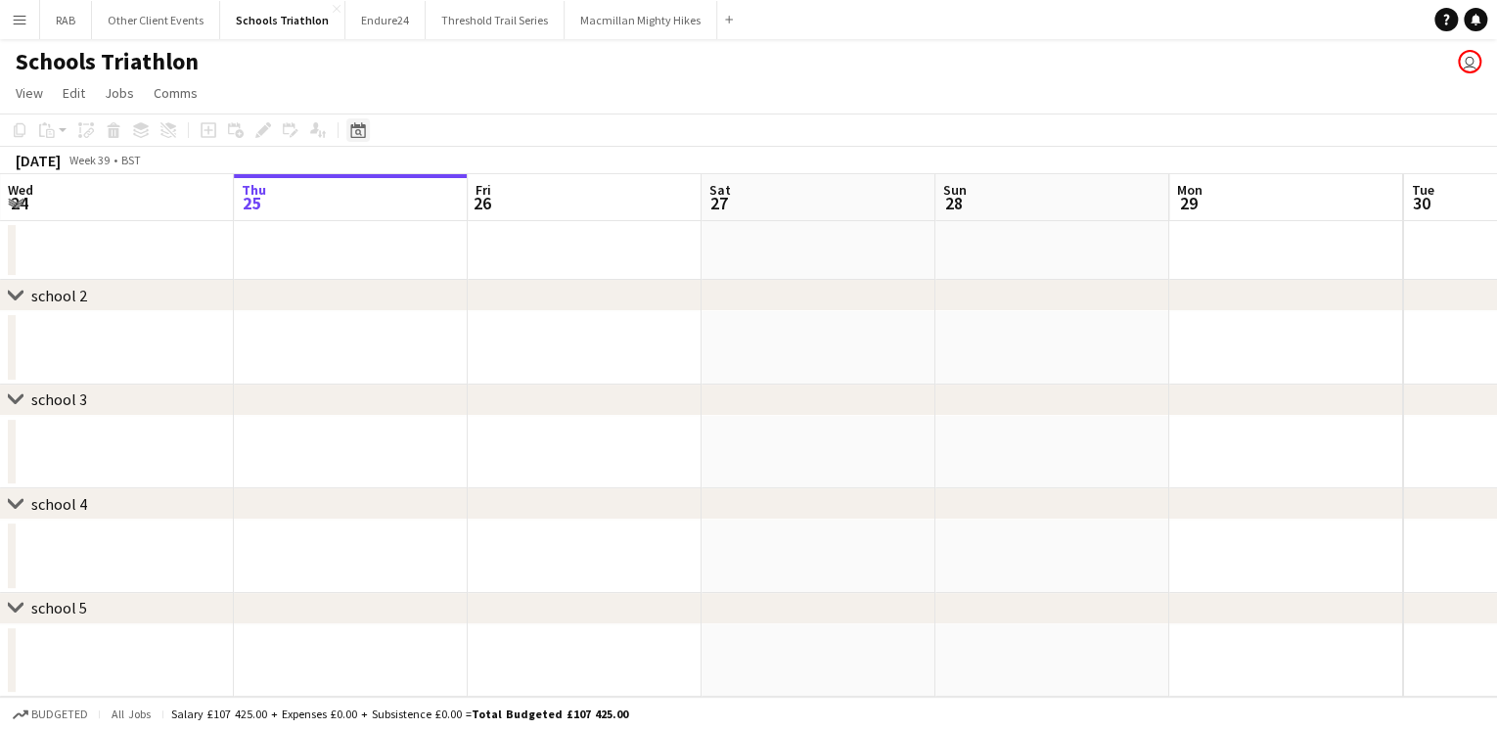
drag, startPoint x: 352, startPoint y: 129, endPoint x: 441, endPoint y: 160, distance: 94.4
click at [353, 129] on icon "Date picker" at bounding box center [358, 130] width 16 height 16
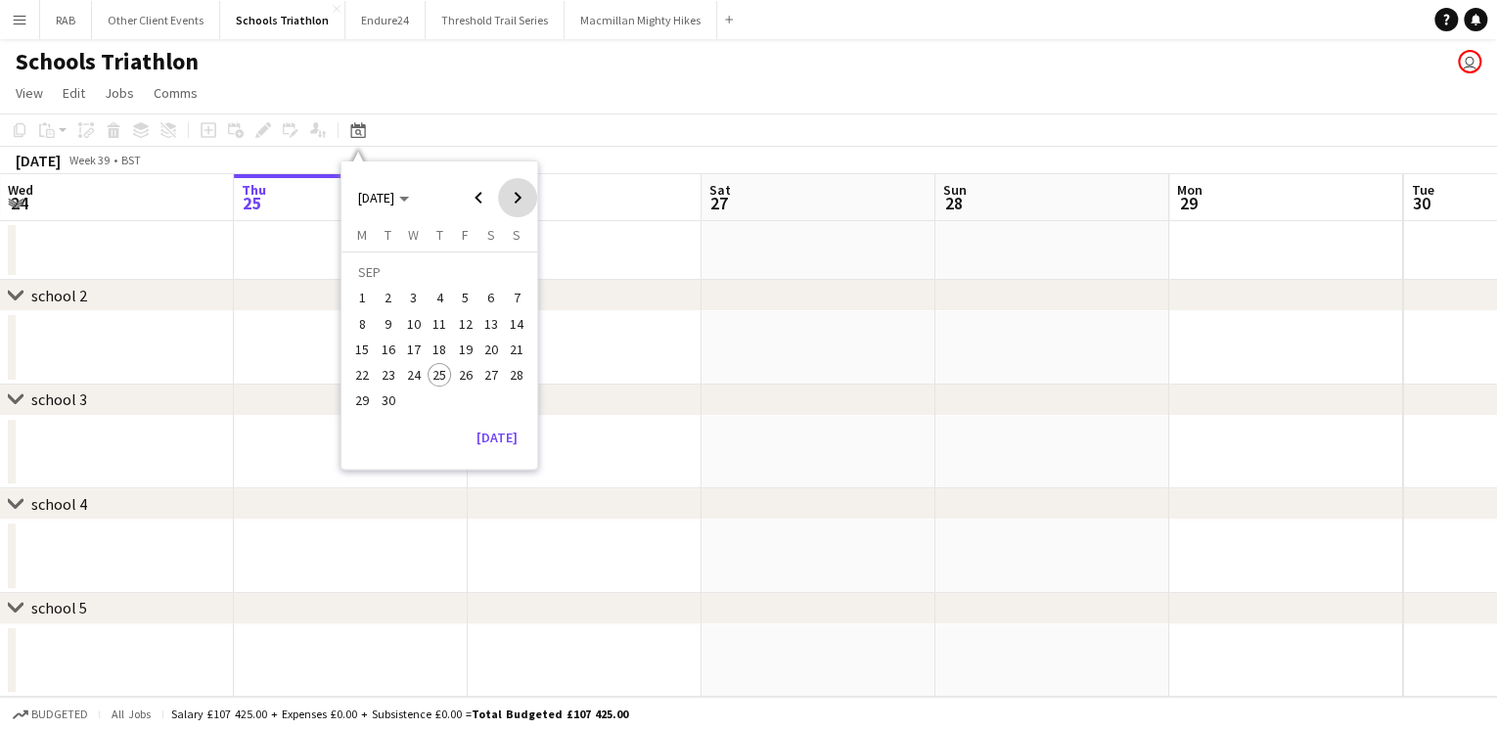
click at [517, 198] on span "Next month" at bounding box center [517, 197] width 39 height 39
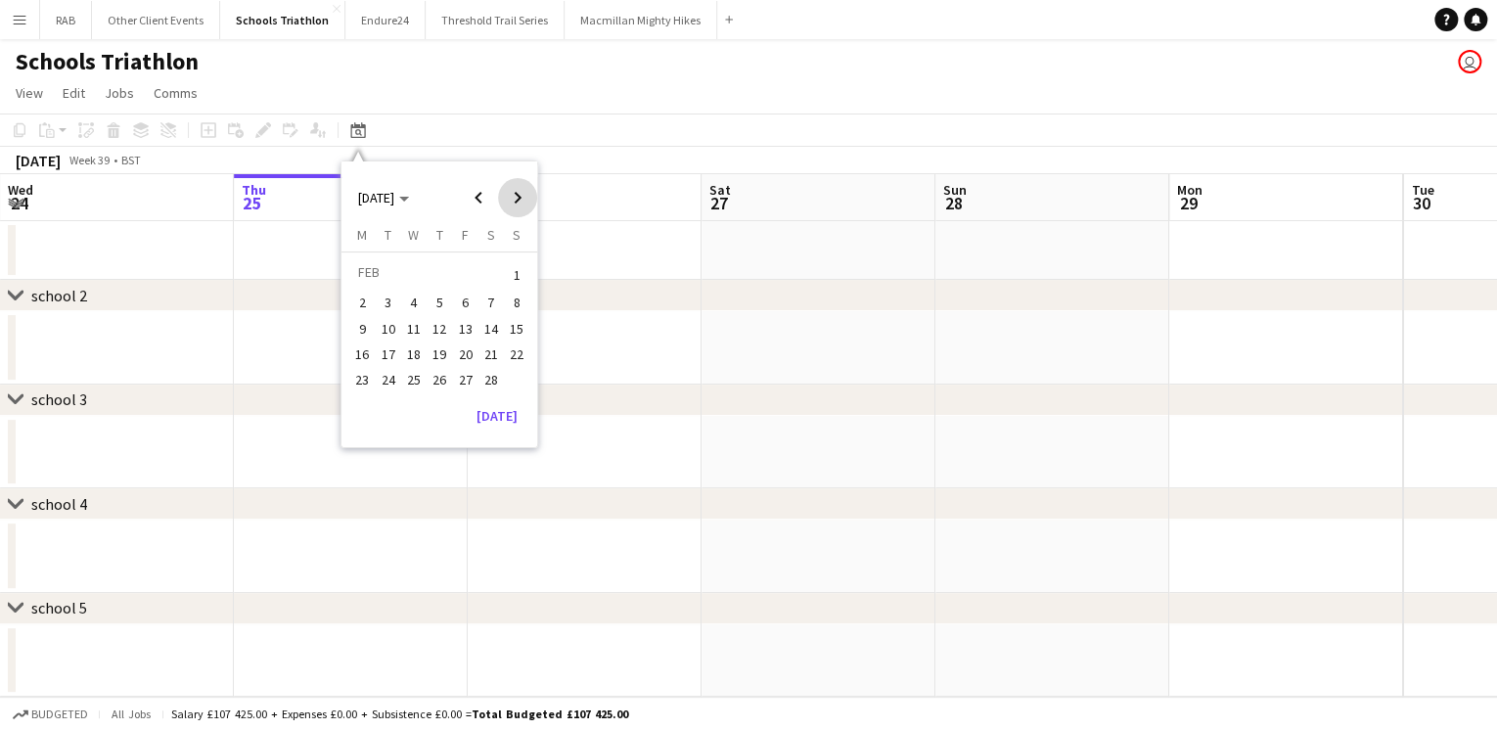
click at [517, 198] on span "Next month" at bounding box center [517, 197] width 39 height 39
click at [510, 301] on span "10" at bounding box center [516, 303] width 23 height 23
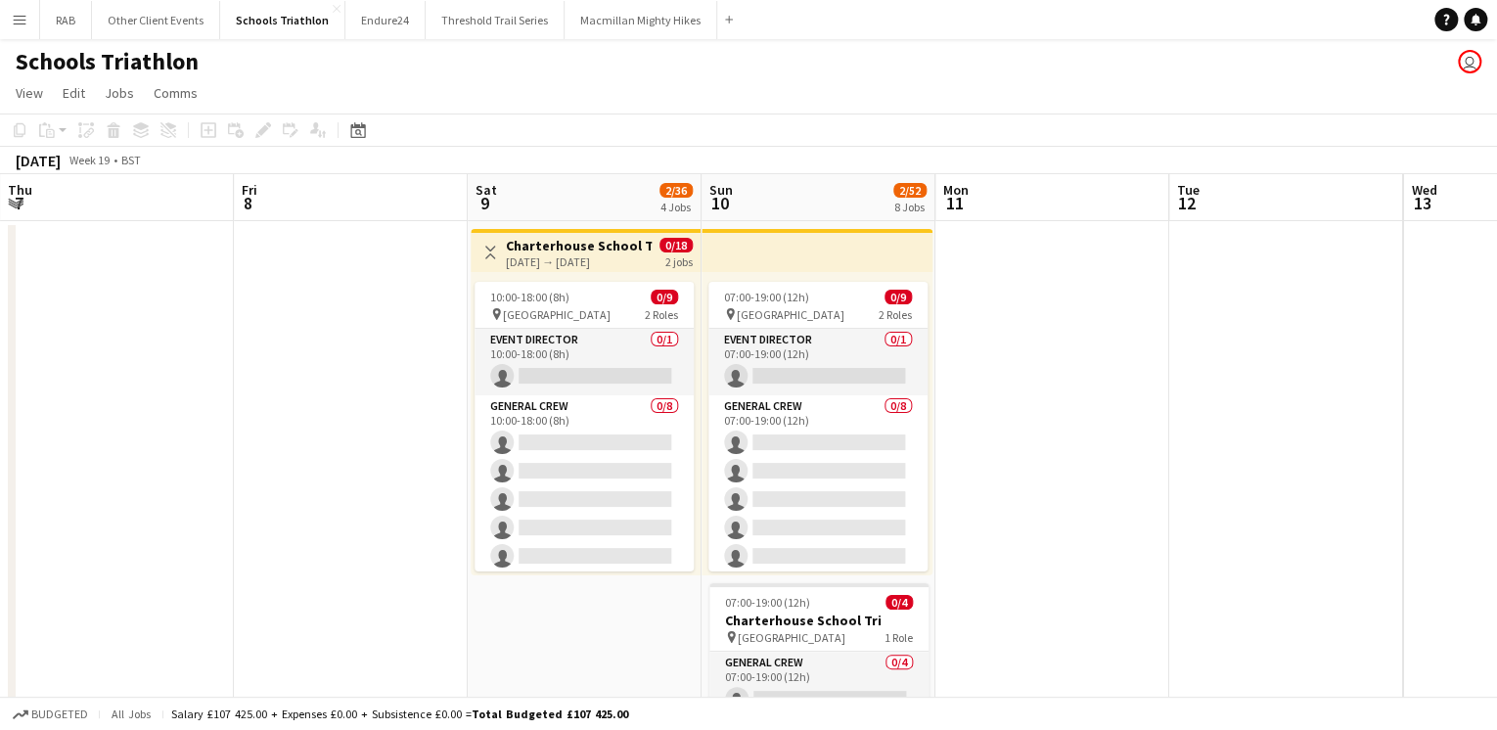
scroll to position [0, 673]
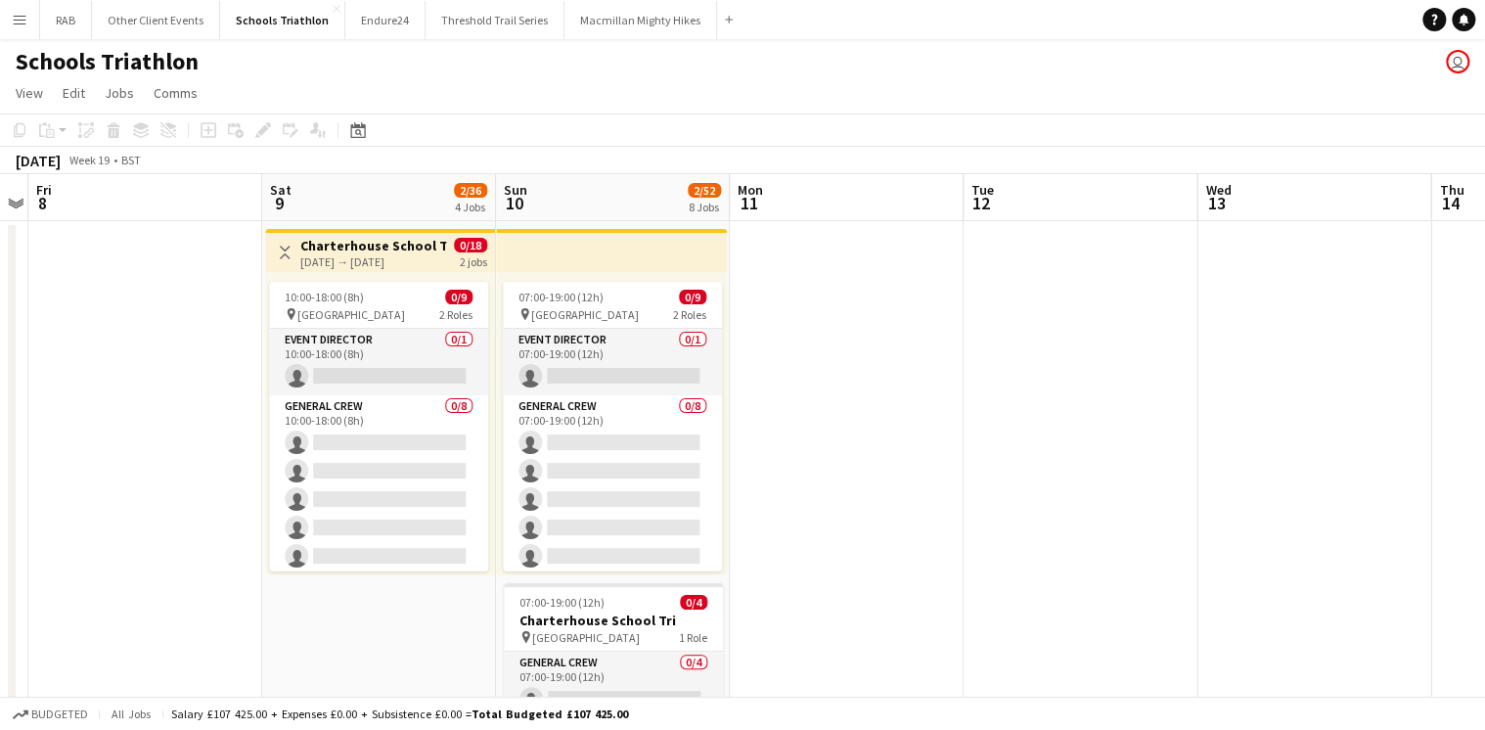
click at [387, 260] on div "[DATE] → [DATE]" at bounding box center [373, 261] width 146 height 15
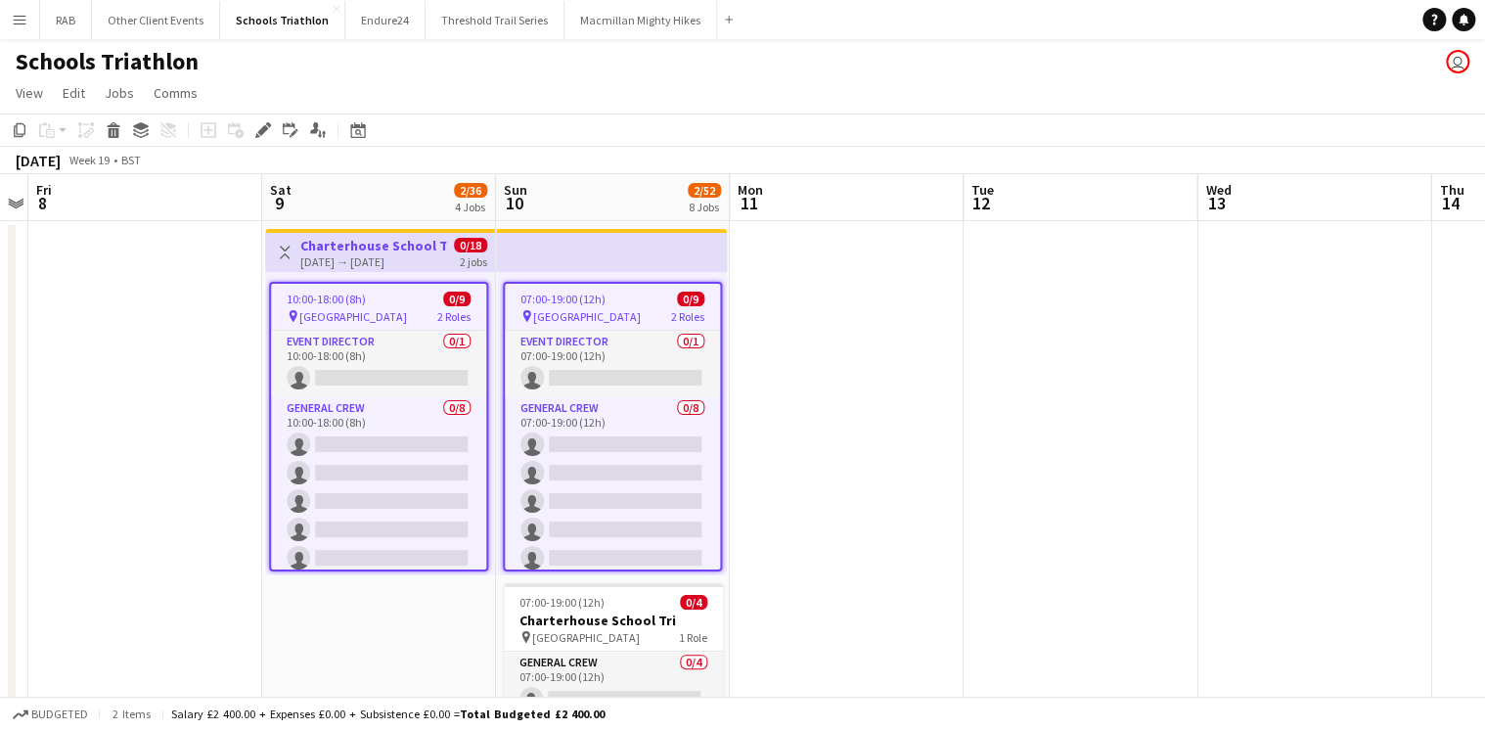
drag, startPoint x: 262, startPoint y: 129, endPoint x: 378, endPoint y: 121, distance: 115.7
click at [262, 128] on icon at bounding box center [262, 130] width 11 height 11
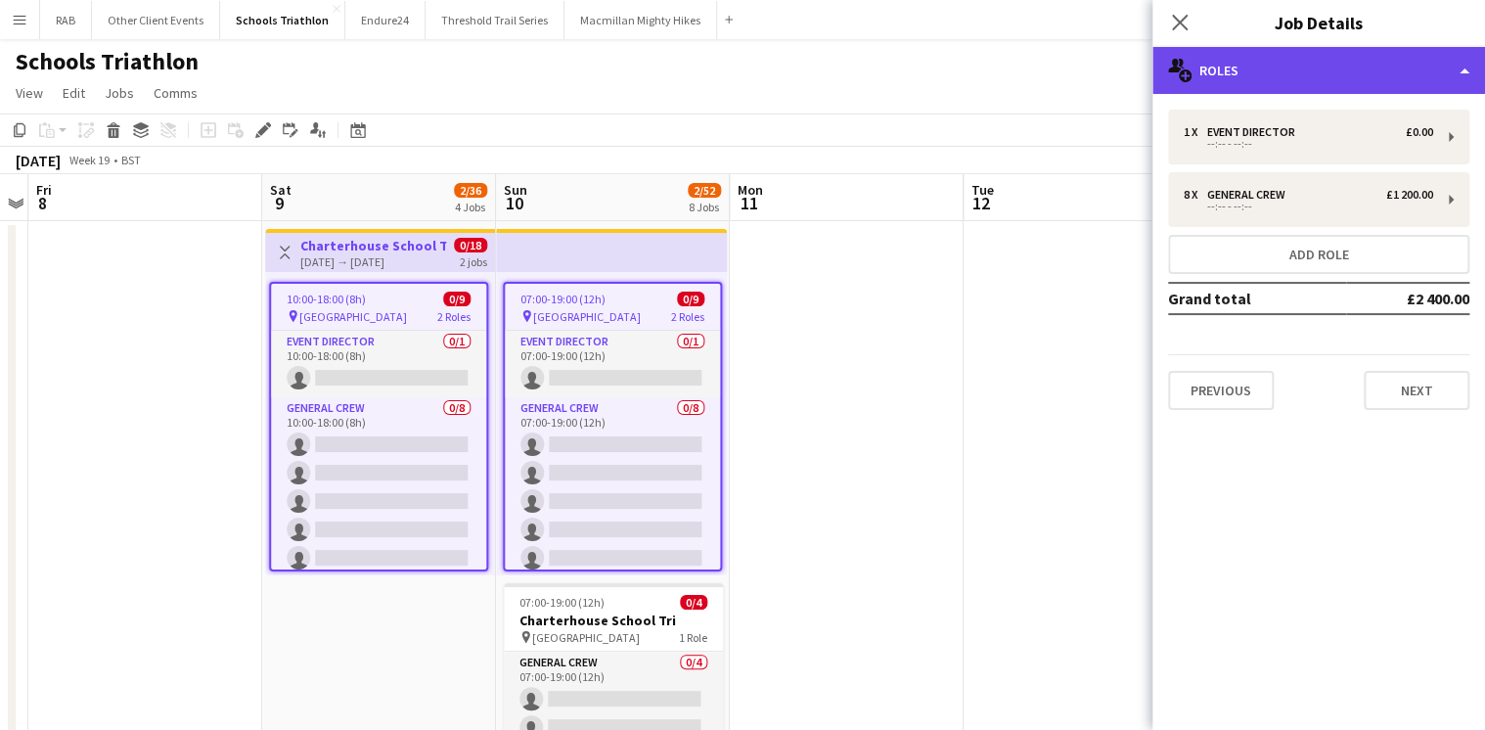
click at [1225, 75] on div "multiple-users-add Roles" at bounding box center [1319, 70] width 333 height 47
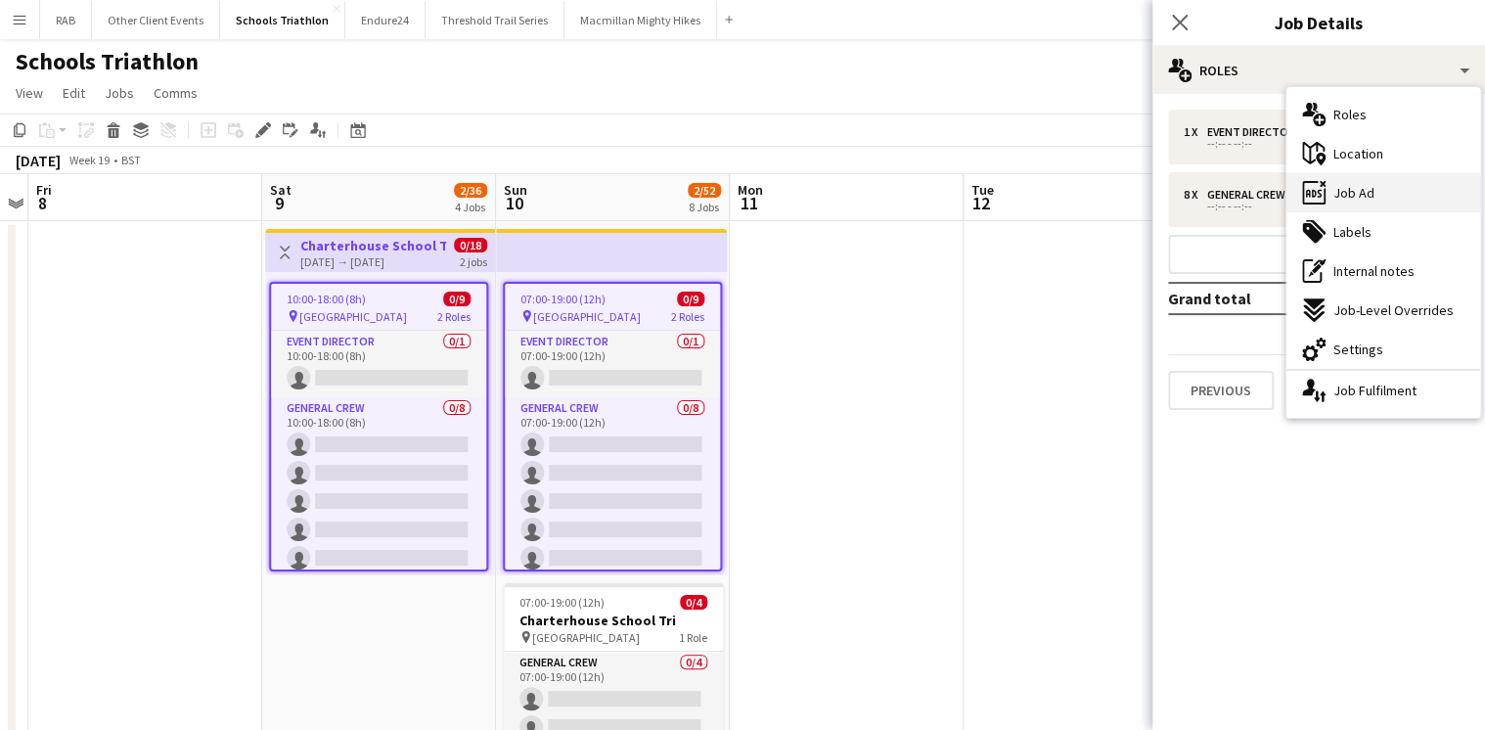
click at [1342, 194] on span "Job Ad" at bounding box center [1354, 193] width 41 height 18
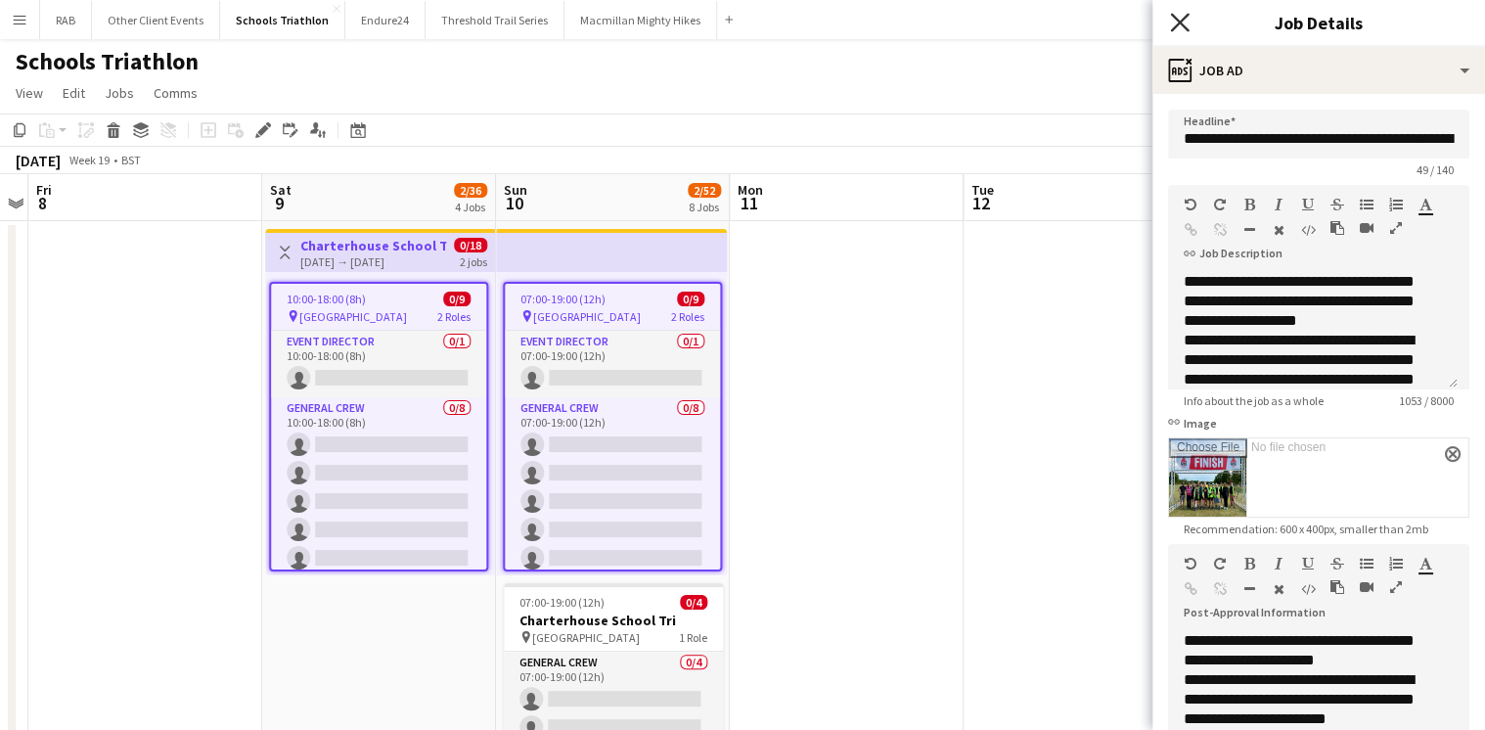
click at [1177, 27] on icon "Close pop-in" at bounding box center [1179, 22] width 19 height 19
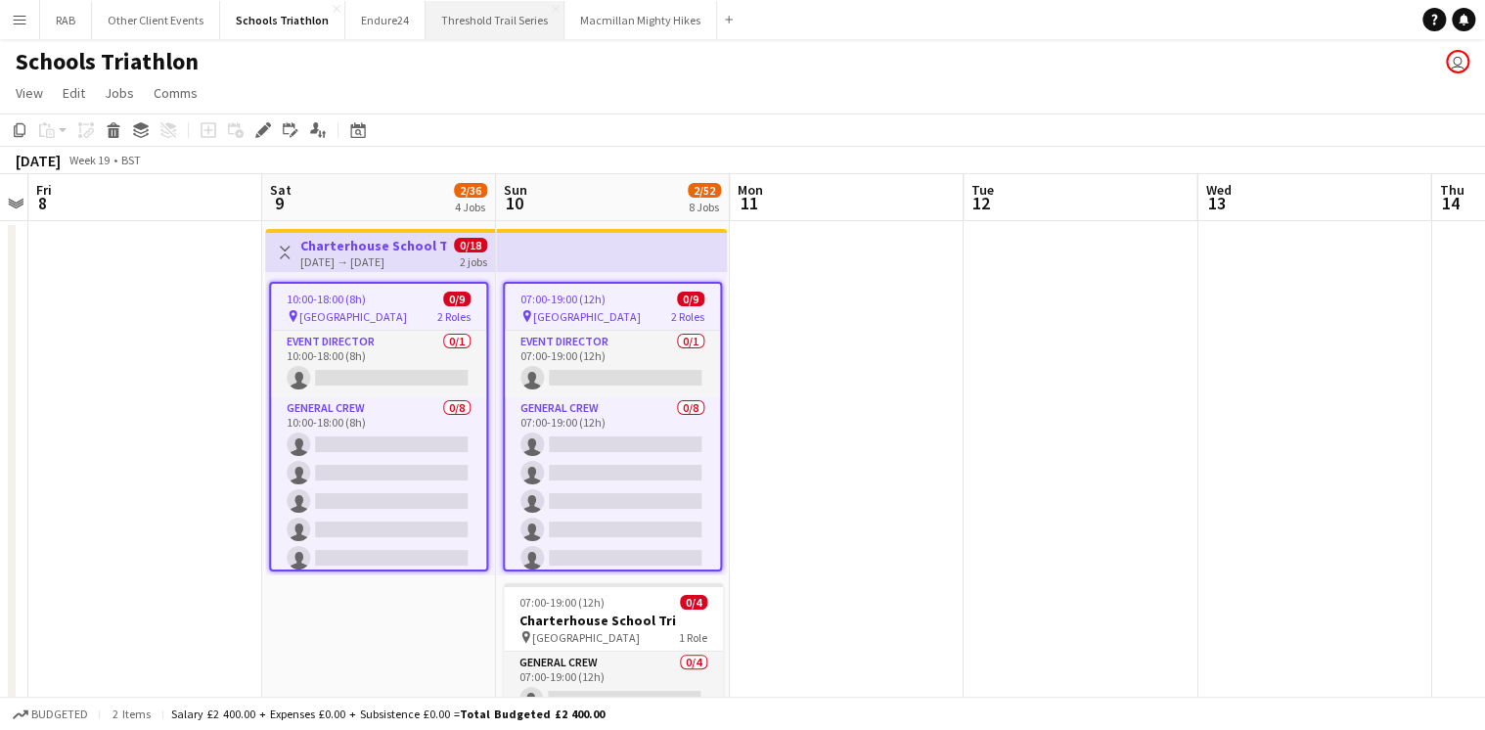
click at [450, 23] on button "Threshold Trail Series Close" at bounding box center [495, 20] width 139 height 38
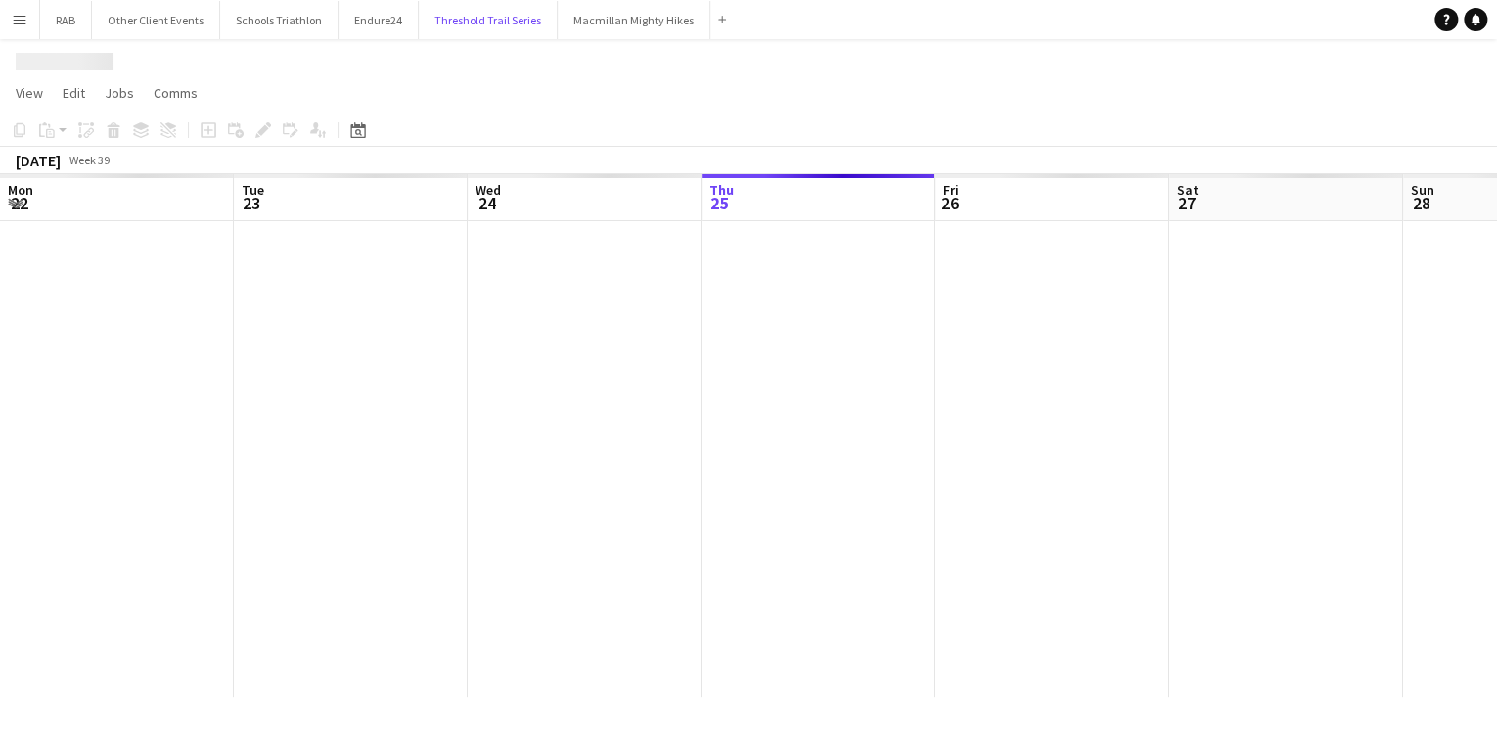
scroll to position [0, 468]
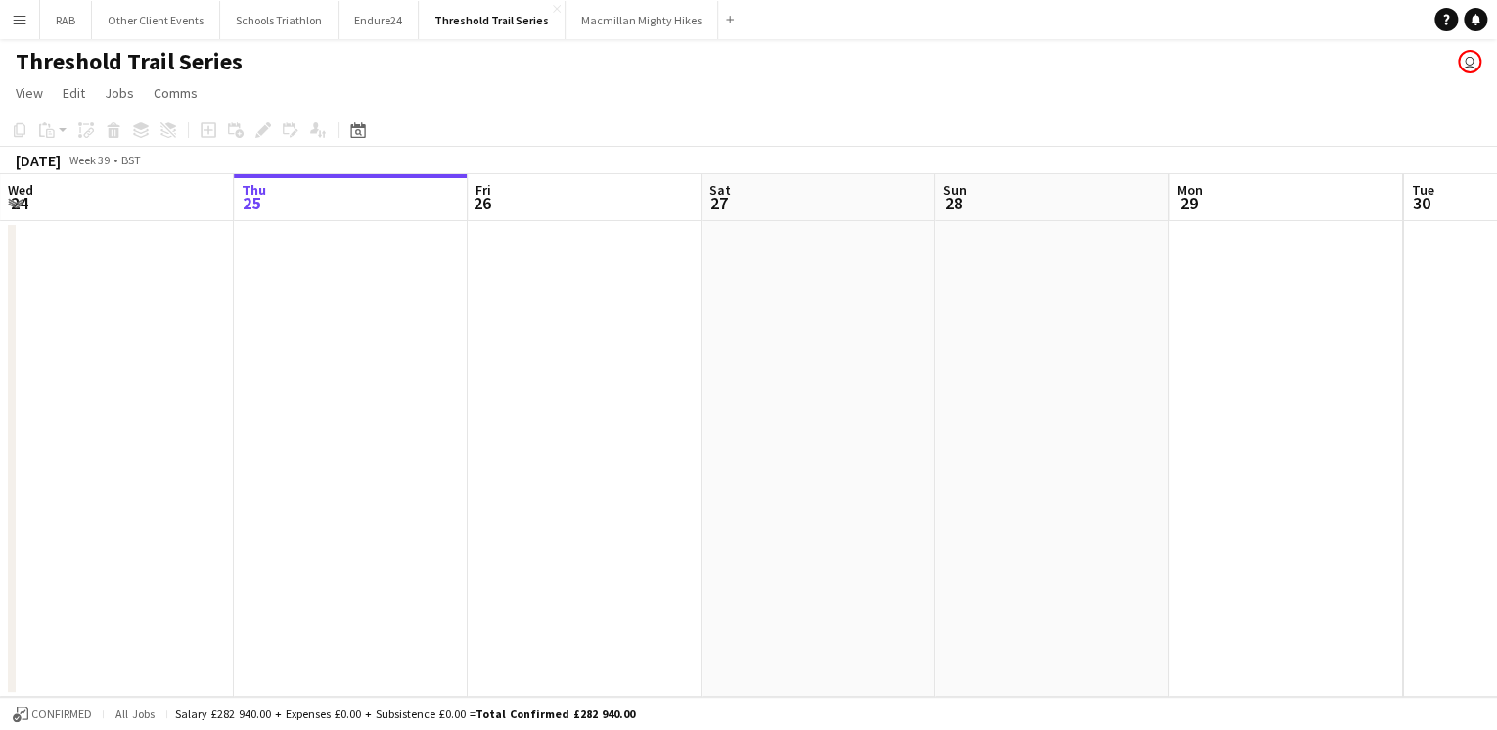
drag, startPoint x: 359, startPoint y: 135, endPoint x: 481, endPoint y: 160, distance: 124.9
click at [361, 135] on icon "Date picker" at bounding box center [358, 130] width 16 height 16
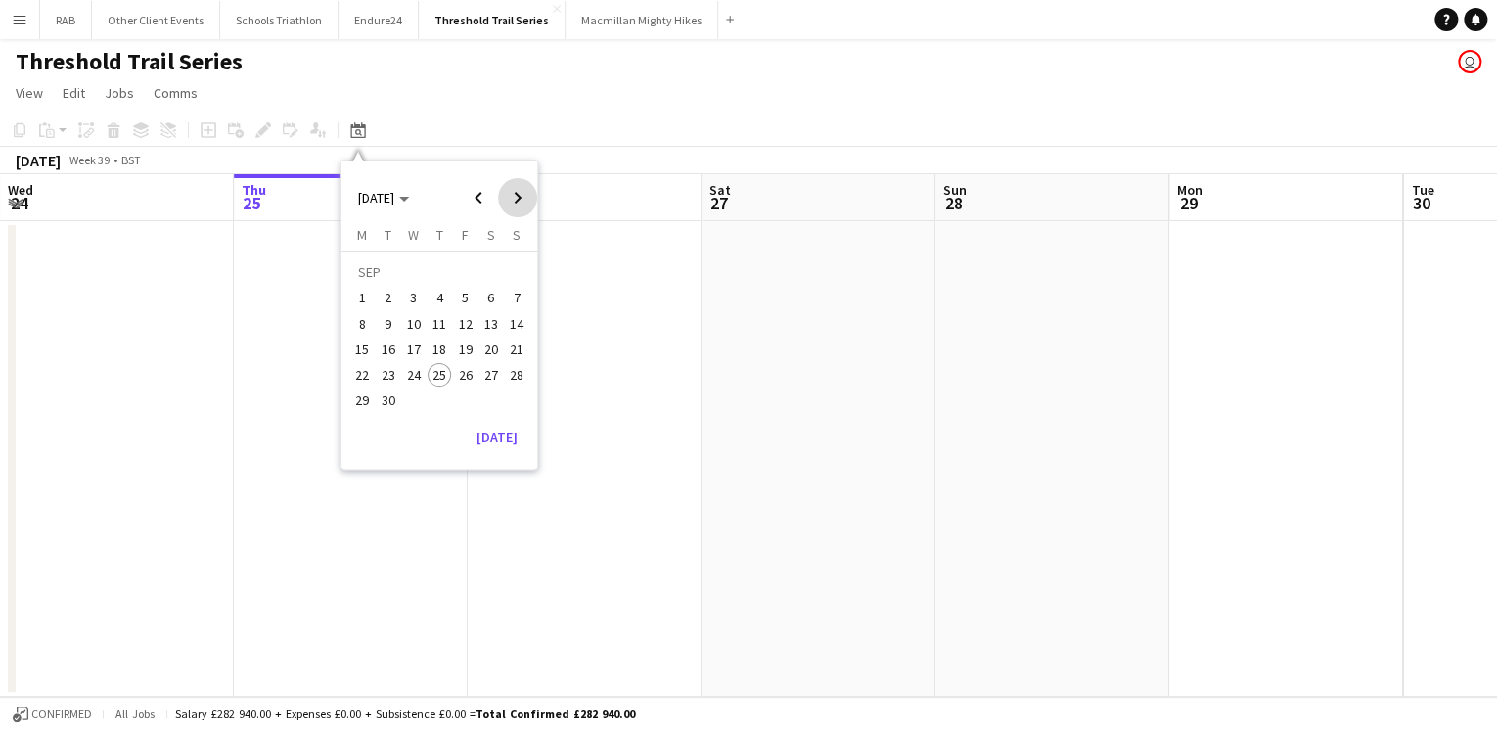
click at [515, 200] on span "Next month" at bounding box center [517, 197] width 39 height 39
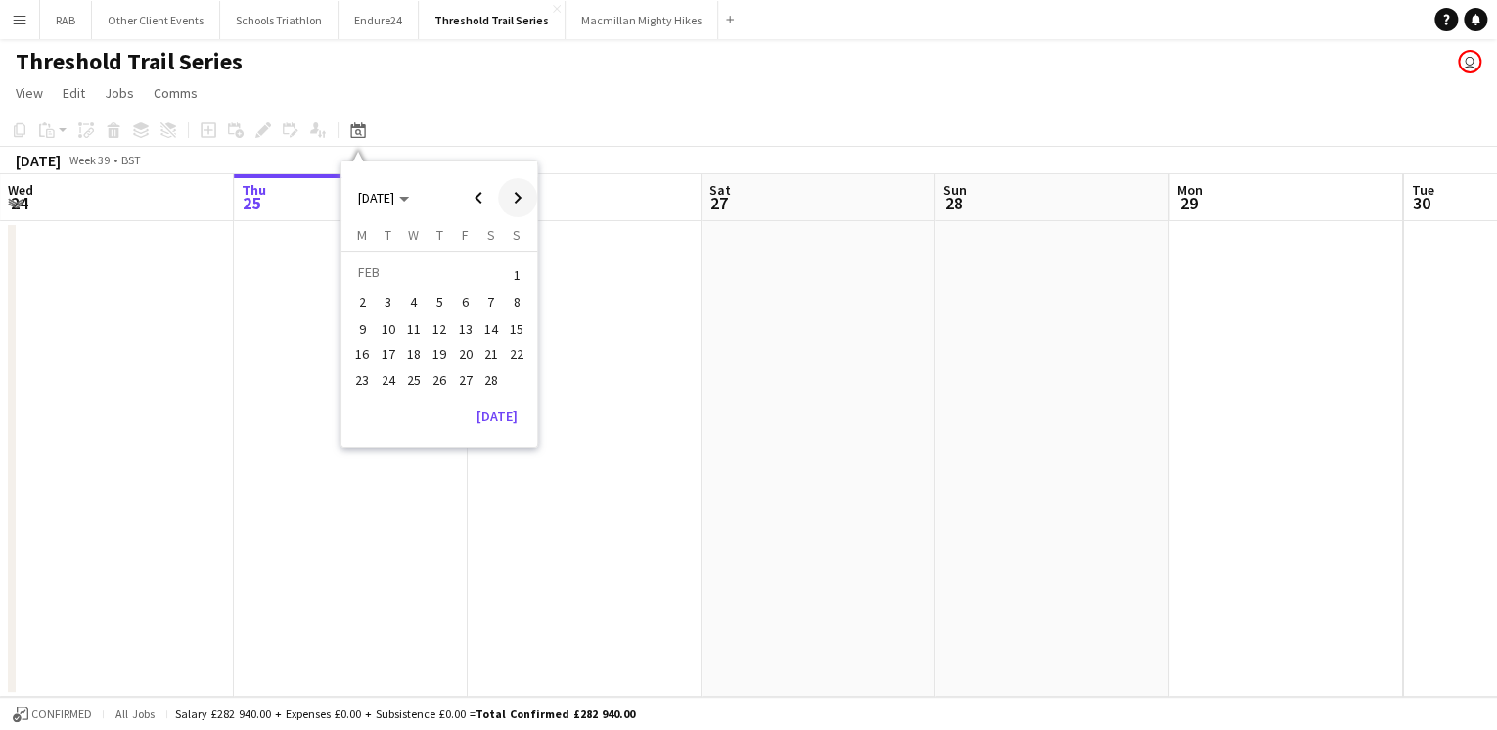
click at [515, 200] on span "Next month" at bounding box center [517, 197] width 39 height 39
click at [510, 353] on span "21" at bounding box center [516, 349] width 23 height 23
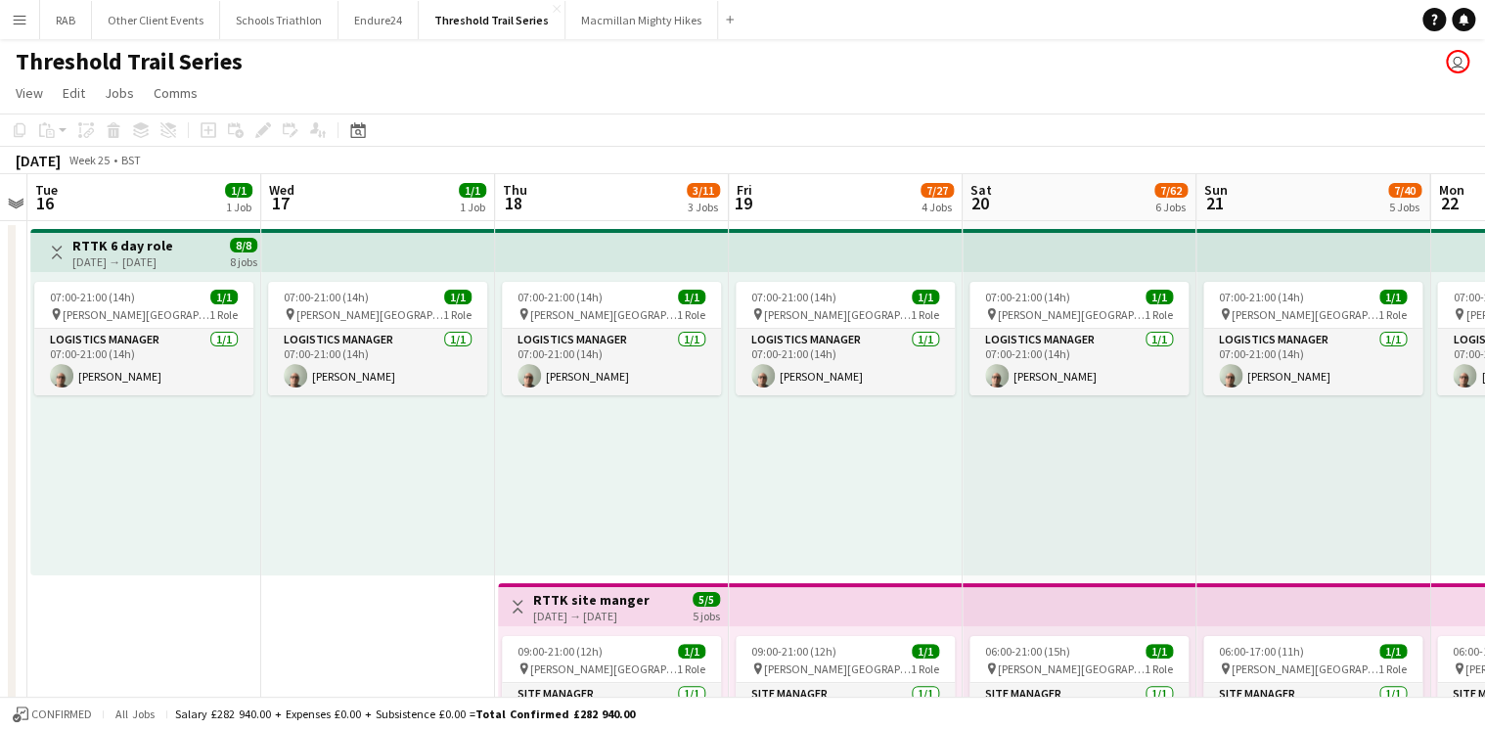
scroll to position [0, 413]
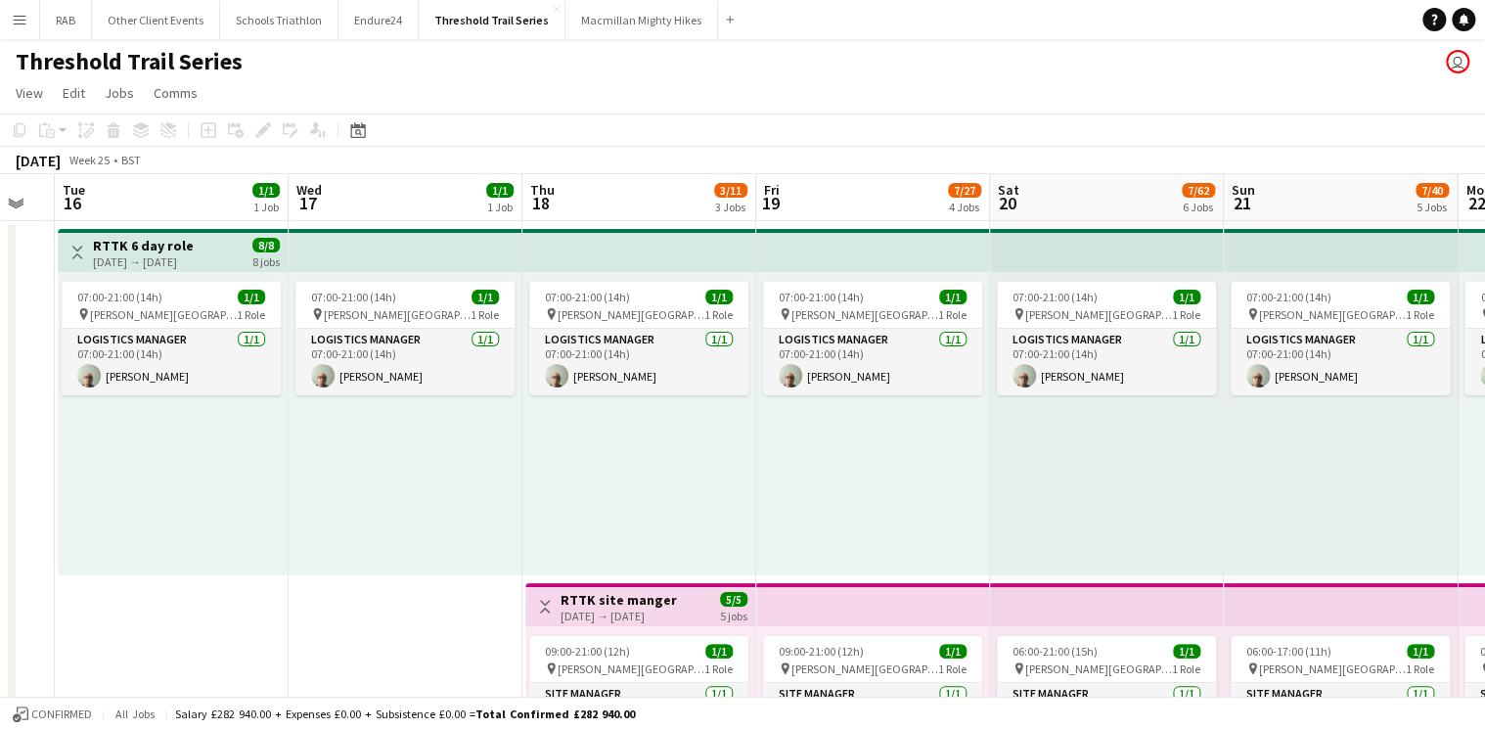
drag, startPoint x: 376, startPoint y: 204, endPoint x: 1297, endPoint y: 127, distance: 924.8
click at [176, 247] on h3 "RTTK 6 day role" at bounding box center [143, 246] width 101 height 18
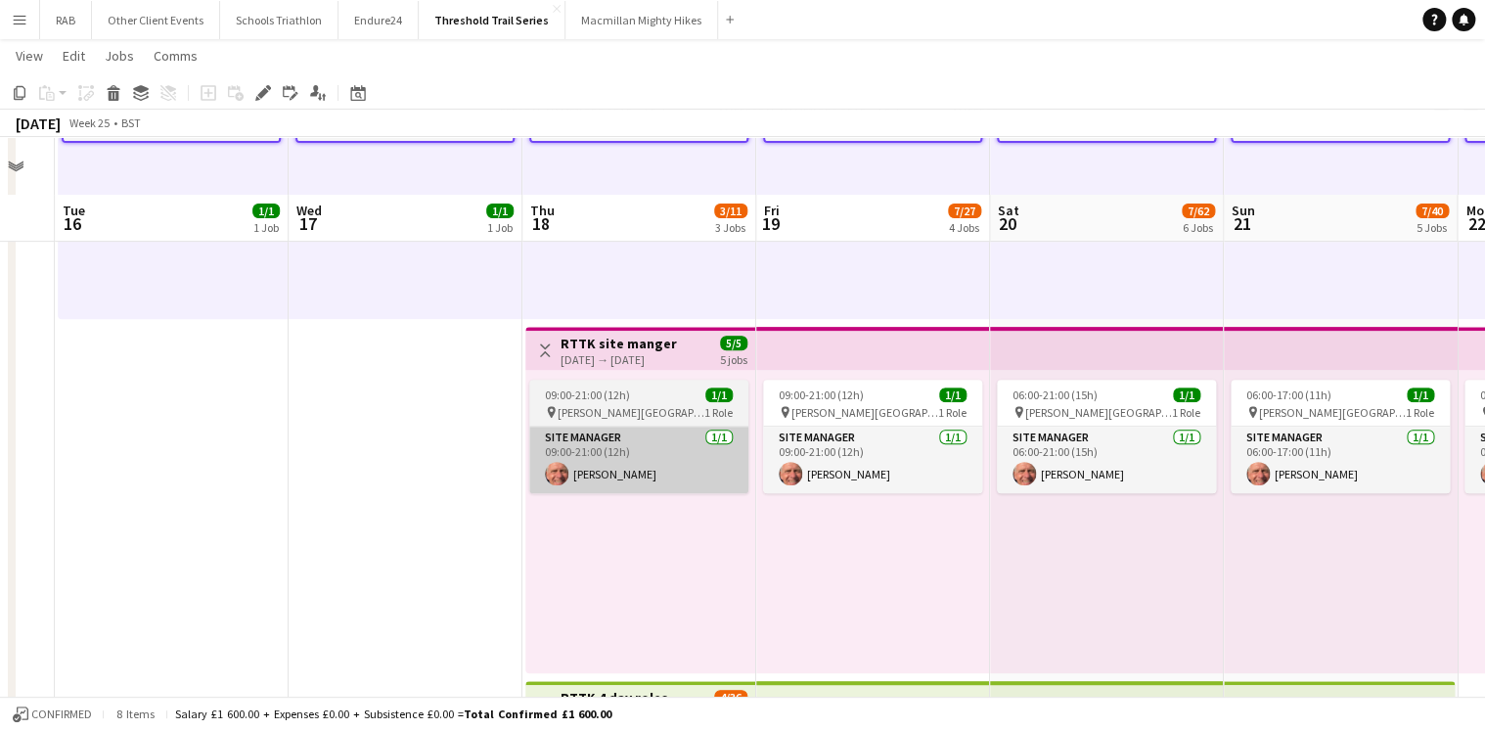
scroll to position [313, 0]
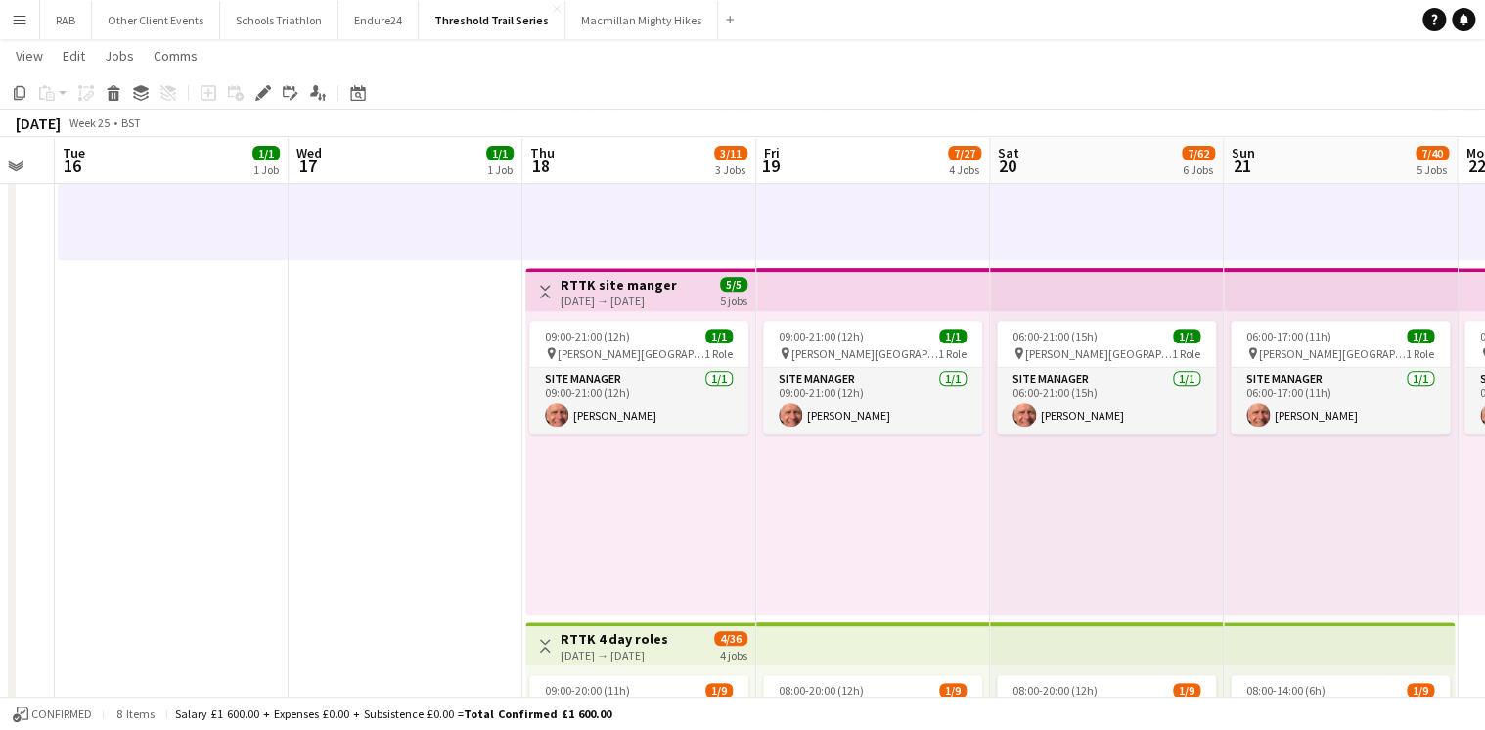
click at [631, 283] on h3 "RTTK site manger" at bounding box center [619, 285] width 116 height 18
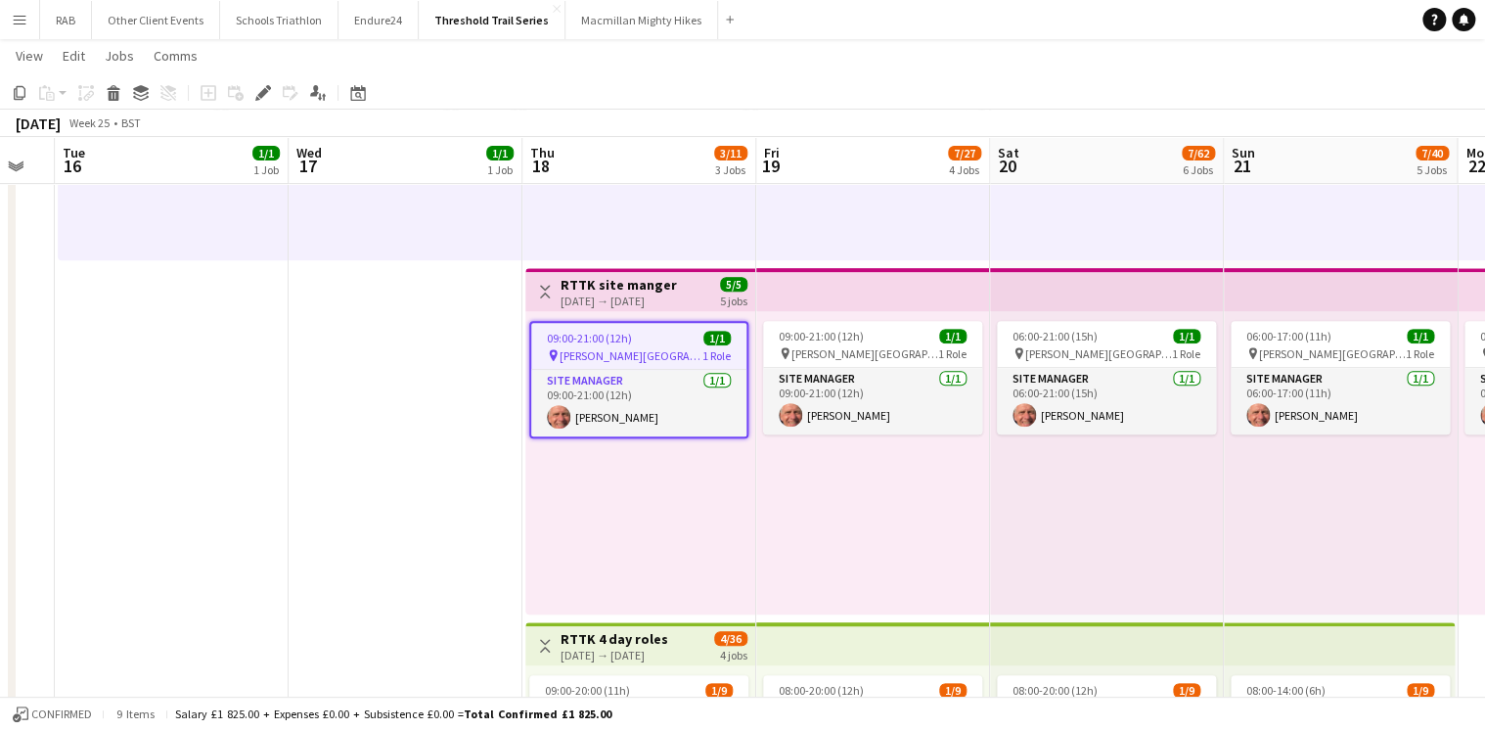
click at [646, 287] on h3 "RTTK site manger" at bounding box center [619, 285] width 116 height 18
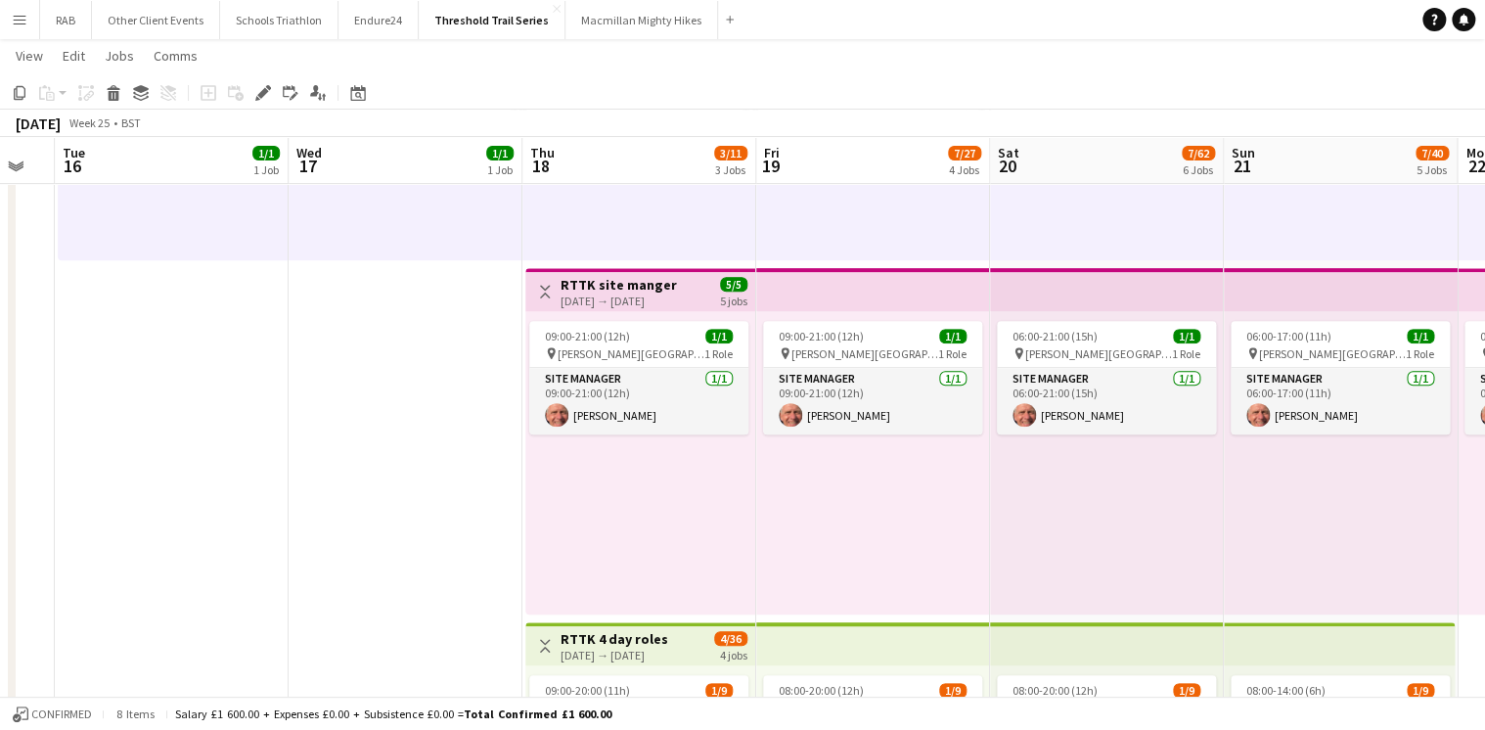
click at [655, 285] on h3 "RTTK site manger" at bounding box center [619, 285] width 116 height 18
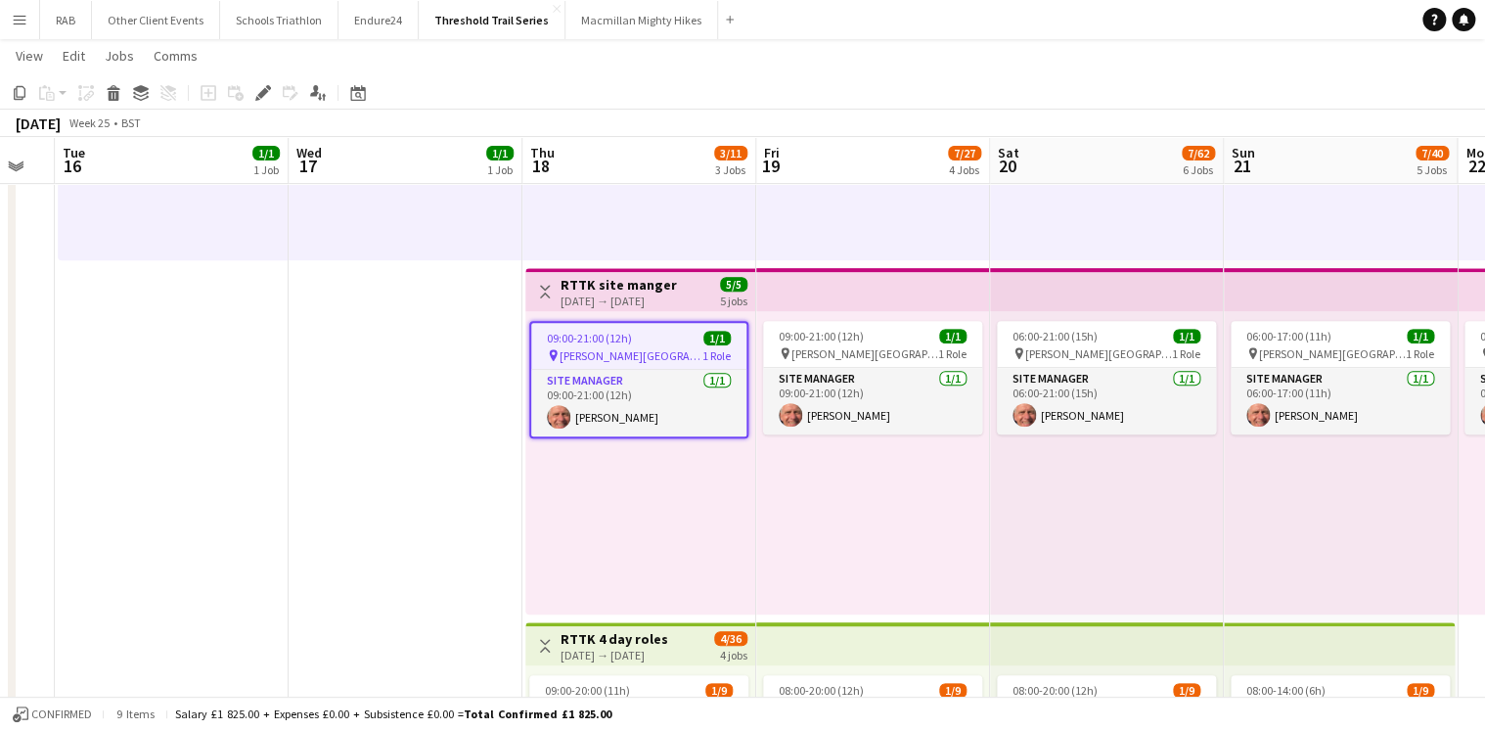
click at [1266, 288] on app-top-bar at bounding box center [1341, 289] width 234 height 43
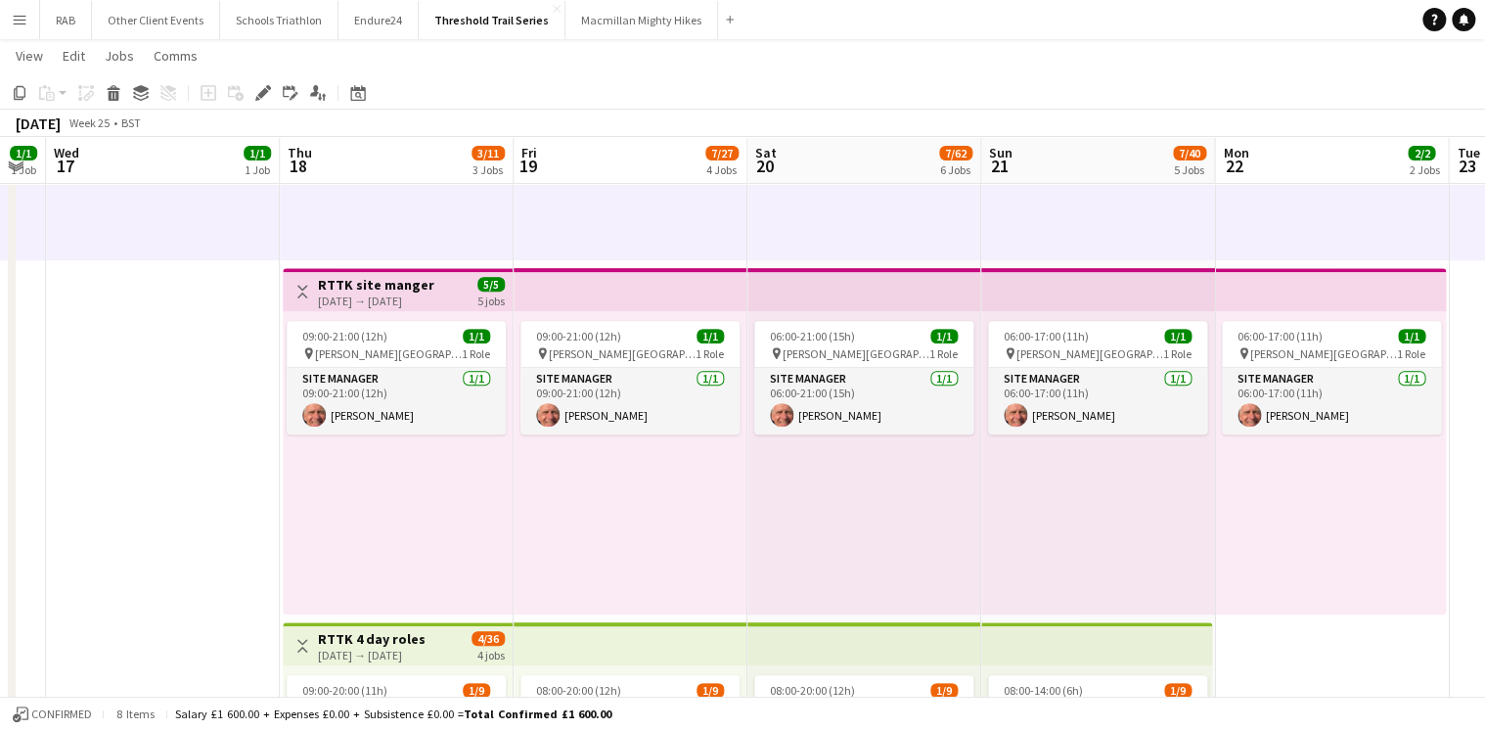
scroll to position [0, 669]
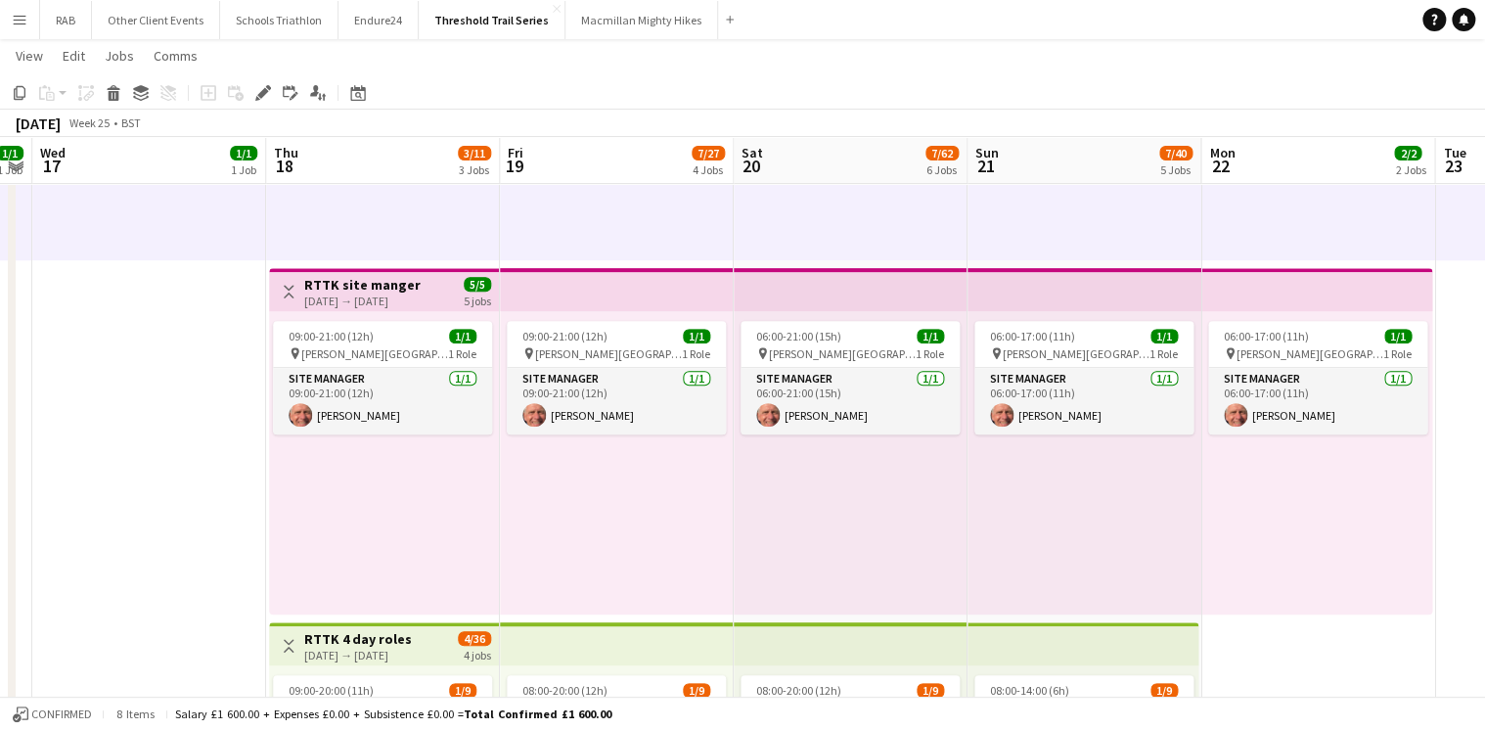
drag, startPoint x: 1092, startPoint y: 287, endPoint x: 600, endPoint y: 282, distance: 492.2
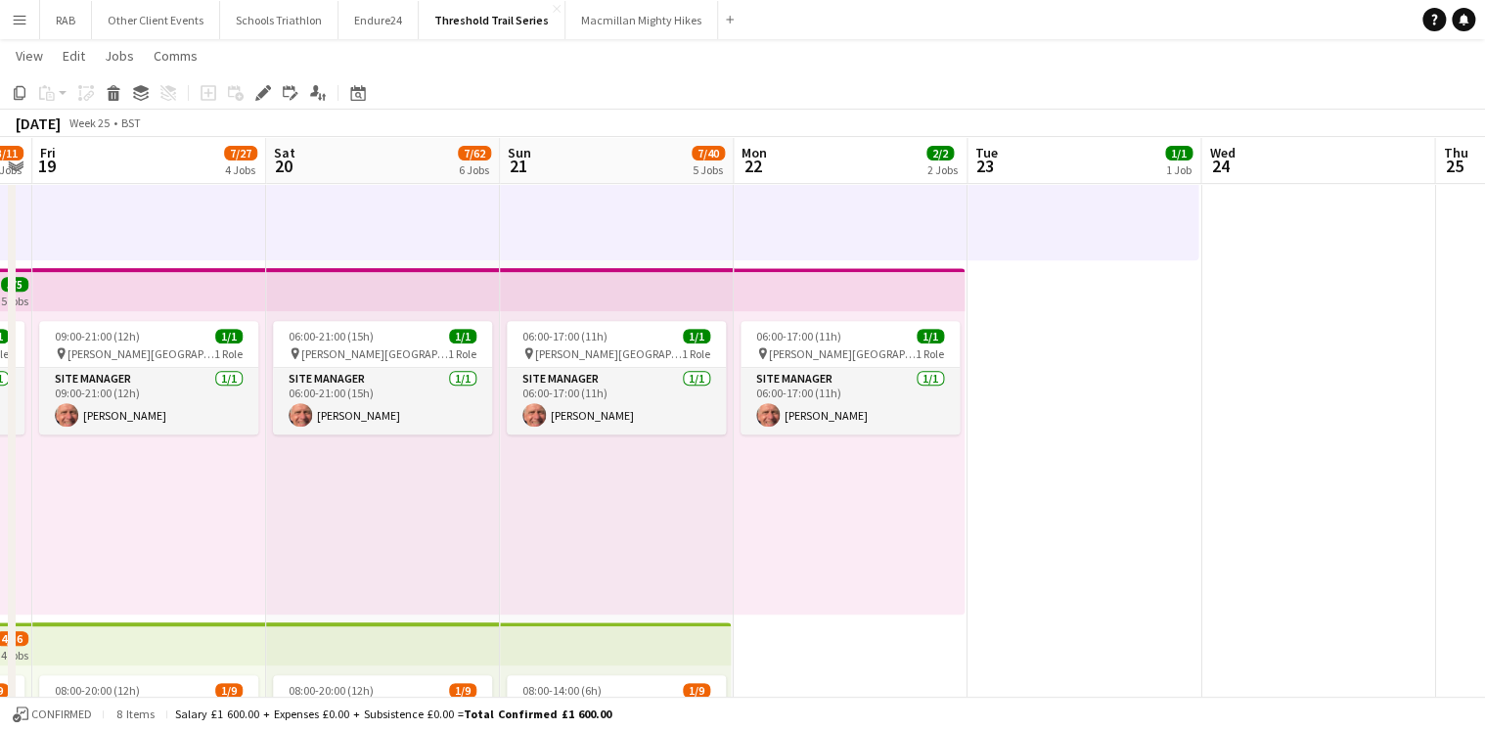
click at [873, 290] on app-top-bar at bounding box center [849, 289] width 231 height 43
click at [805, 289] on app-top-bar at bounding box center [849, 289] width 231 height 43
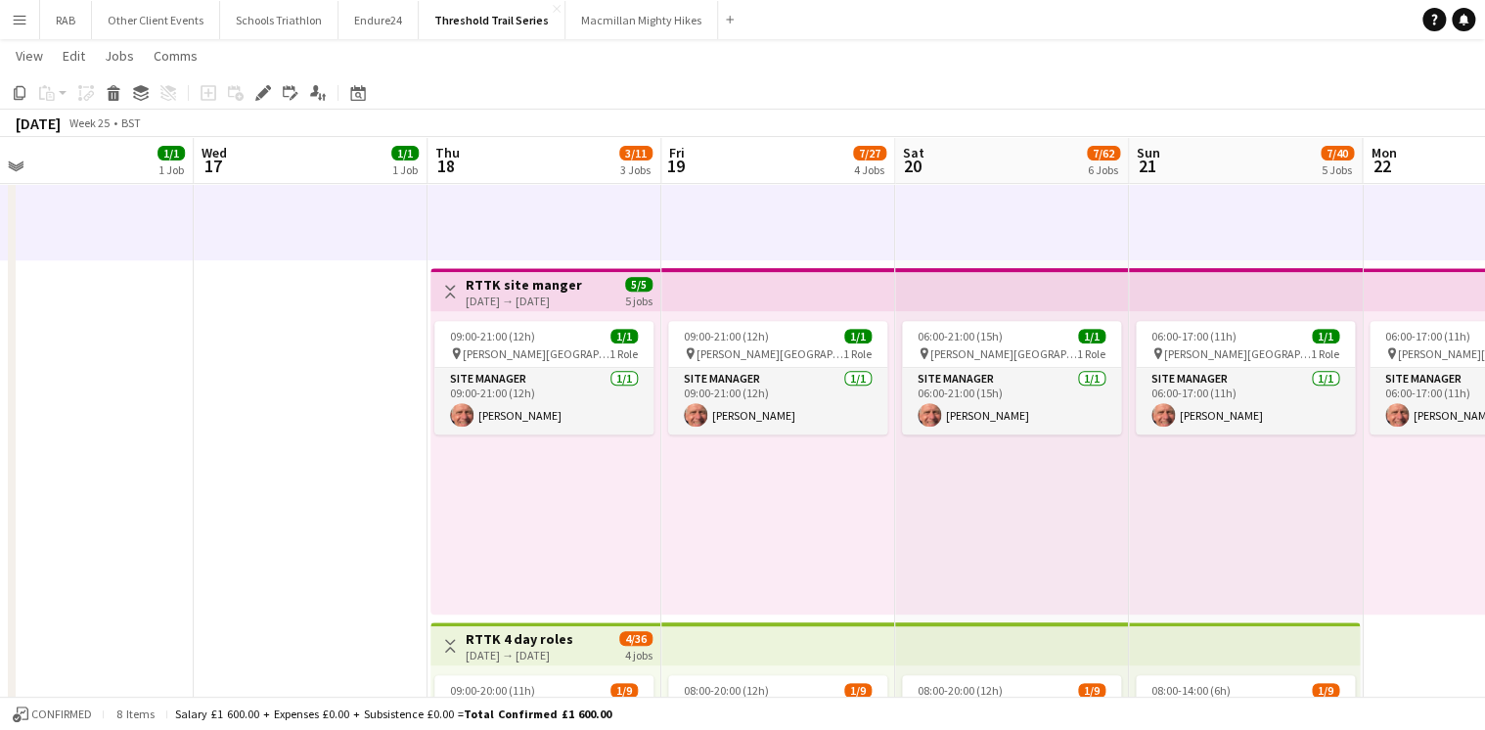
drag, startPoint x: 404, startPoint y: 298, endPoint x: 998, endPoint y: 295, distance: 593.9
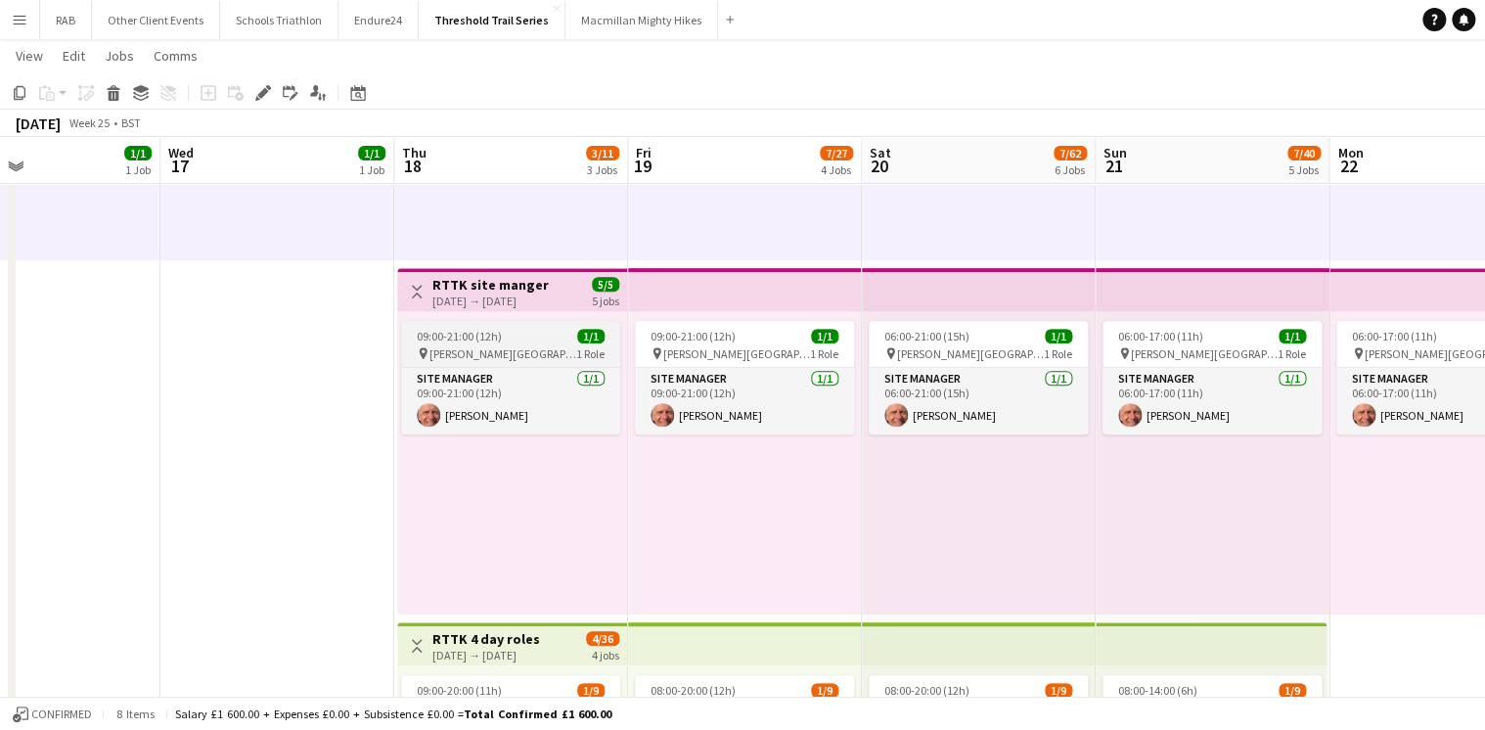
click at [512, 336] on div "09:00-21:00 (12h) 1/1" at bounding box center [510, 336] width 219 height 15
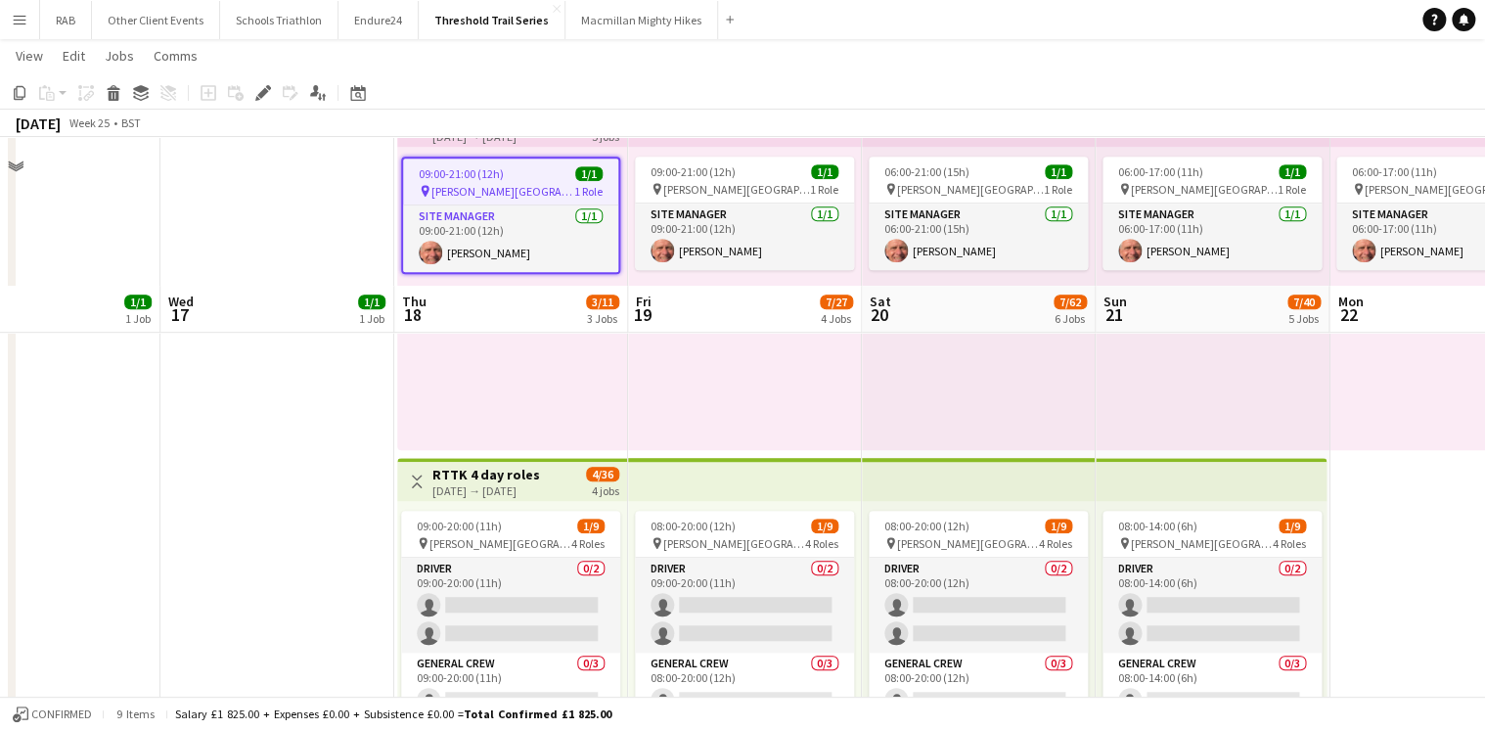
scroll to position [626, 0]
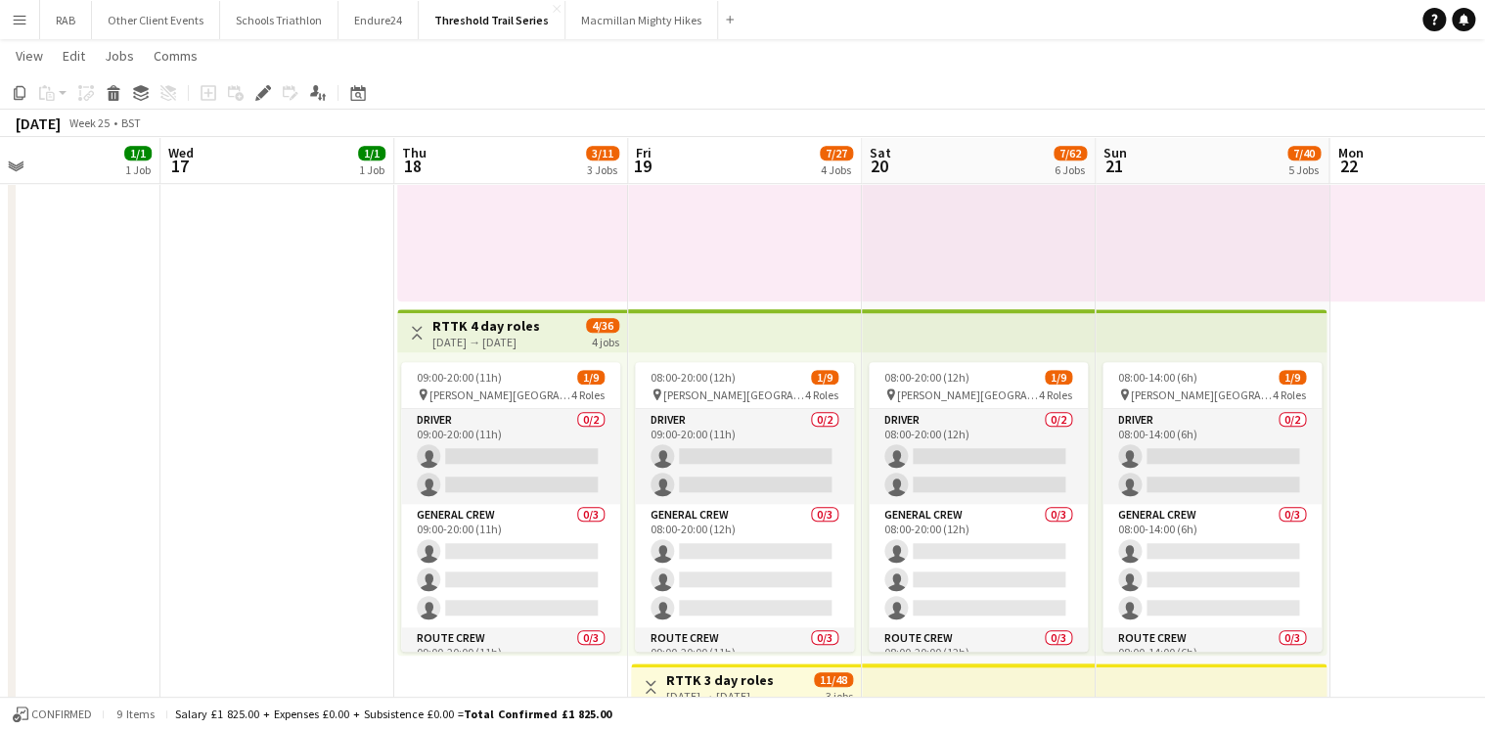
click at [501, 335] on div "[DATE] → [DATE]" at bounding box center [486, 342] width 108 height 15
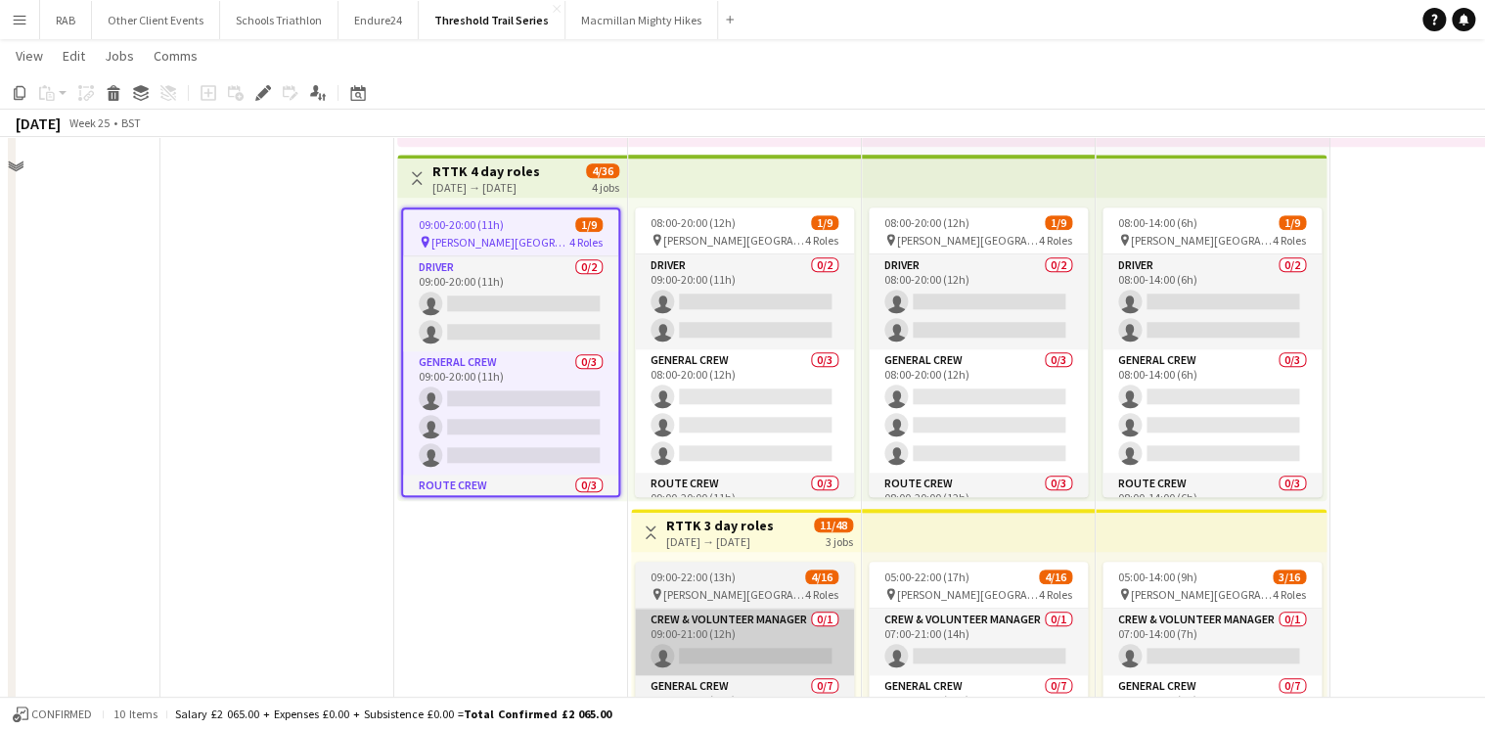
scroll to position [1018, 0]
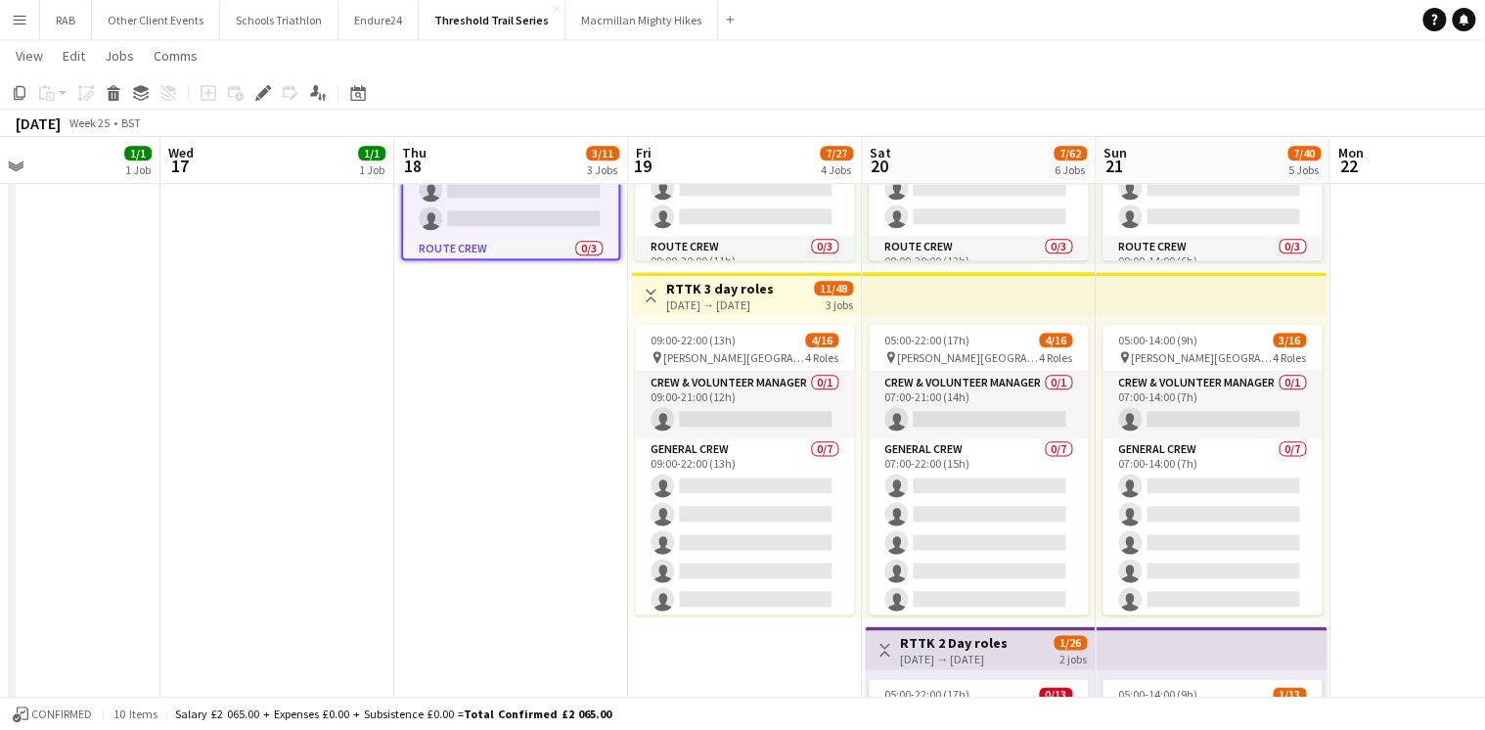
click at [736, 285] on h3 "RTTK 3 day roles" at bounding box center [720, 289] width 108 height 18
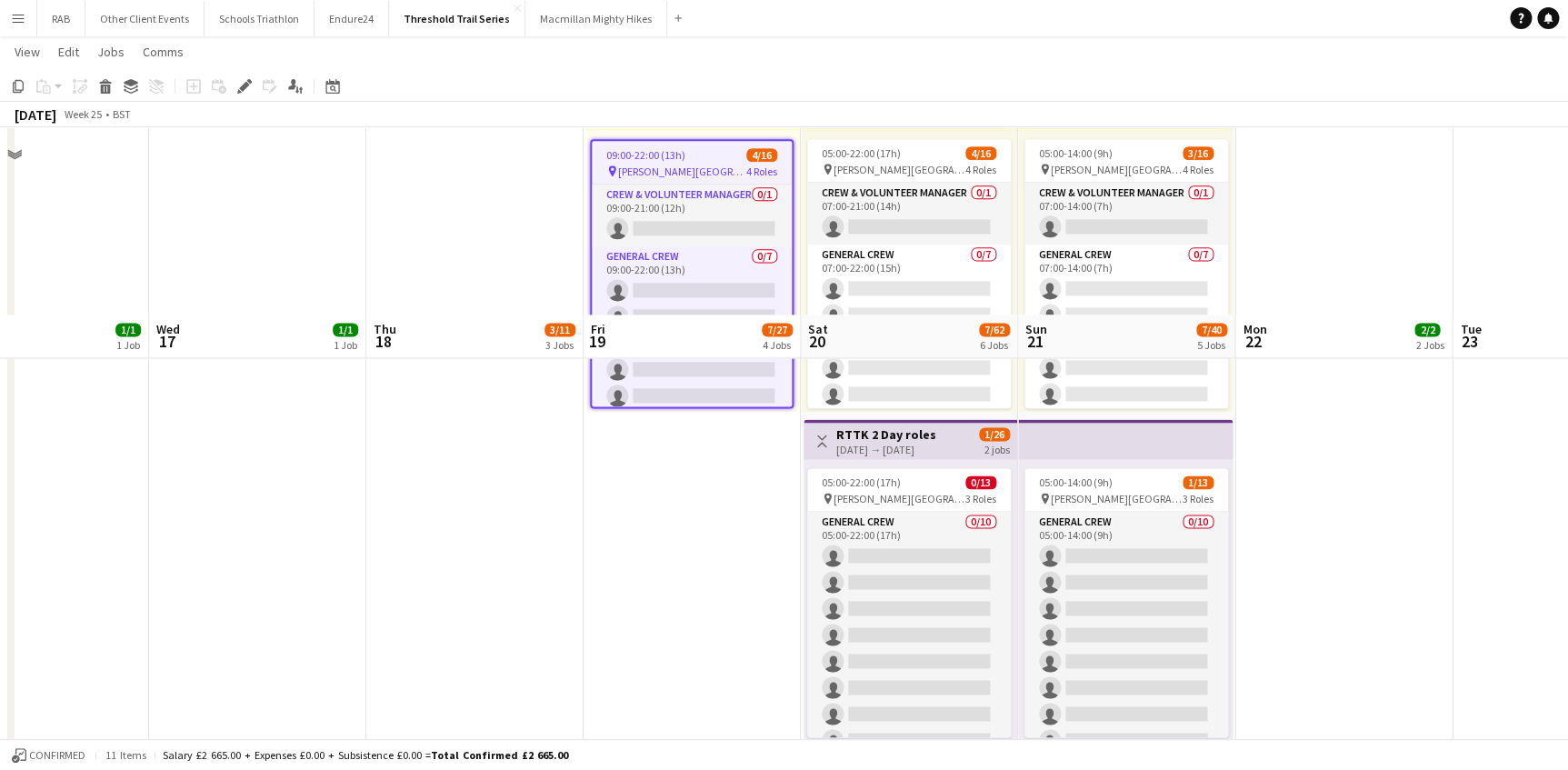
scroll to position [1051, 0]
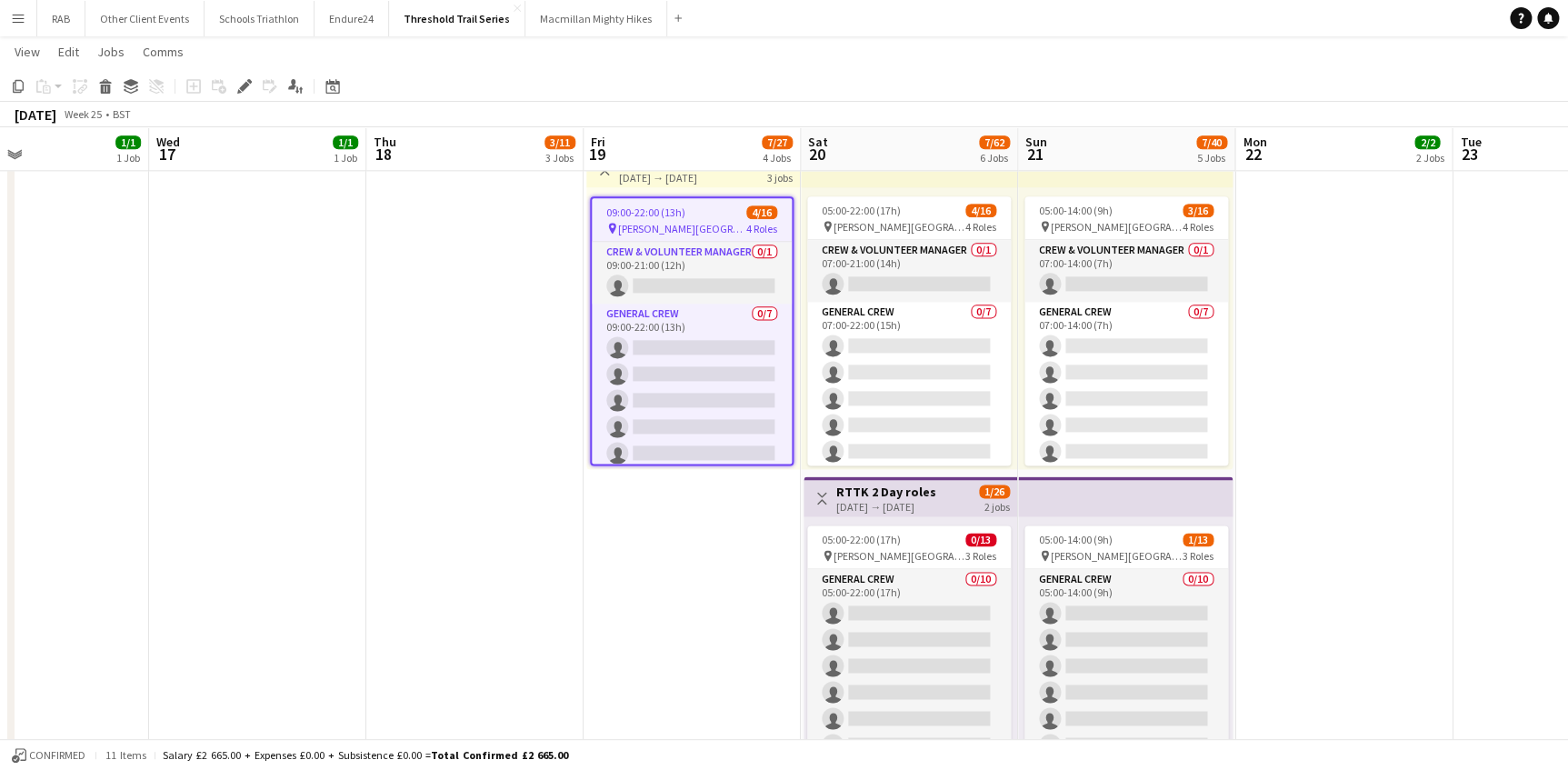
click at [914, 500] on div "[DATE] → [DATE]" at bounding box center [886, 506] width 100 height 14
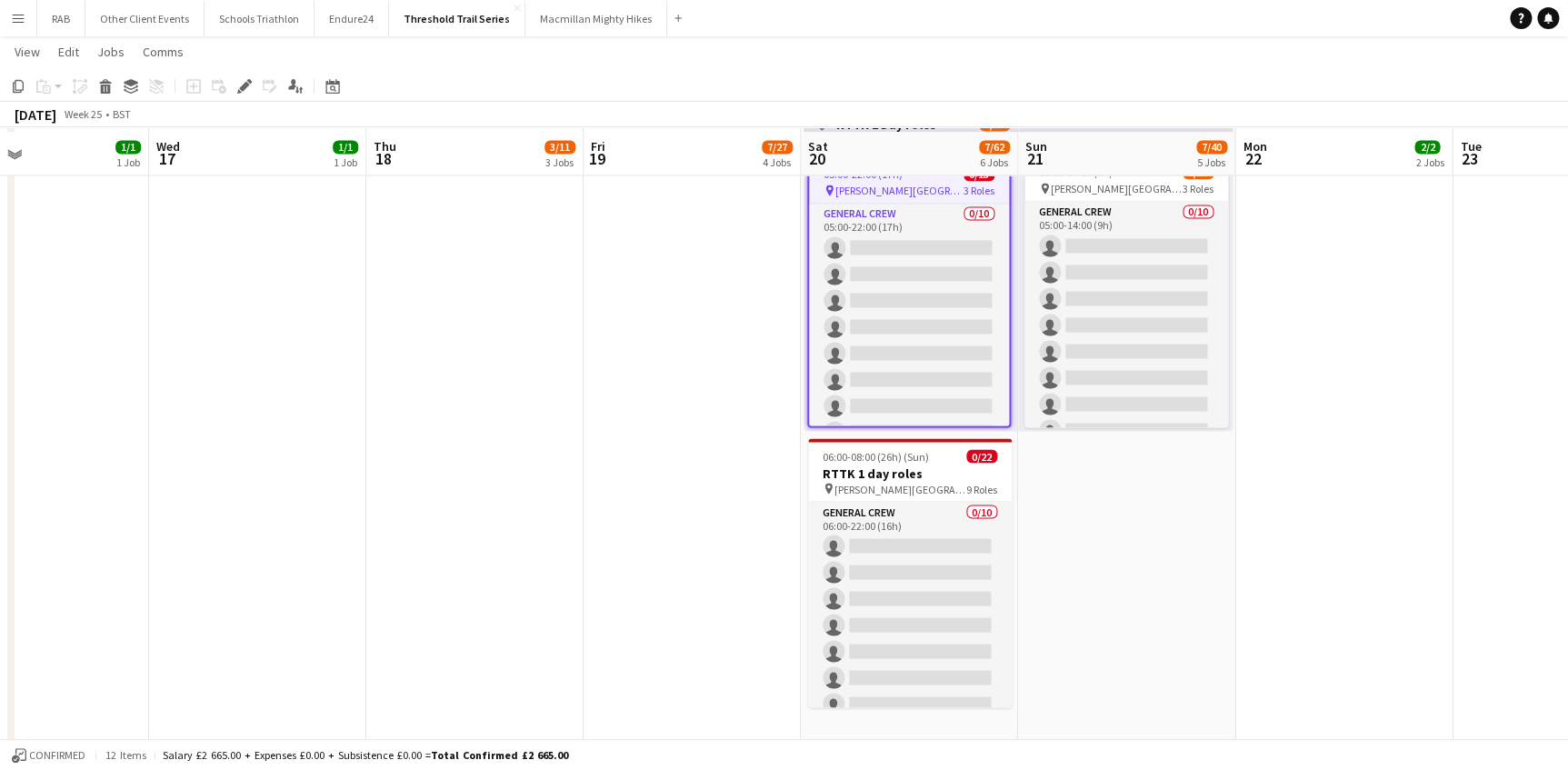
scroll to position [1421, 0]
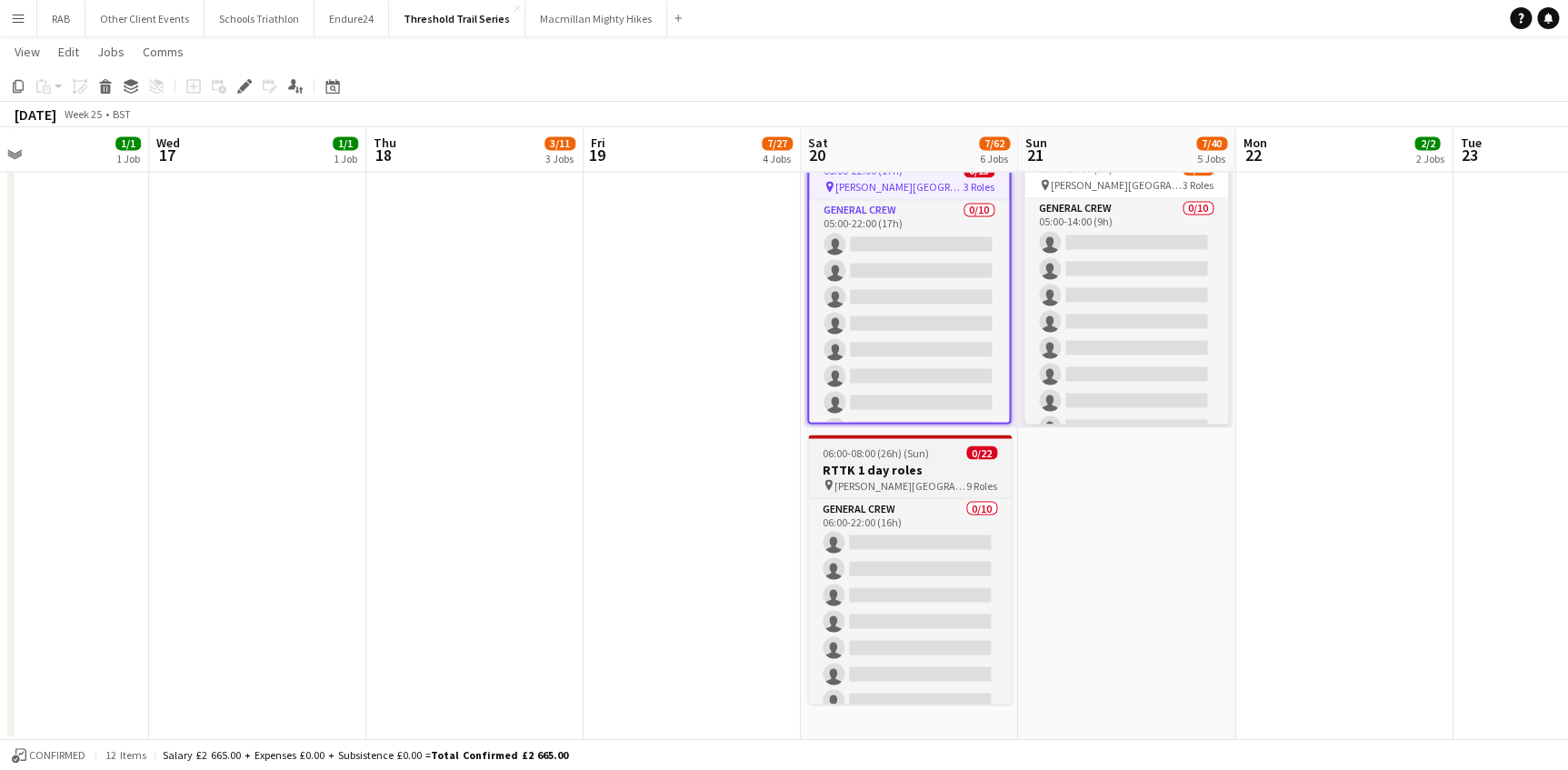
click at [835, 461] on h3 "RTTK 1 day roles" at bounding box center [909, 469] width 203 height 17
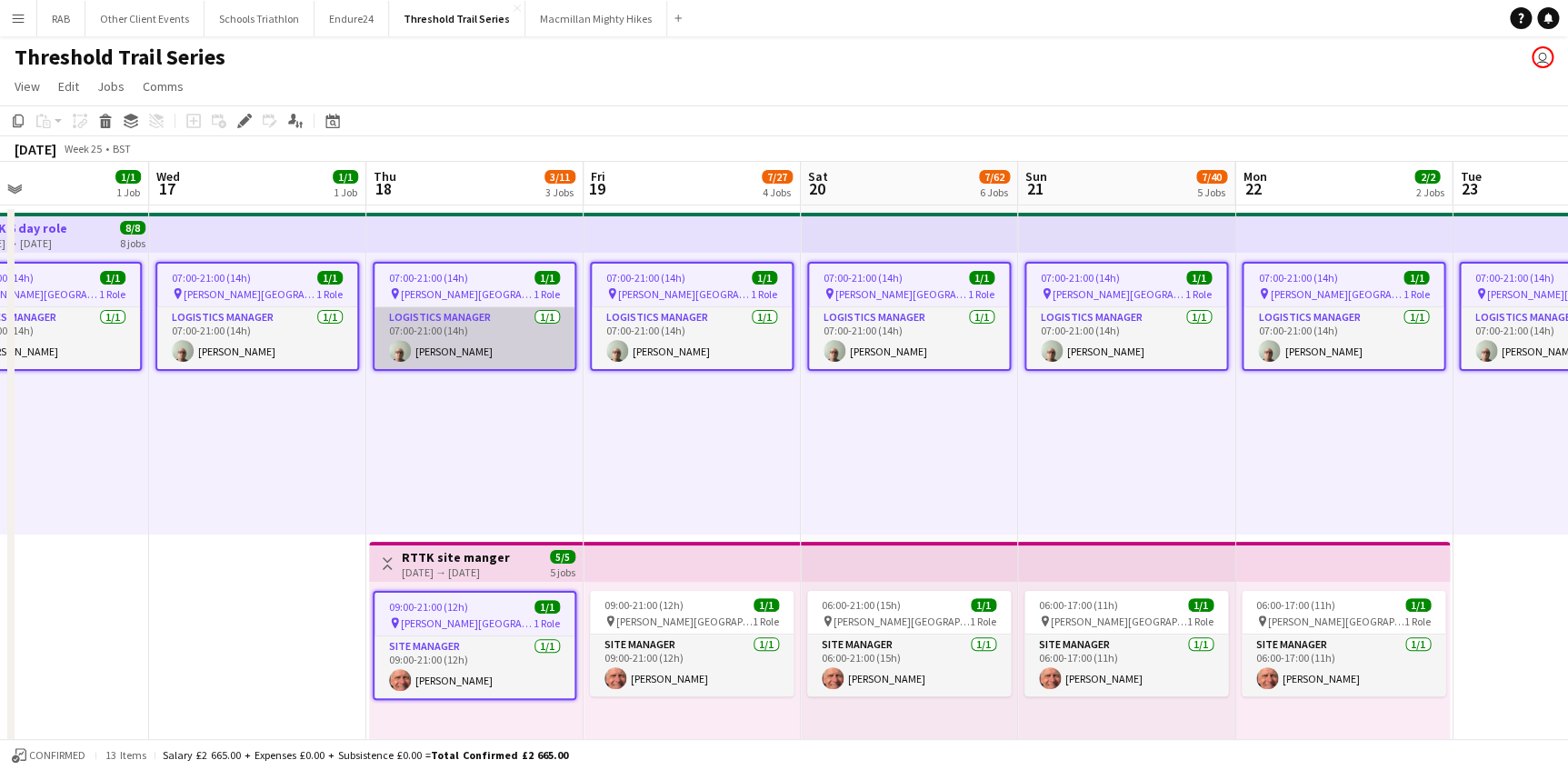
scroll to position [0, 0]
click at [247, 119] on icon "Edit" at bounding box center [244, 121] width 15 height 15
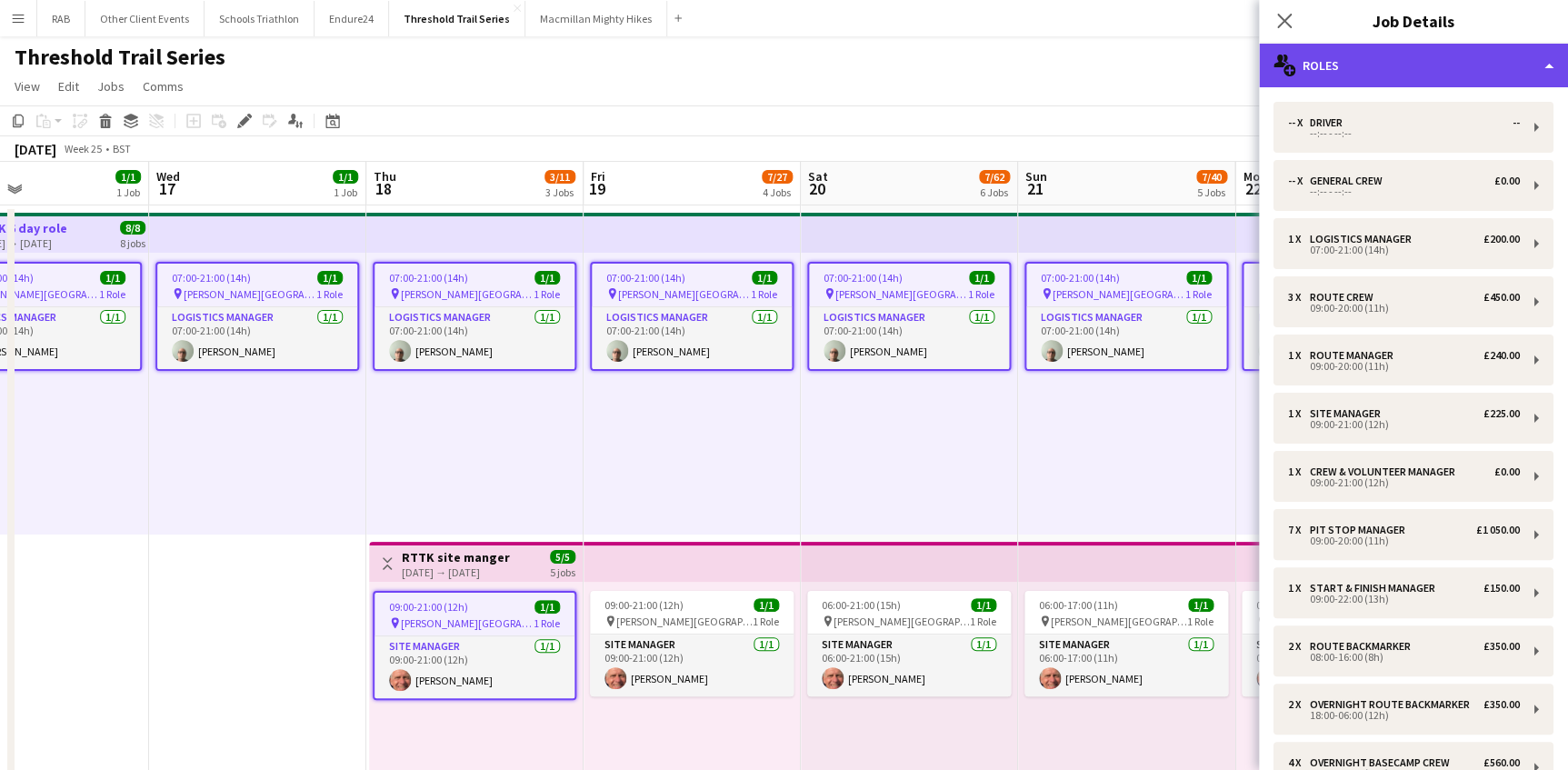
click at [1337, 66] on div "multiple-users-add Roles" at bounding box center [1413, 65] width 309 height 44
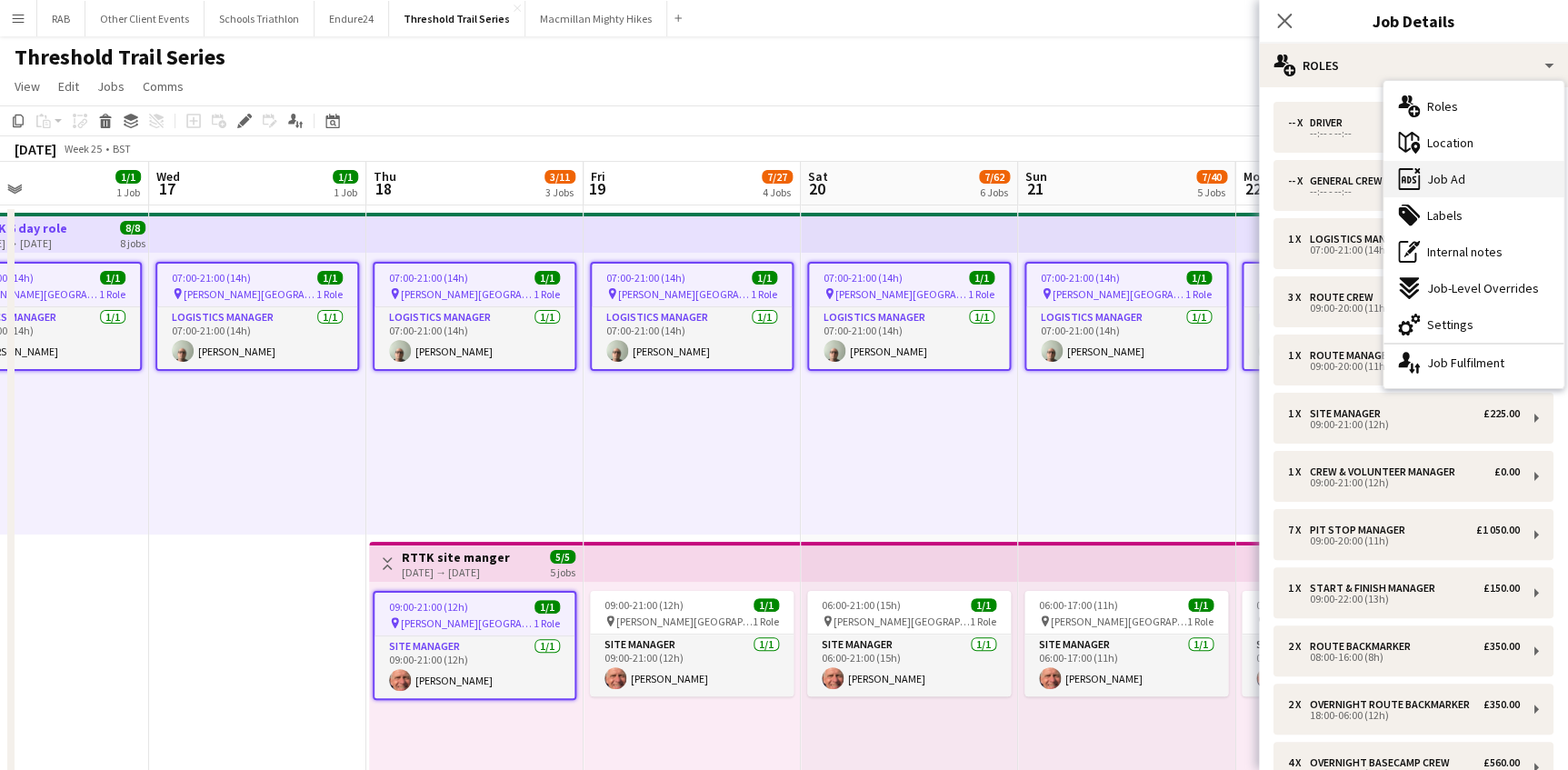
click at [1379, 178] on span "Job Ad" at bounding box center [1445, 179] width 38 height 17
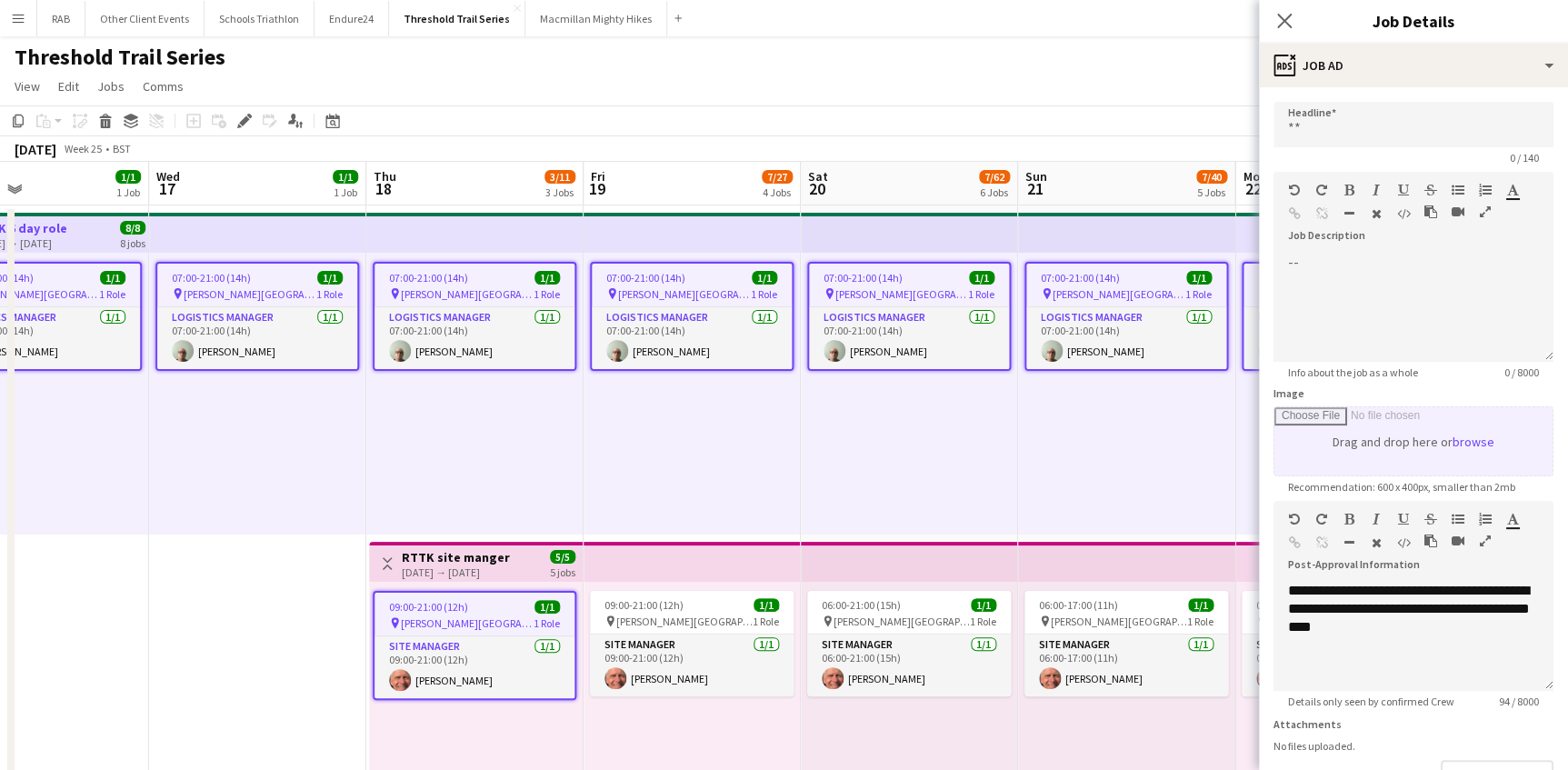
click at [1379, 442] on input "Image" at bounding box center [1413, 440] width 278 height 68
type input "**********"
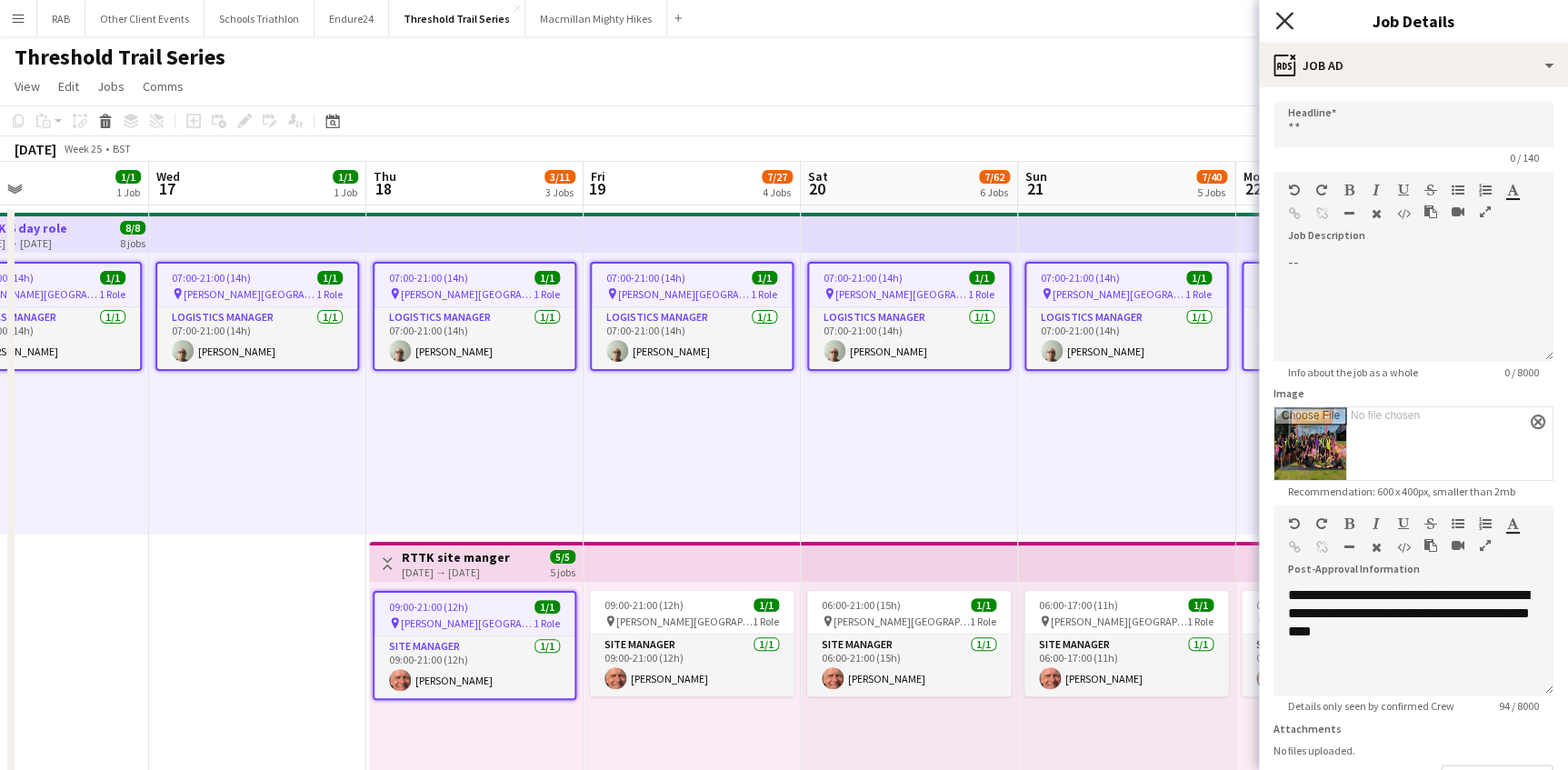
click at [1282, 21] on icon "Close pop-in" at bounding box center [1284, 20] width 18 height 18
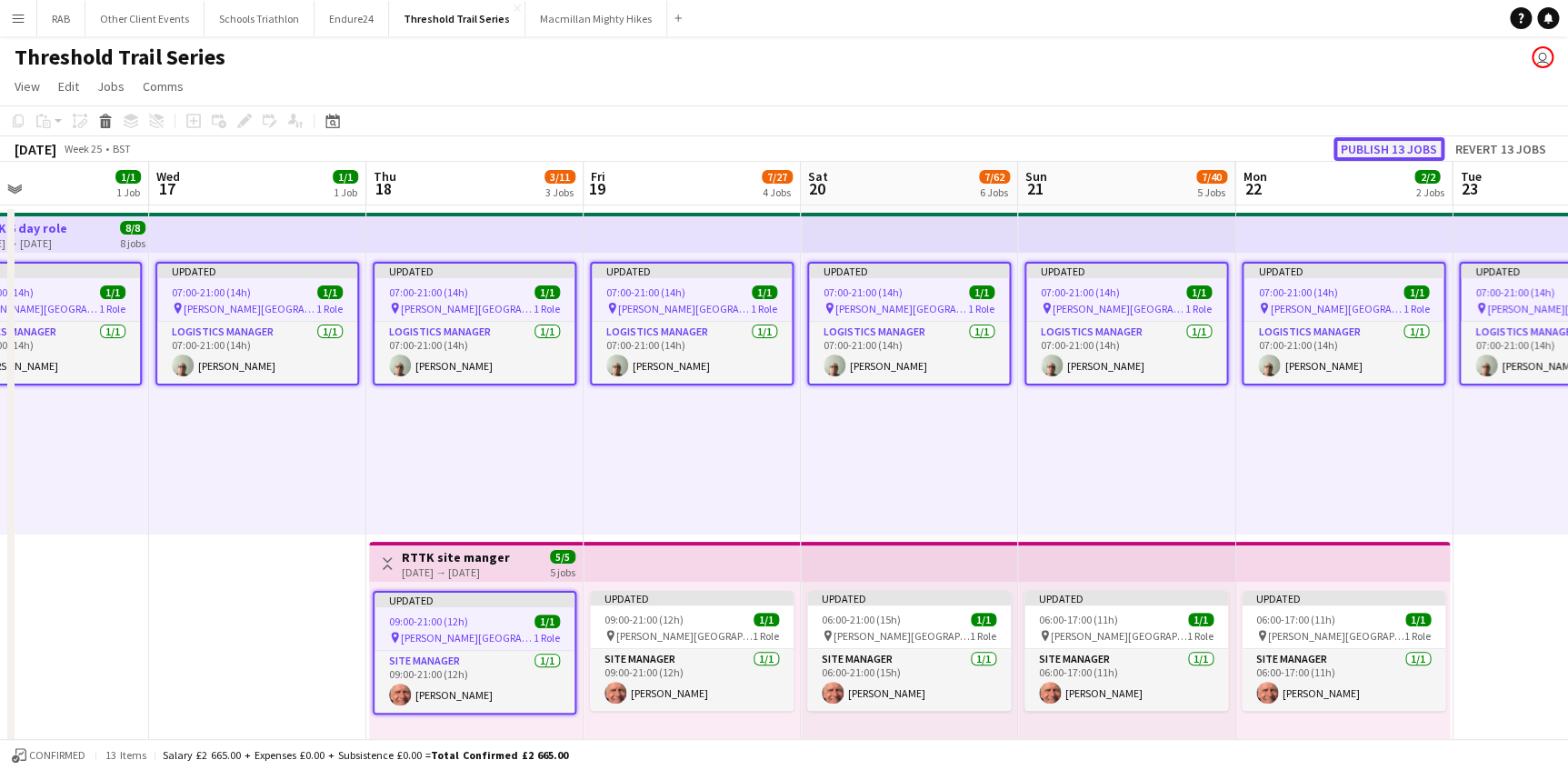
click at [1365, 148] on button "Publish 13 jobs" at bounding box center [1388, 149] width 111 height 23
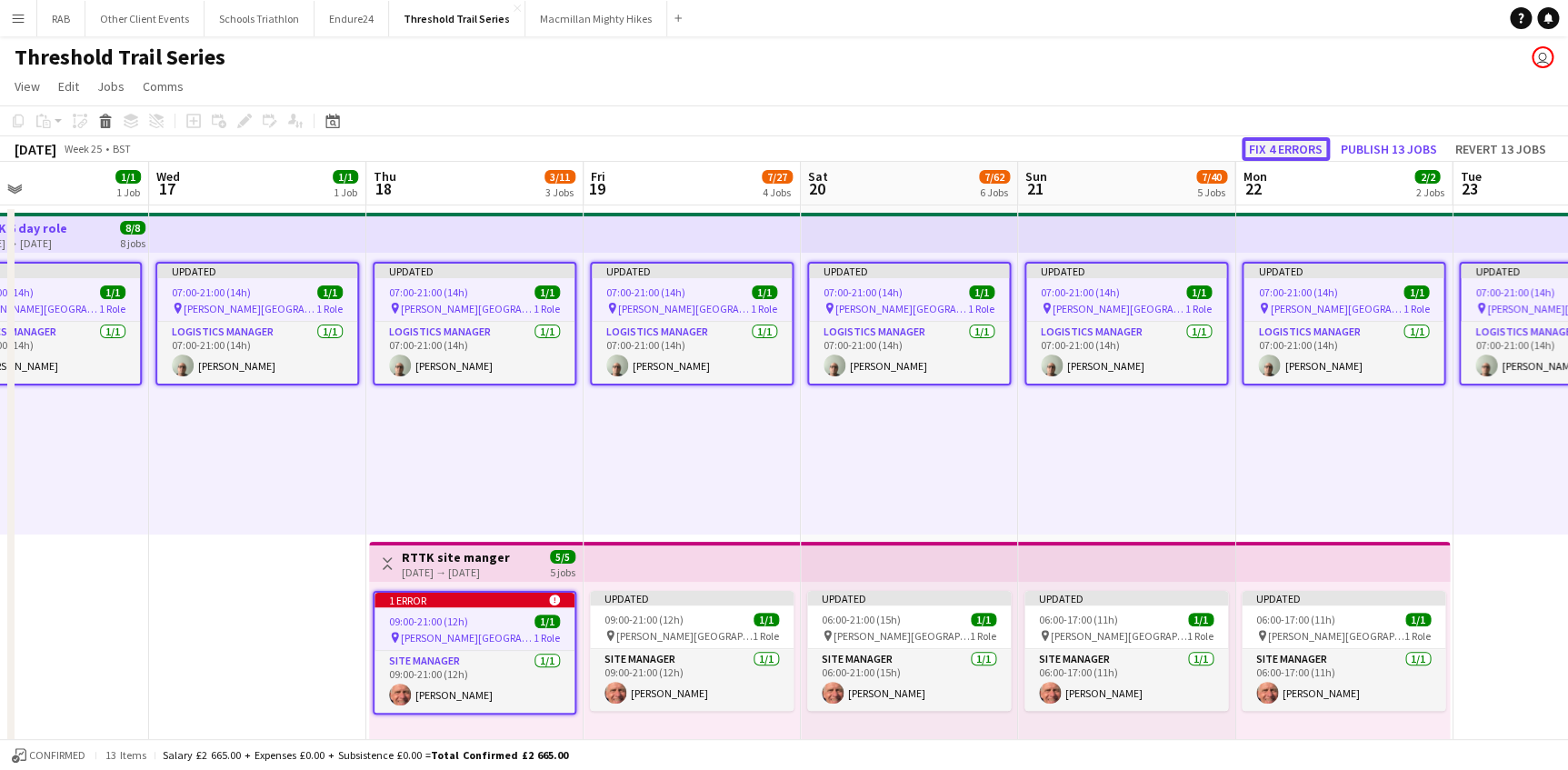
click at [1280, 148] on button "Fix 4 errors" at bounding box center [1286, 149] width 88 height 23
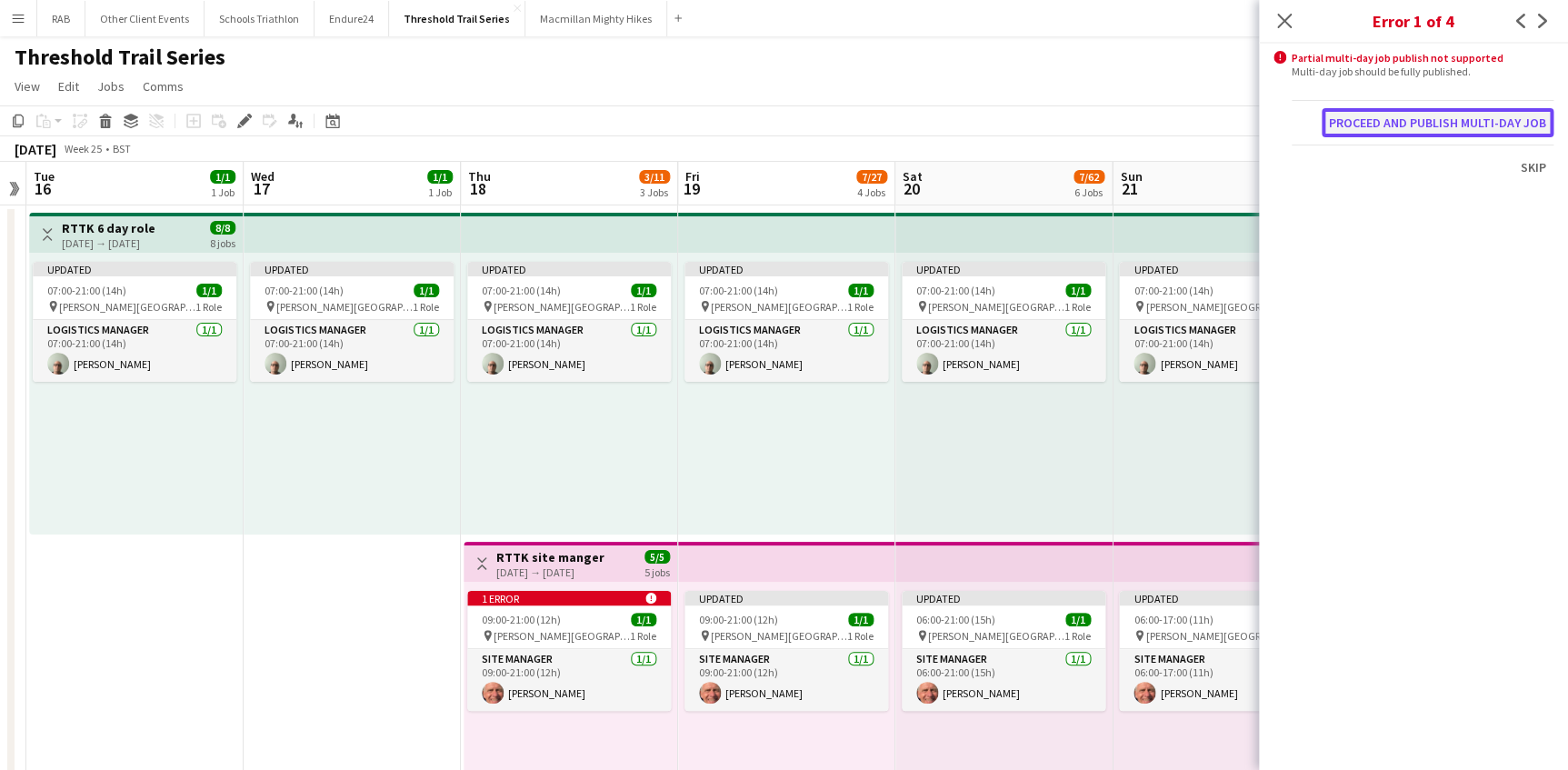
click at [1379, 116] on button "Proceed and publish multi-day job" at bounding box center [1438, 122] width 232 height 29
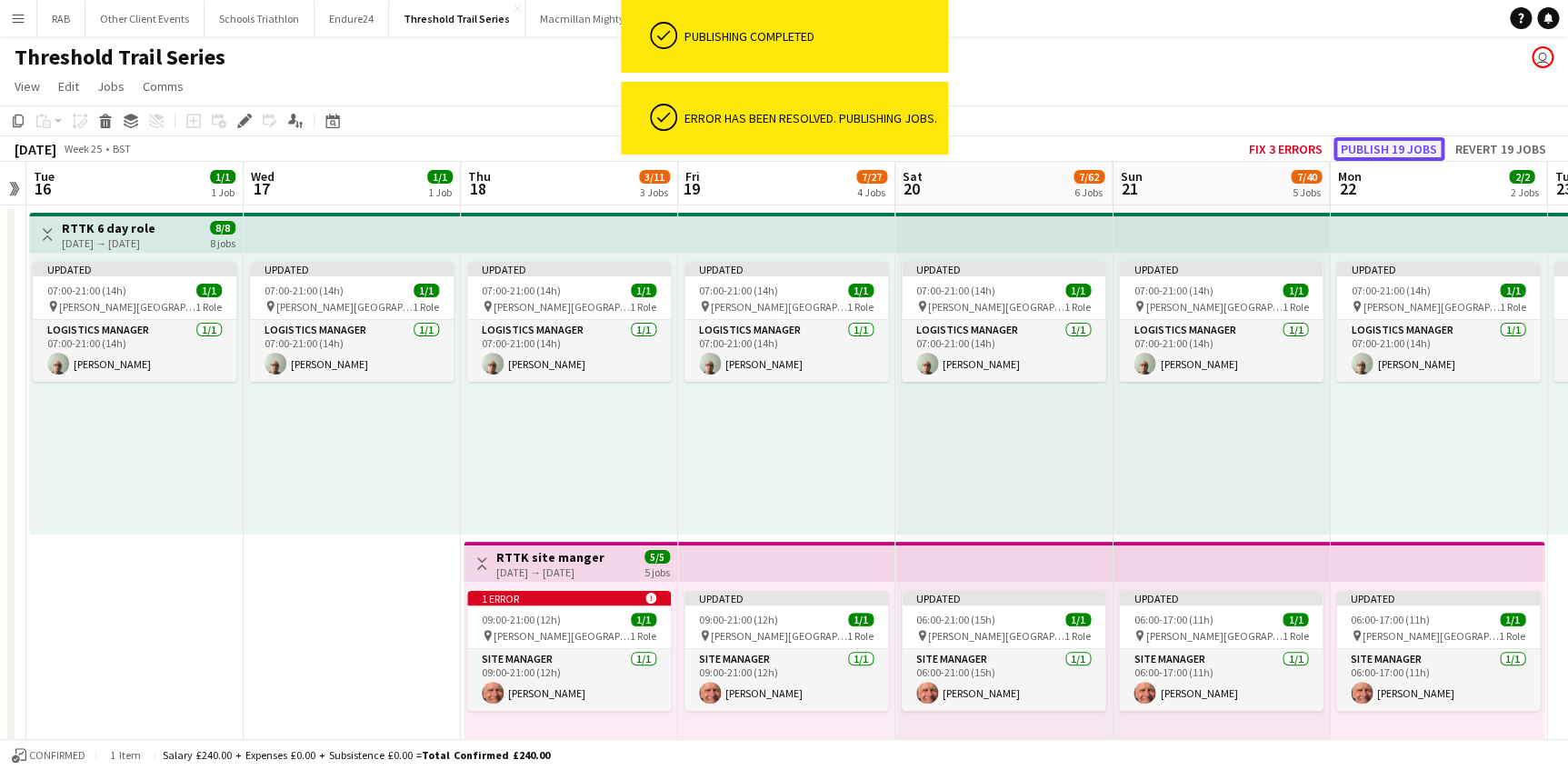
click at [1379, 141] on button "Publish 19 jobs" at bounding box center [1388, 149] width 111 height 23
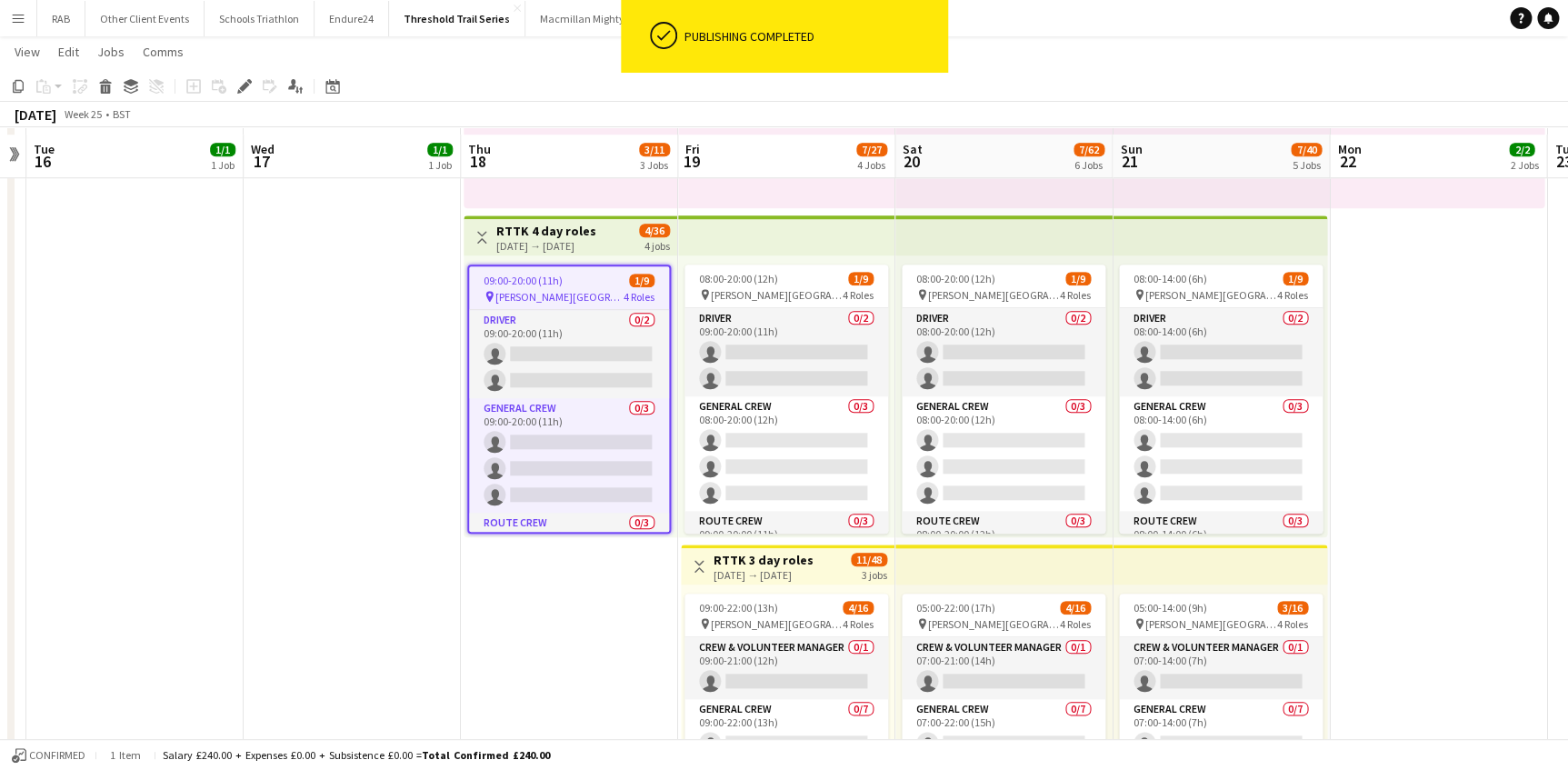
scroll to position [660, 0]
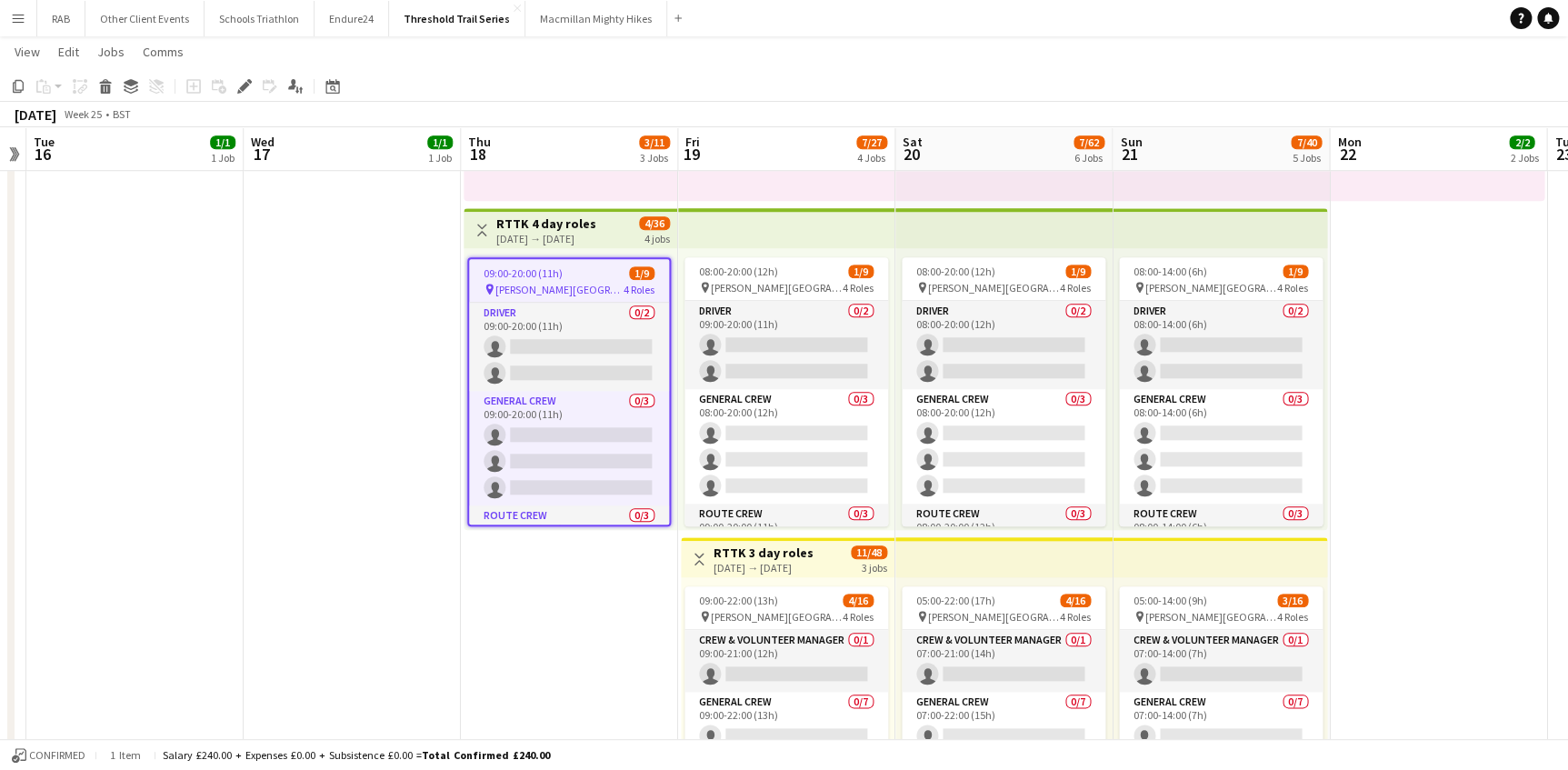
click at [786, 238] on app-top-bar at bounding box center [787, 228] width 217 height 40
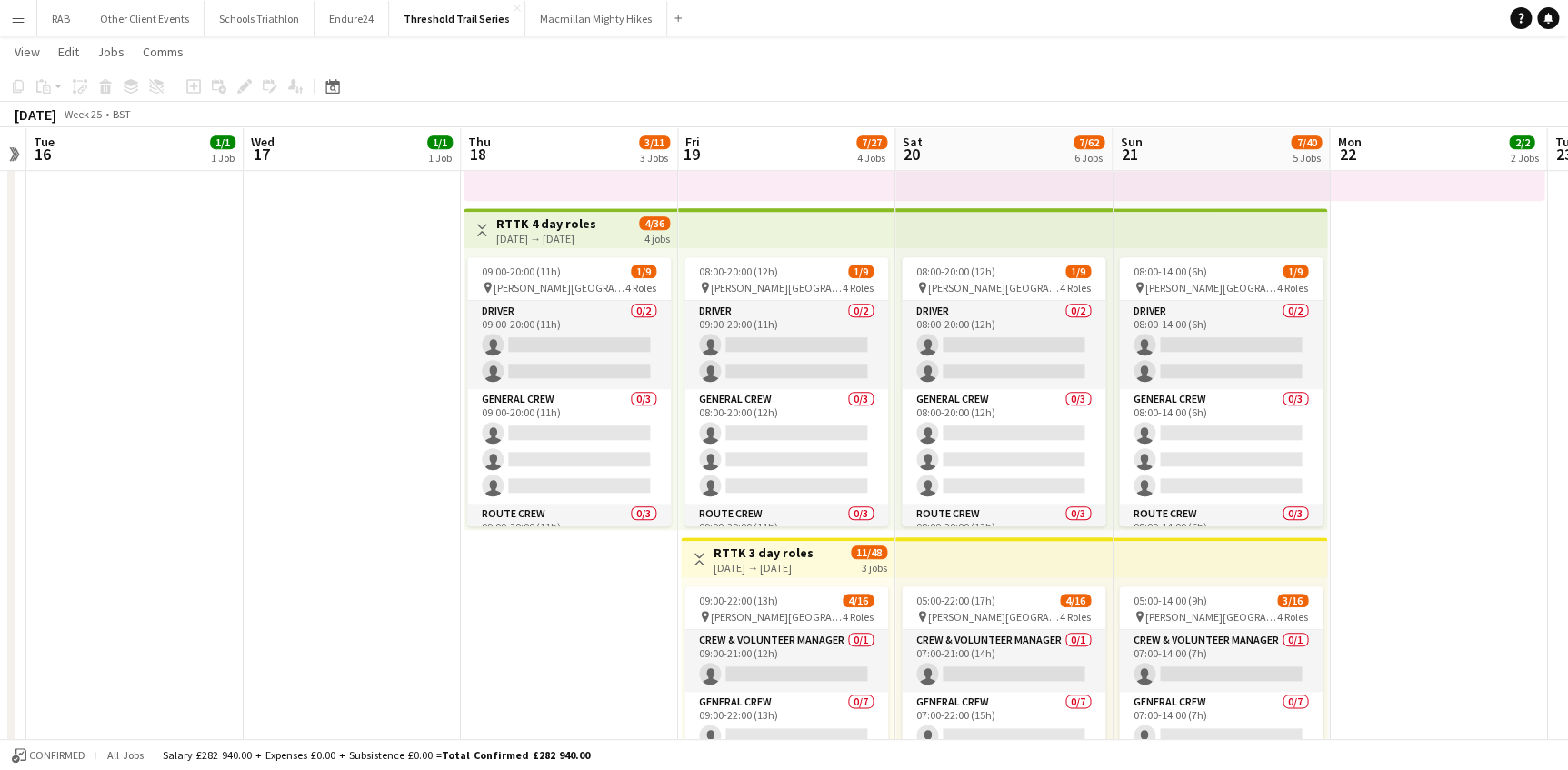
click at [764, 228] on app-top-bar at bounding box center [787, 228] width 217 height 40
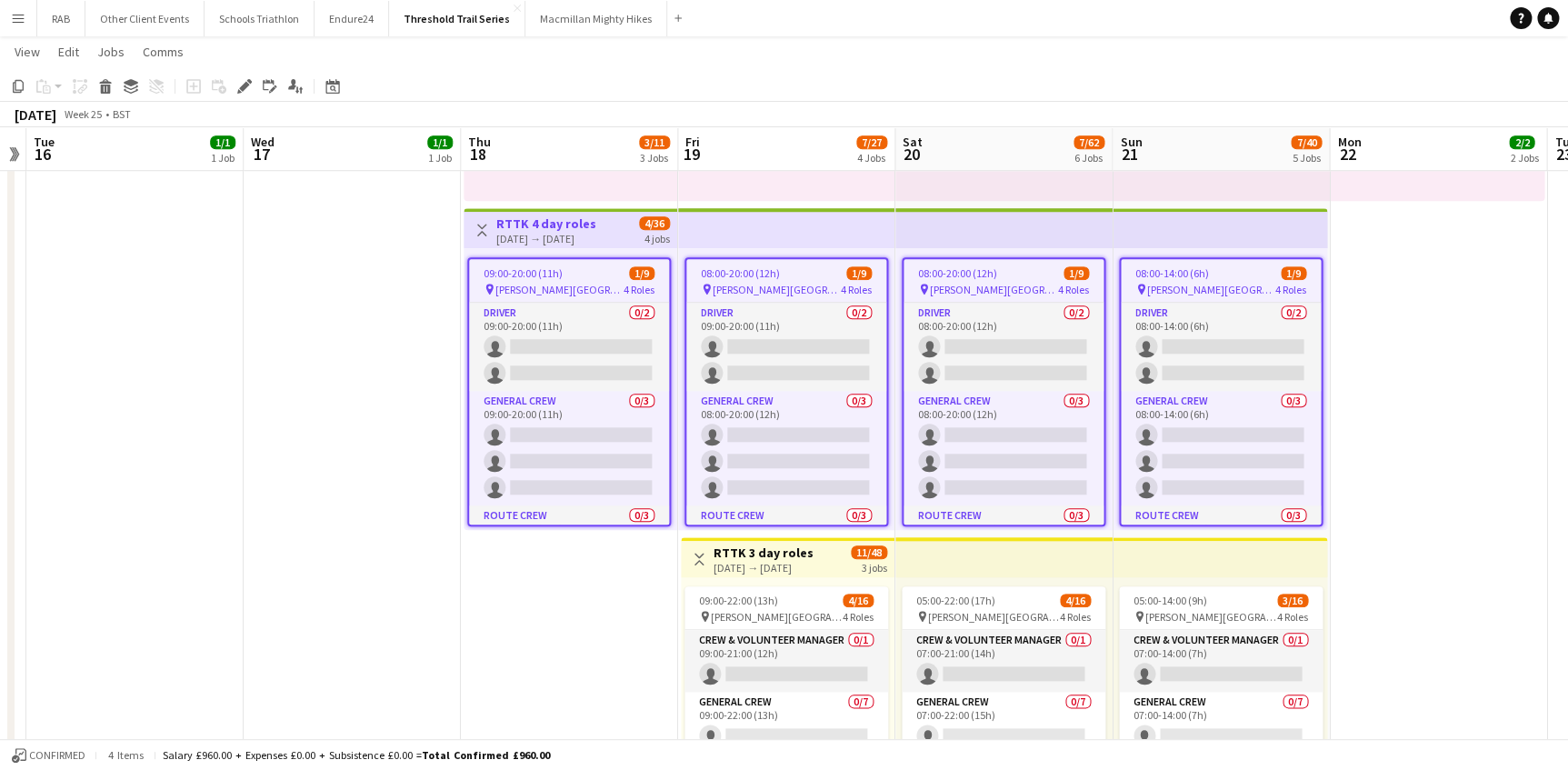
drag, startPoint x: 234, startPoint y: 81, endPoint x: 838, endPoint y: 83, distance: 604.0
click at [239, 81] on div "Edit" at bounding box center [243, 85] width 21 height 21
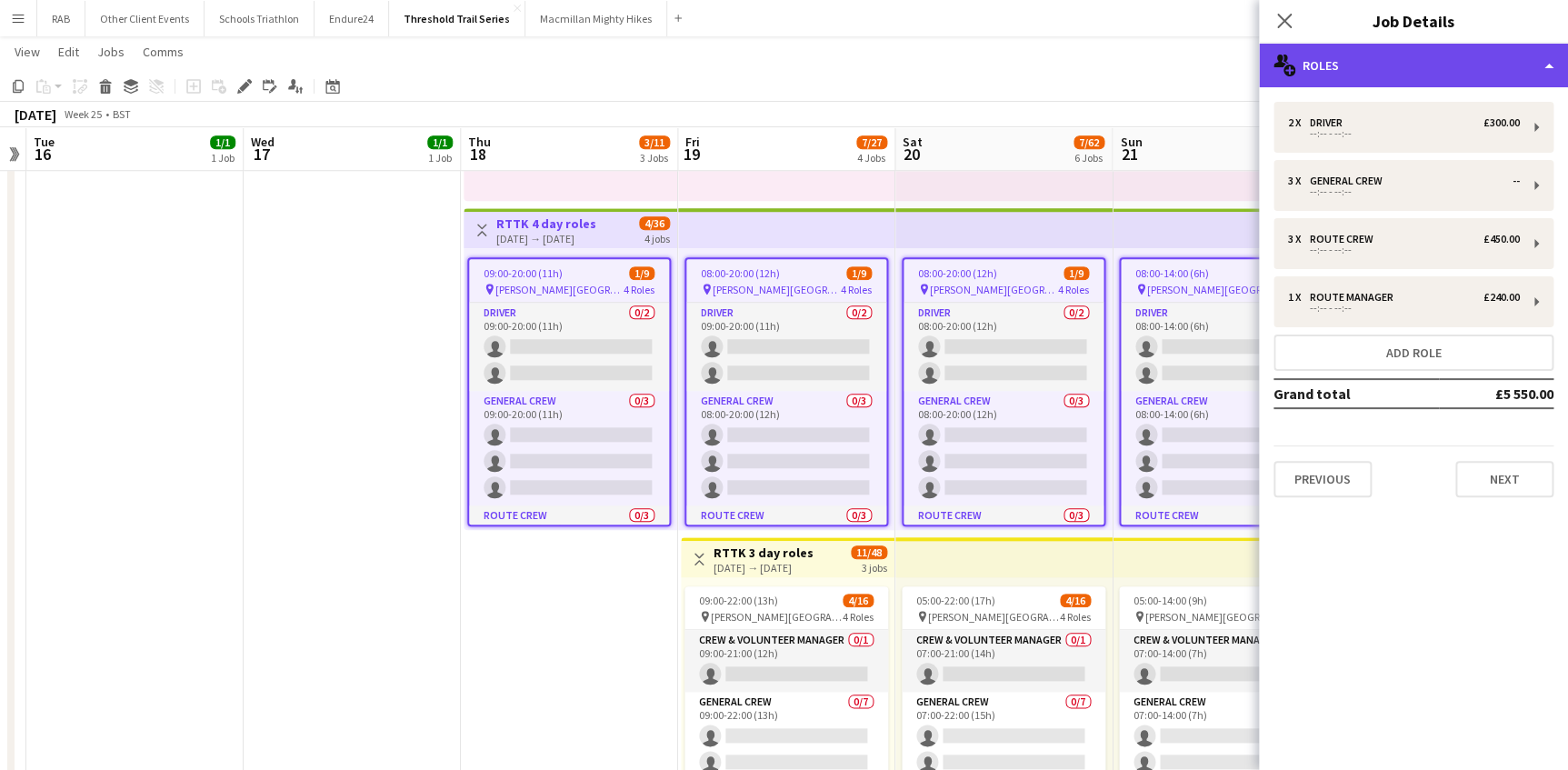
click at [1372, 68] on div "multiple-users-add Roles" at bounding box center [1413, 65] width 309 height 44
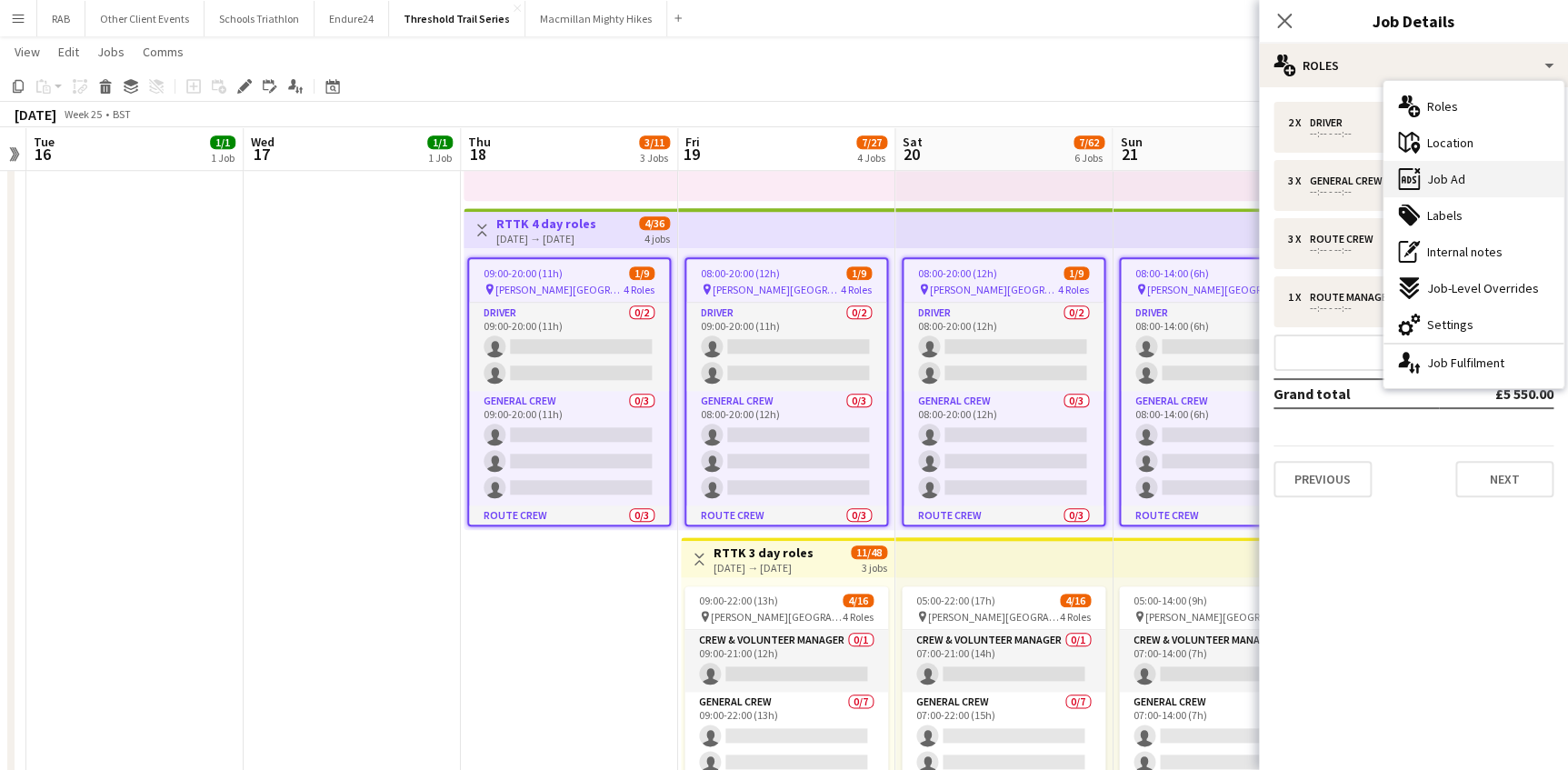
click at [1379, 177] on span "Job Ad" at bounding box center [1445, 179] width 38 height 17
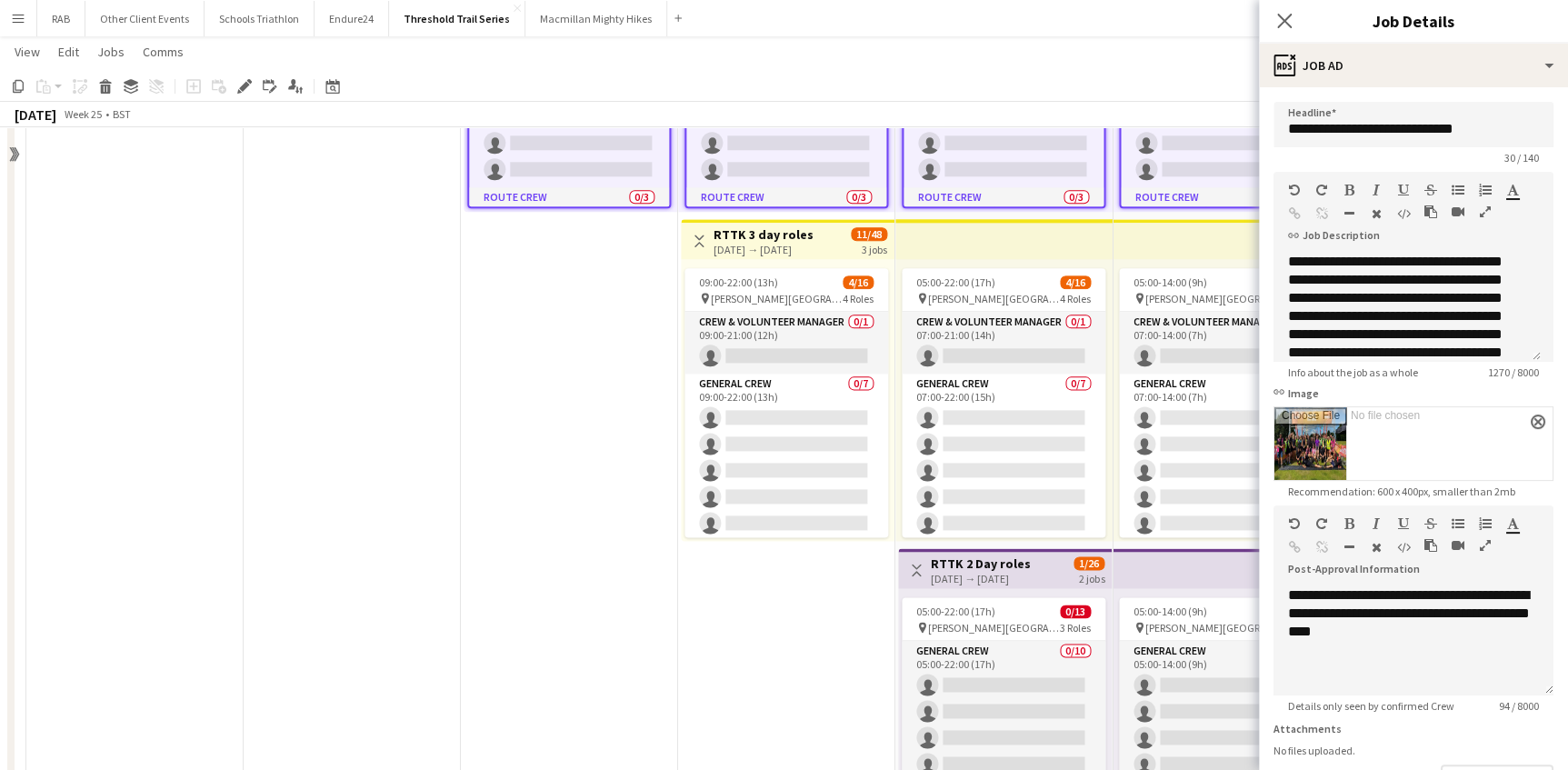
scroll to position [1074, 0]
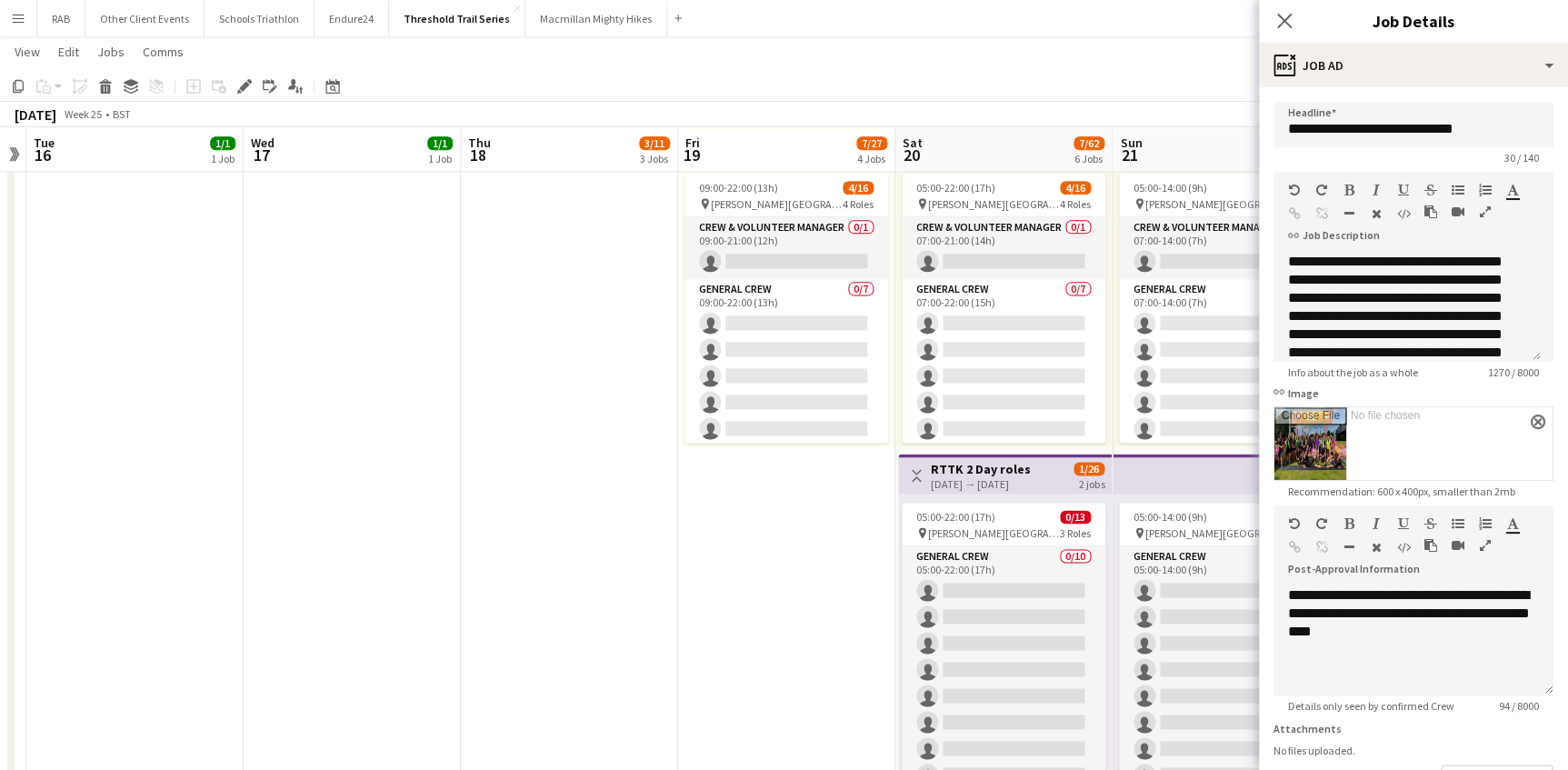
click at [995, 466] on h3 "RTTK 2 Day roles" at bounding box center [981, 469] width 100 height 17
type input "**********"
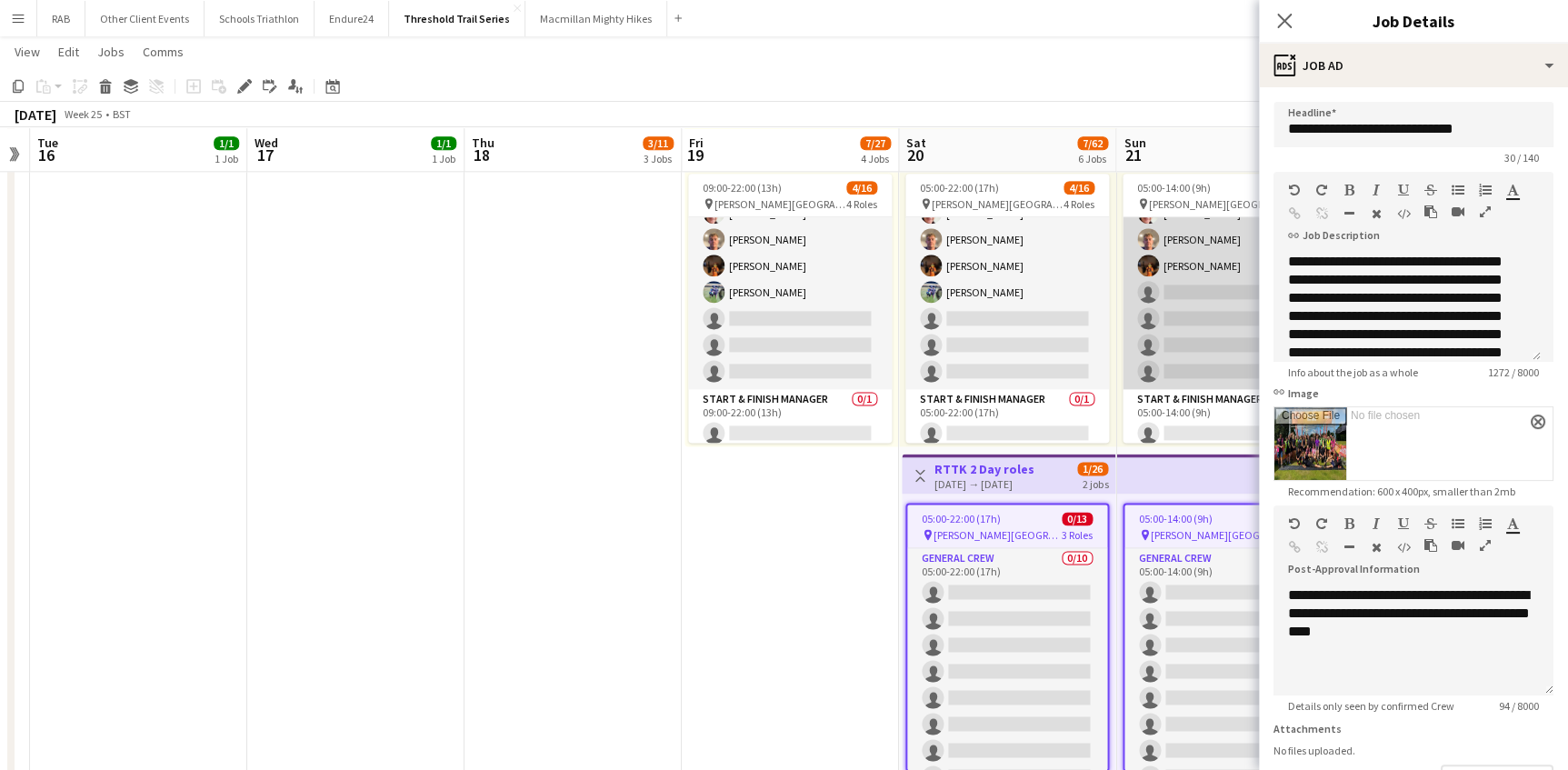
scroll to position [335, 0]
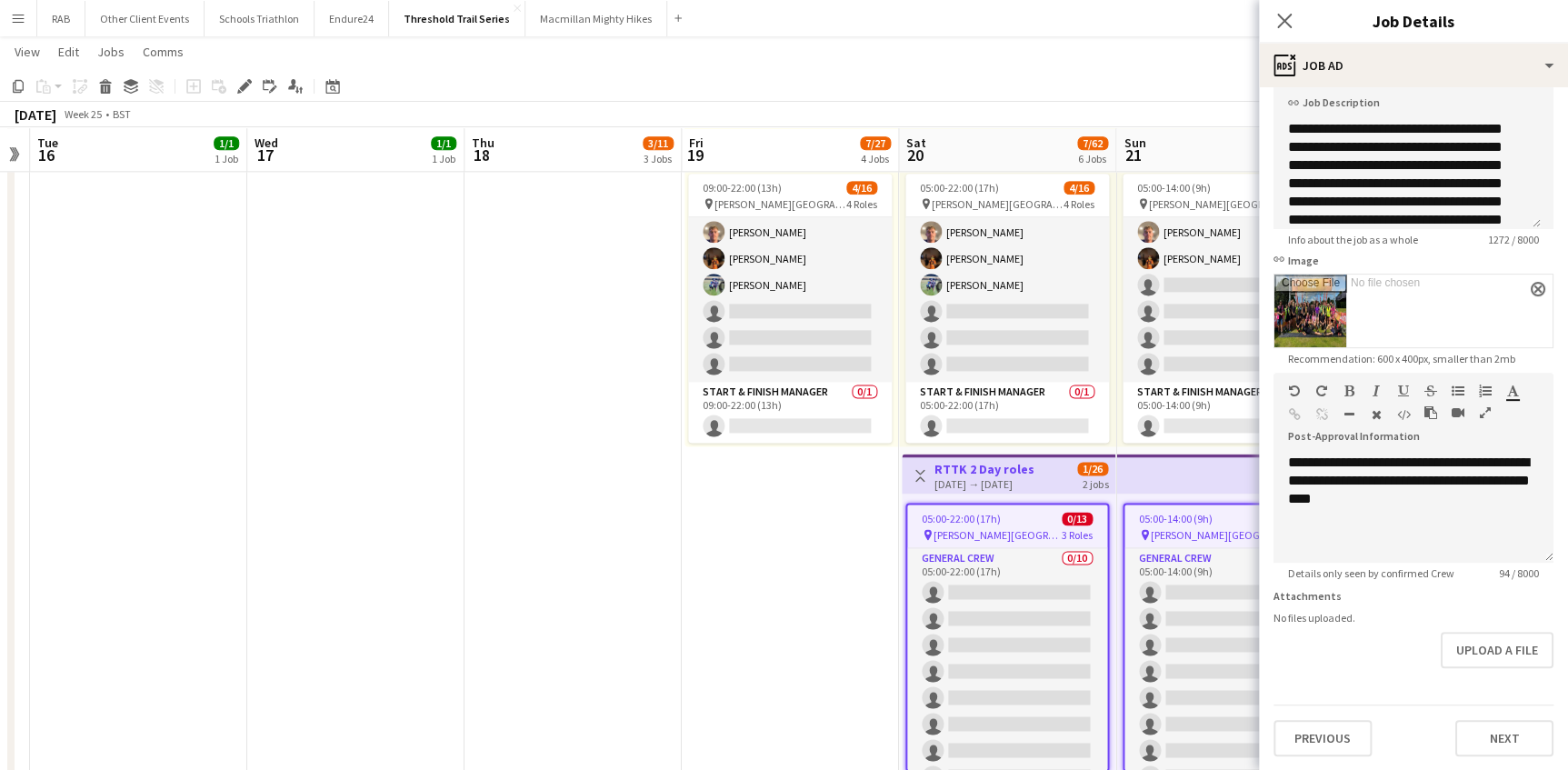
drag, startPoint x: 1290, startPoint y: 19, endPoint x: 1244, endPoint y: 85, distance: 80.4
click at [1289, 20] on icon "Close pop-in" at bounding box center [1285, 21] width 15 height 15
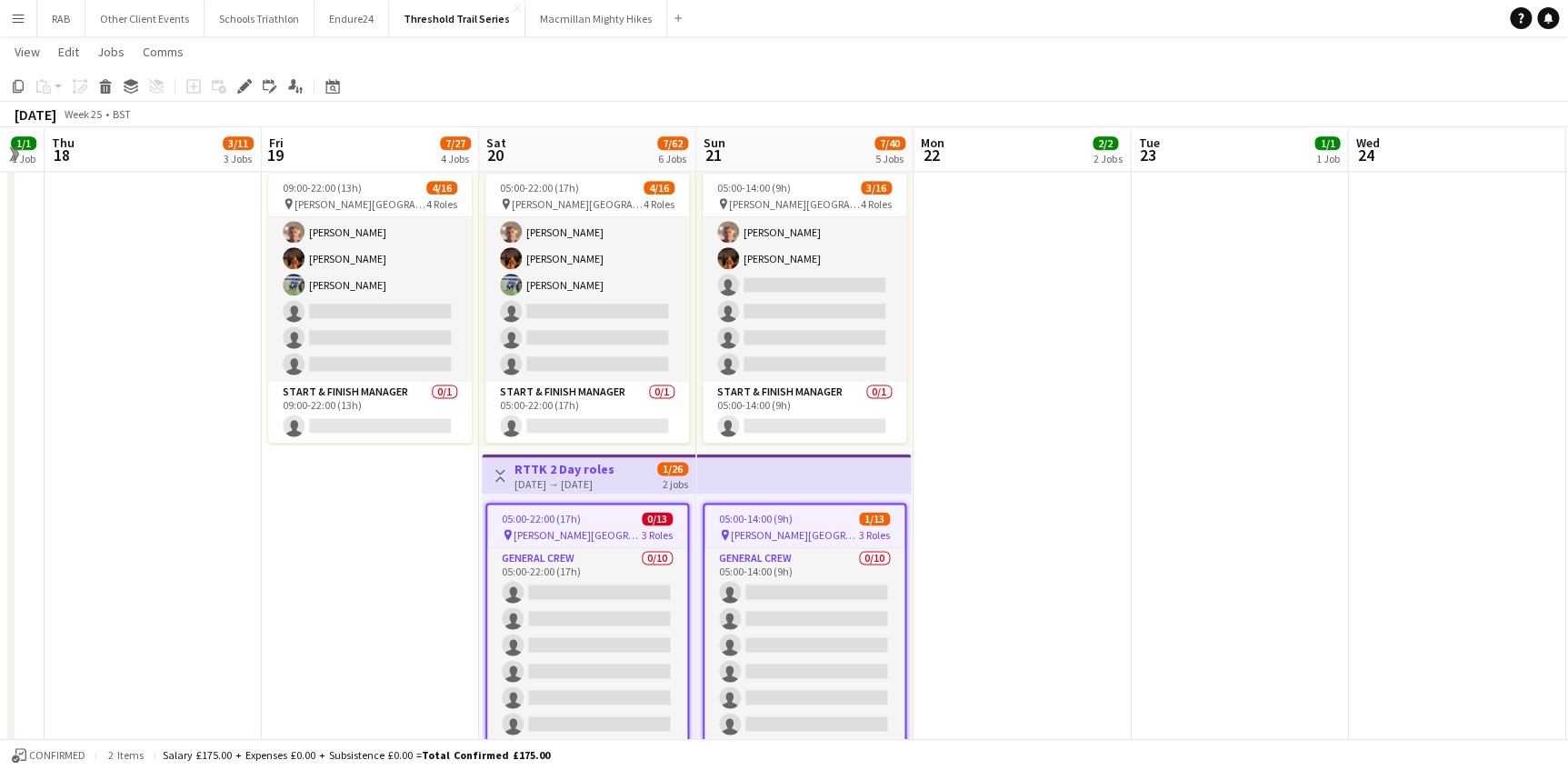
drag, startPoint x: 805, startPoint y: 148, endPoint x: 163, endPoint y: 137, distance: 642.1
click at [0, 137] on html "Menu Boards Boards Boards All jobs Status Workforce Workforce My Workforce Recr…" at bounding box center [784, 22] width 1568 height 2192
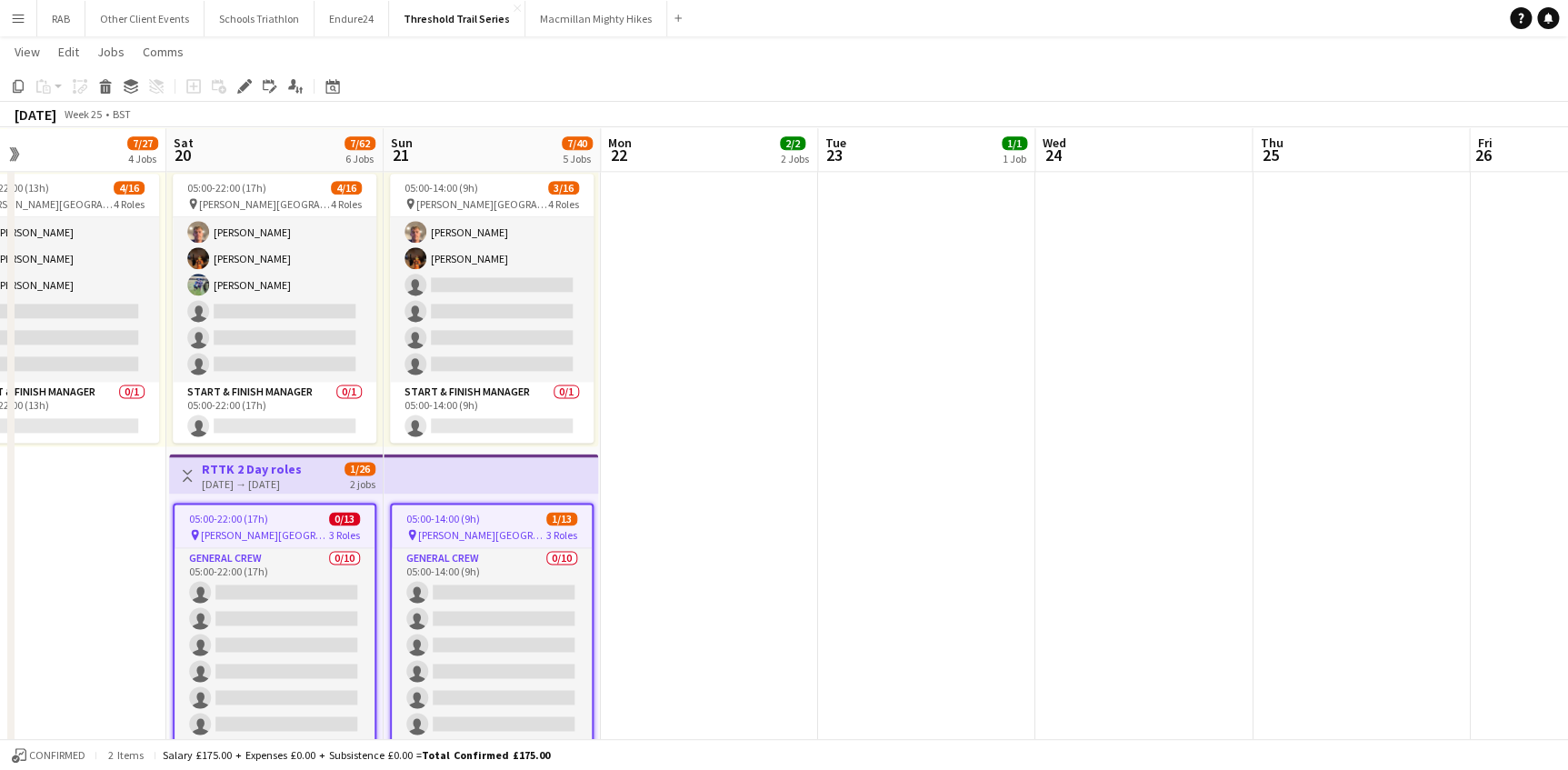
drag, startPoint x: 327, startPoint y: 89, endPoint x: 342, endPoint y: 116, distance: 30.9
click at [327, 91] on icon "Date picker" at bounding box center [333, 86] width 15 height 15
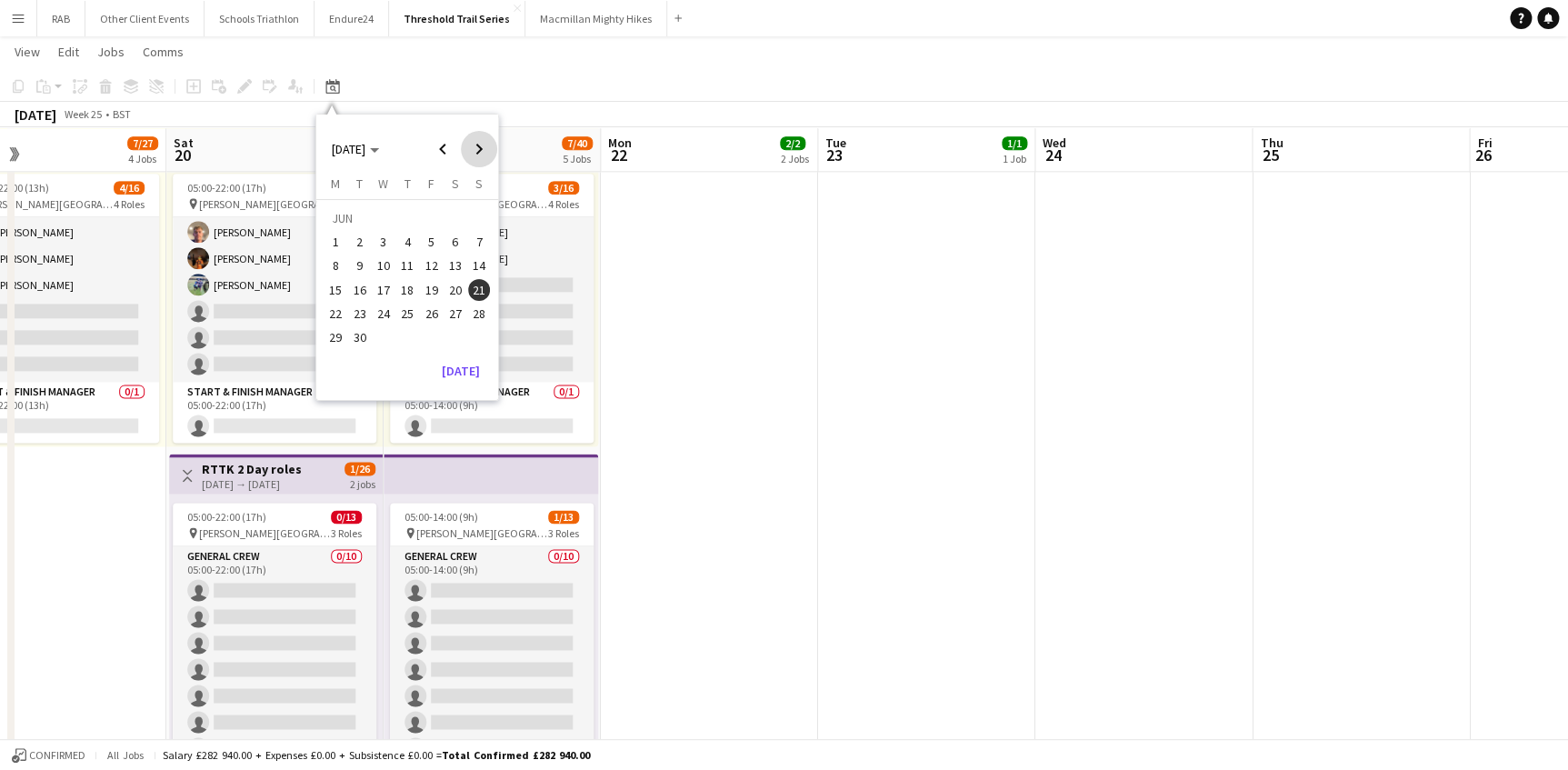
click at [483, 148] on span "Next month" at bounding box center [478, 149] width 36 height 36
click at [476, 262] on span "12" at bounding box center [478, 266] width 21 height 21
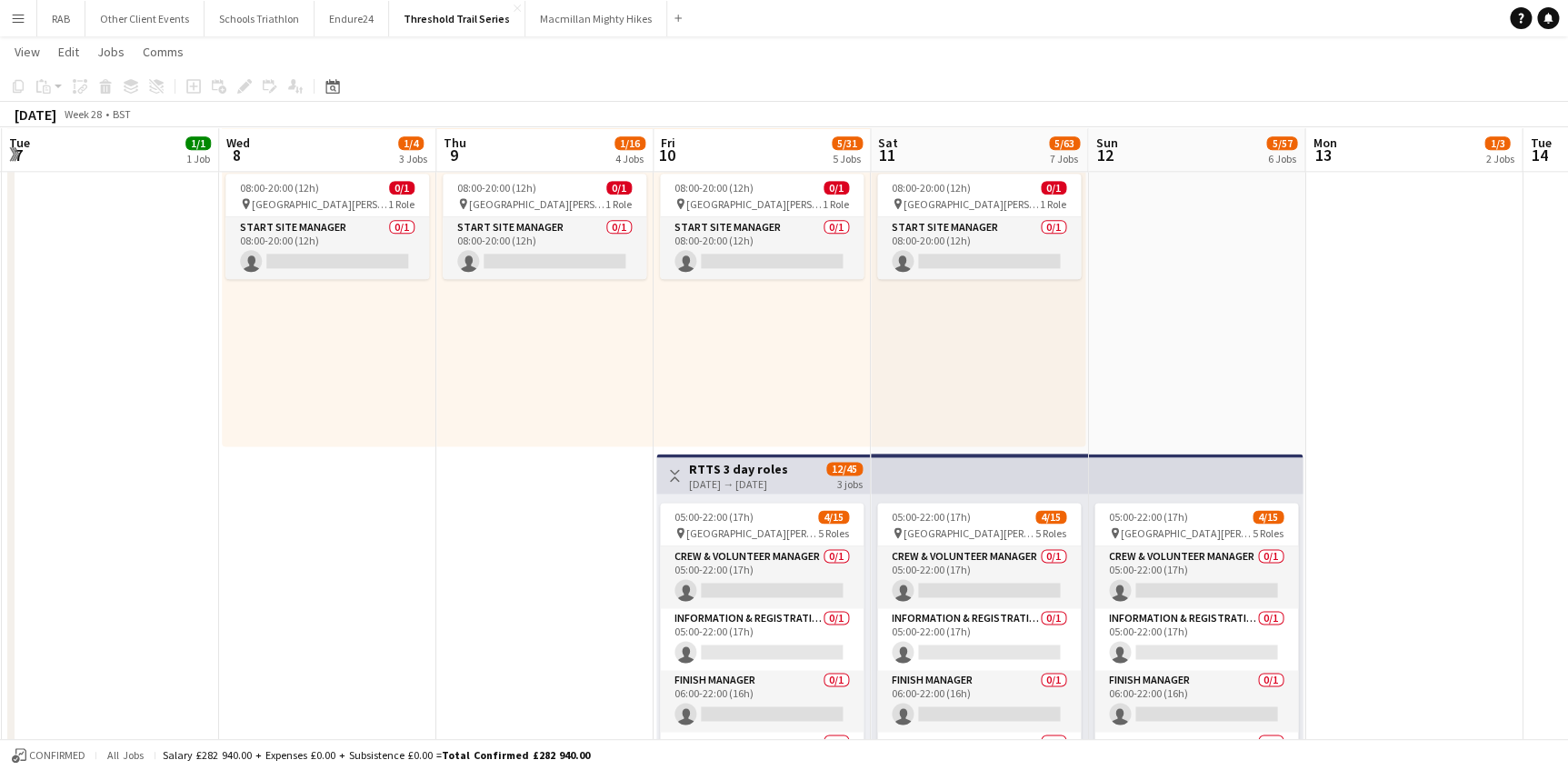
scroll to position [0, 673]
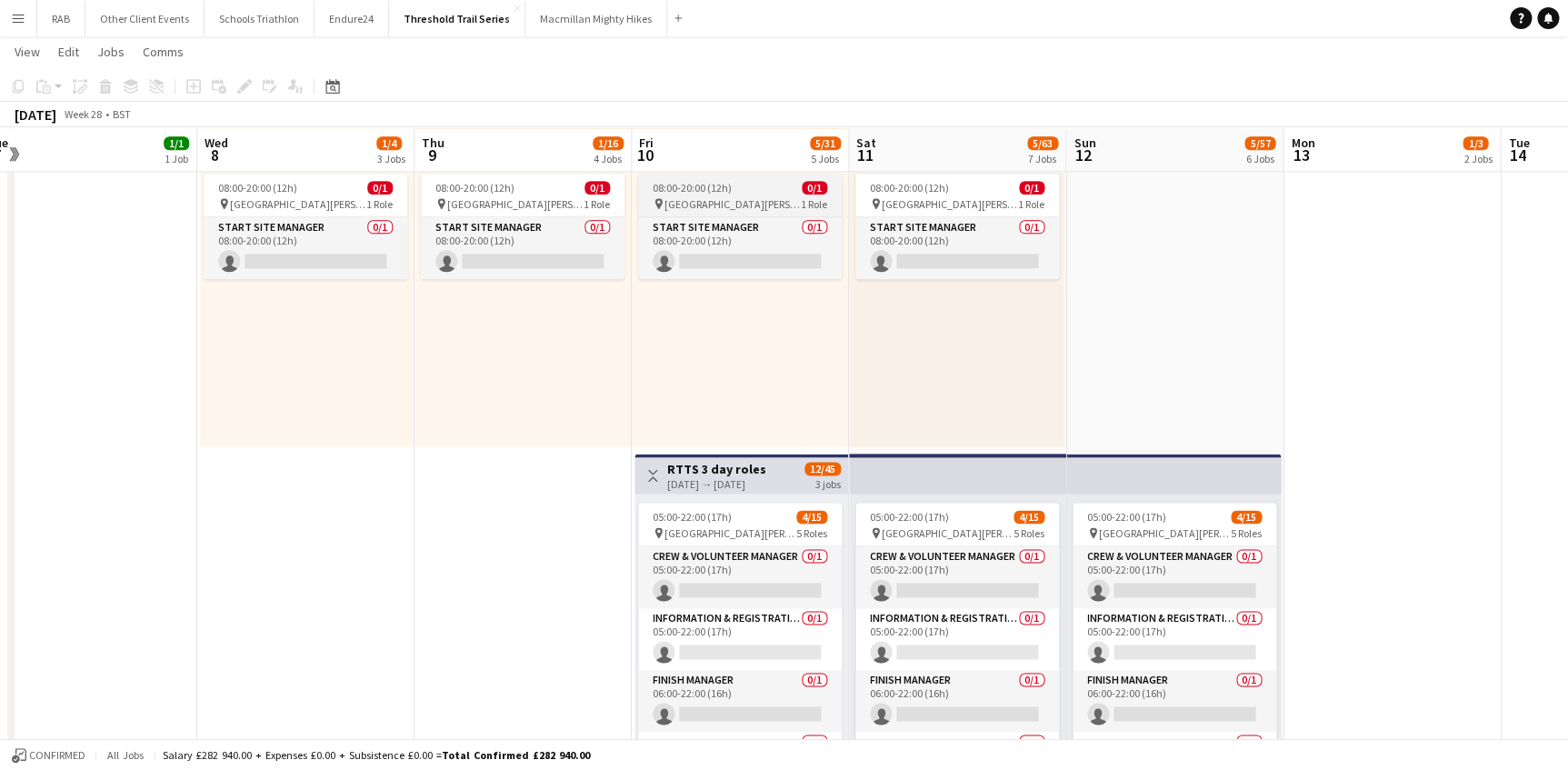
drag, startPoint x: 513, startPoint y: 159, endPoint x: 813, endPoint y: 182, distance: 300.9
click at [1117, 151] on app-calendar-viewport "Sat 4 Sun 5 Mon 6 Tue 7 1/1 1 Job Wed 8 1/4 3 Jobs Thu 9 1/16 4 Jobs Fri 10 5/3…" at bounding box center [784, 207] width 1568 height 2420
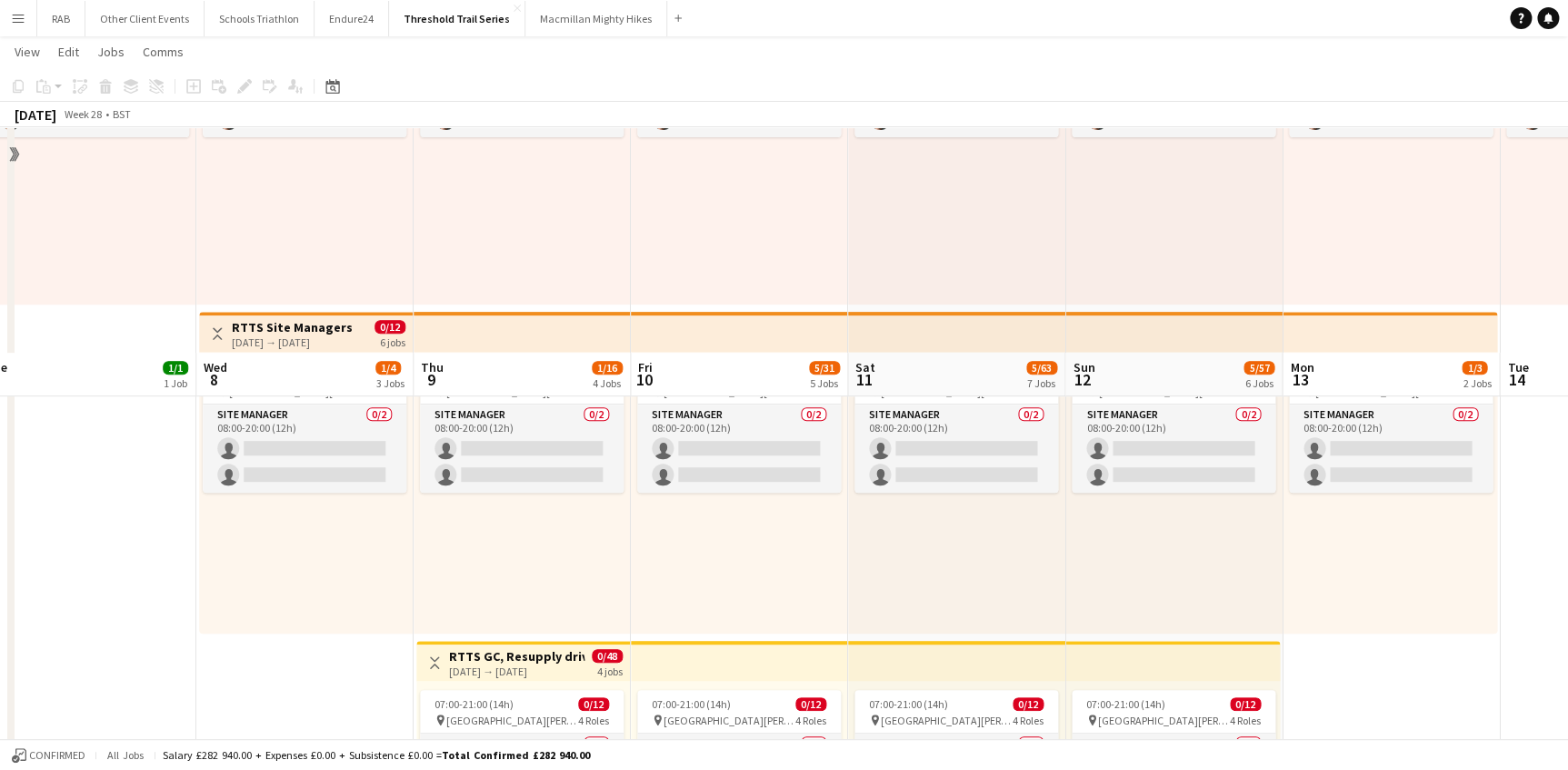
scroll to position [0, 0]
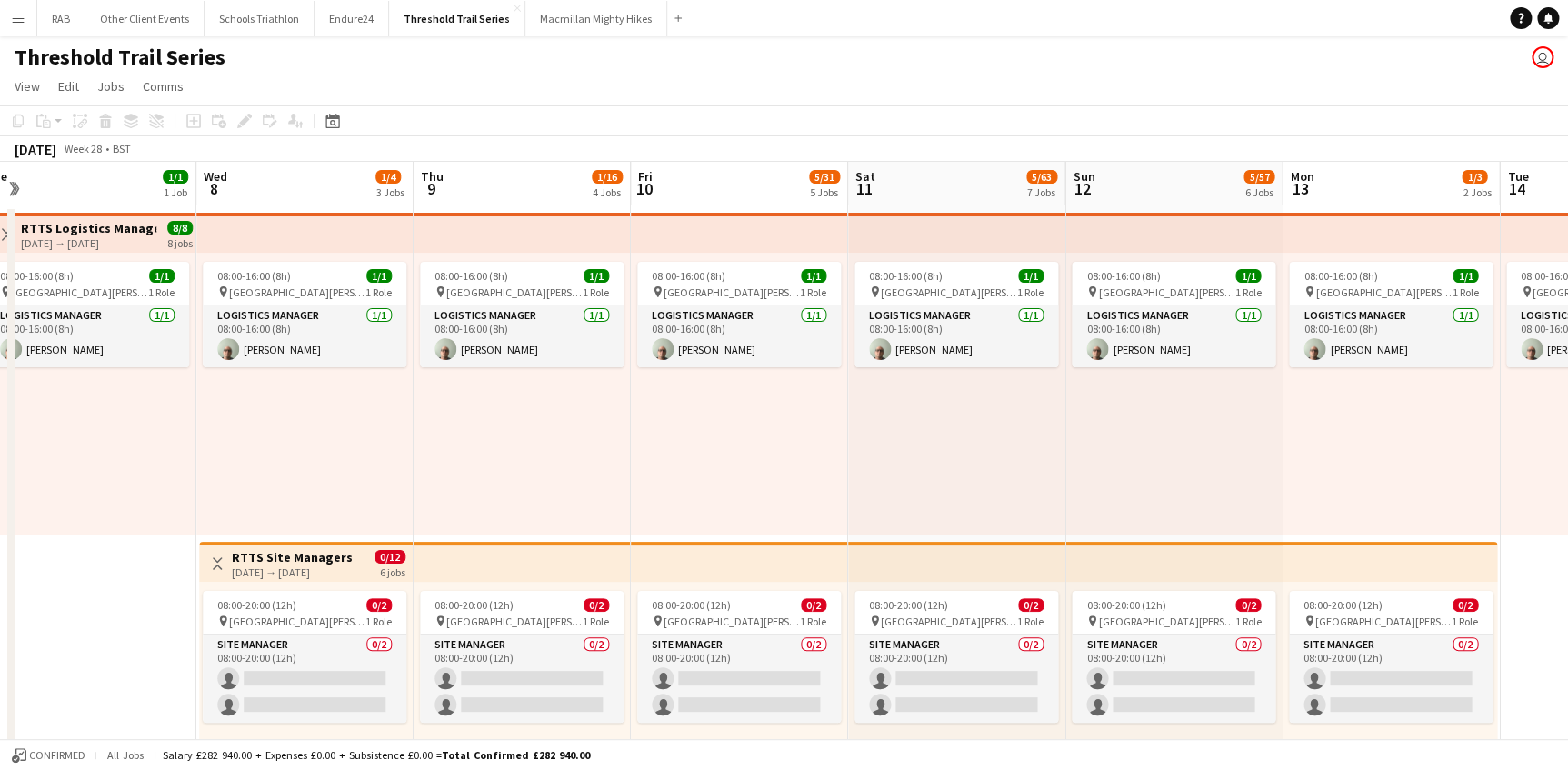
click at [87, 224] on h3 "RTTS Logistics Manager" at bounding box center [89, 228] width 136 height 17
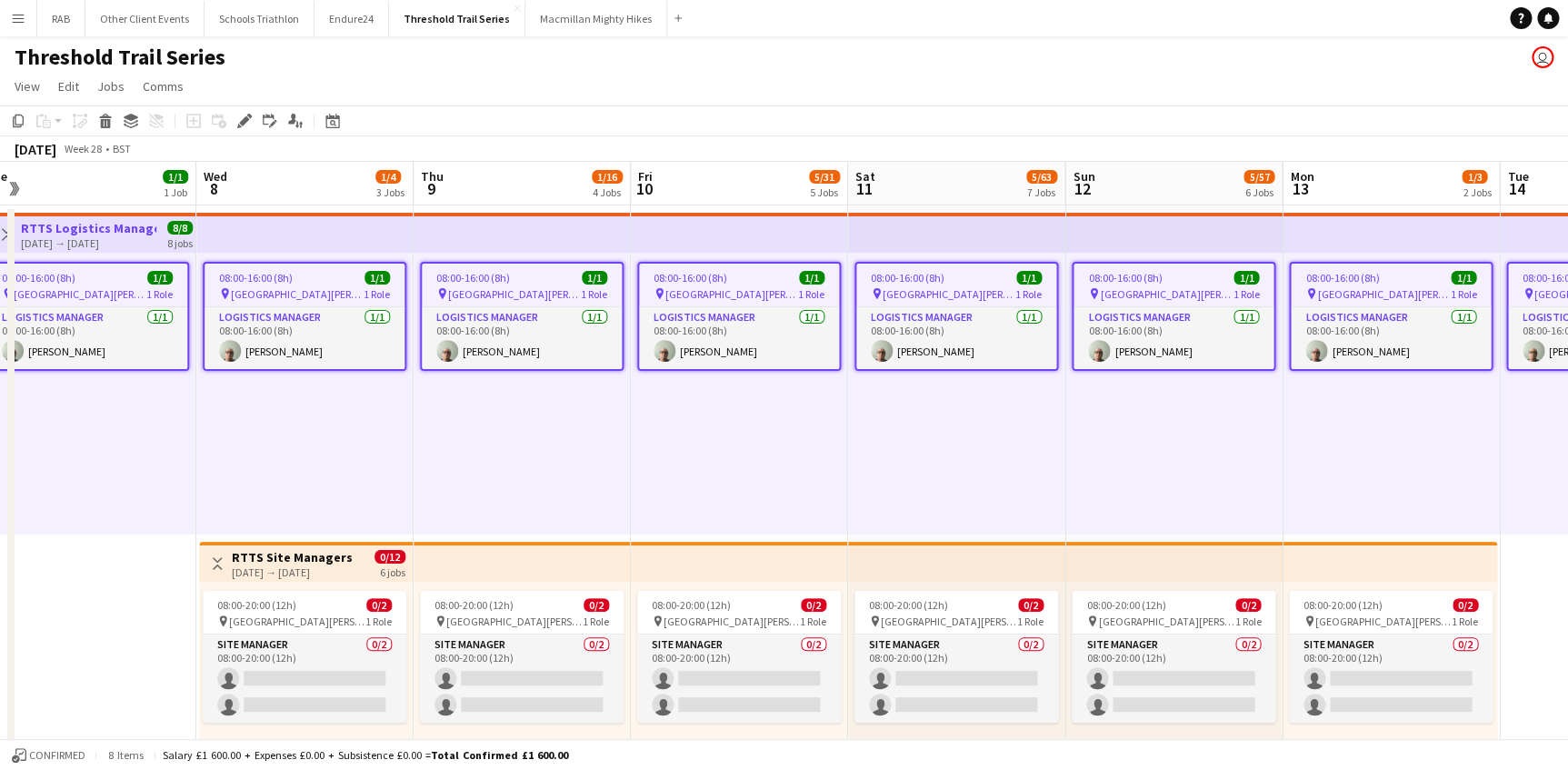
click at [344, 559] on h3 "RTTS Site Managers" at bounding box center [293, 557] width 121 height 17
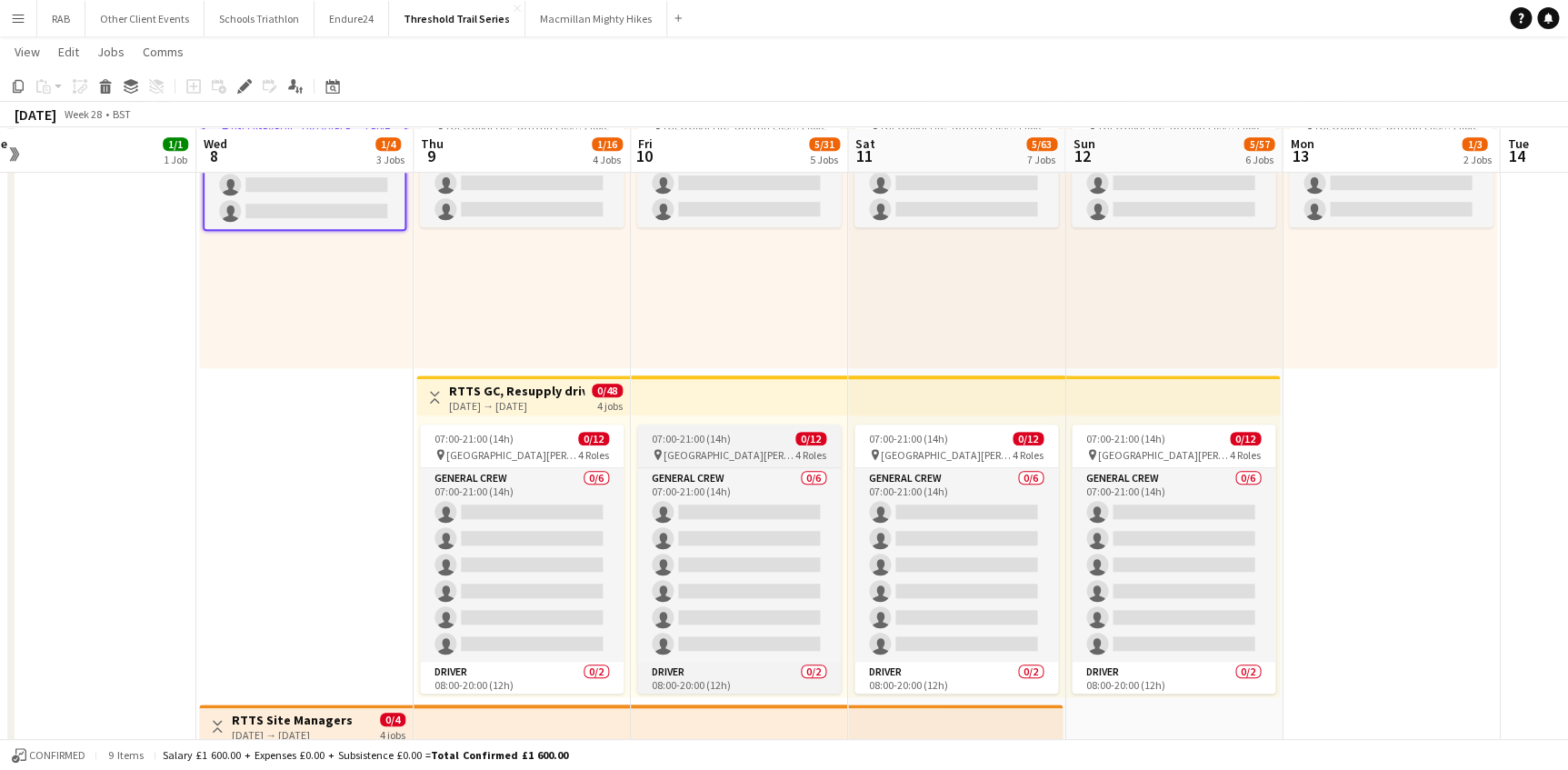
scroll to position [495, 0]
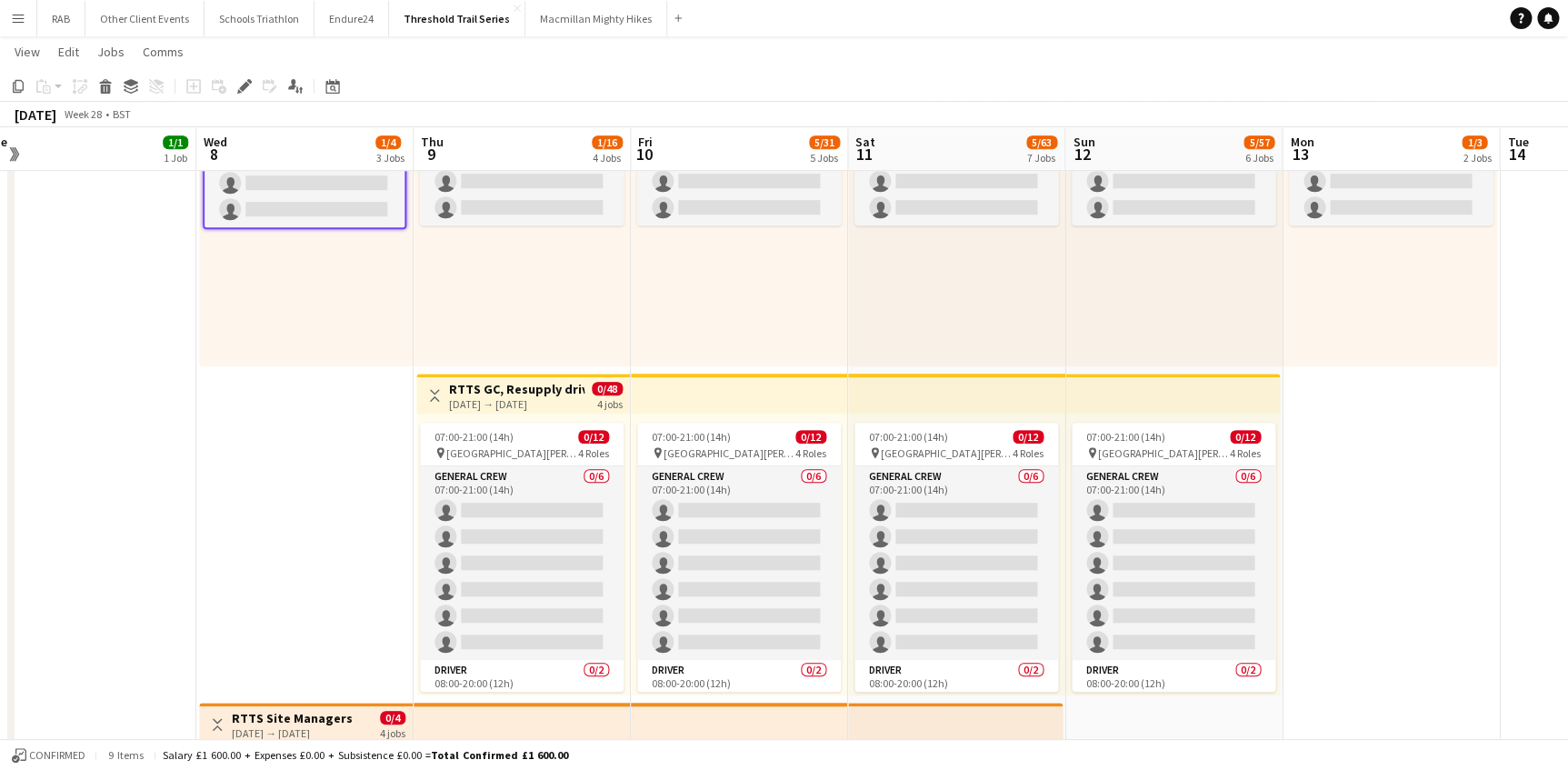
click at [547, 398] on div "[DATE] → [DATE]" at bounding box center [516, 404] width 136 height 14
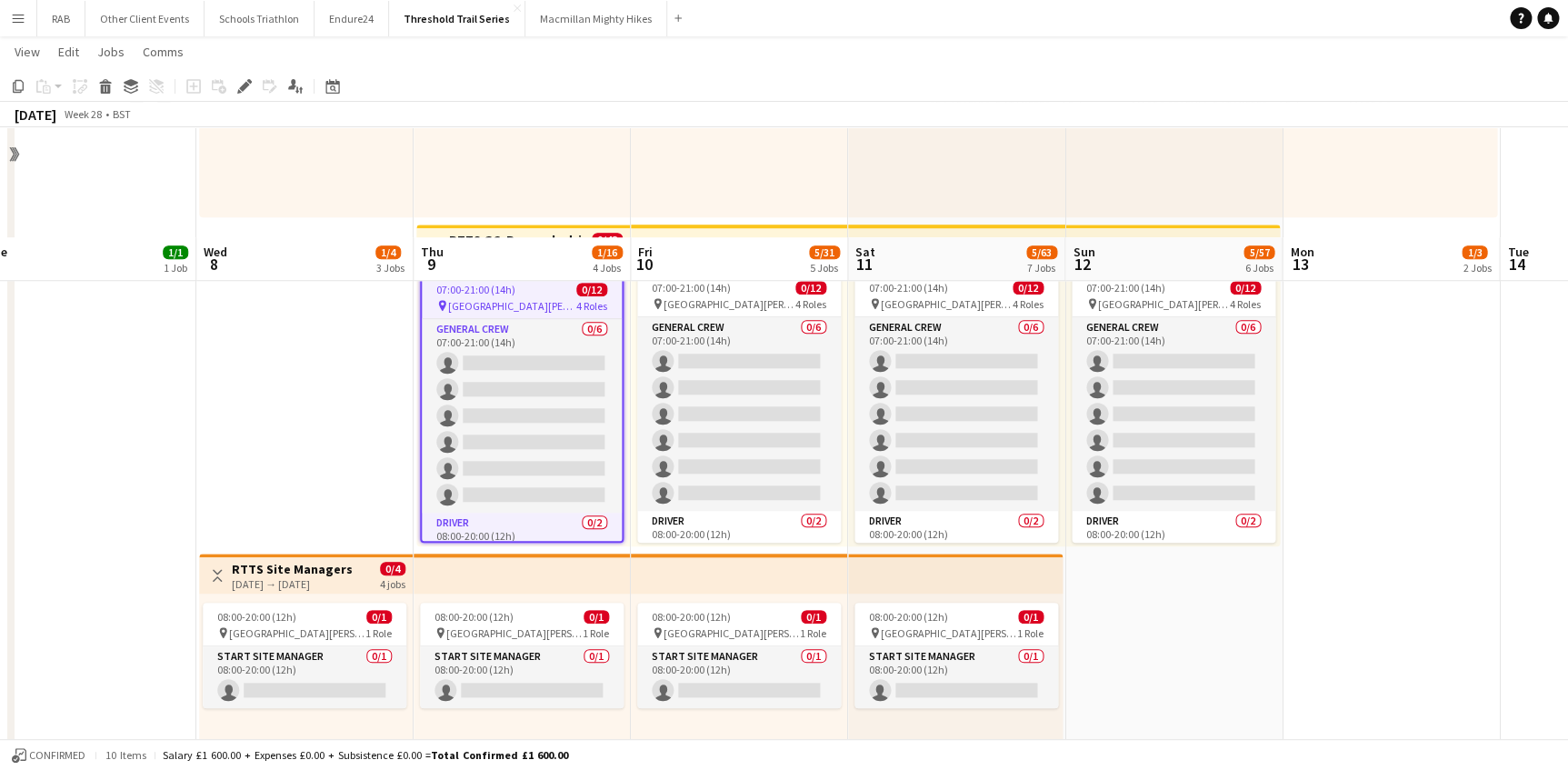
scroll to position [908, 0]
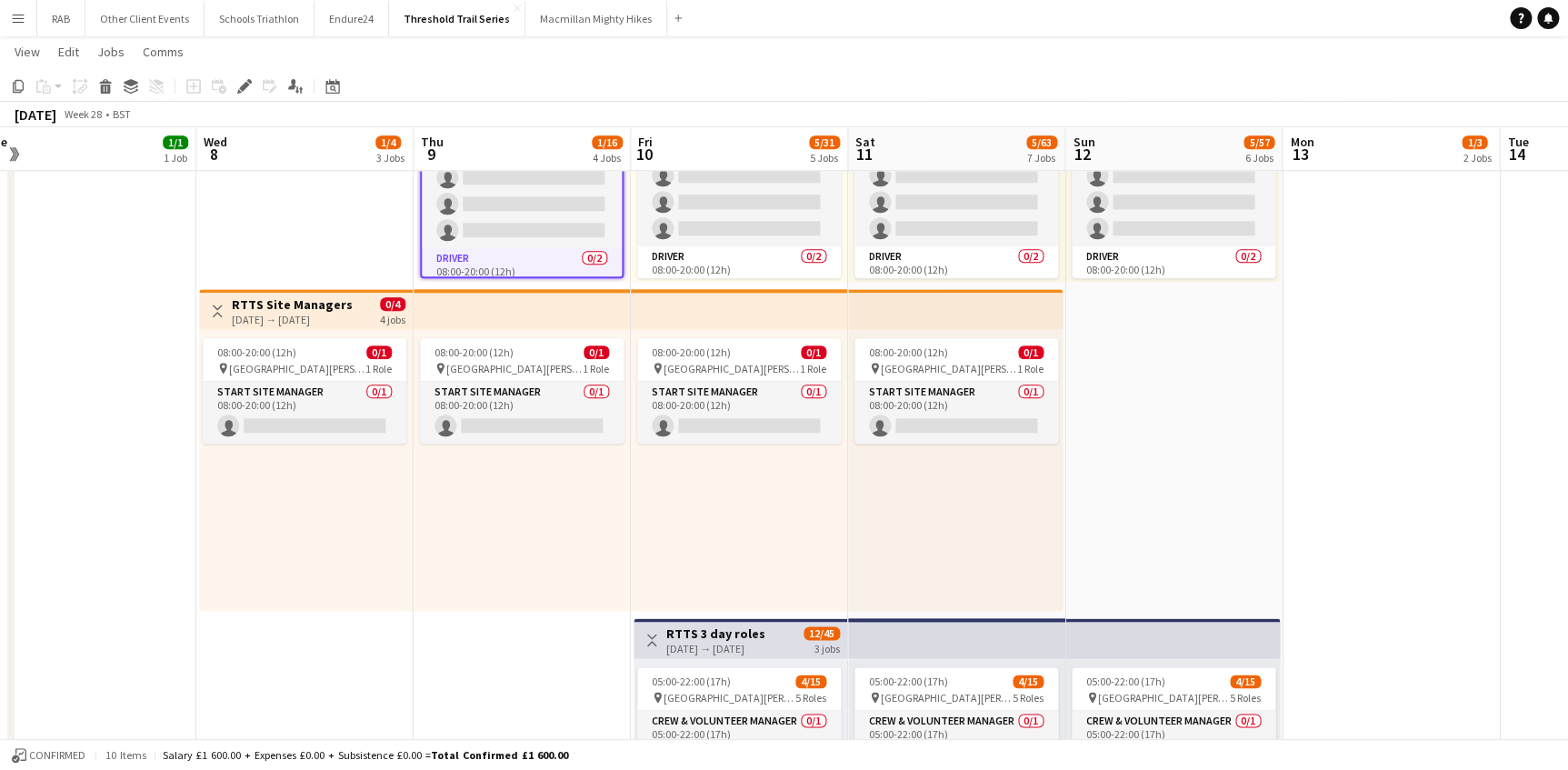
click at [322, 303] on h3 "RTTS Site Managers" at bounding box center [293, 305] width 121 height 17
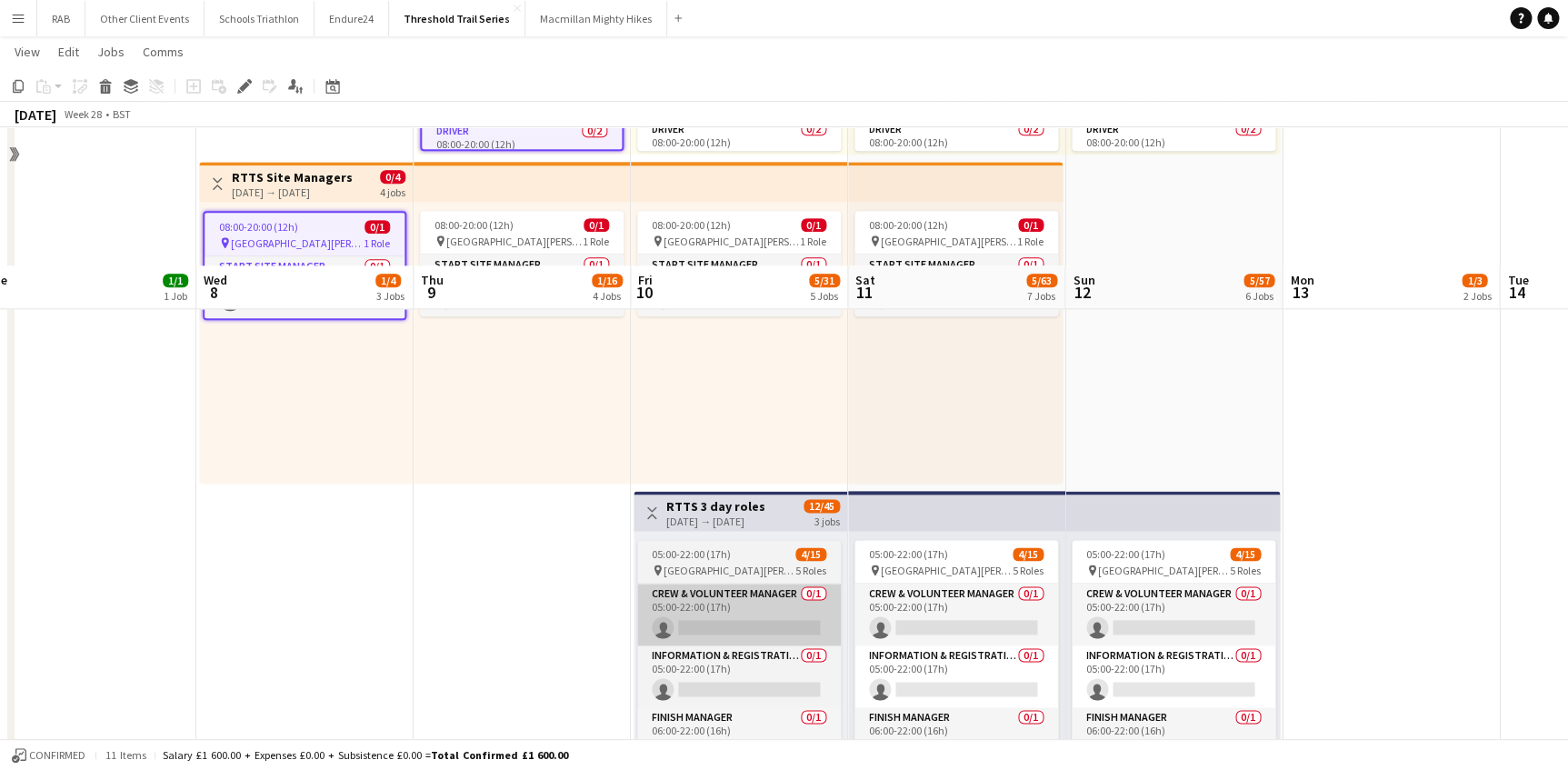
scroll to position [1239, 0]
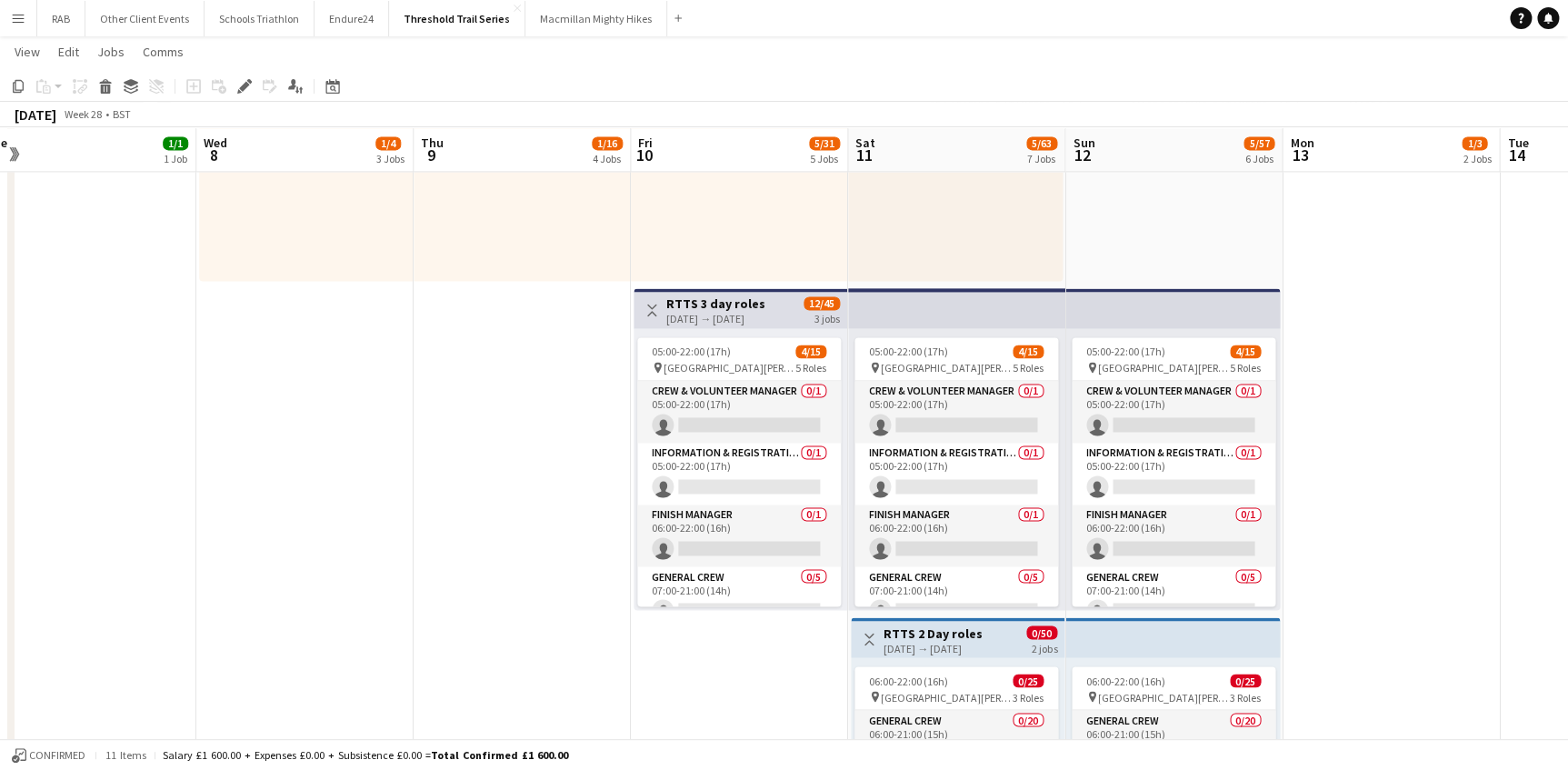
click at [746, 301] on h3 "RTTS 3 day roles" at bounding box center [715, 304] width 99 height 17
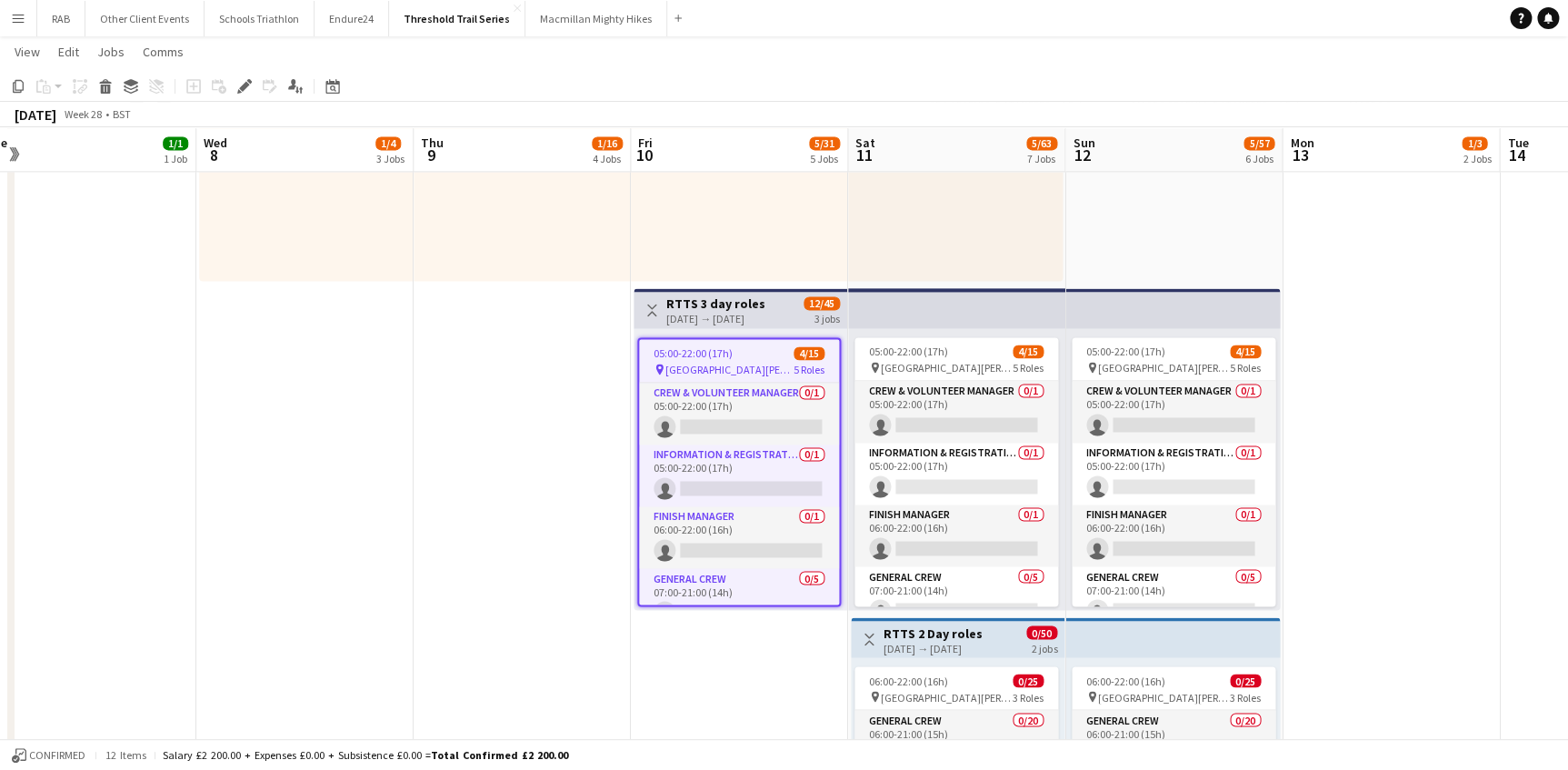
click at [924, 629] on h3 "RTTS 2 Day roles" at bounding box center [933, 633] width 99 height 17
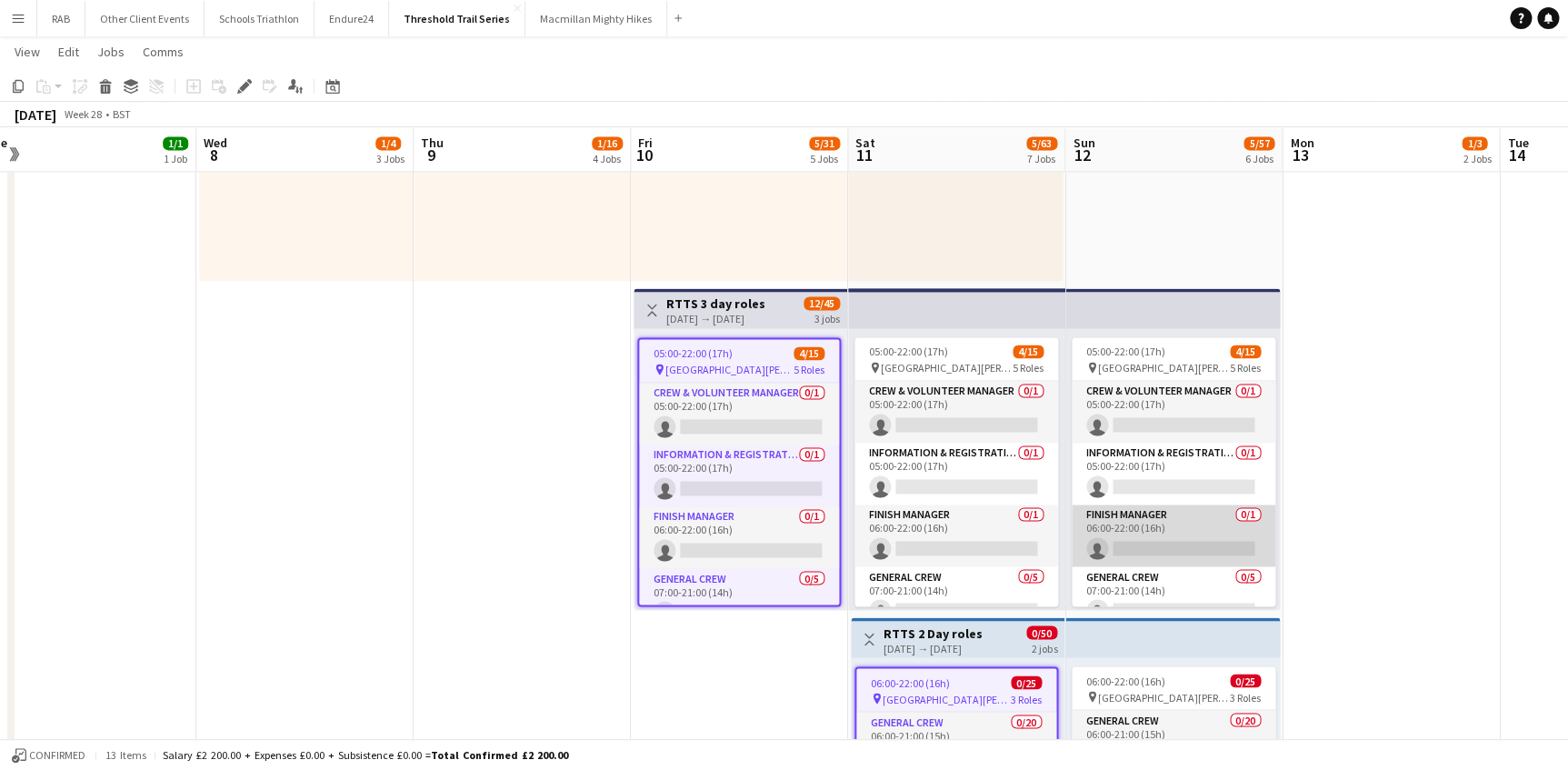
scroll to position [229, 0]
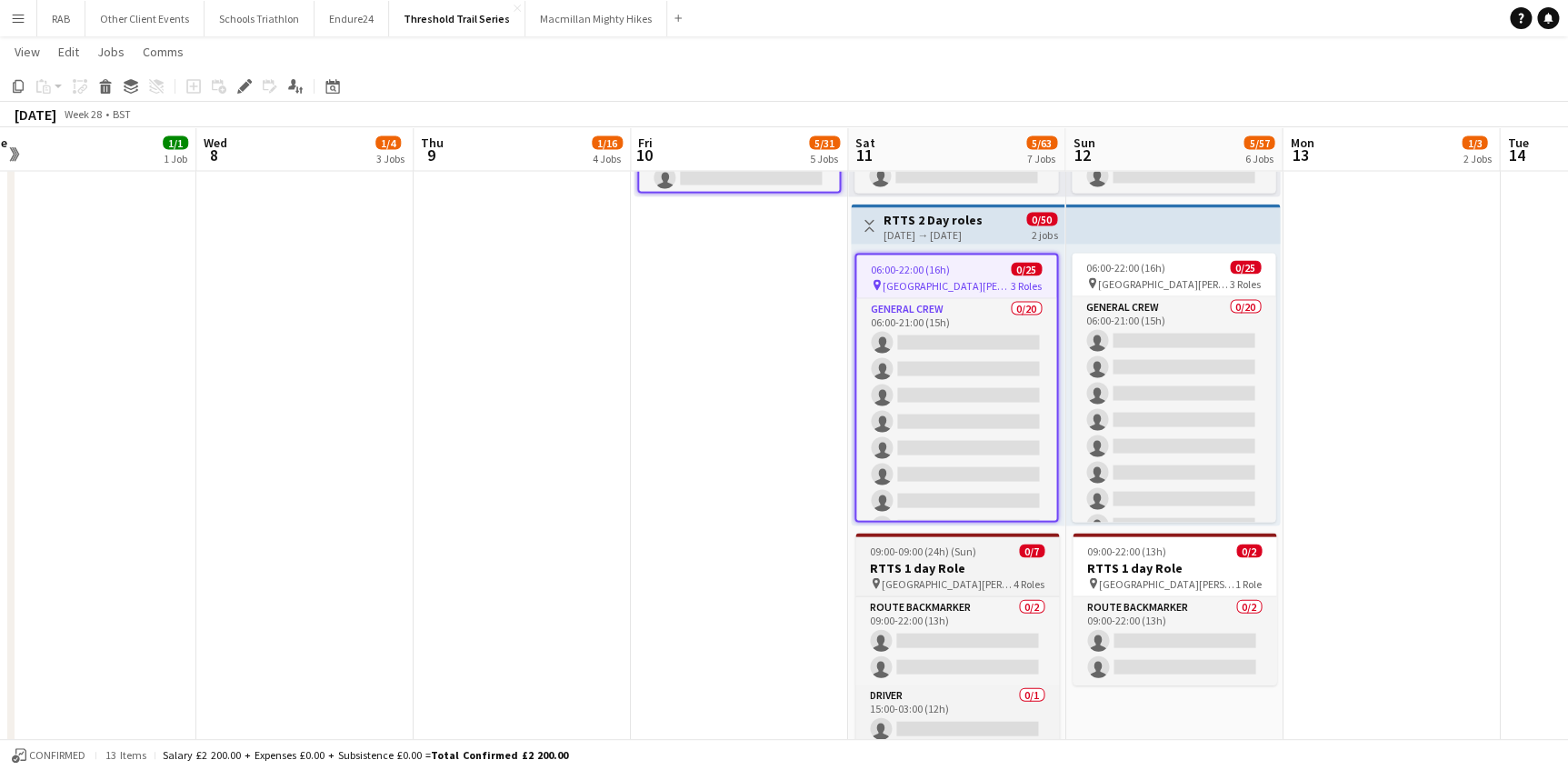
click at [961, 563] on h3 "RTTS 1 day Role" at bounding box center [957, 568] width 203 height 17
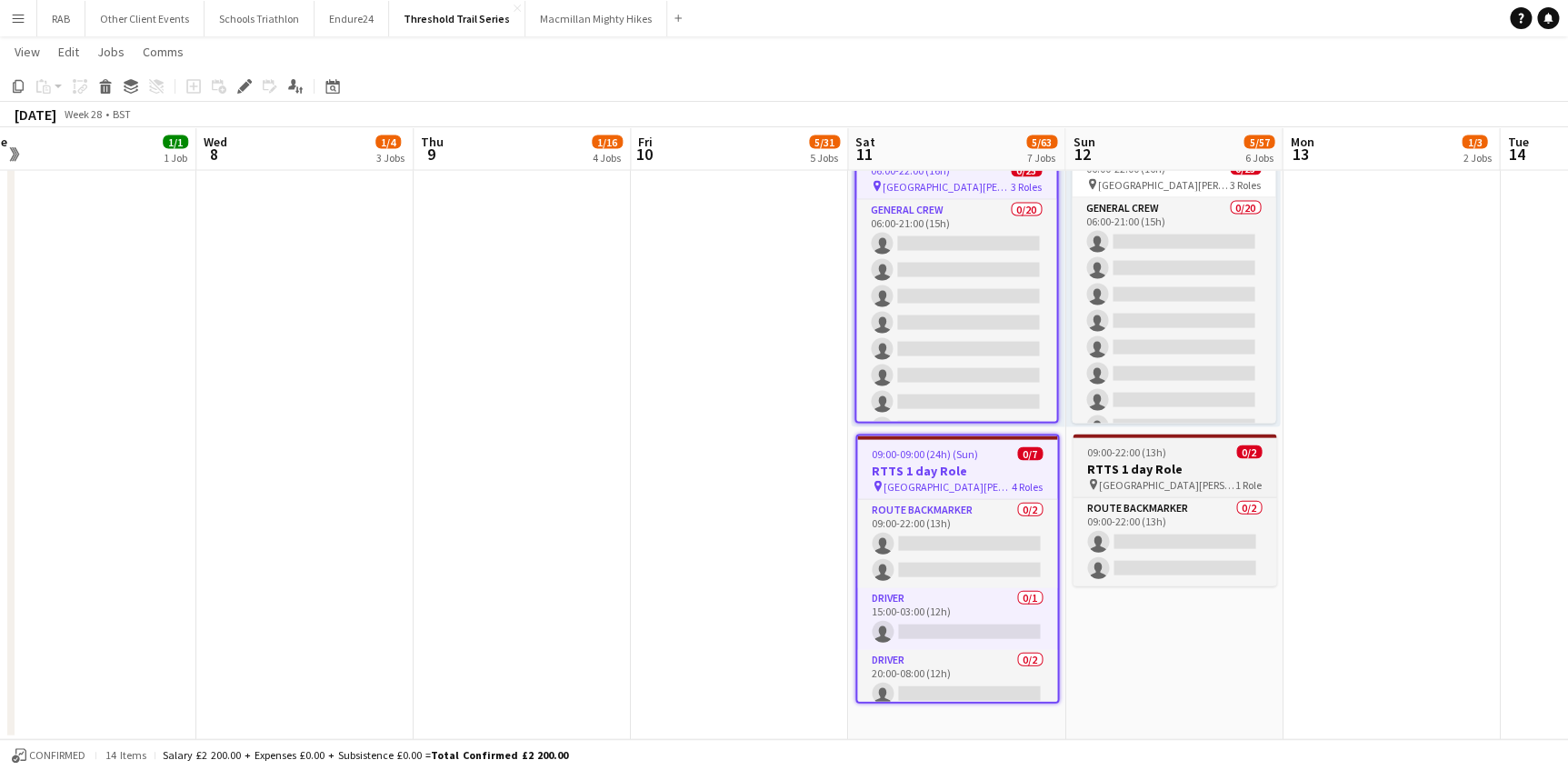
click at [1152, 450] on span "09:00-22:00 (13h)" at bounding box center [1126, 451] width 79 height 14
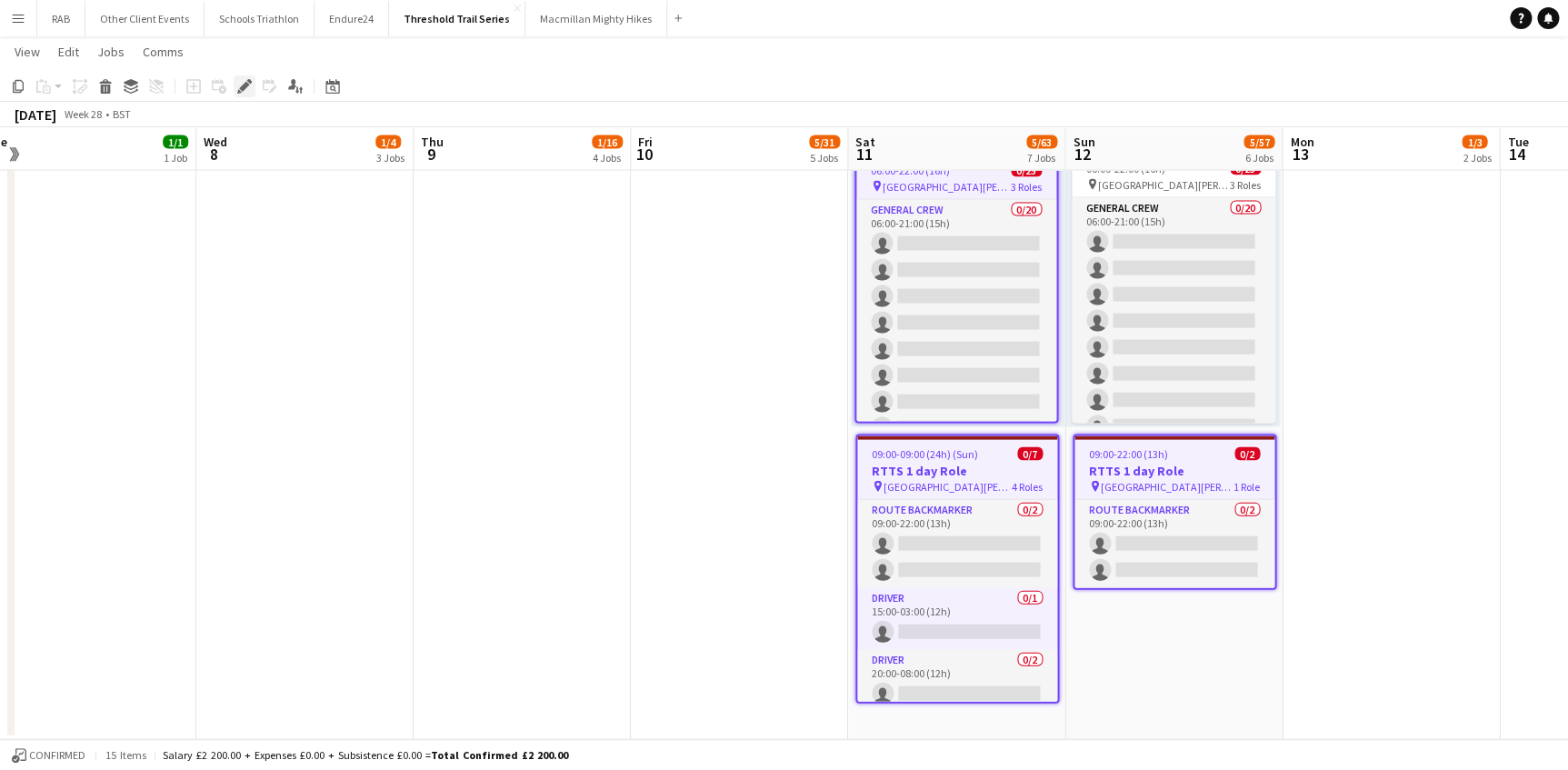
click at [235, 88] on div "Edit" at bounding box center [243, 85] width 21 height 21
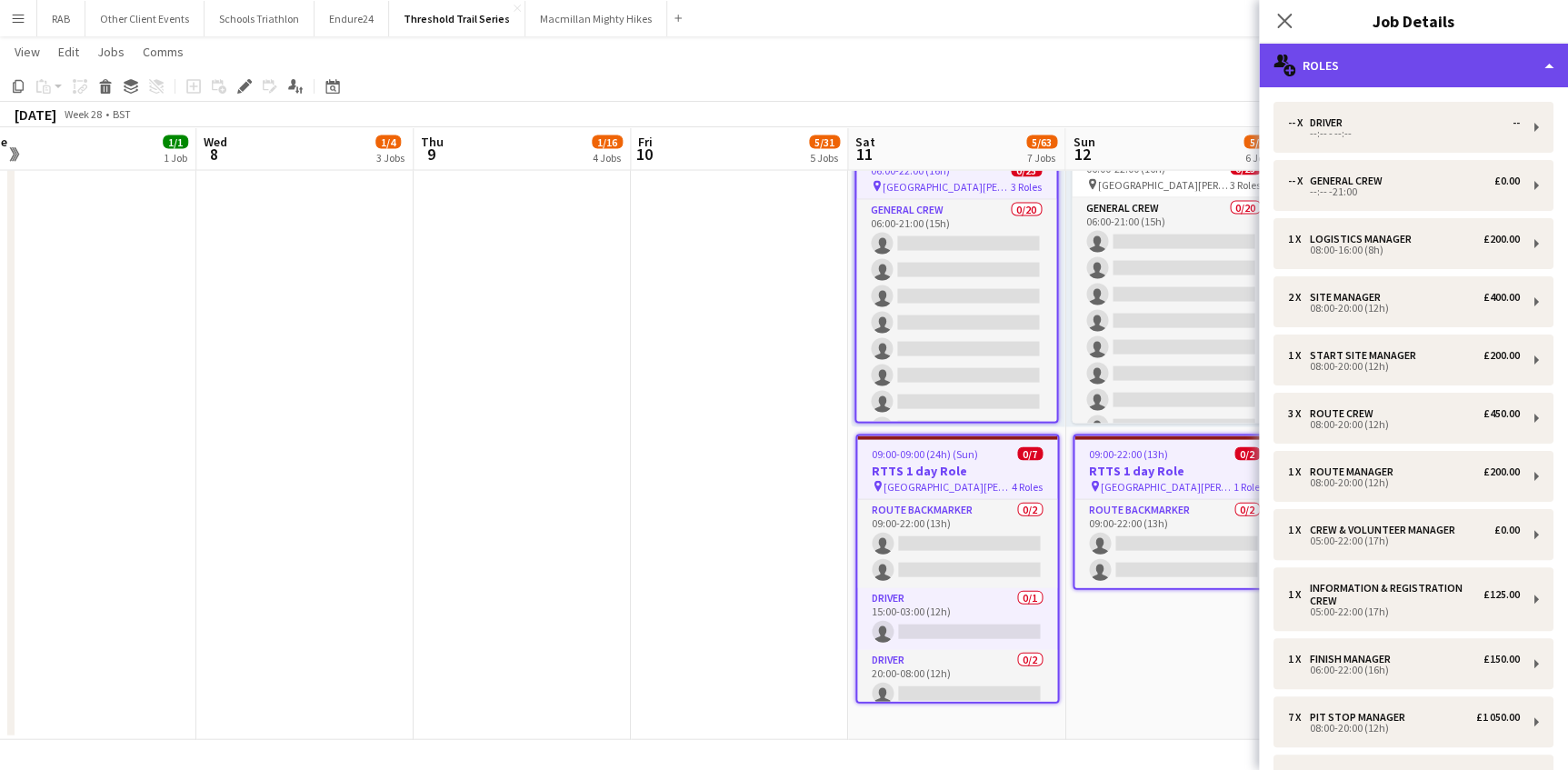
click at [1368, 64] on div "multiple-users-add Roles" at bounding box center [1413, 65] width 309 height 44
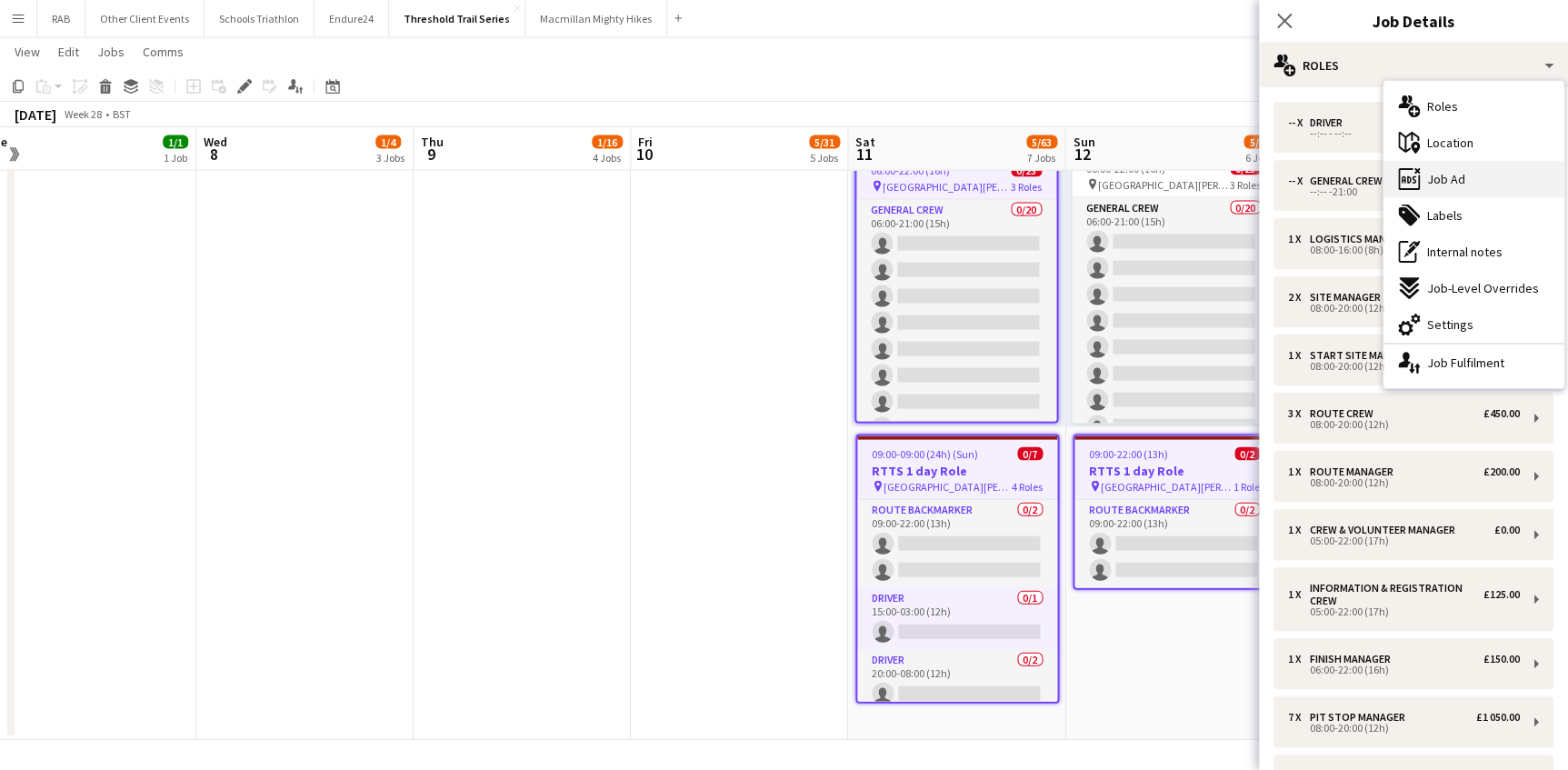
drag, startPoint x: 1418, startPoint y: 184, endPoint x: 1424, endPoint y: 176, distance: 10.0
click at [1379, 184] on div "ads-window Job Ad" at bounding box center [1473, 178] width 180 height 36
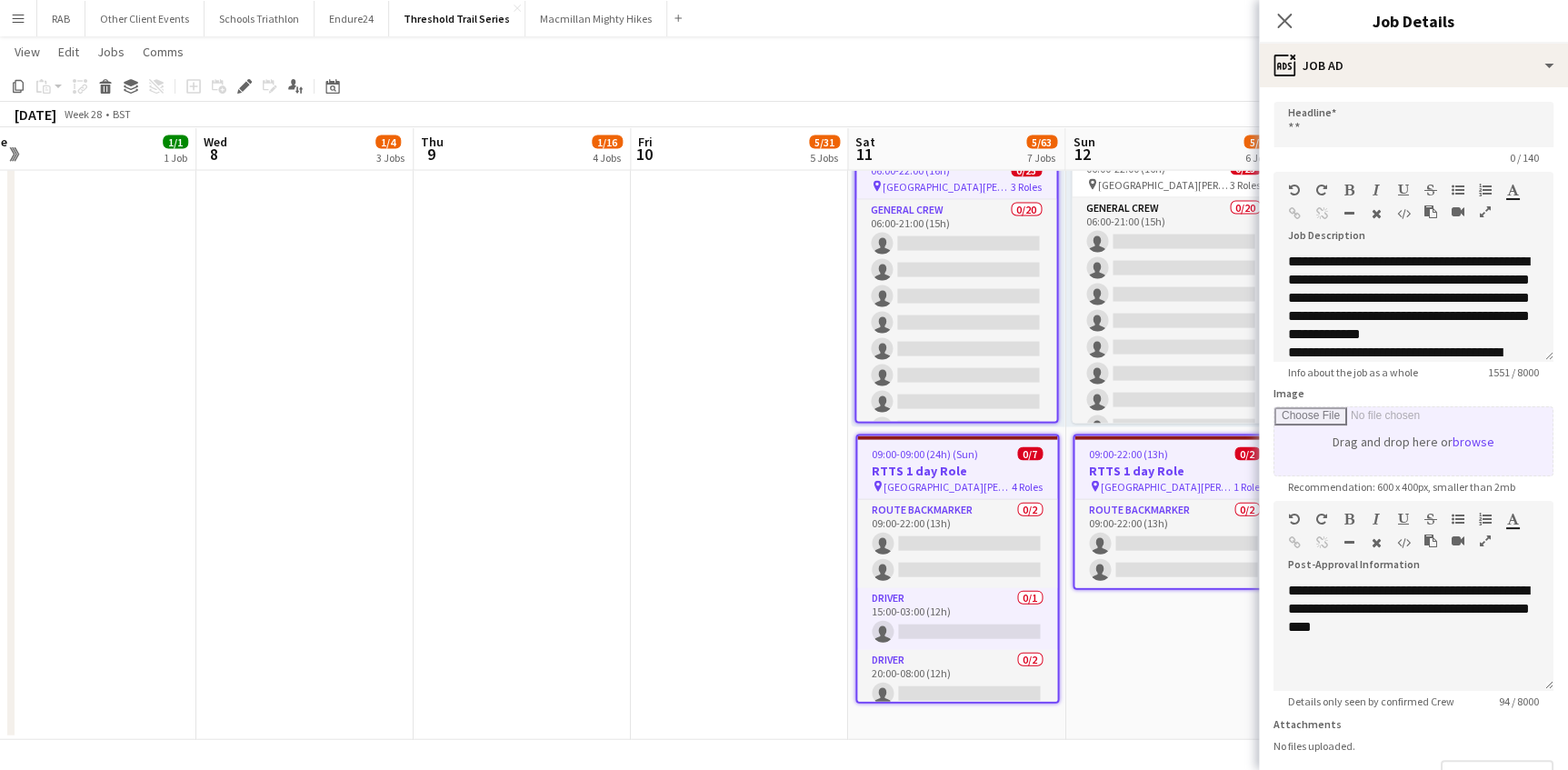
click at [1379, 442] on input "Image" at bounding box center [1413, 440] width 278 height 68
type input "**********"
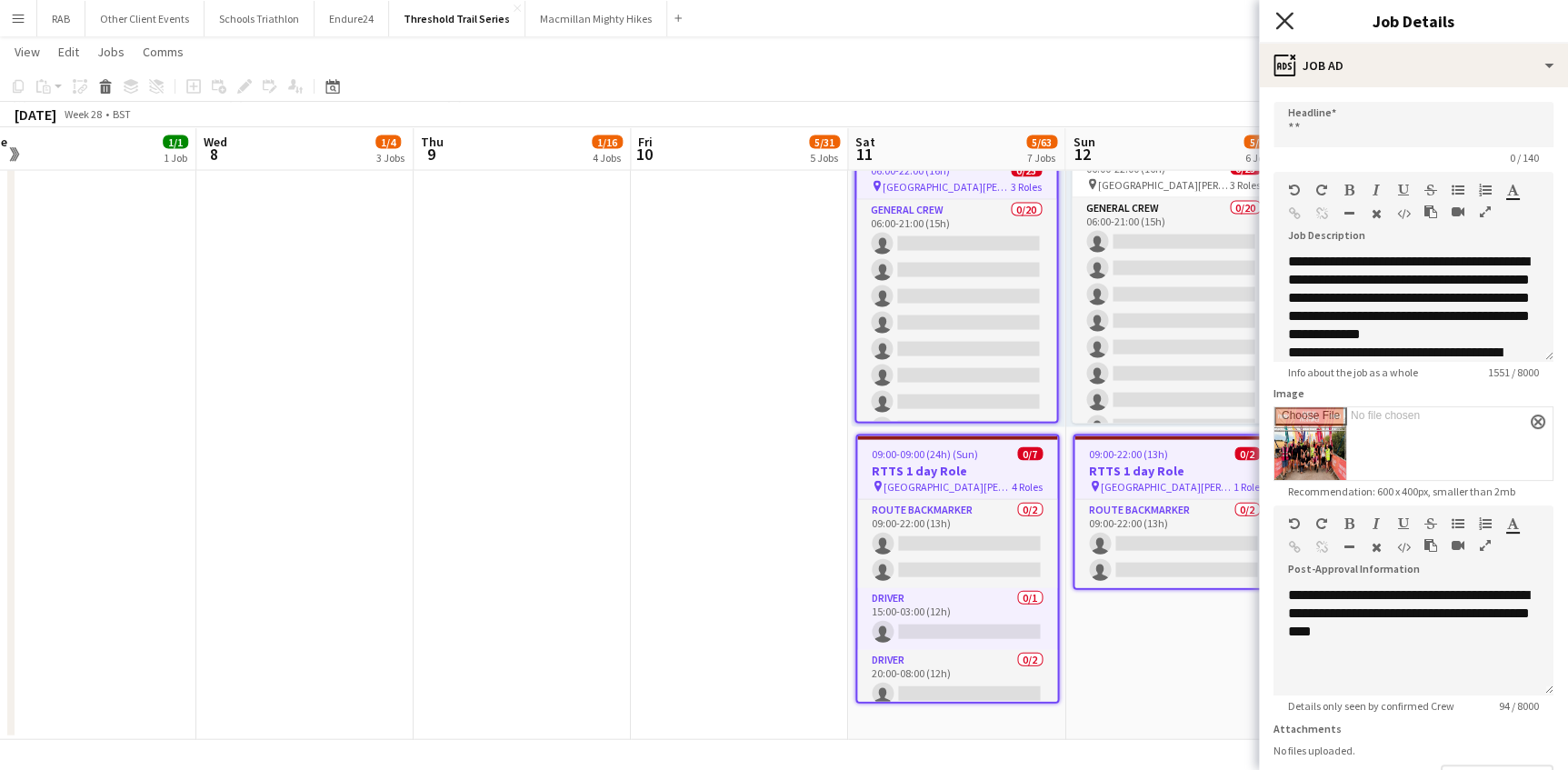
click at [1284, 17] on icon "Close pop-in" at bounding box center [1284, 20] width 18 height 18
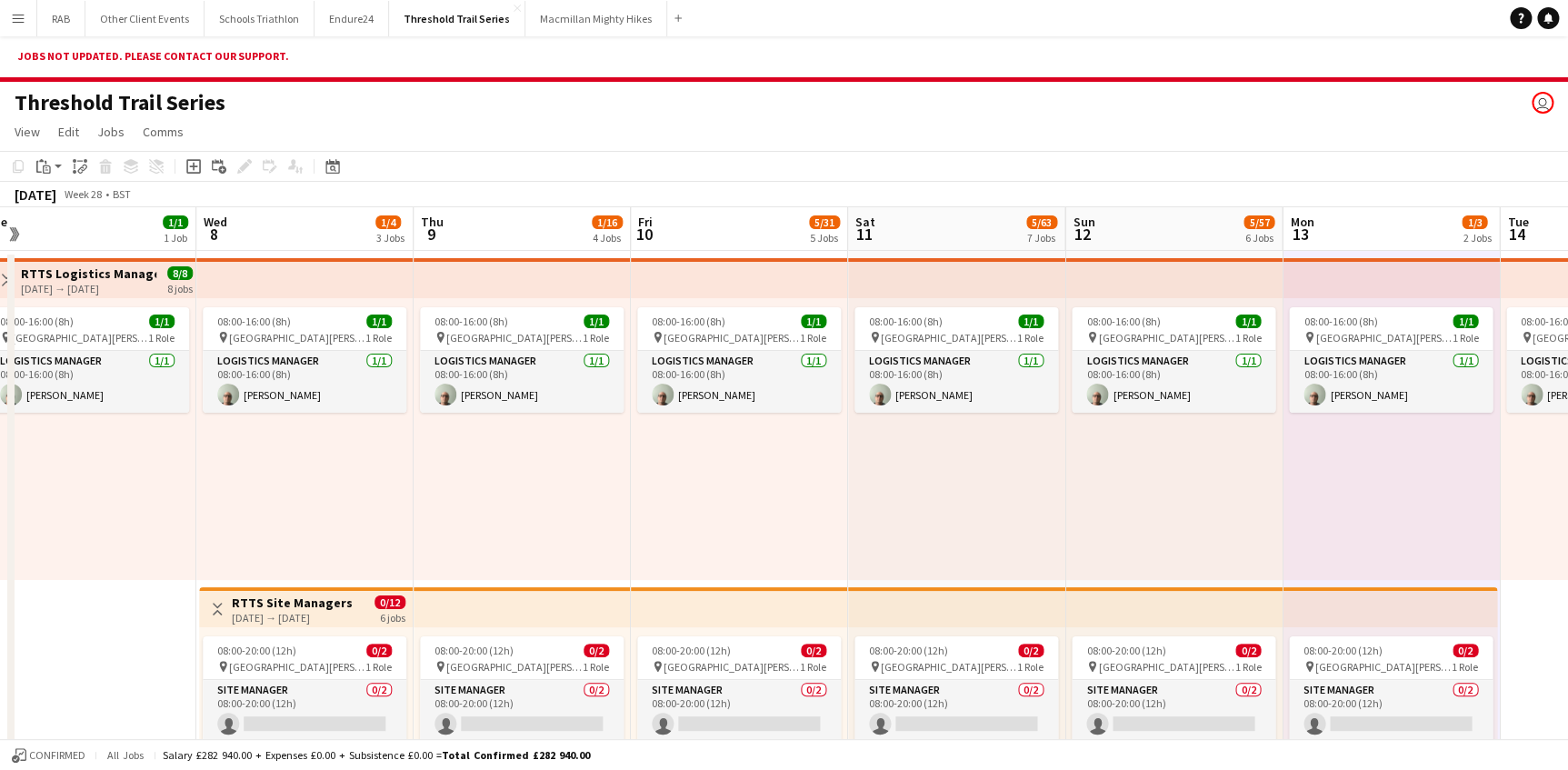
click at [207, 63] on div "Jobs not updated. Please contact our support." at bounding box center [784, 59] width 1568 height 46
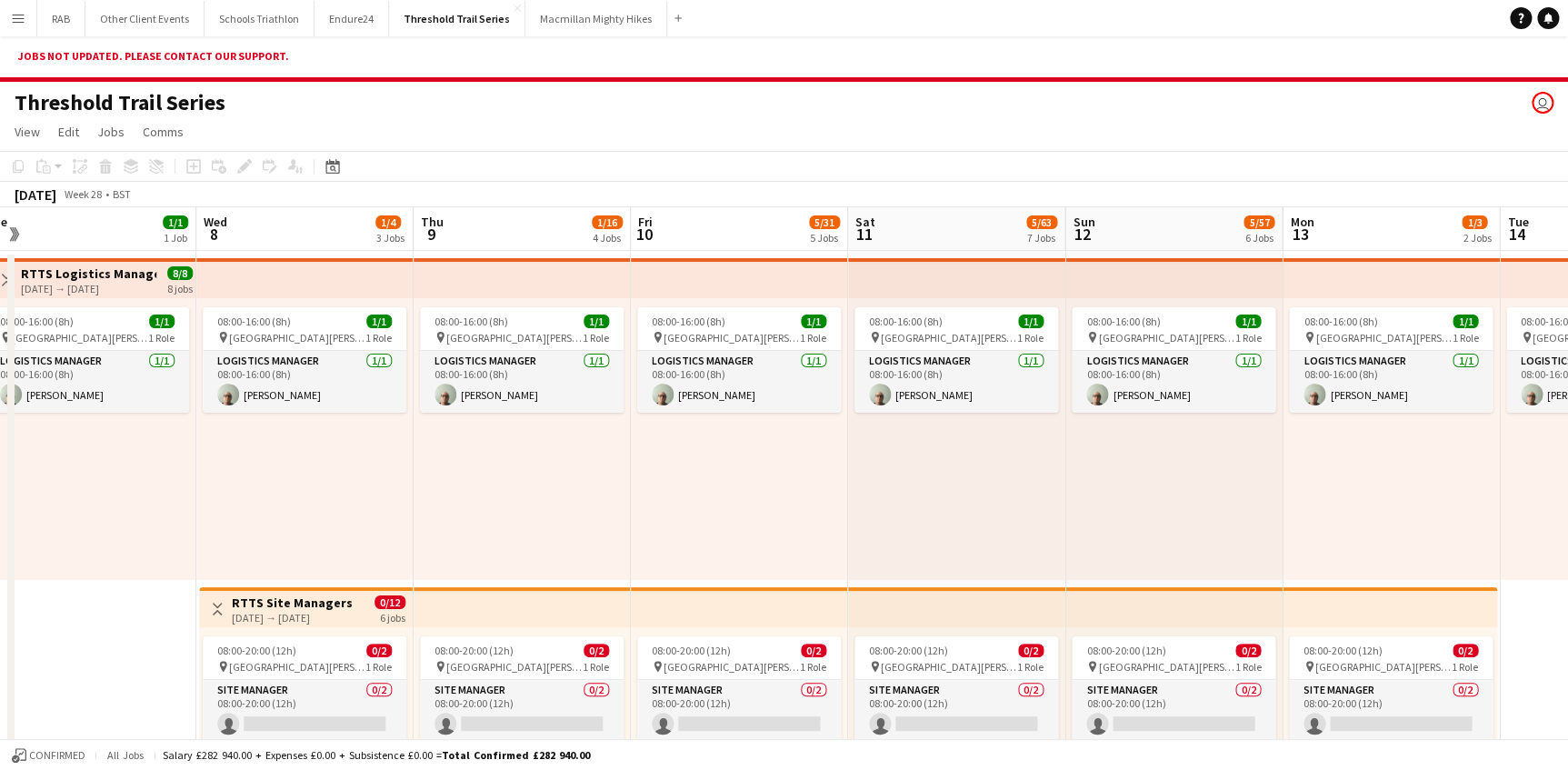
click at [76, 260] on app-top-bar "Toggle View RTTS Logistics Manager [DATE] → [DATE] 8/8 8 jobs" at bounding box center [88, 278] width 214 height 40
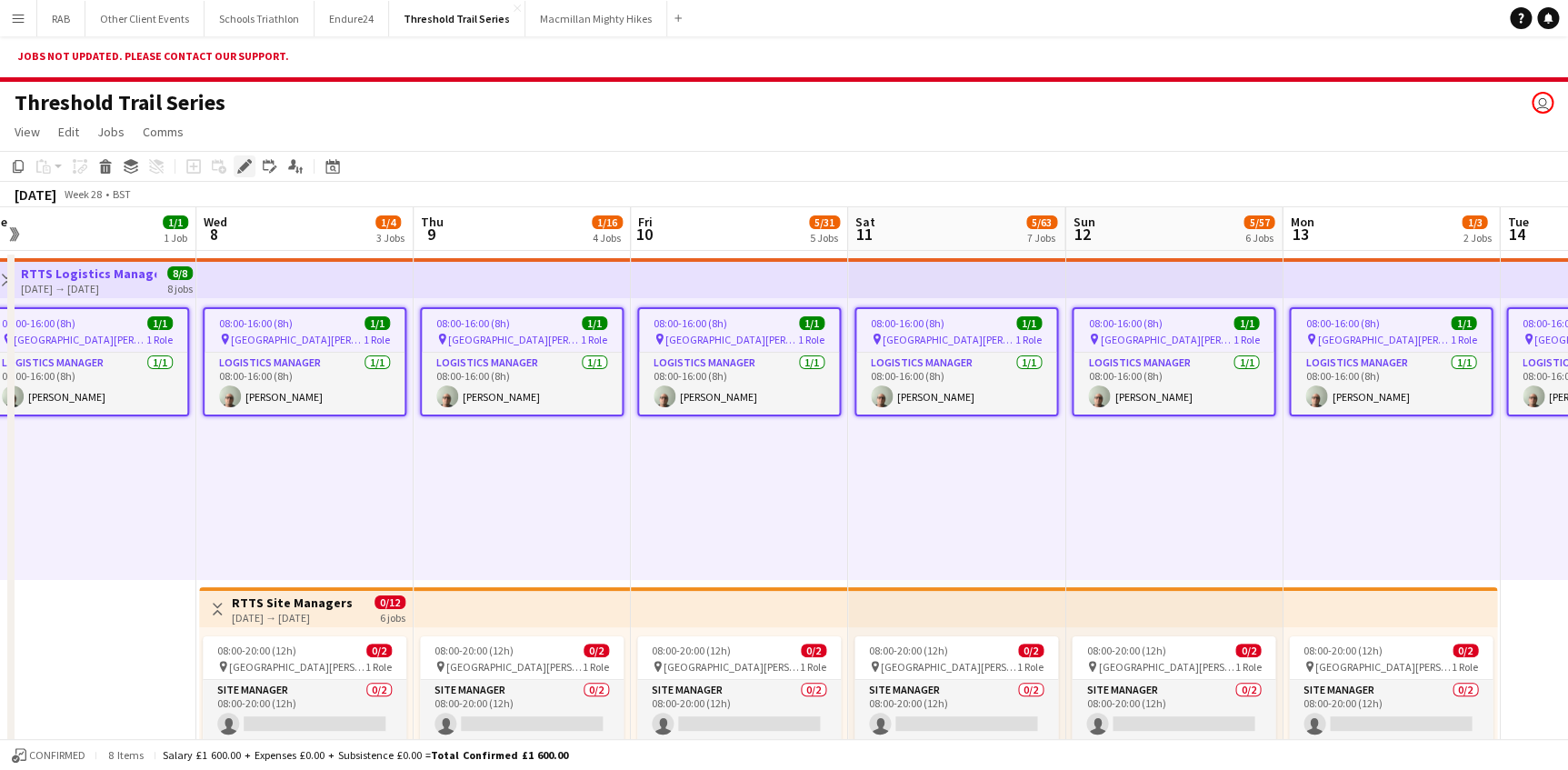
click at [242, 167] on icon at bounding box center [243, 166] width 10 height 10
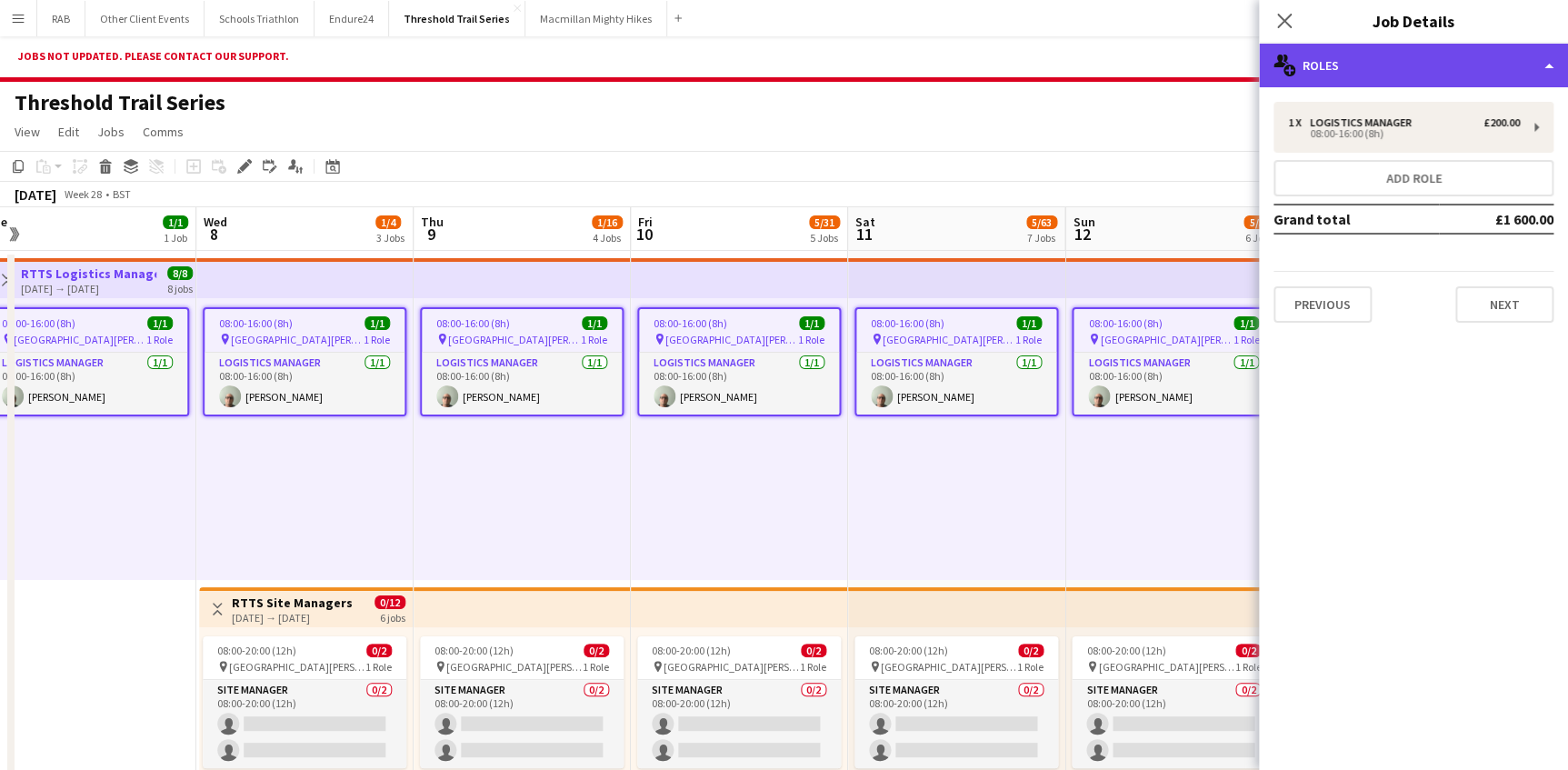
click at [1319, 72] on div "multiple-users-add Roles" at bounding box center [1413, 65] width 309 height 44
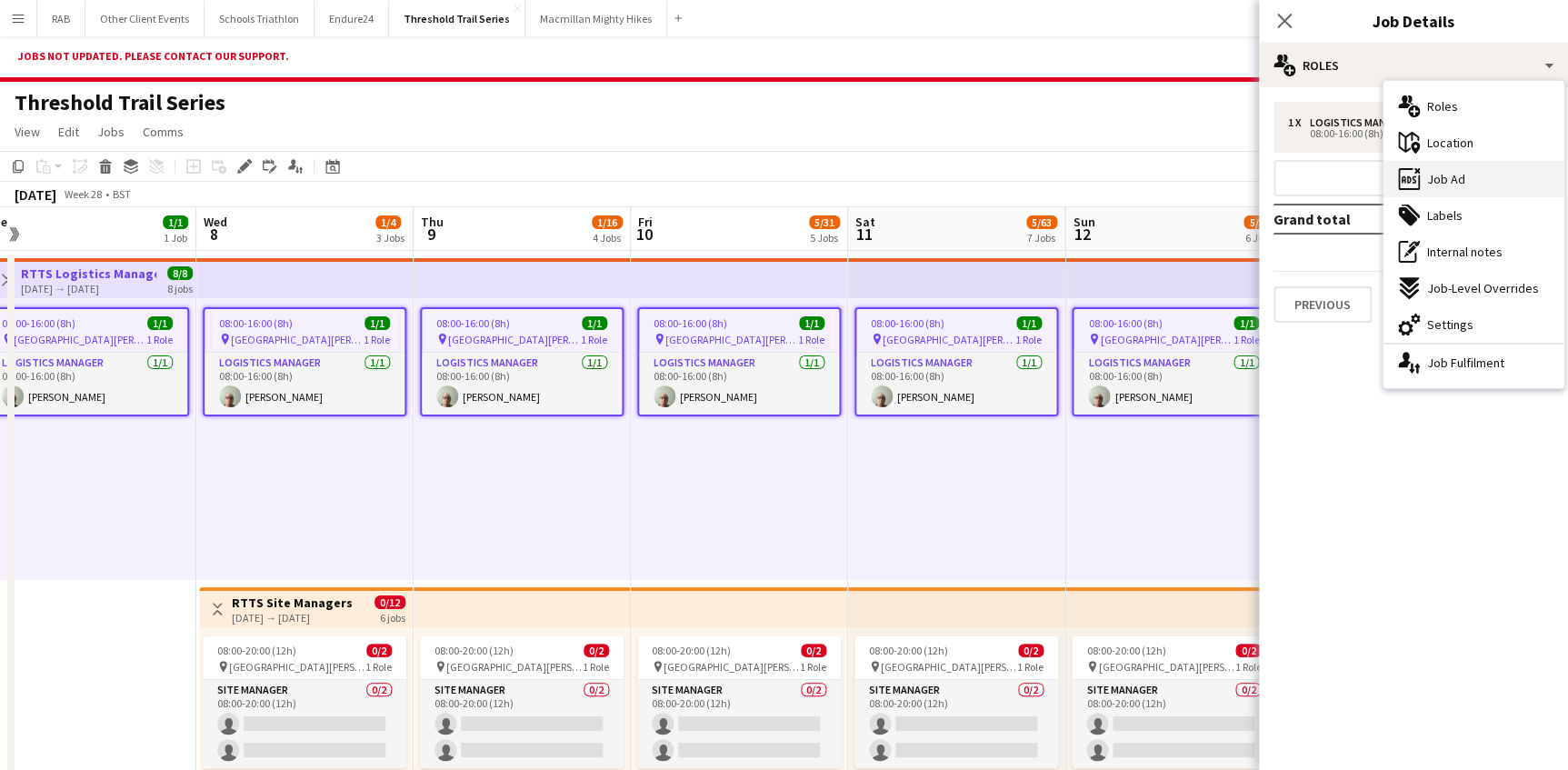
click at [1379, 180] on span "Job Ad" at bounding box center [1445, 179] width 38 height 17
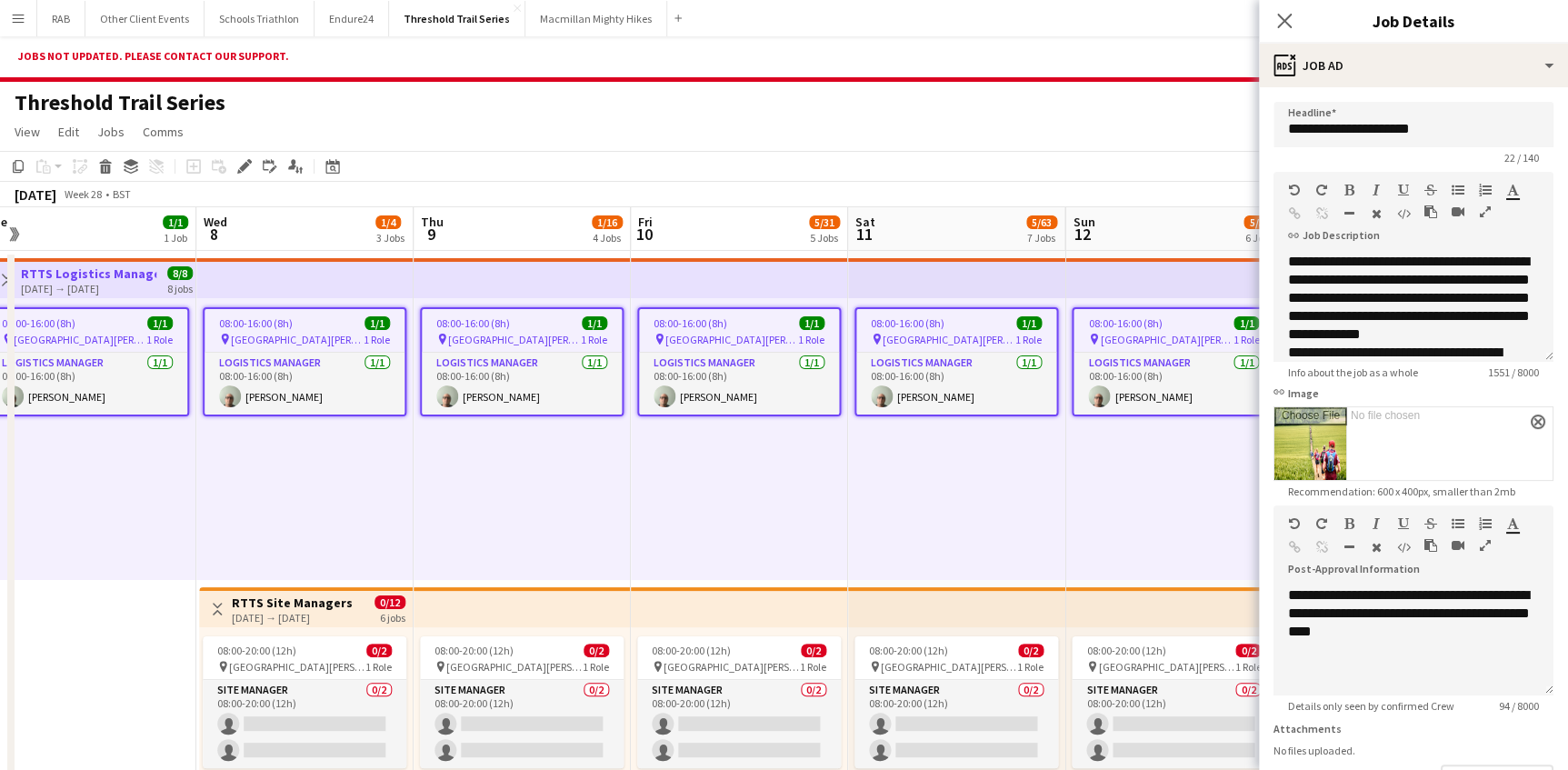
click at [1111, 476] on div "08:00-16:00 (8h) 1/1 pin [GEOGRAPHIC_DATA], [GEOGRAPHIC_DATA], [GEOGRAPHIC_DATA…" at bounding box center [1174, 438] width 217 height 281
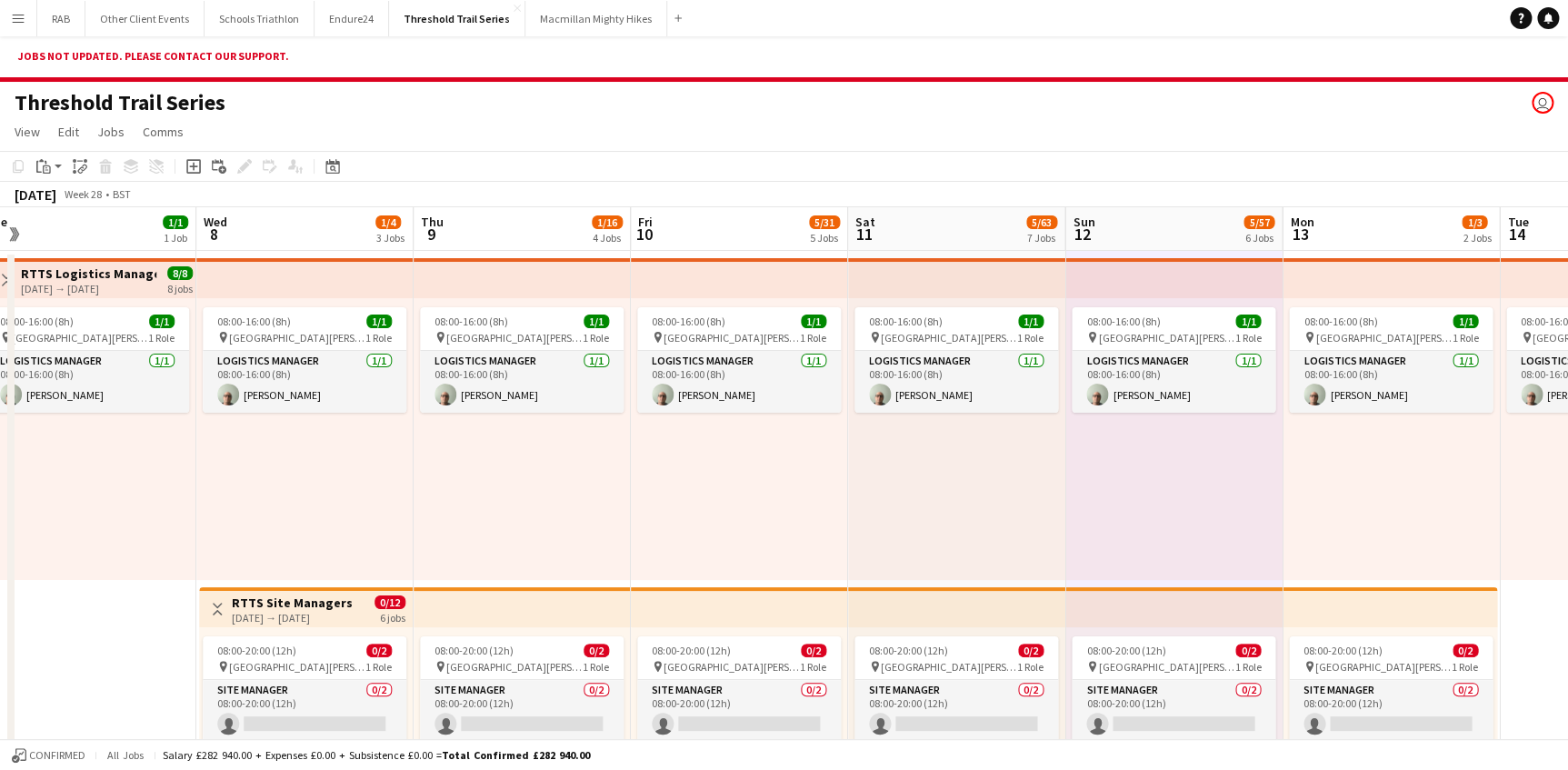
click at [323, 453] on div "08:00-16:00 (8h) 1/1 pin [GEOGRAPHIC_DATA], [GEOGRAPHIC_DATA], [GEOGRAPHIC_DATA…" at bounding box center [305, 438] width 217 height 281
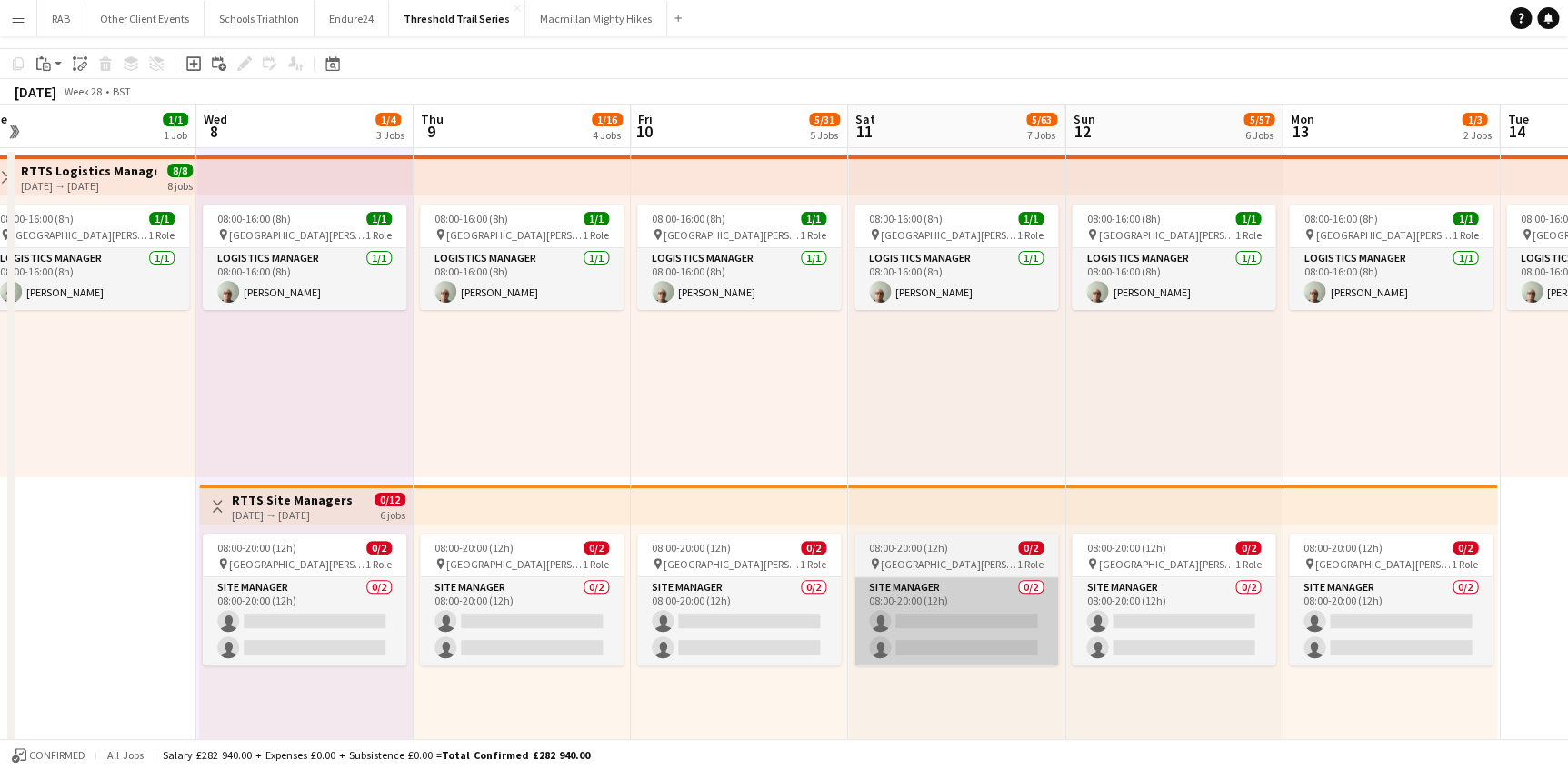
scroll to position [0, 0]
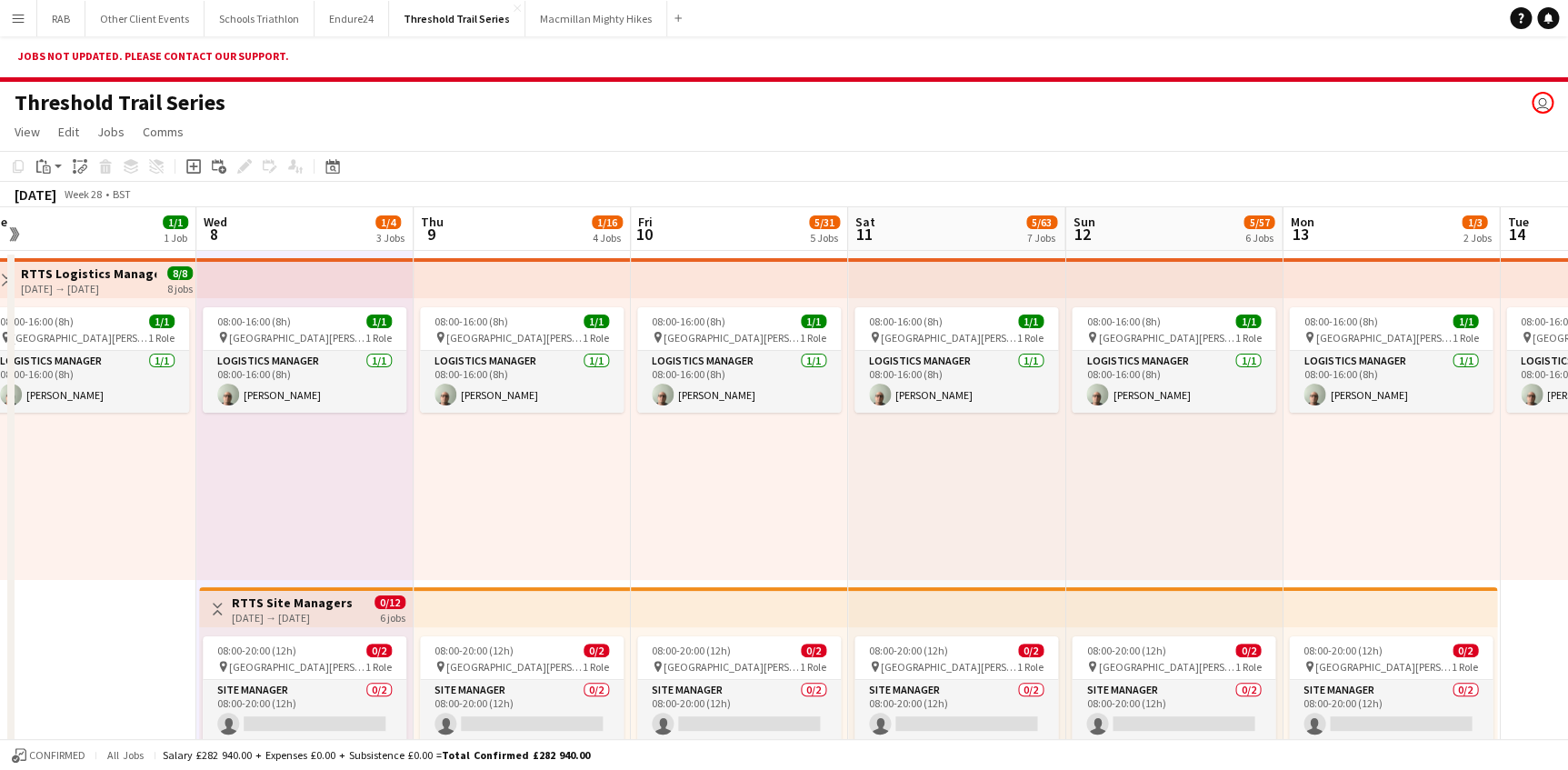
click at [588, 51] on div "Jobs not updated. Please contact our support." at bounding box center [784, 59] width 1568 height 46
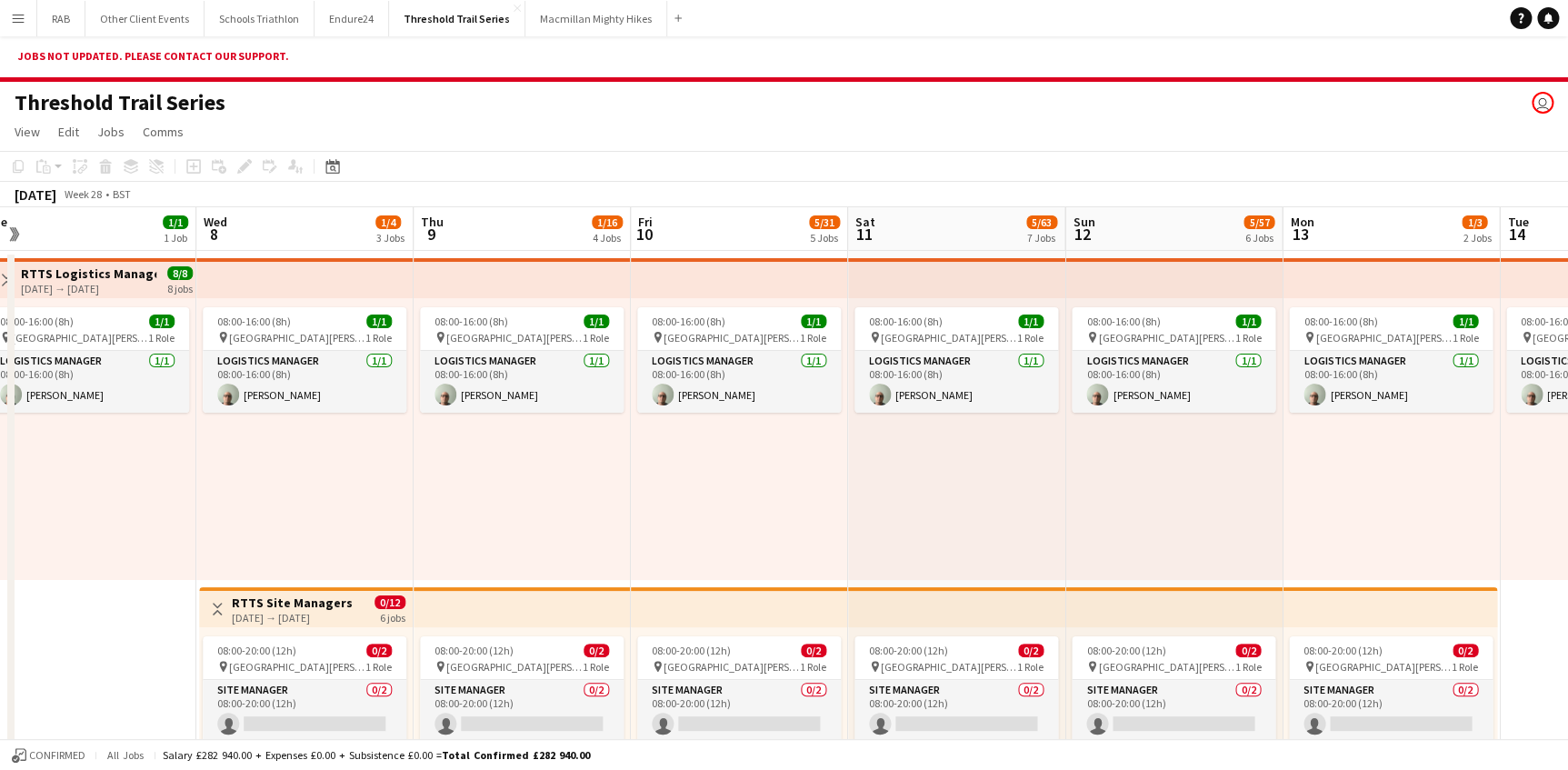
click at [150, 63] on div "Jobs not updated. Please contact our support." at bounding box center [784, 59] width 1568 height 46
drag, startPoint x: 98, startPoint y: 705, endPoint x: 115, endPoint y: 613, distance: 93.6
